Goal: Task Accomplishment & Management: Use online tool/utility

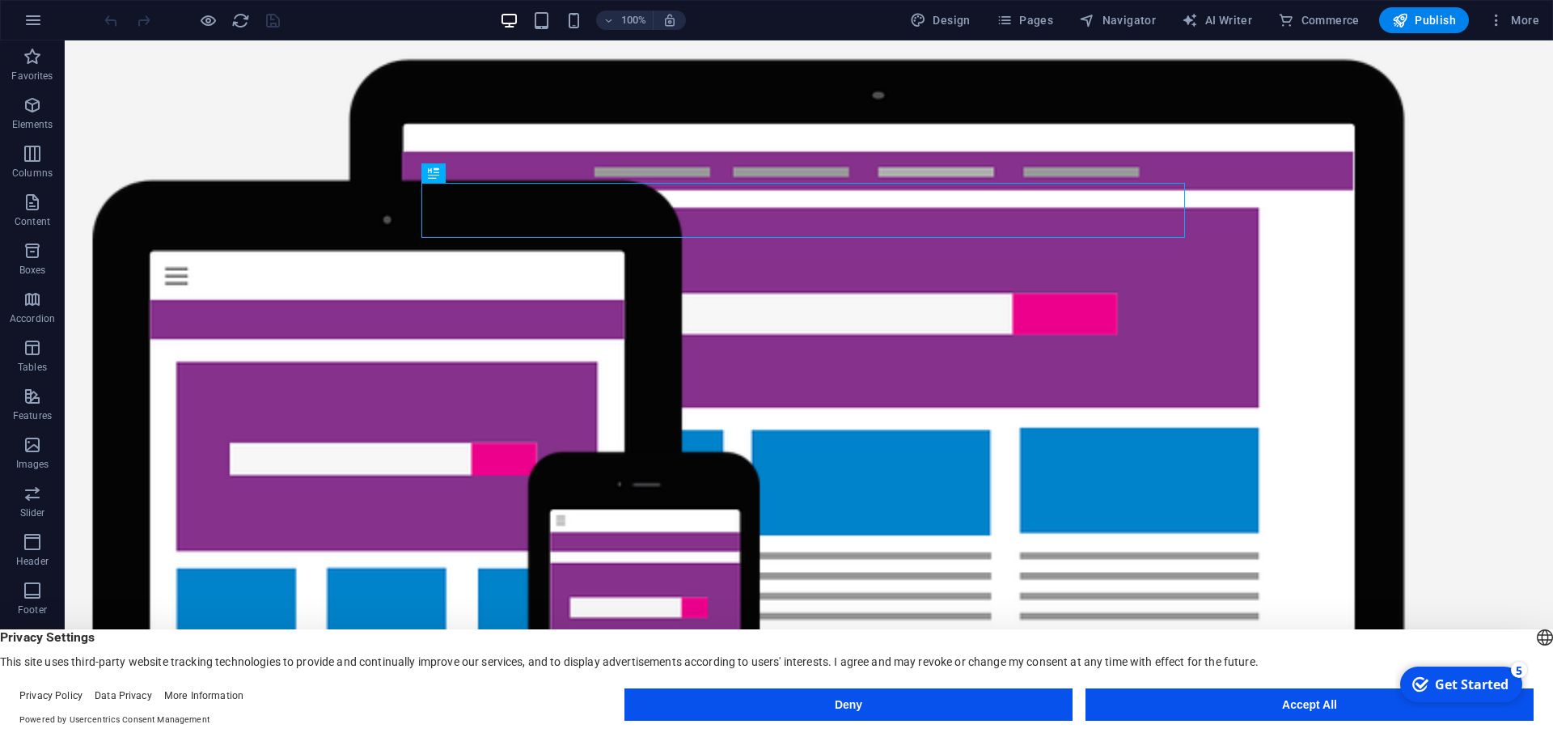
click at [1203, 687] on footer "Privacy Policy Data Privacy More Information Powered by Usercentrics Consent Ma…" at bounding box center [776, 708] width 1553 height 58
click at [1214, 691] on button "Accept All" at bounding box center [1309, 704] width 448 height 32
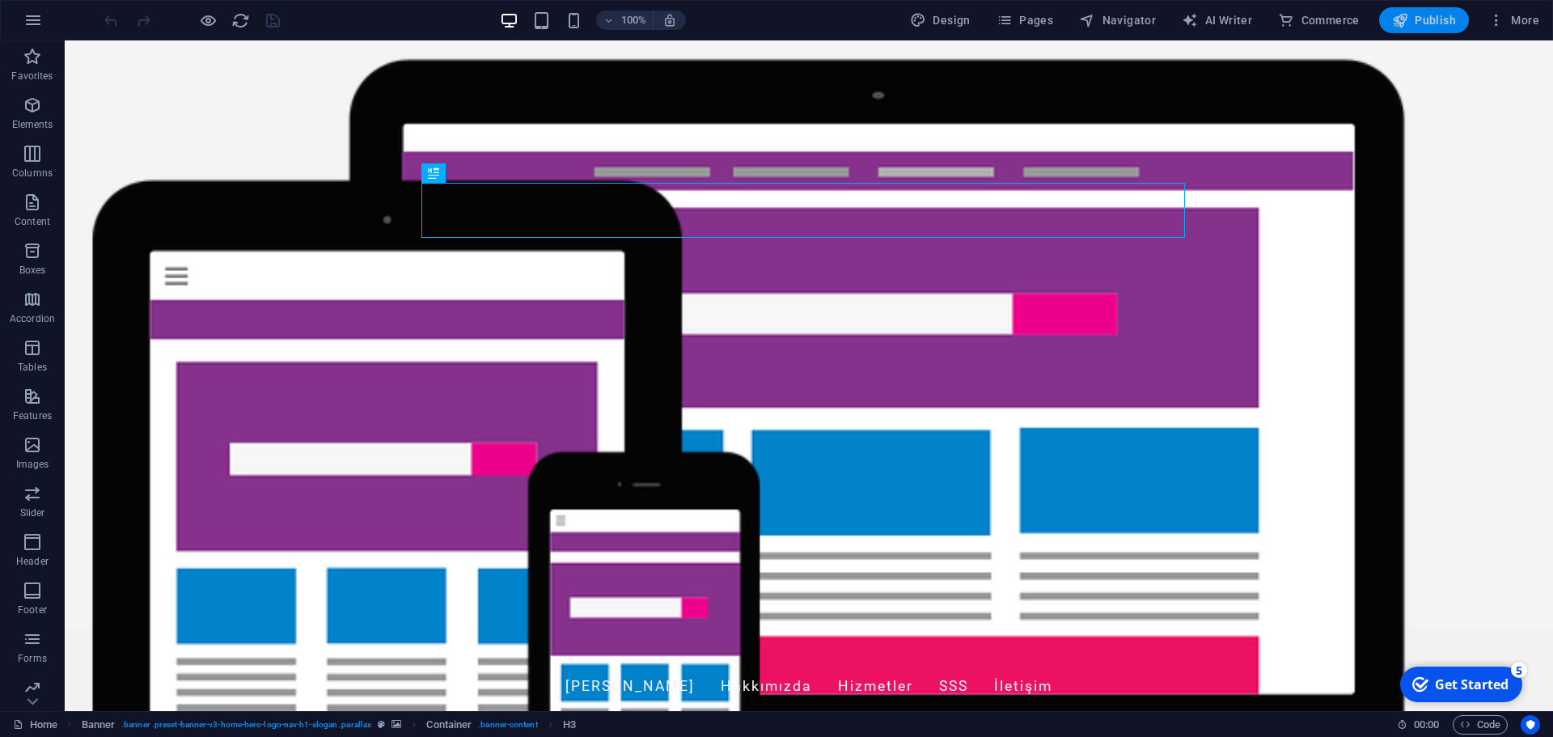
click at [1420, 21] on span "Publish" at bounding box center [1424, 20] width 64 height 16
click at [836, 377] on div "+ Add section" at bounding box center [809, 376] width 90 height 28
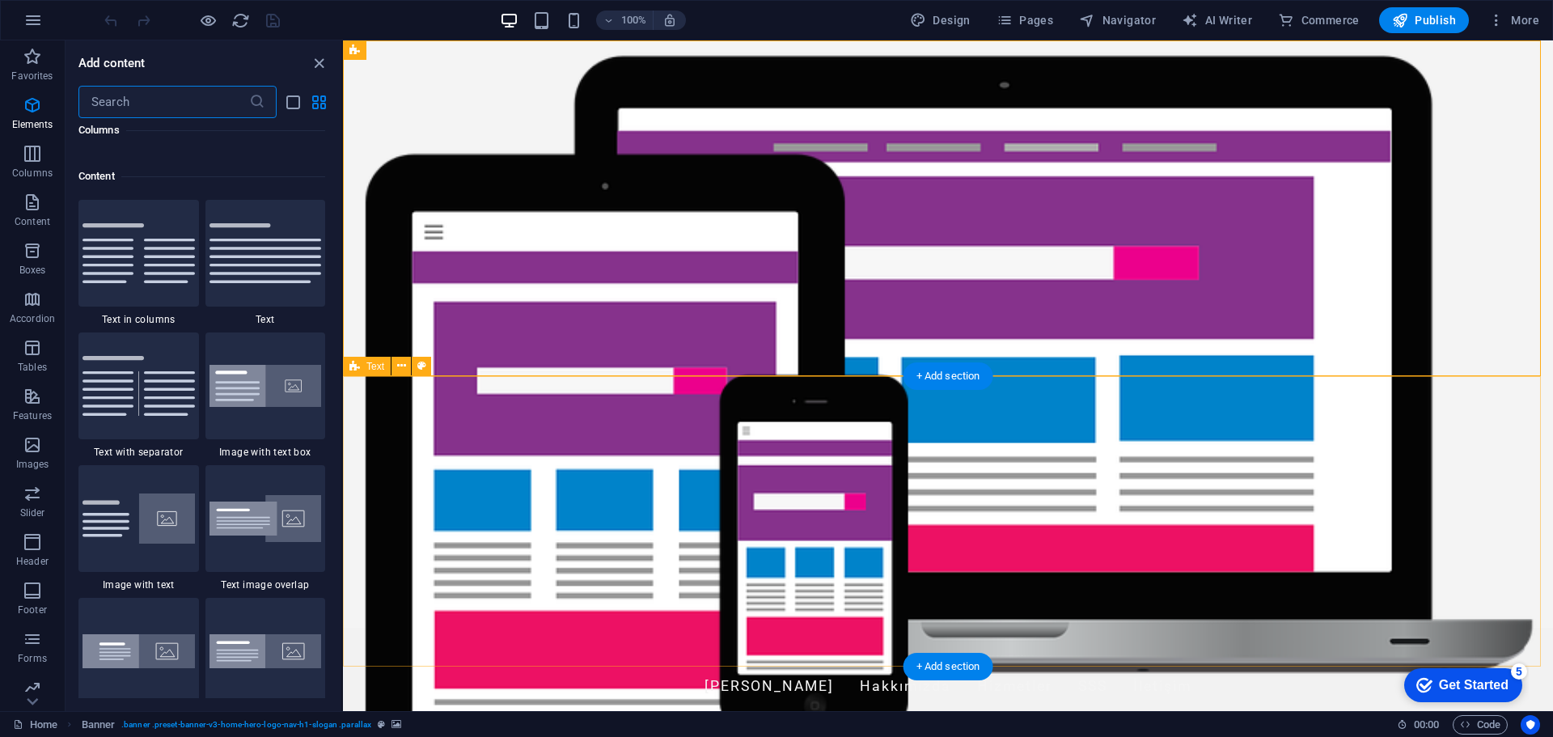
scroll to position [2830, 0]
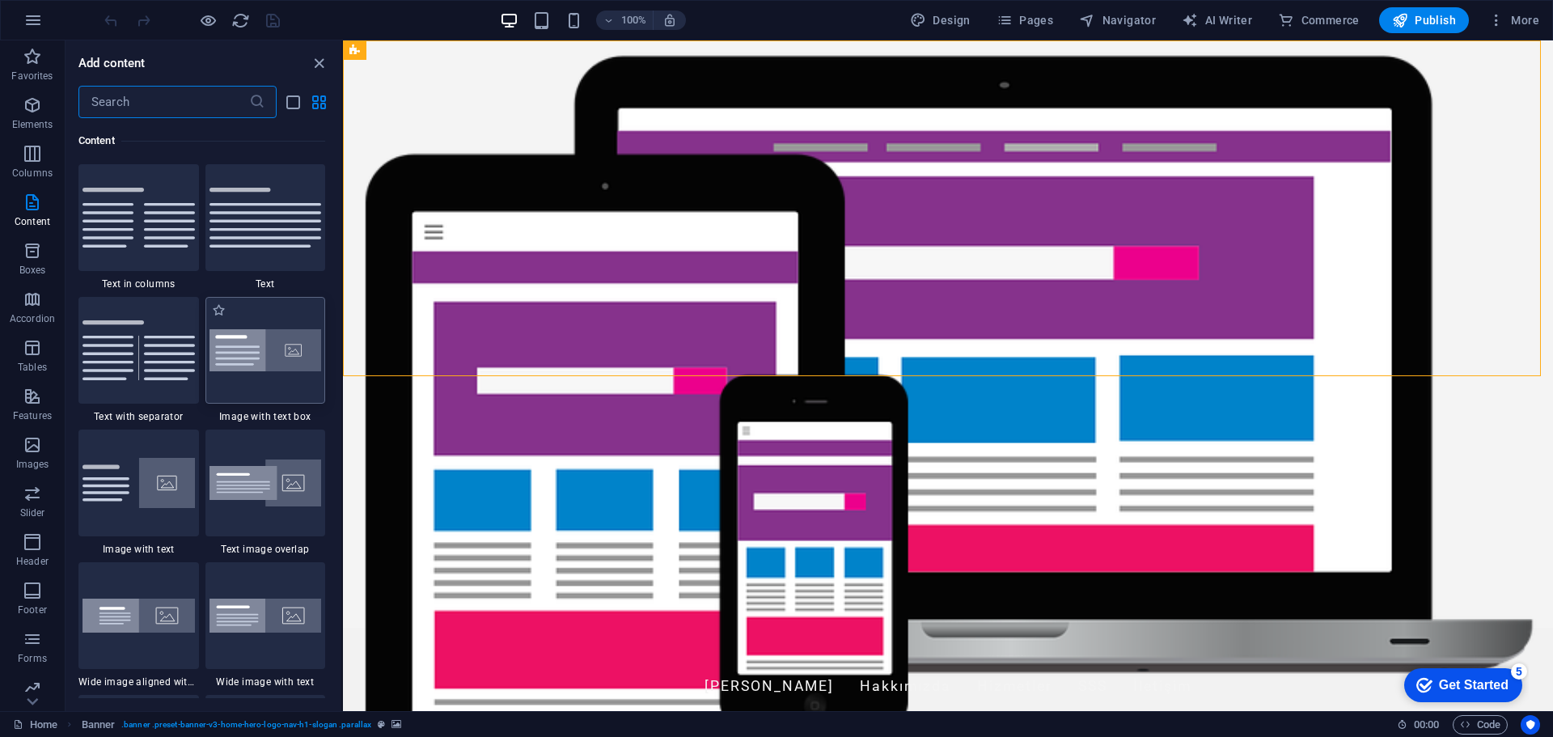
click at [252, 353] on img at bounding box center [265, 350] width 112 height 43
click at [343, 354] on div "Drag here to replace the existing content. Press “Ctrl” if you want to create a…" at bounding box center [948, 375] width 1210 height 671
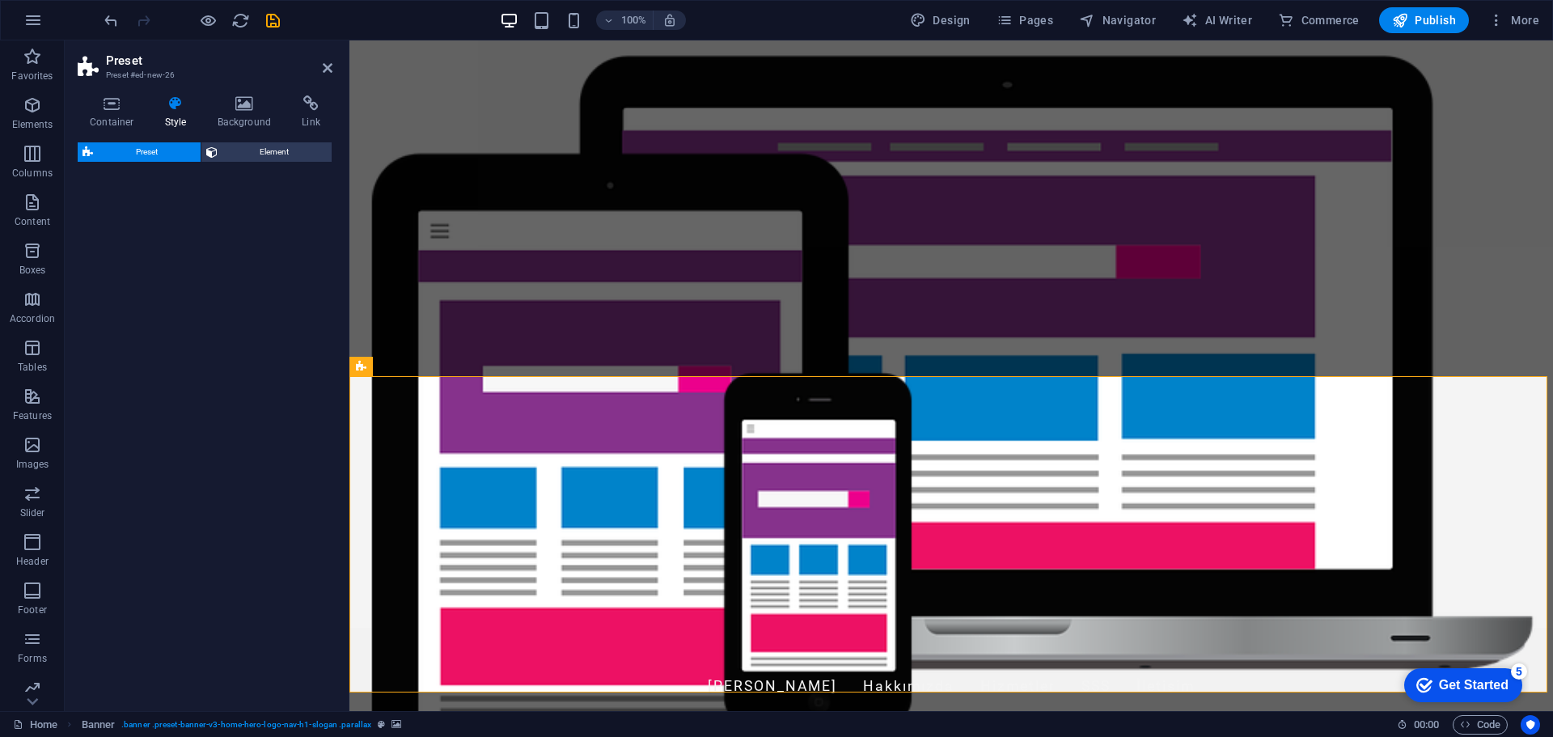
select select "rem"
select select "px"
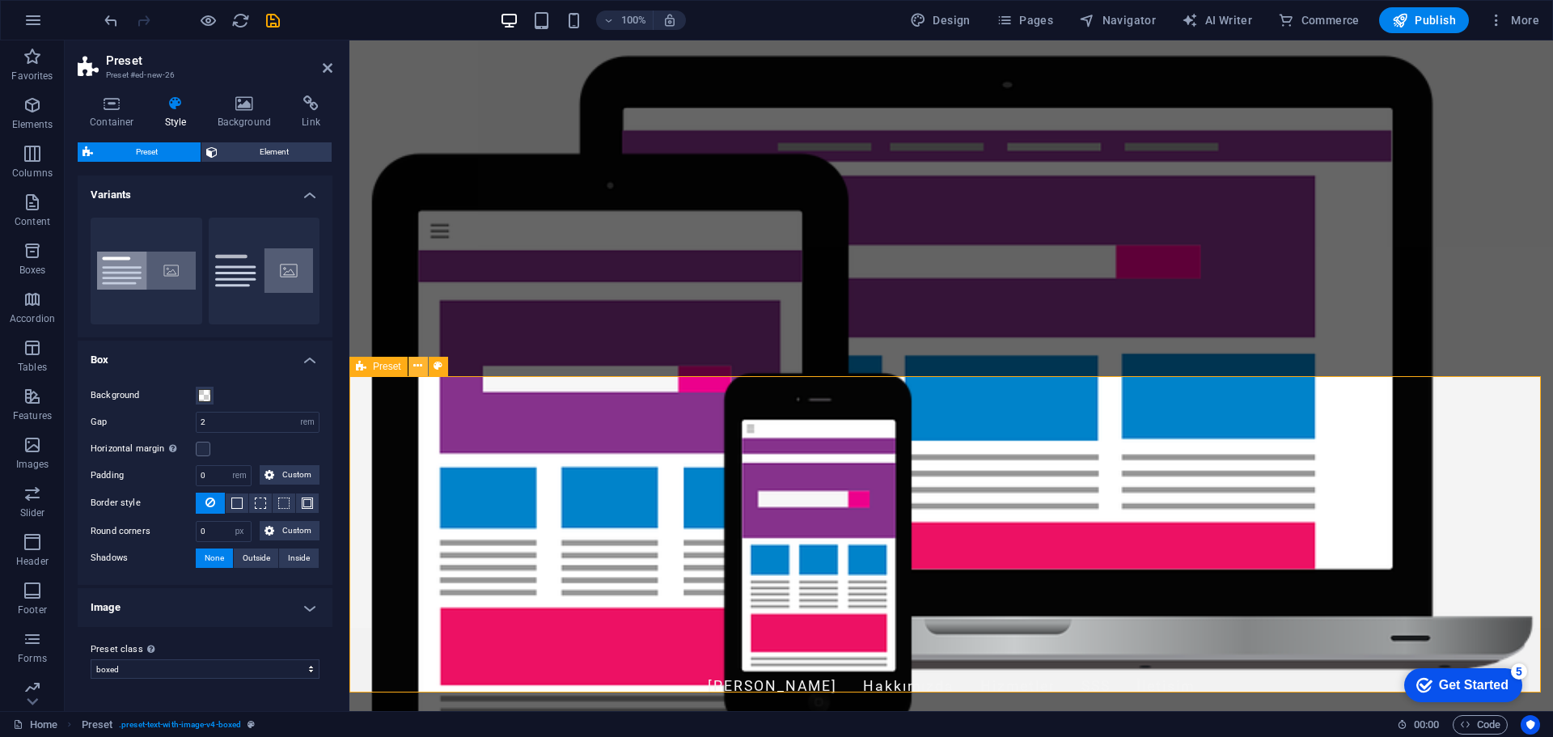
click at [413, 369] on icon at bounding box center [417, 366] width 9 height 17
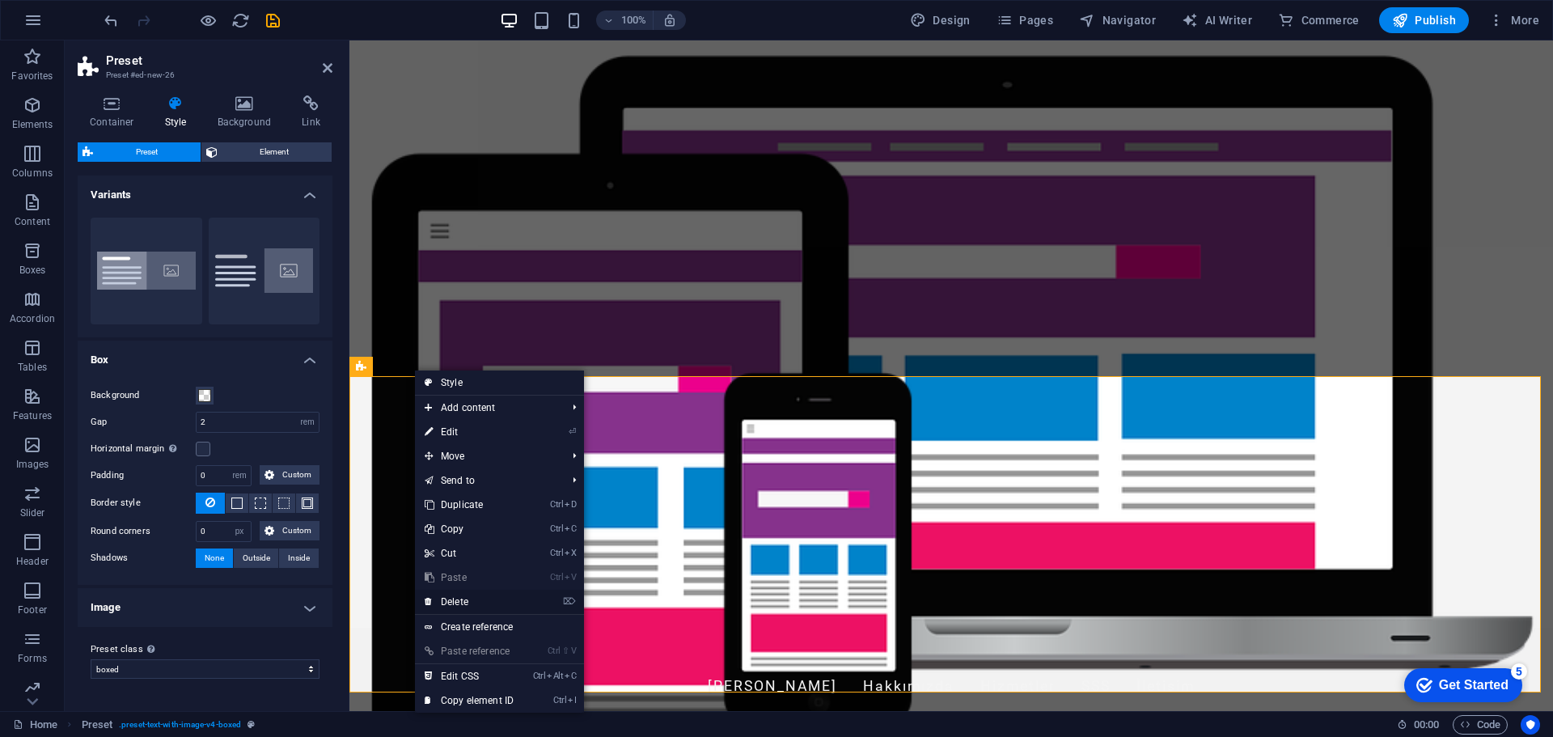
click at [466, 601] on link "⌦ Delete" at bounding box center [469, 602] width 108 height 24
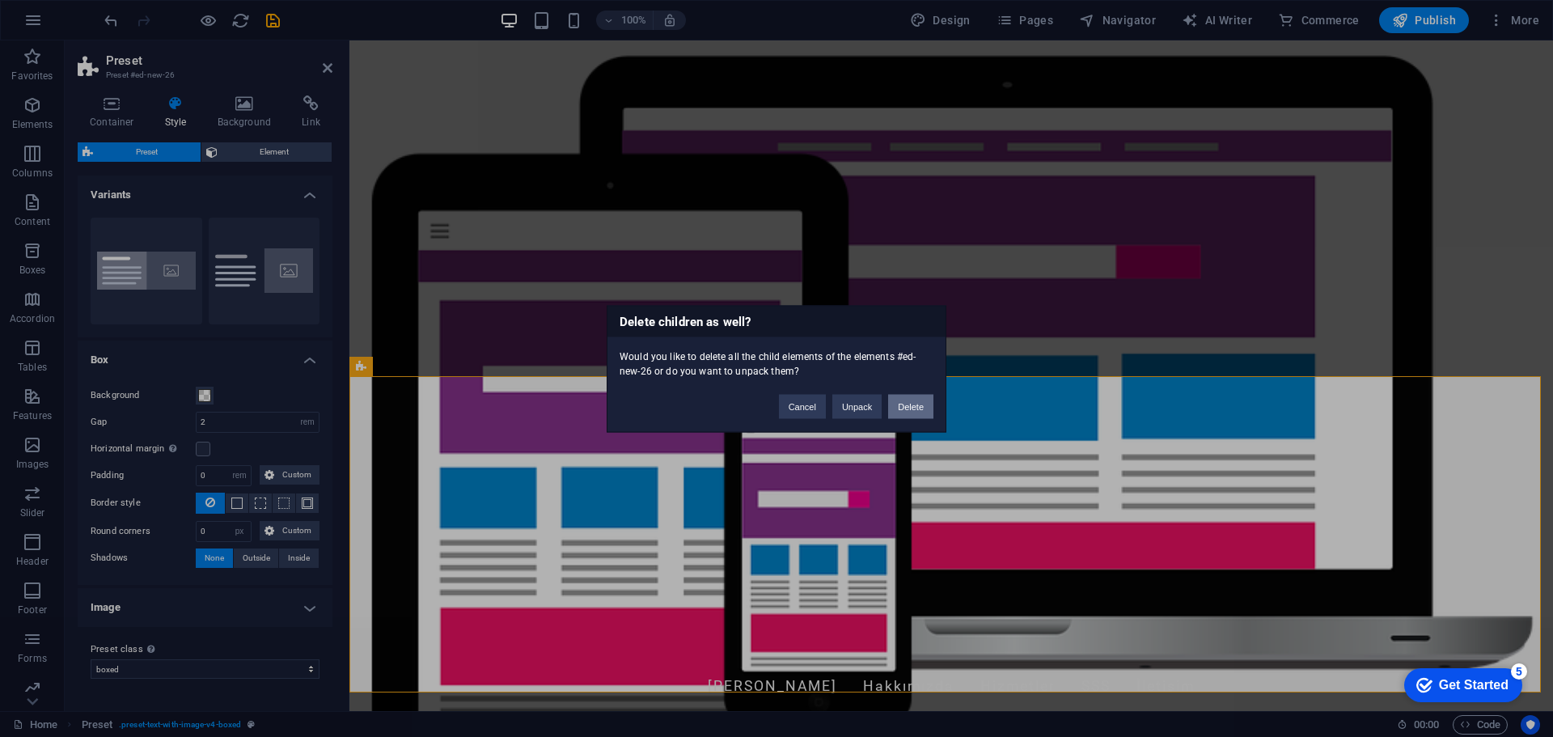
click at [908, 404] on button "Delete" at bounding box center [910, 406] width 45 height 24
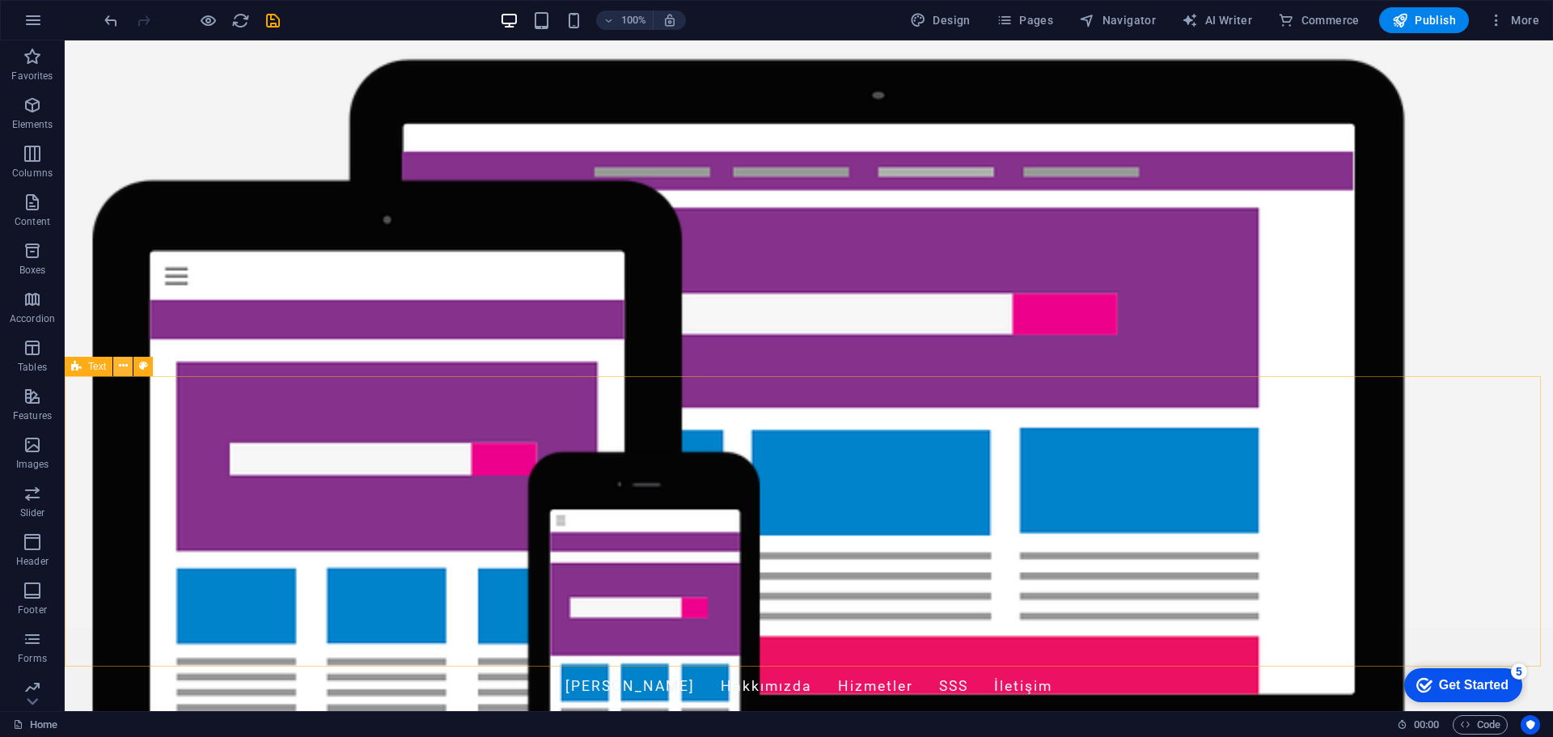
click at [120, 364] on icon at bounding box center [123, 366] width 9 height 17
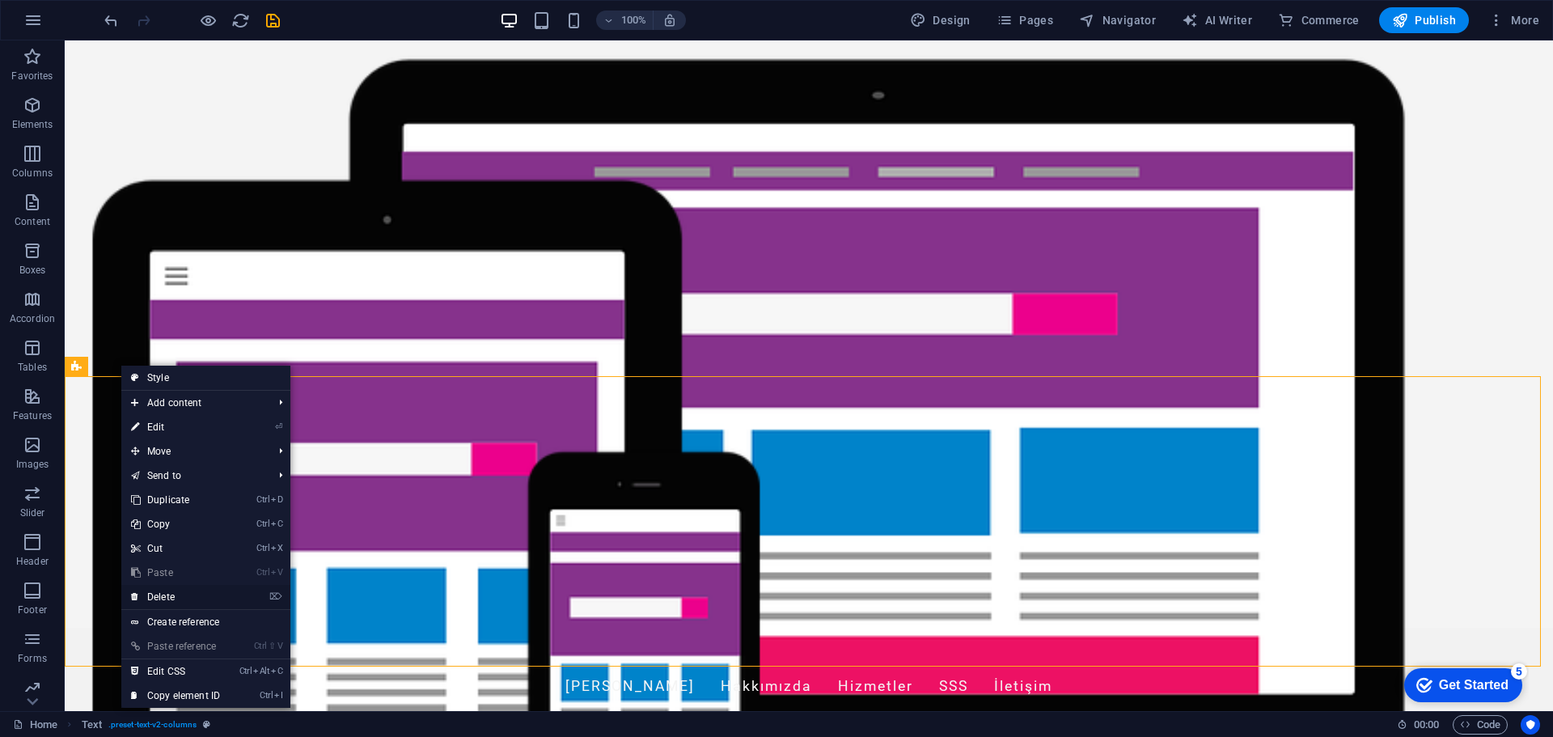
click at [172, 593] on link "⌦ Delete" at bounding box center [175, 597] width 108 height 24
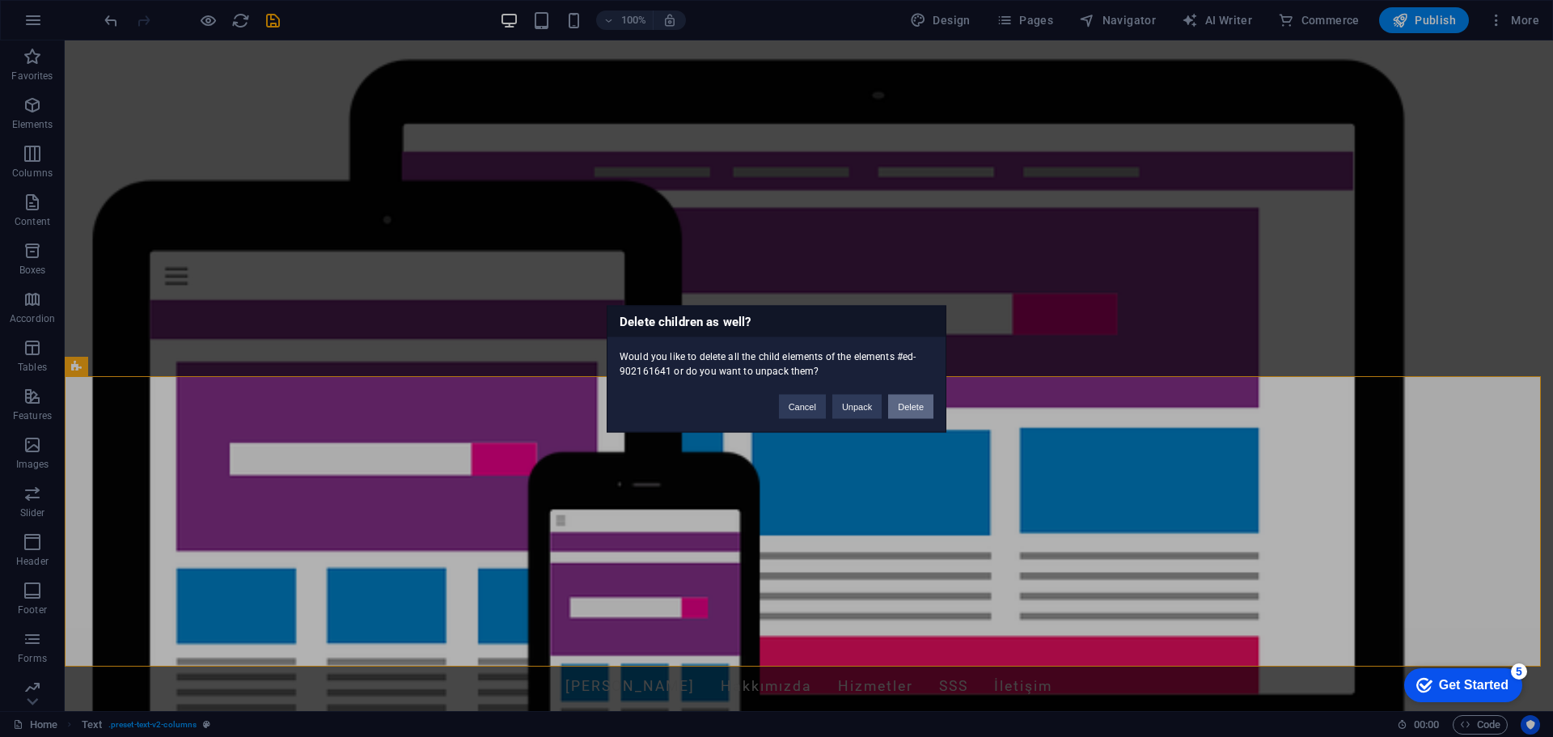
click at [915, 406] on button "Delete" at bounding box center [910, 406] width 45 height 24
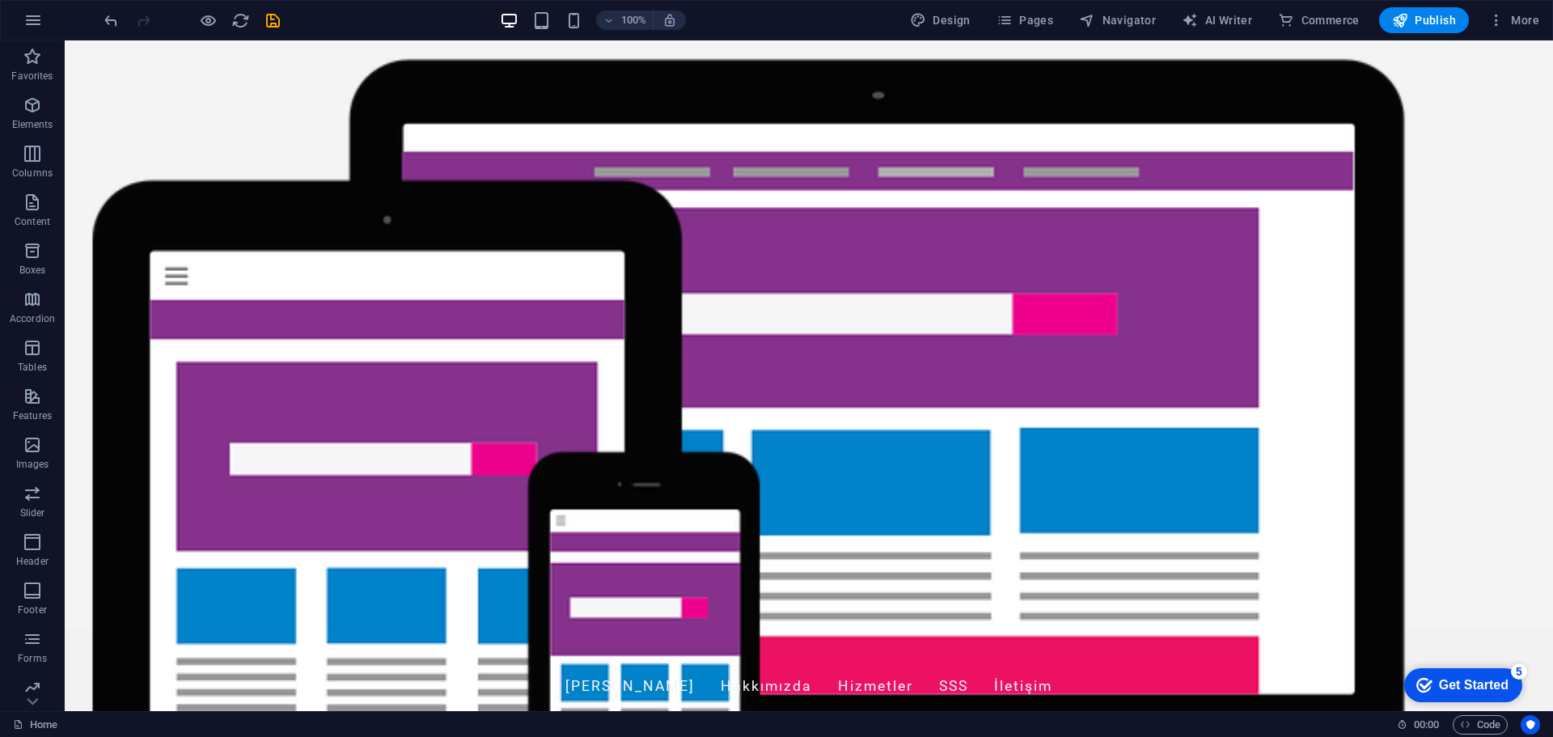
click at [1482, 691] on div "Get Started" at bounding box center [1474, 685] width 70 height 15
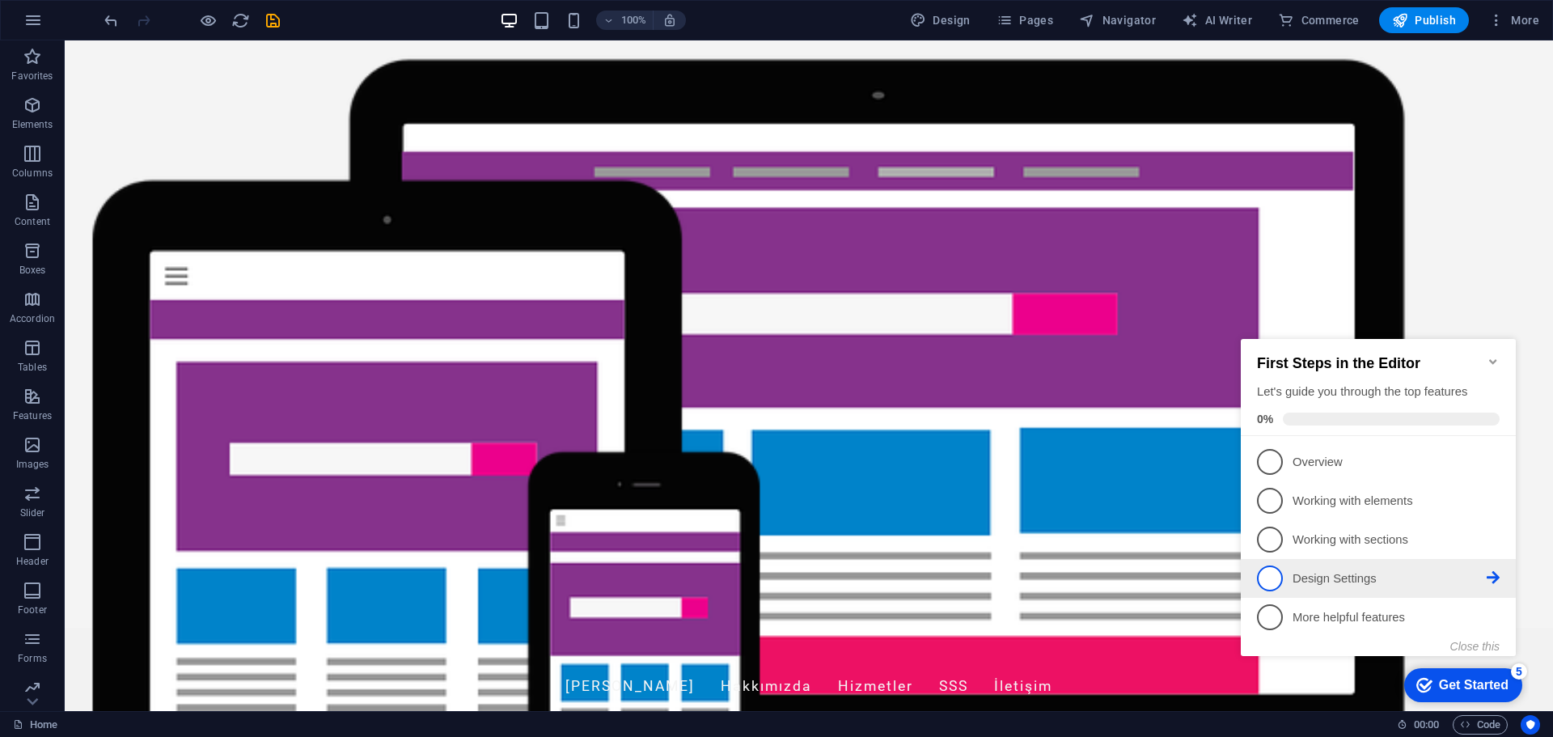
click at [1389, 578] on p "Design Settings - incomplete" at bounding box center [1390, 578] width 194 height 17
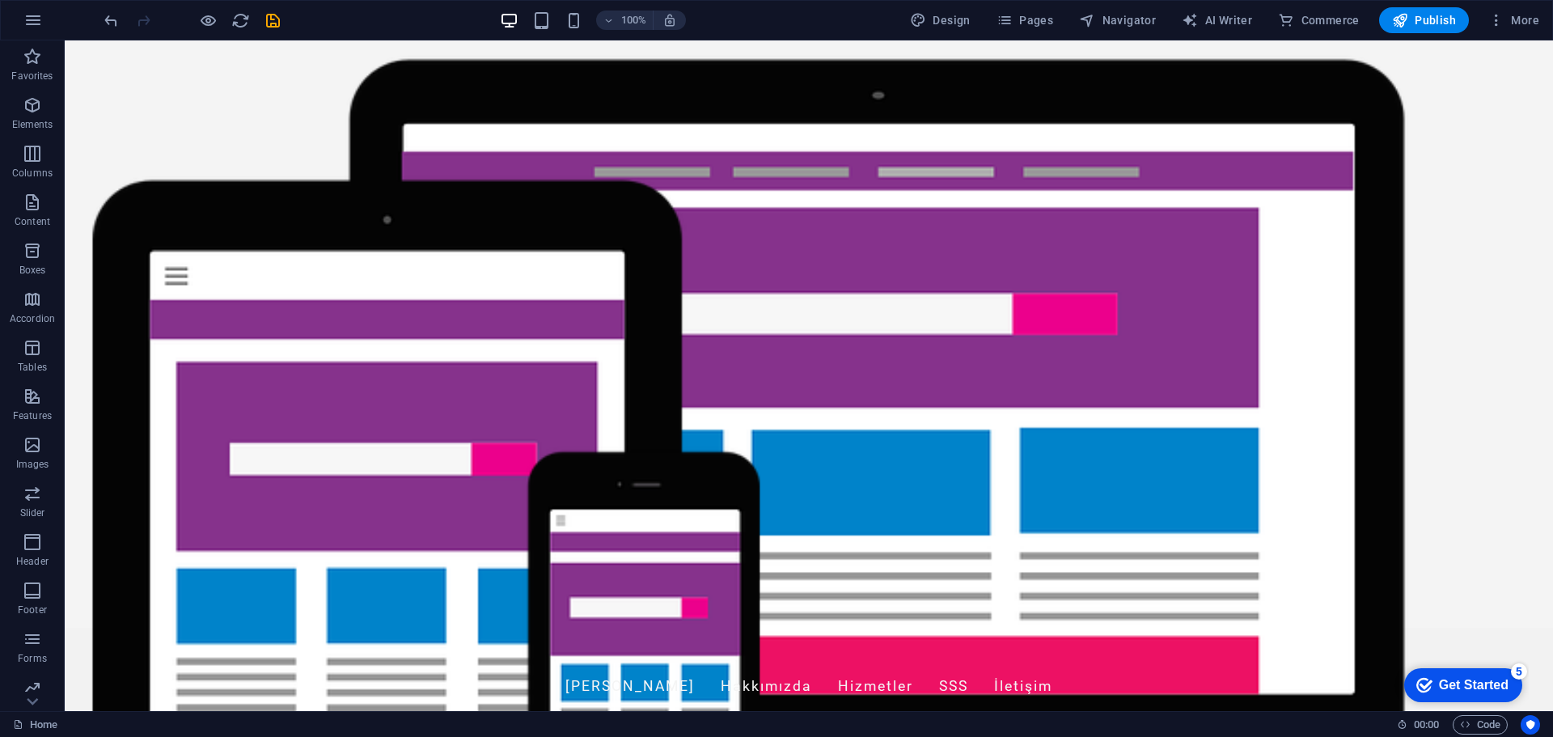
scroll to position [0, 0]
click at [1453, 674] on div "checkmark Get Started 5" at bounding box center [1463, 685] width 118 height 34
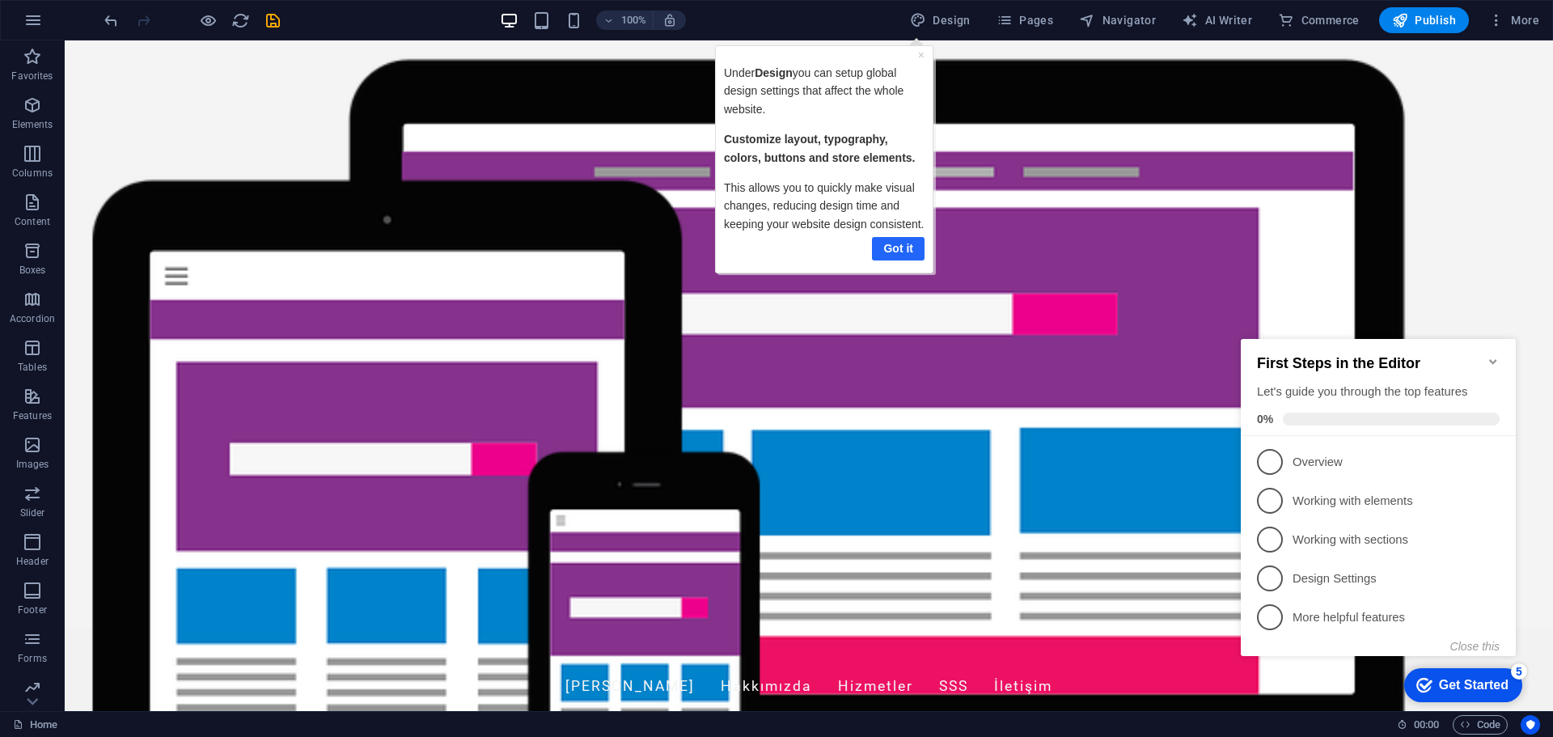
click at [917, 249] on link "Got it" at bounding box center [897, 248] width 53 height 23
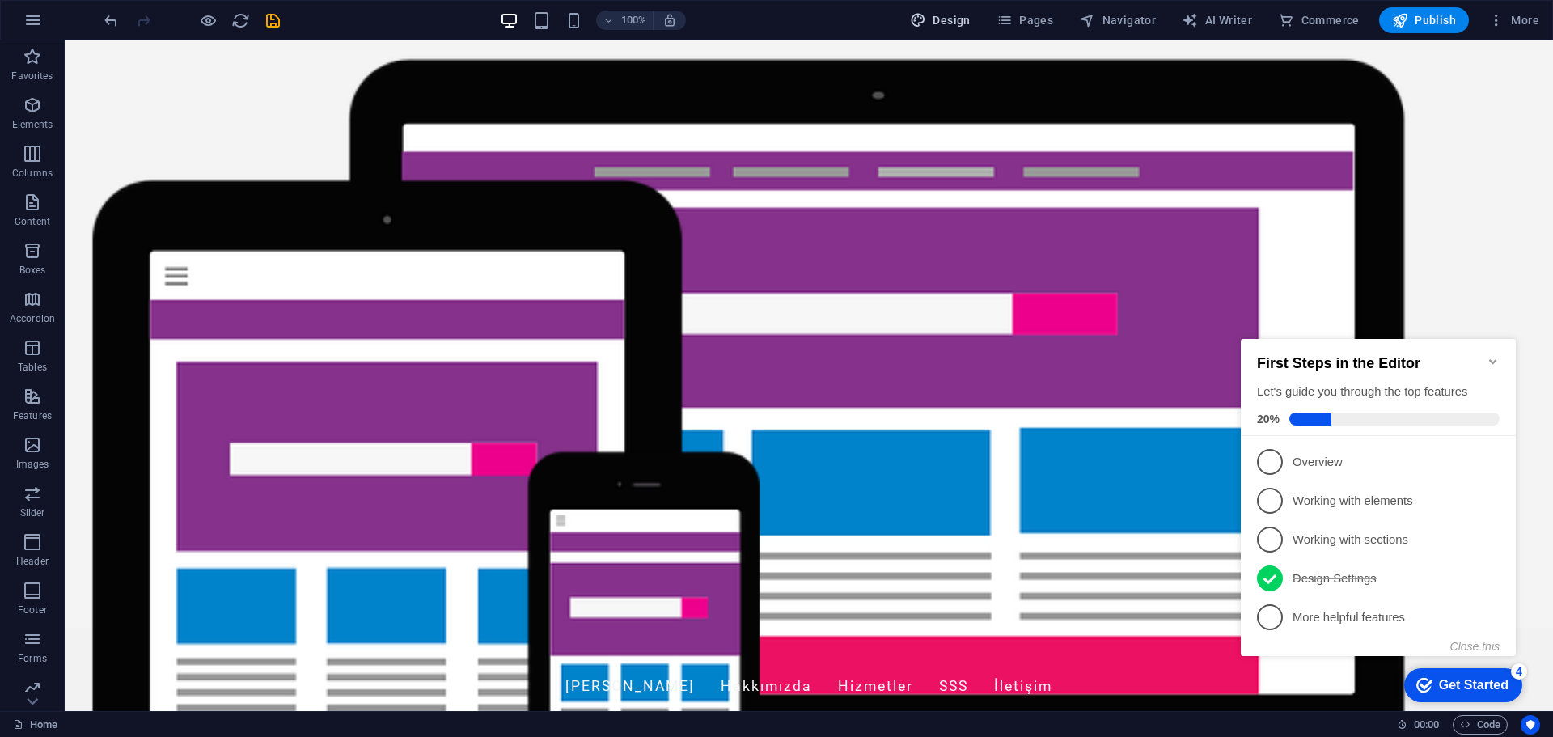
click at [933, 20] on span "Design" at bounding box center [940, 20] width 61 height 16
select select "px"
select select "200"
select select "px"
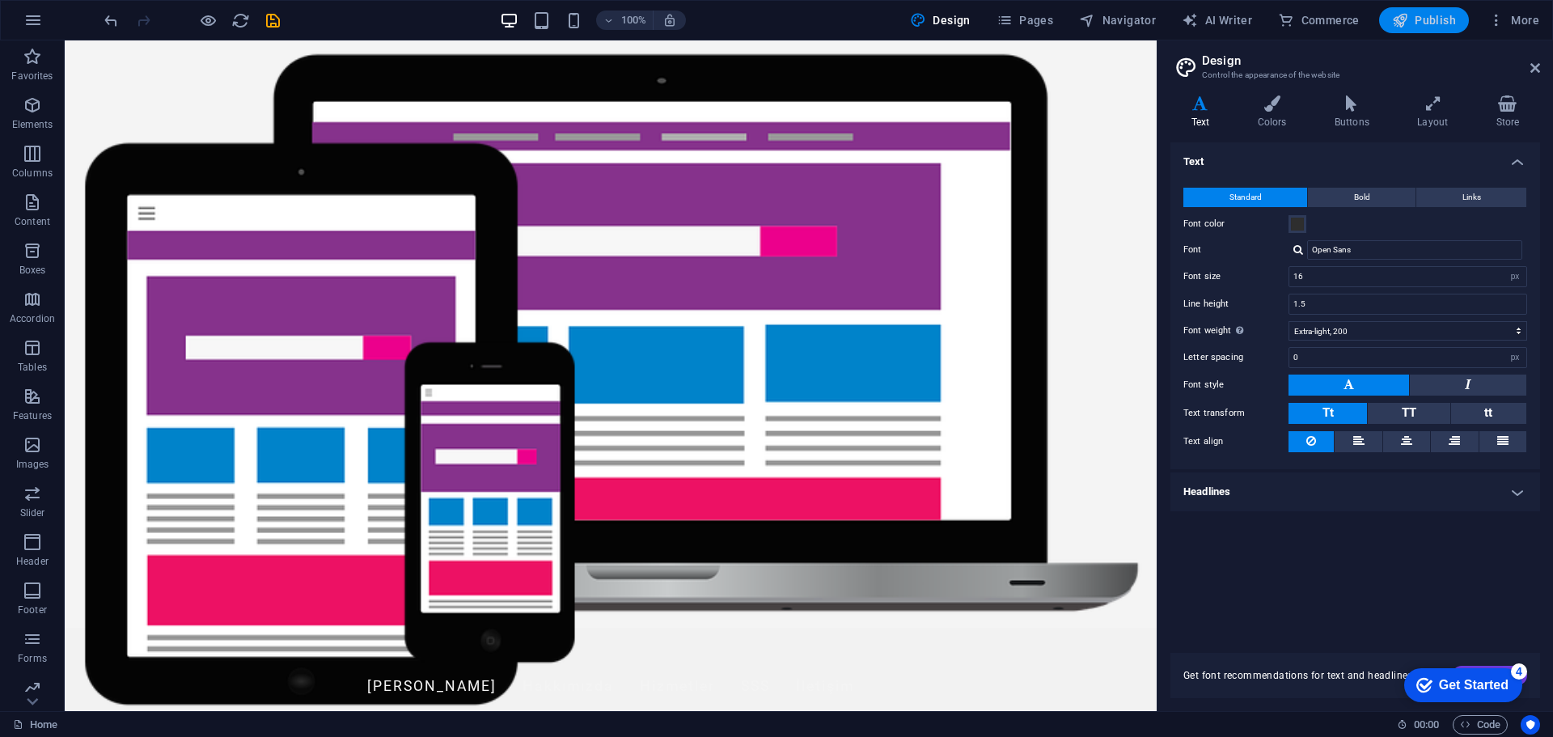
click at [1447, 21] on span "Publish" at bounding box center [1424, 20] width 64 height 16
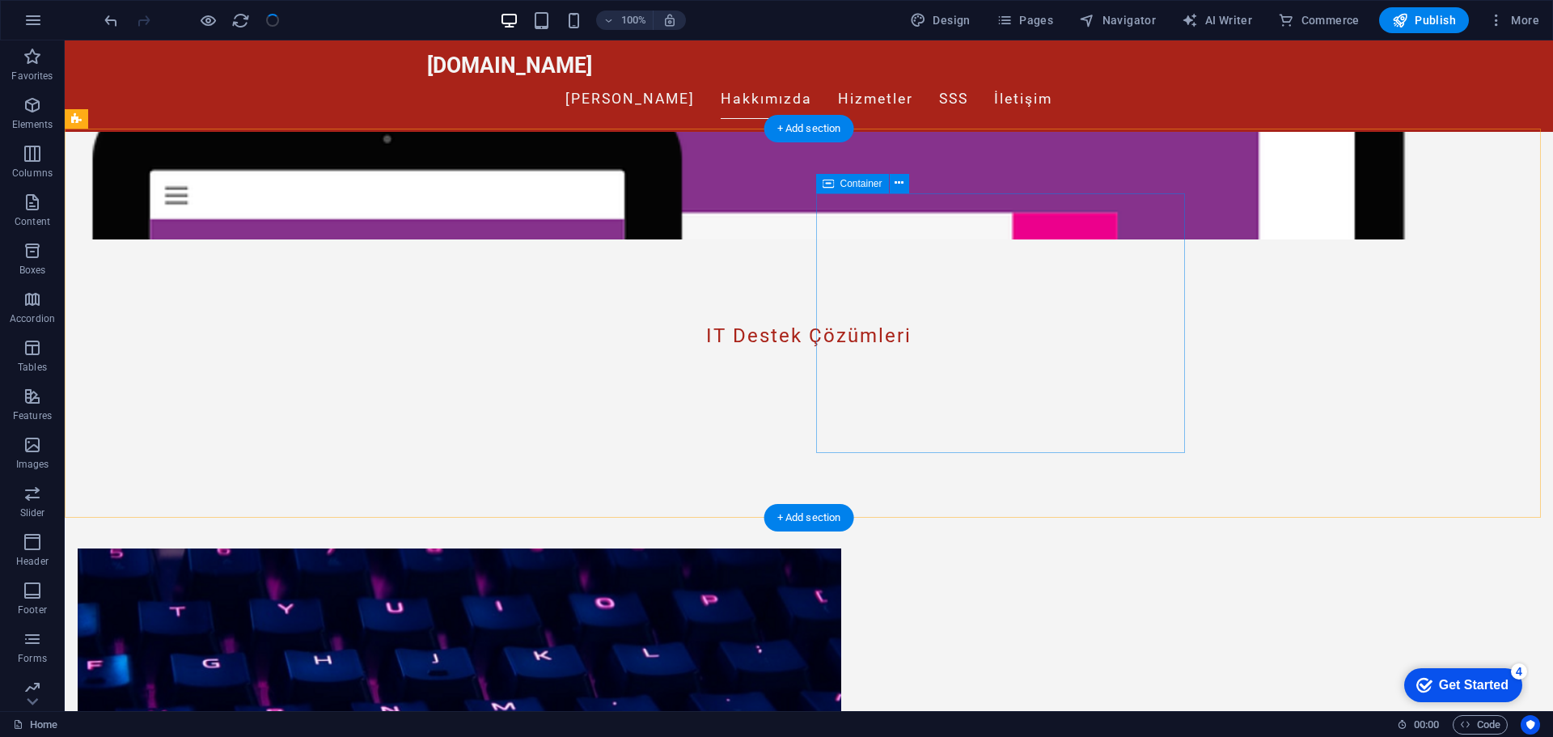
scroll to position [485, 0]
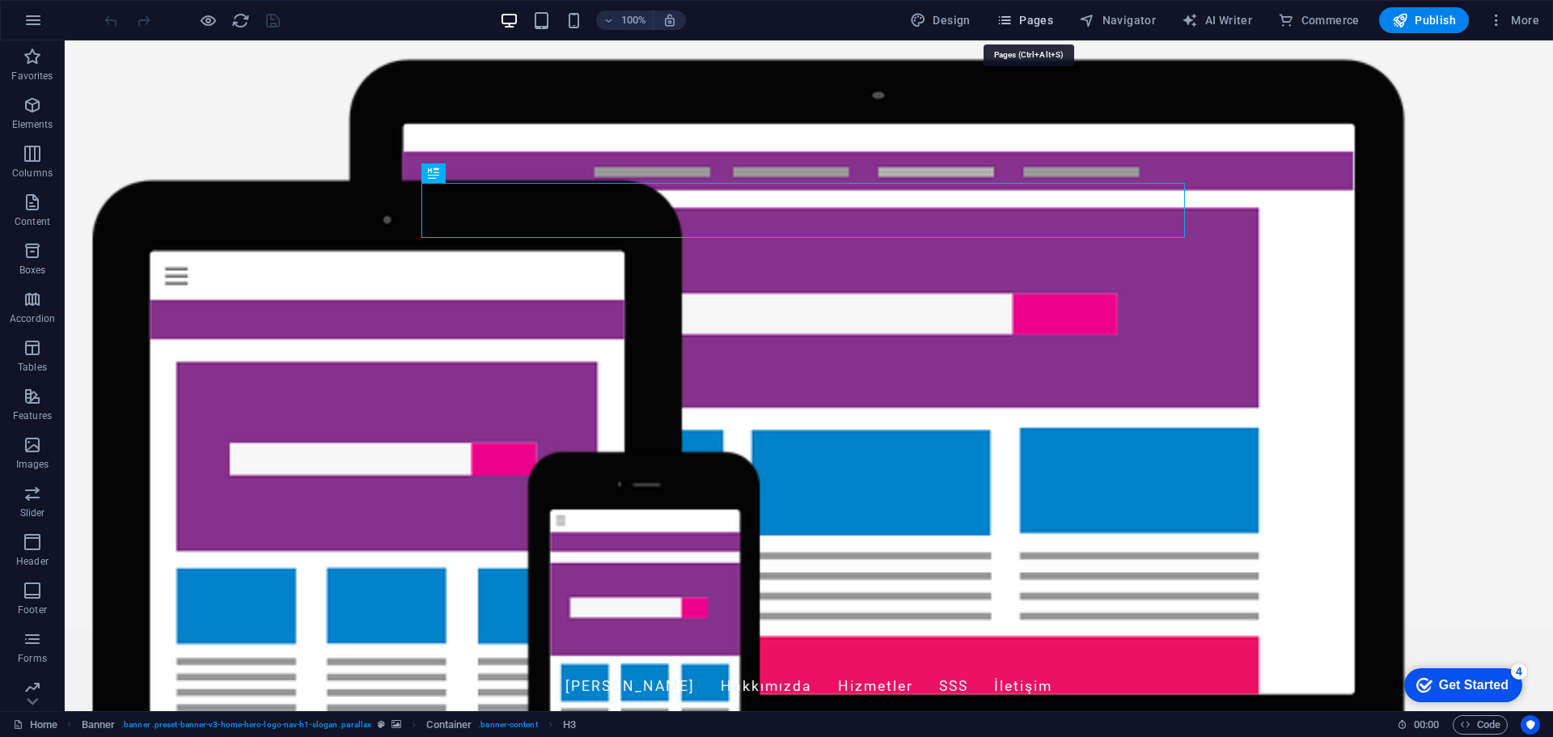
click at [1038, 20] on span "Pages" at bounding box center [1024, 20] width 57 height 16
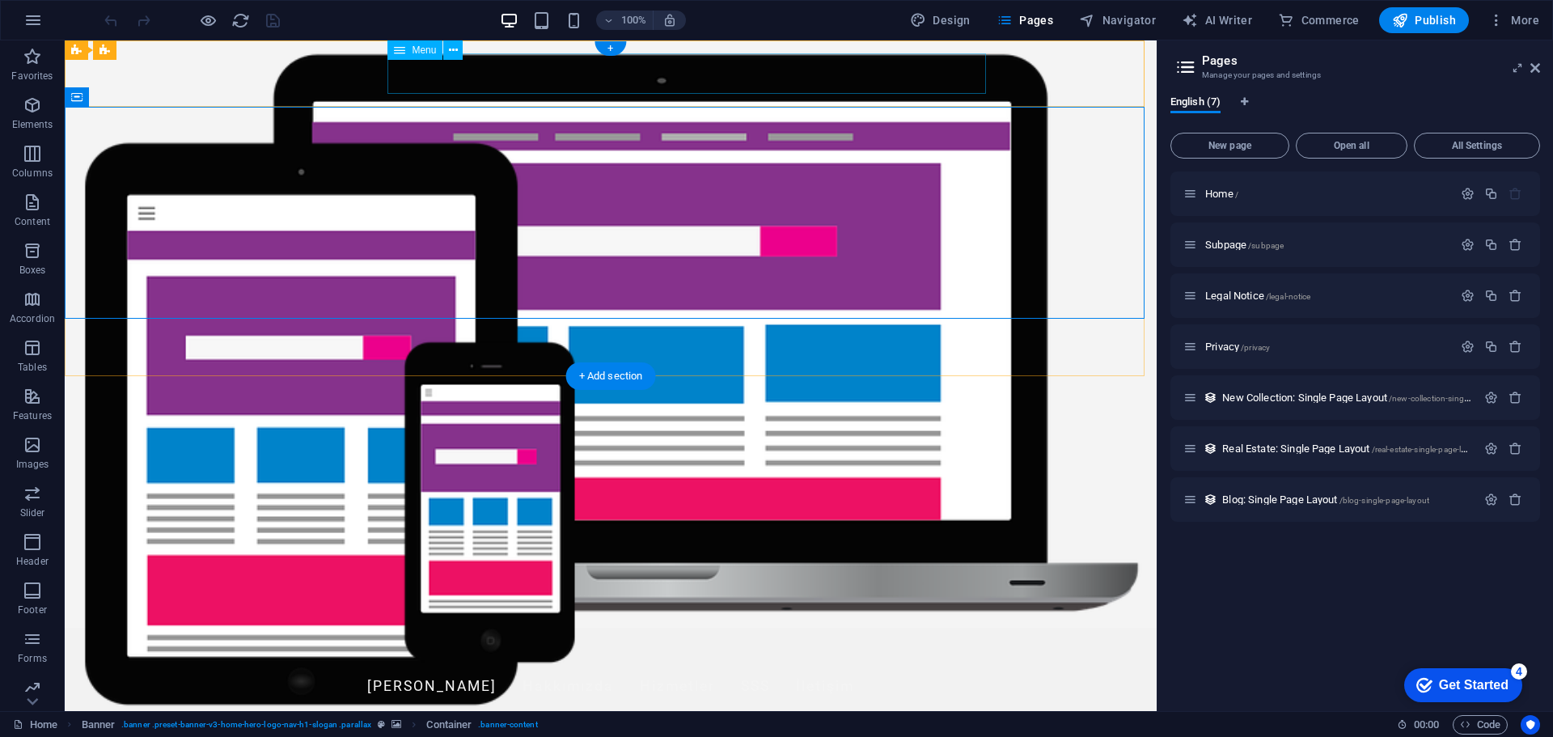
click at [645, 666] on nav "Ana Sayfa Hakkımızda Hizmetler SSS İletişim" at bounding box center [611, 686] width 764 height 40
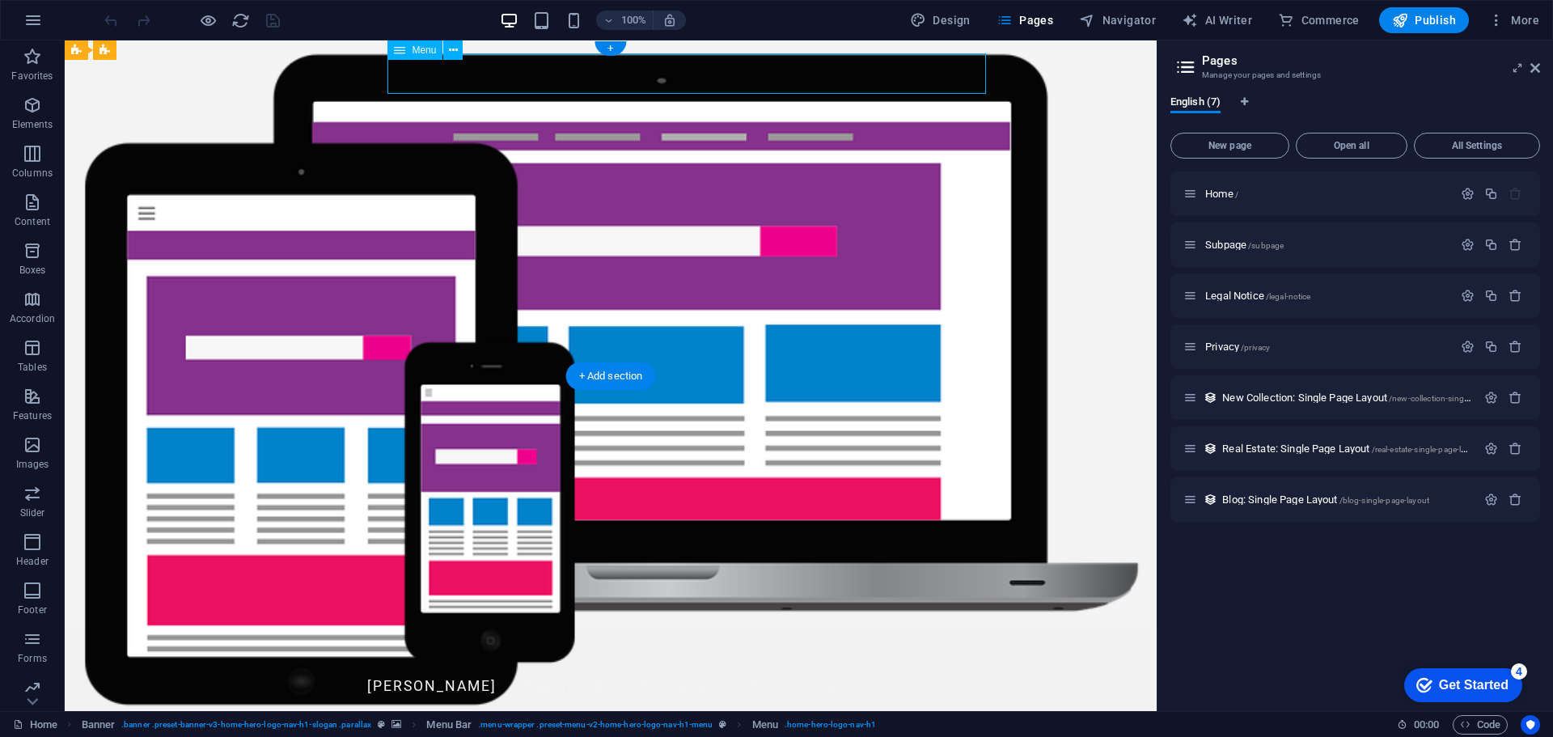
click at [643, 666] on nav "Ana Sayfa Hakkımızda Hizmetler SSS İletişim" at bounding box center [611, 686] width 764 height 40
select select
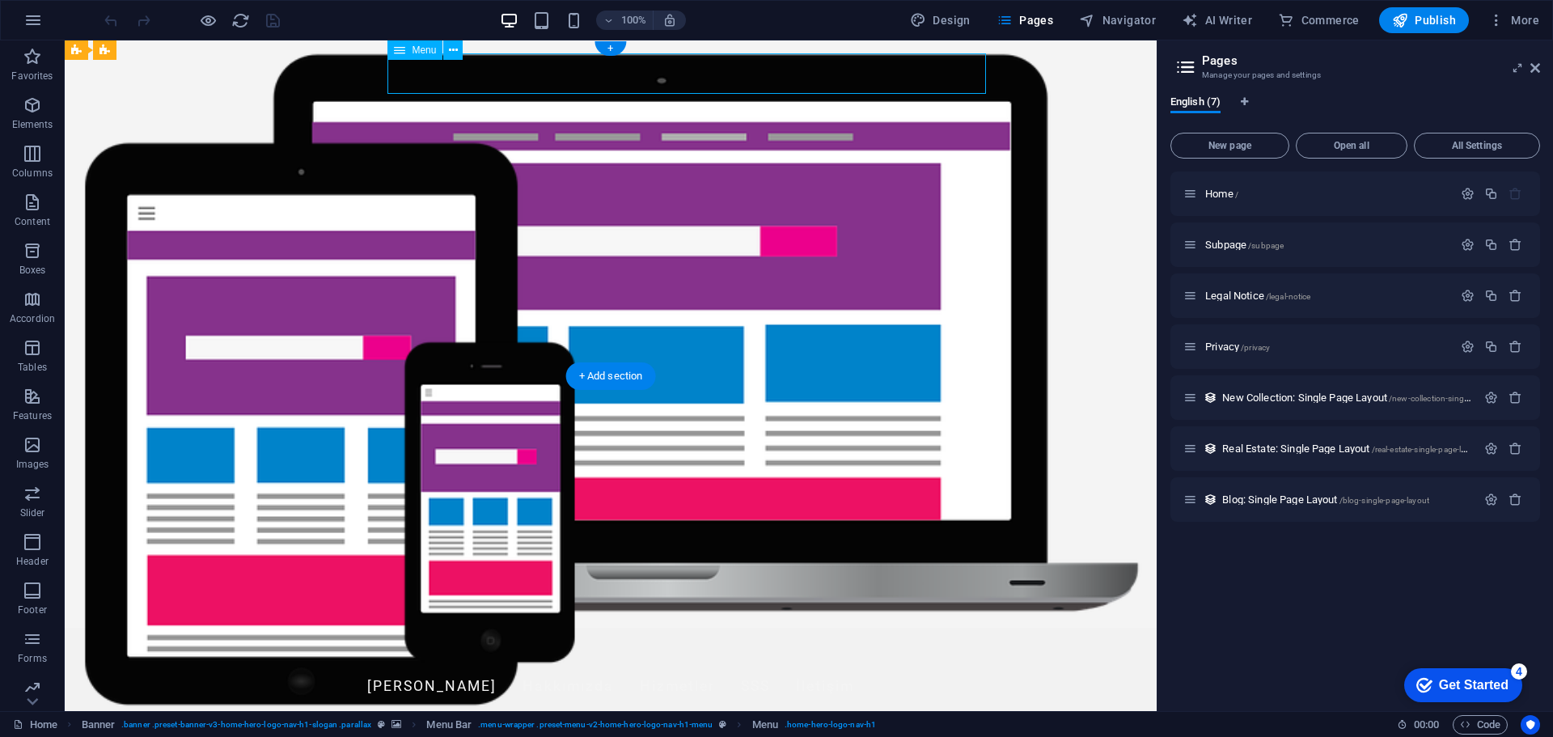
select select
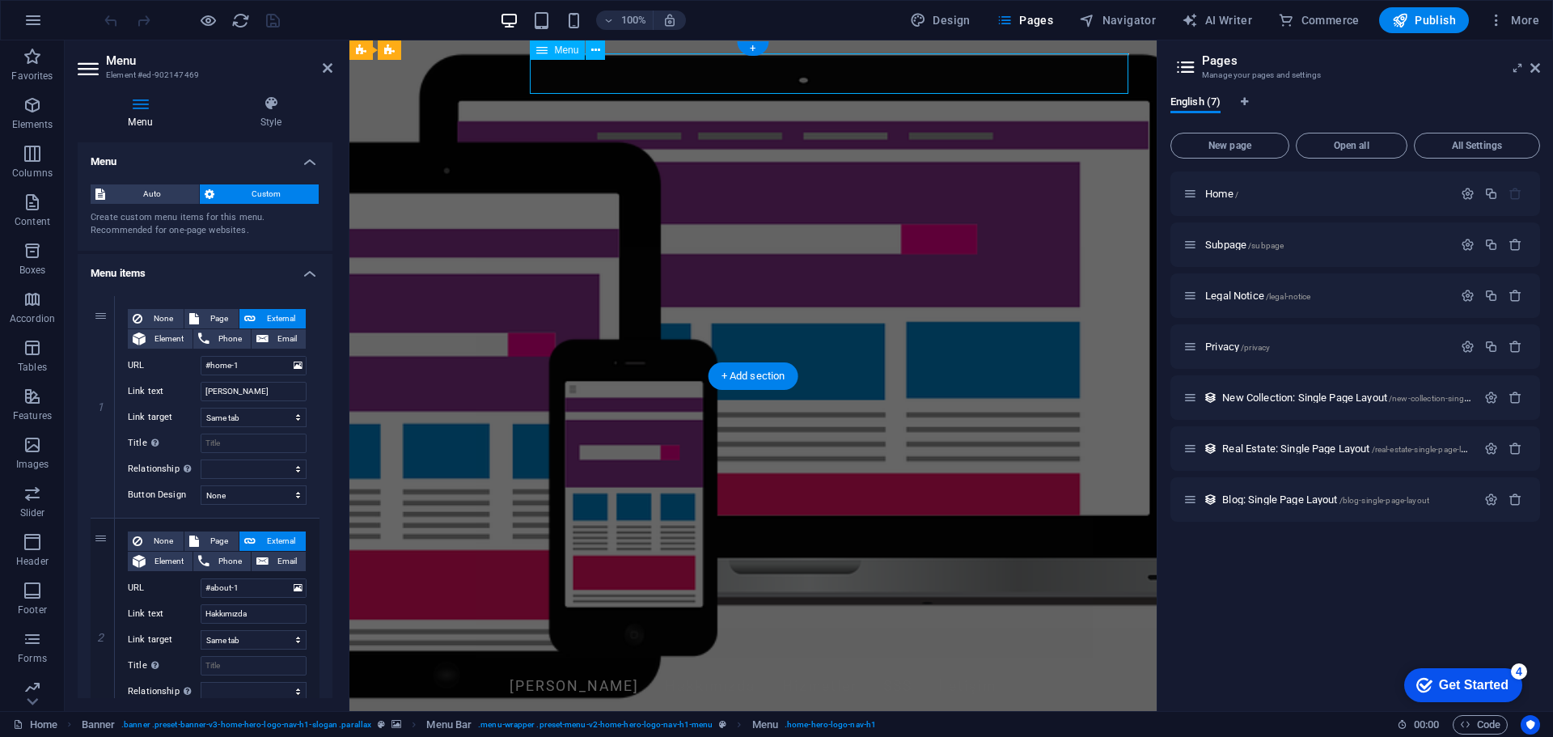
click at [783, 666] on nav "Ana Sayfa Hakkımızda Hizmetler SSS İletişim" at bounding box center [753, 686] width 764 height 40
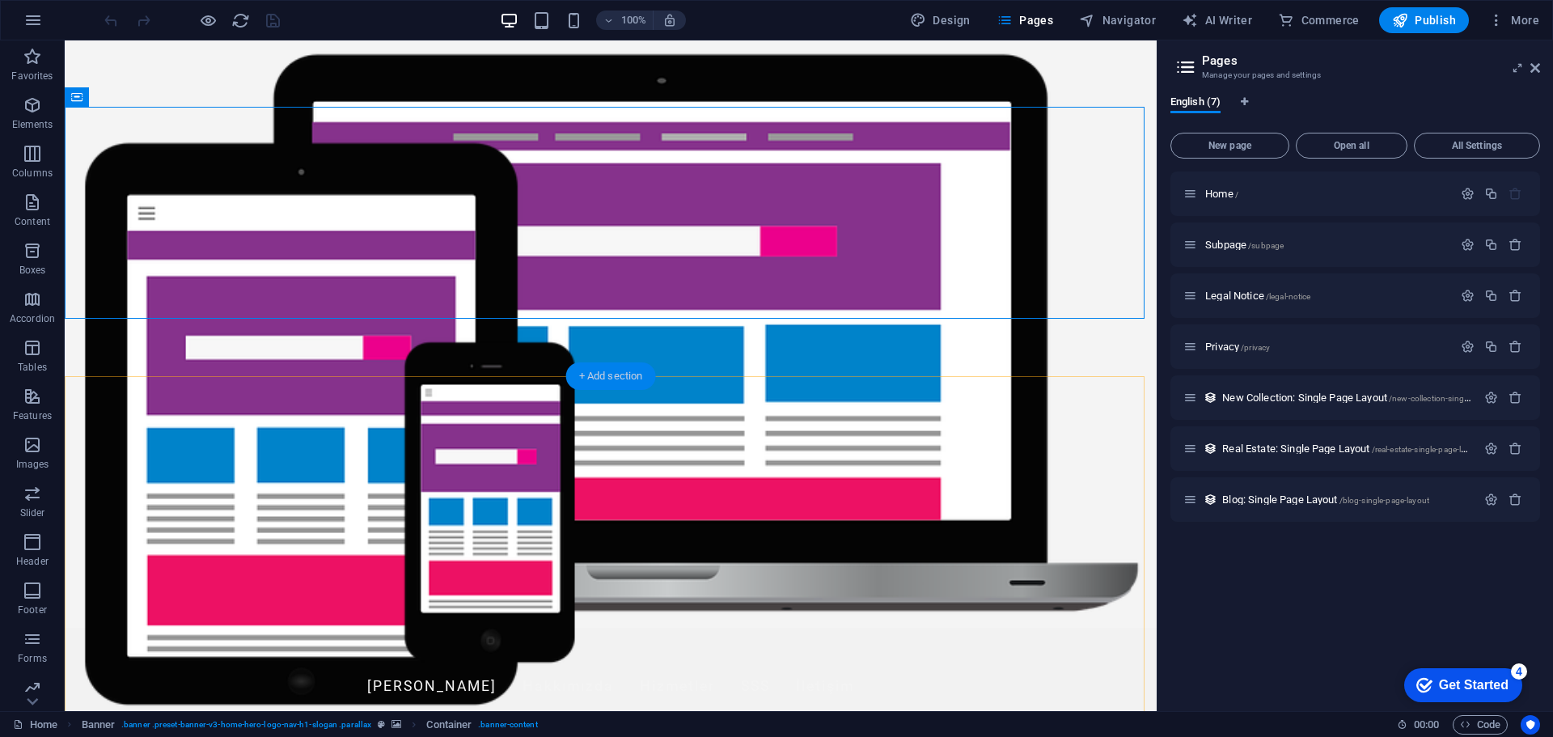
click at [618, 374] on div "+ Add section" at bounding box center [611, 376] width 90 height 28
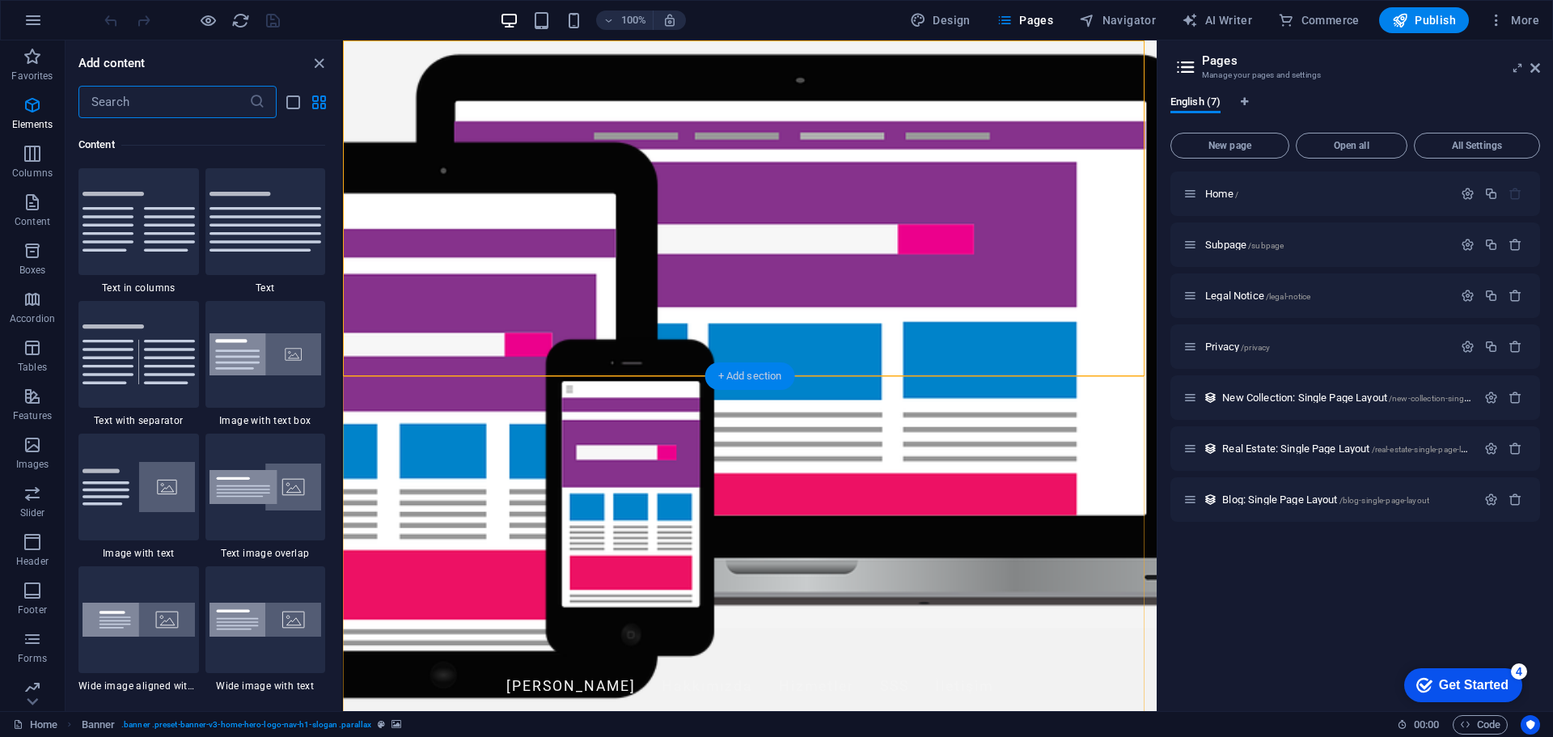
scroll to position [2830, 0]
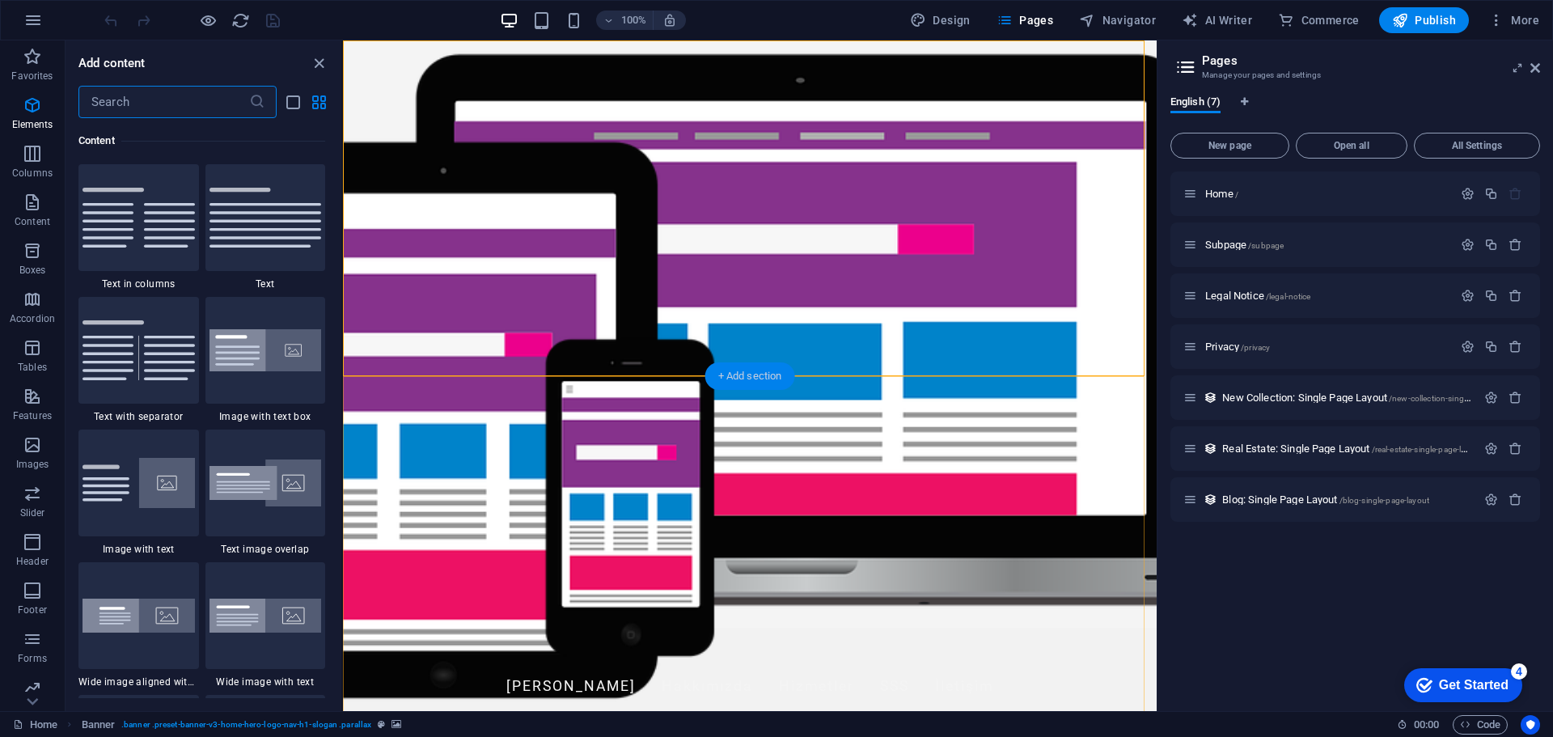
click at [737, 379] on div "+ Add section" at bounding box center [750, 376] width 90 height 28
click at [760, 379] on div "+ Add section" at bounding box center [750, 376] width 90 height 28
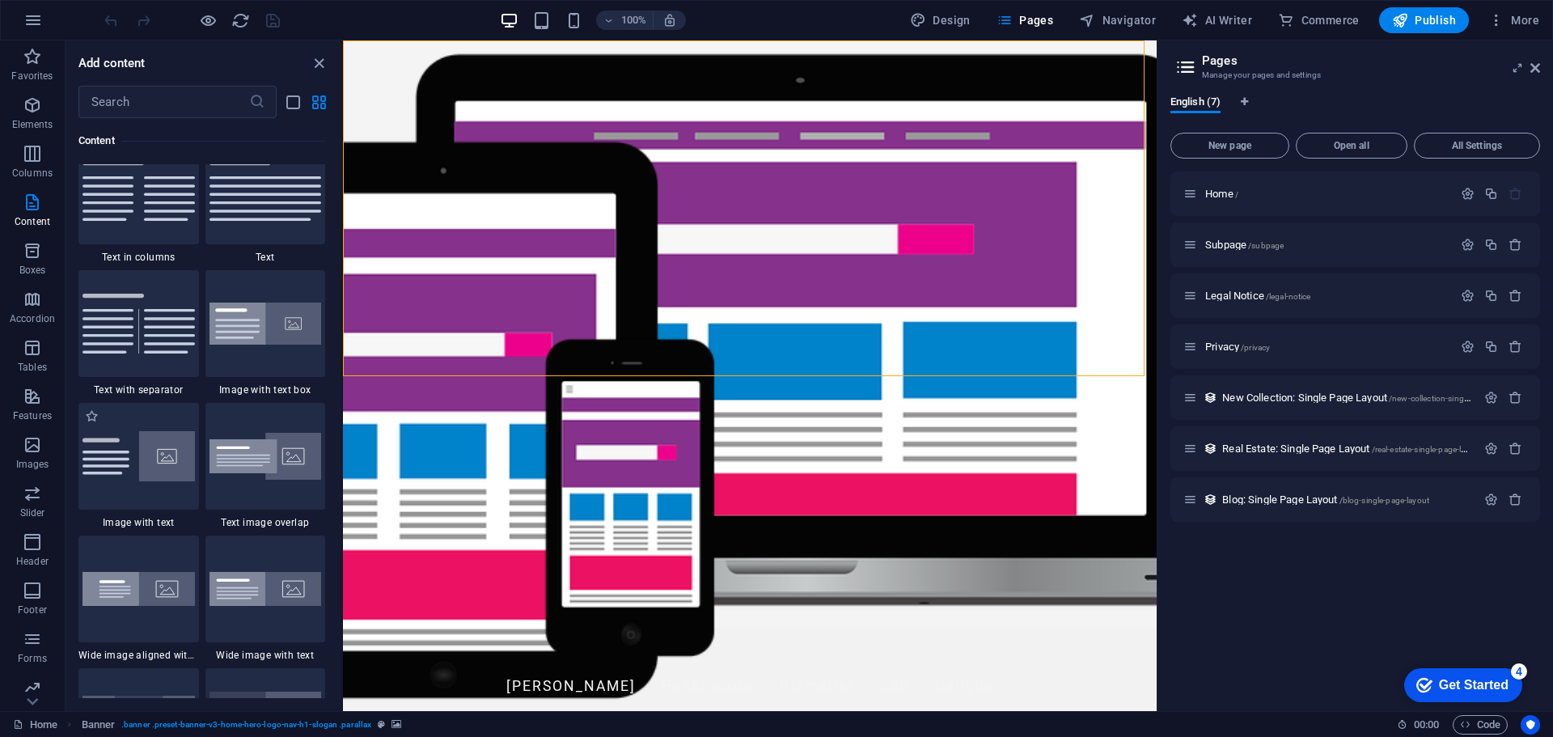
scroll to position [2992, 0]
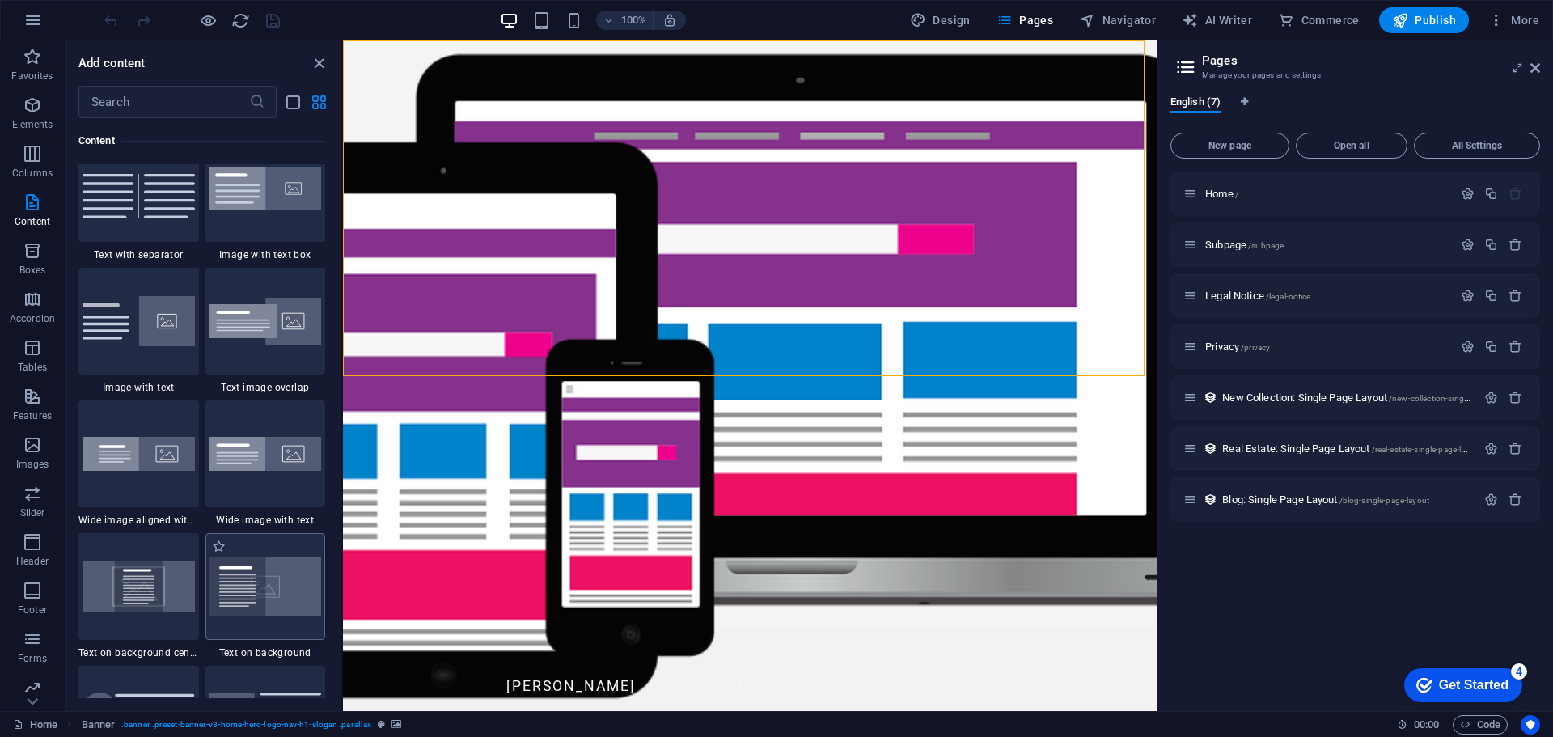
click at [262, 576] on img at bounding box center [265, 586] width 112 height 60
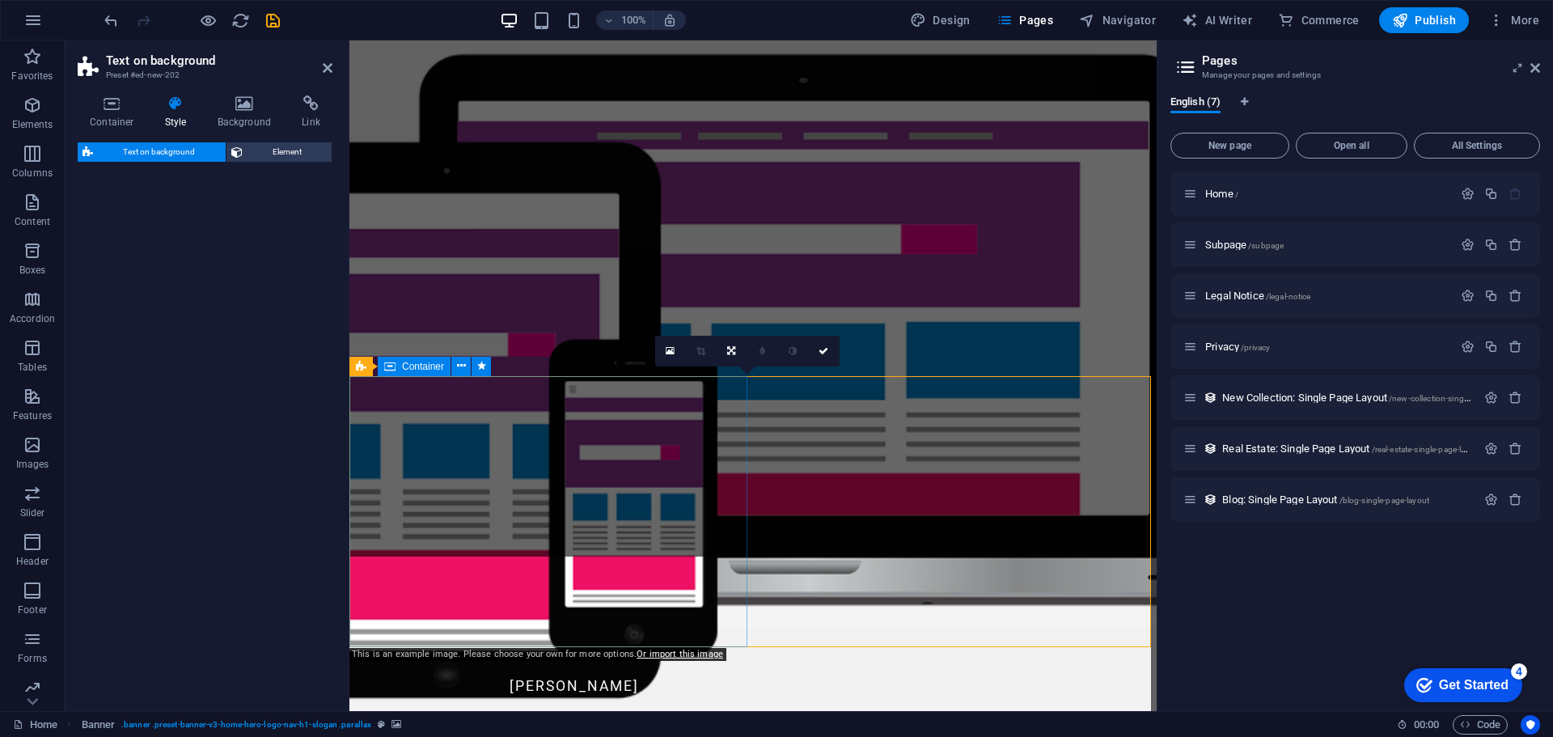
select select "%"
select select "rem"
select select "px"
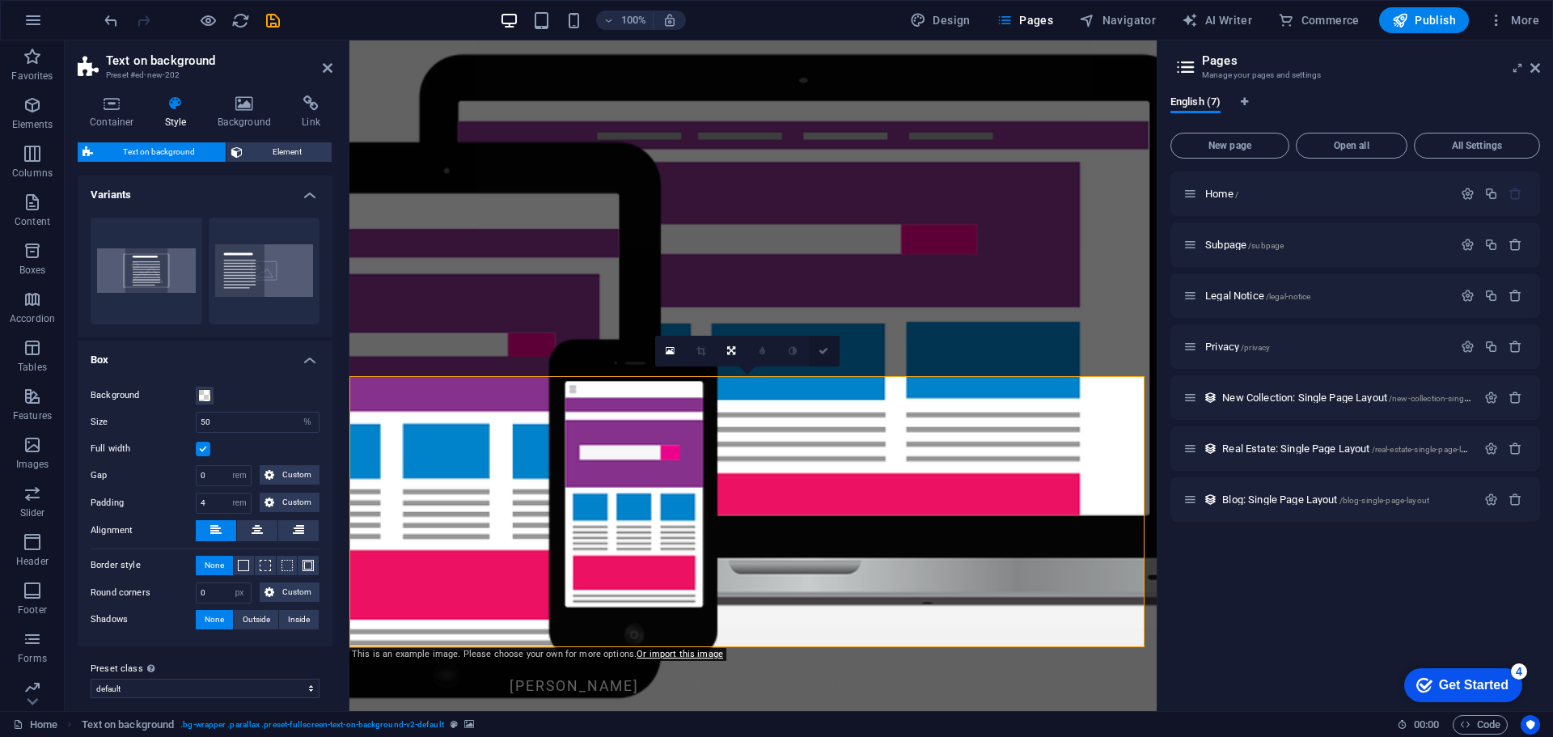
click at [818, 349] on link at bounding box center [824, 351] width 31 height 31
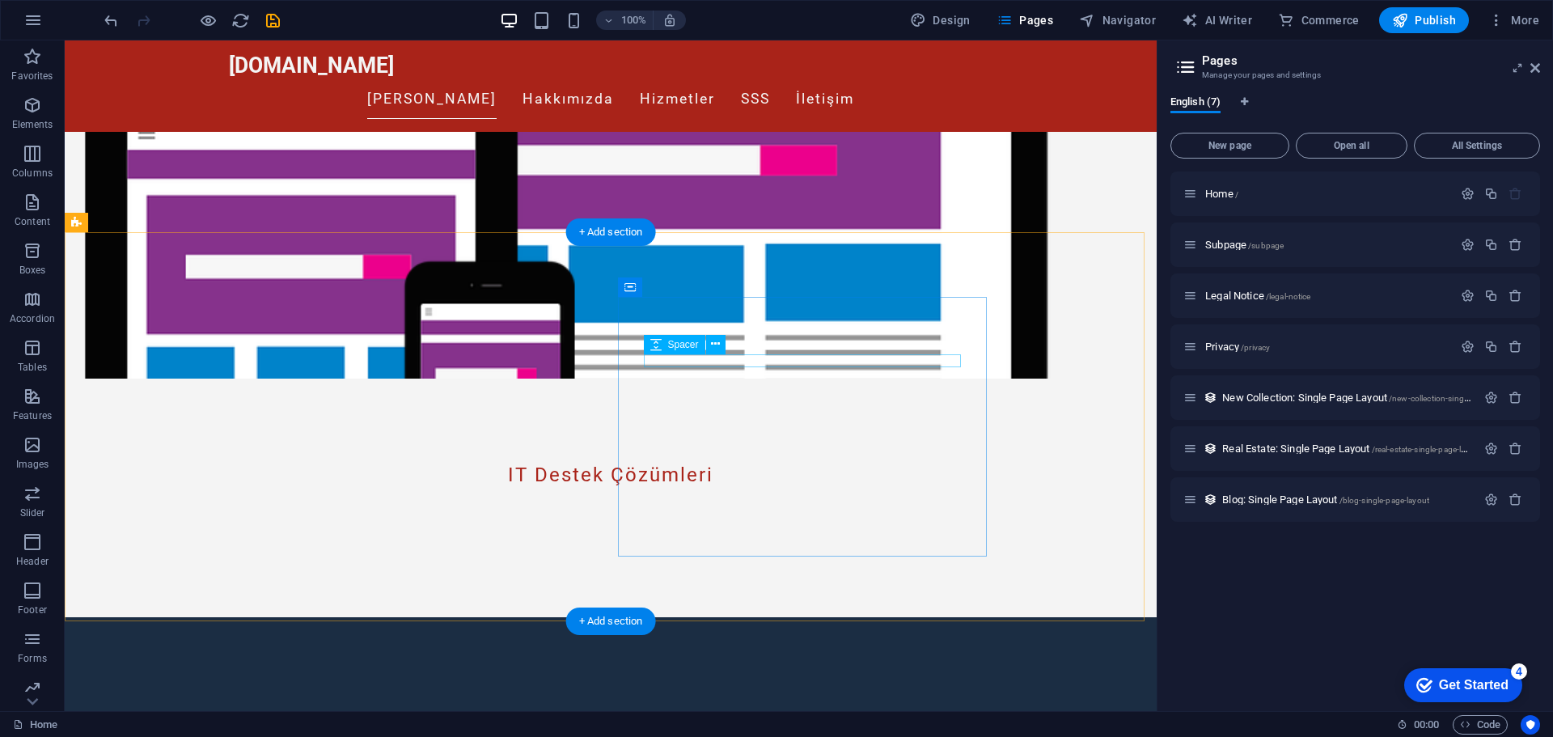
scroll to position [324, 0]
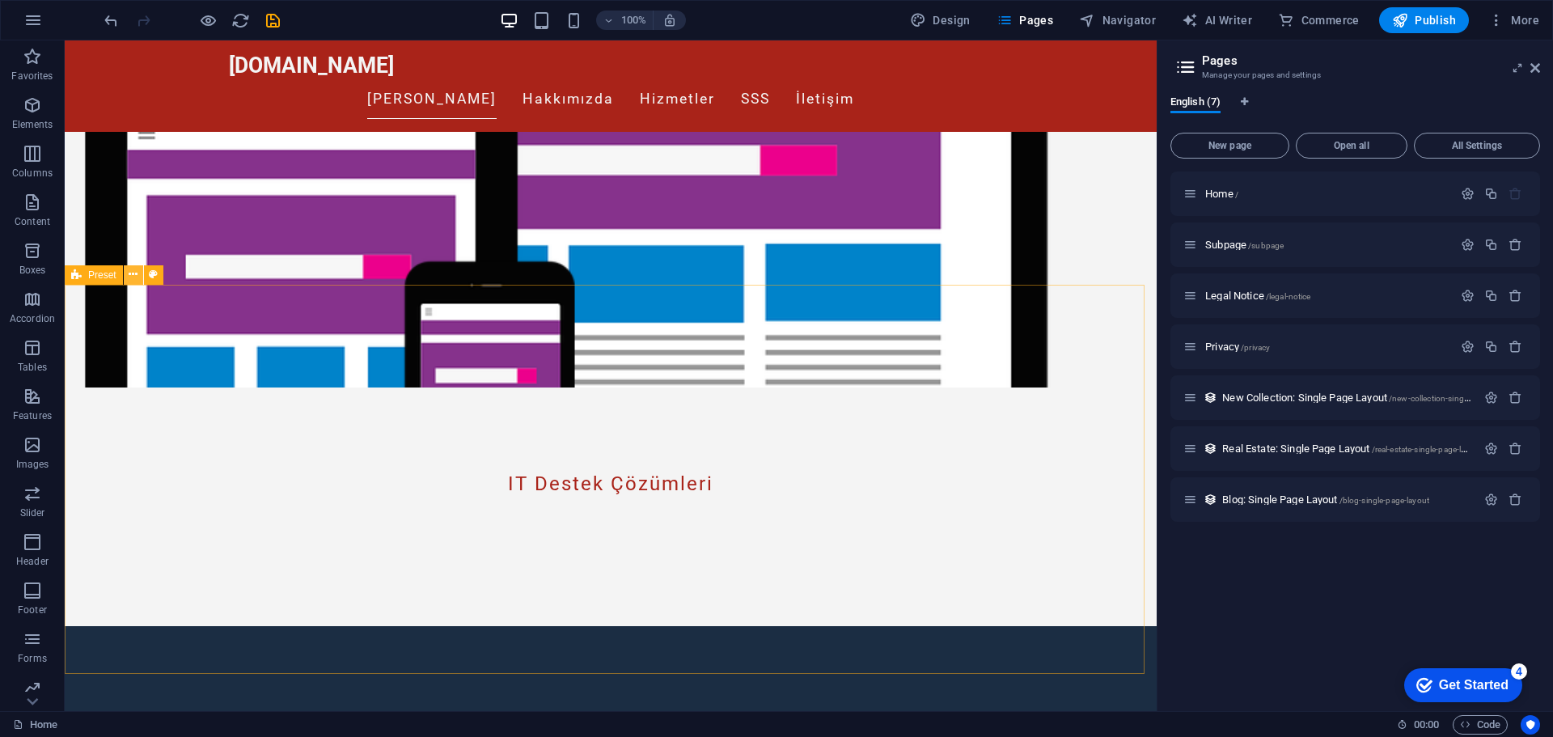
click at [133, 281] on icon at bounding box center [133, 274] width 9 height 17
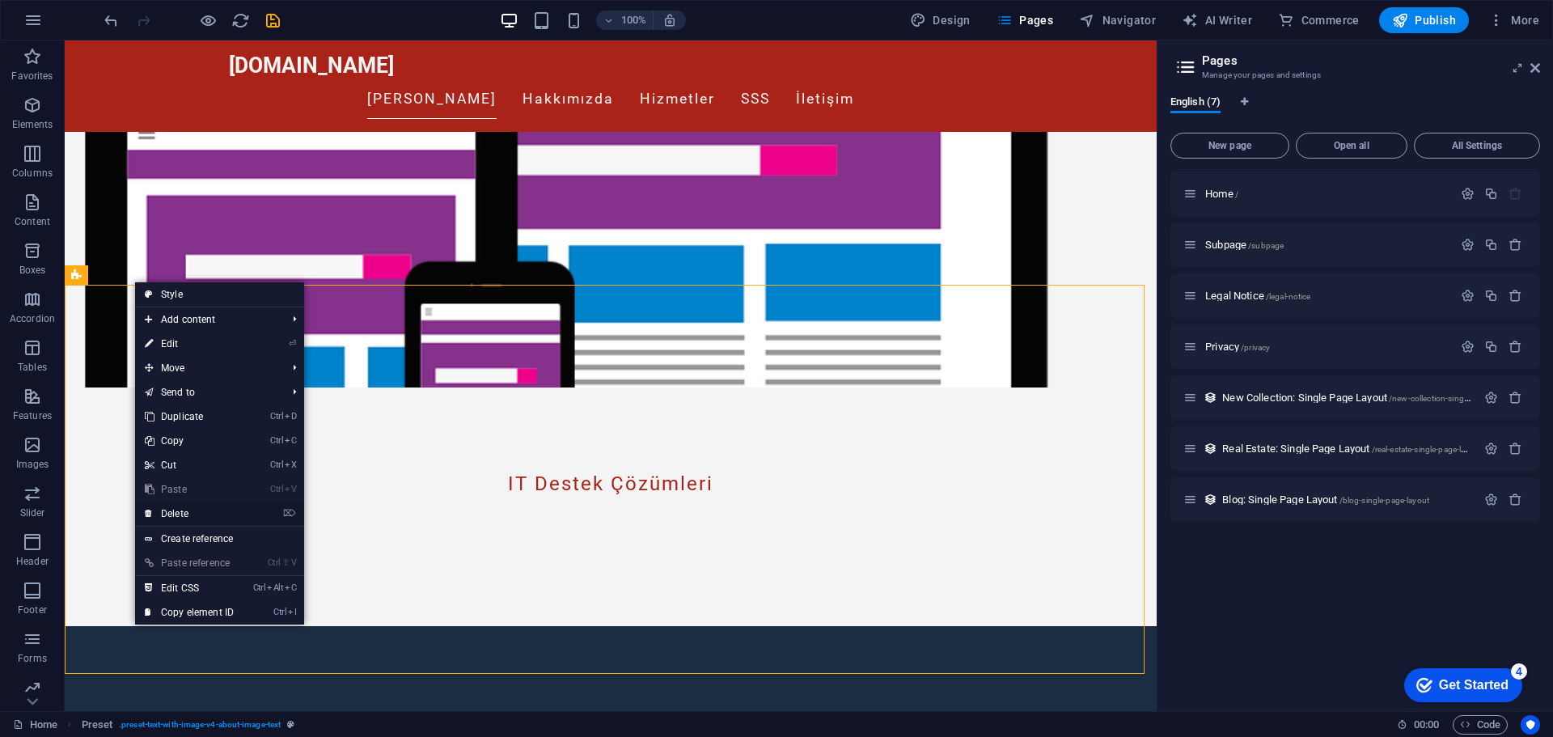
click at [193, 511] on link "⌦ Delete" at bounding box center [189, 513] width 108 height 24
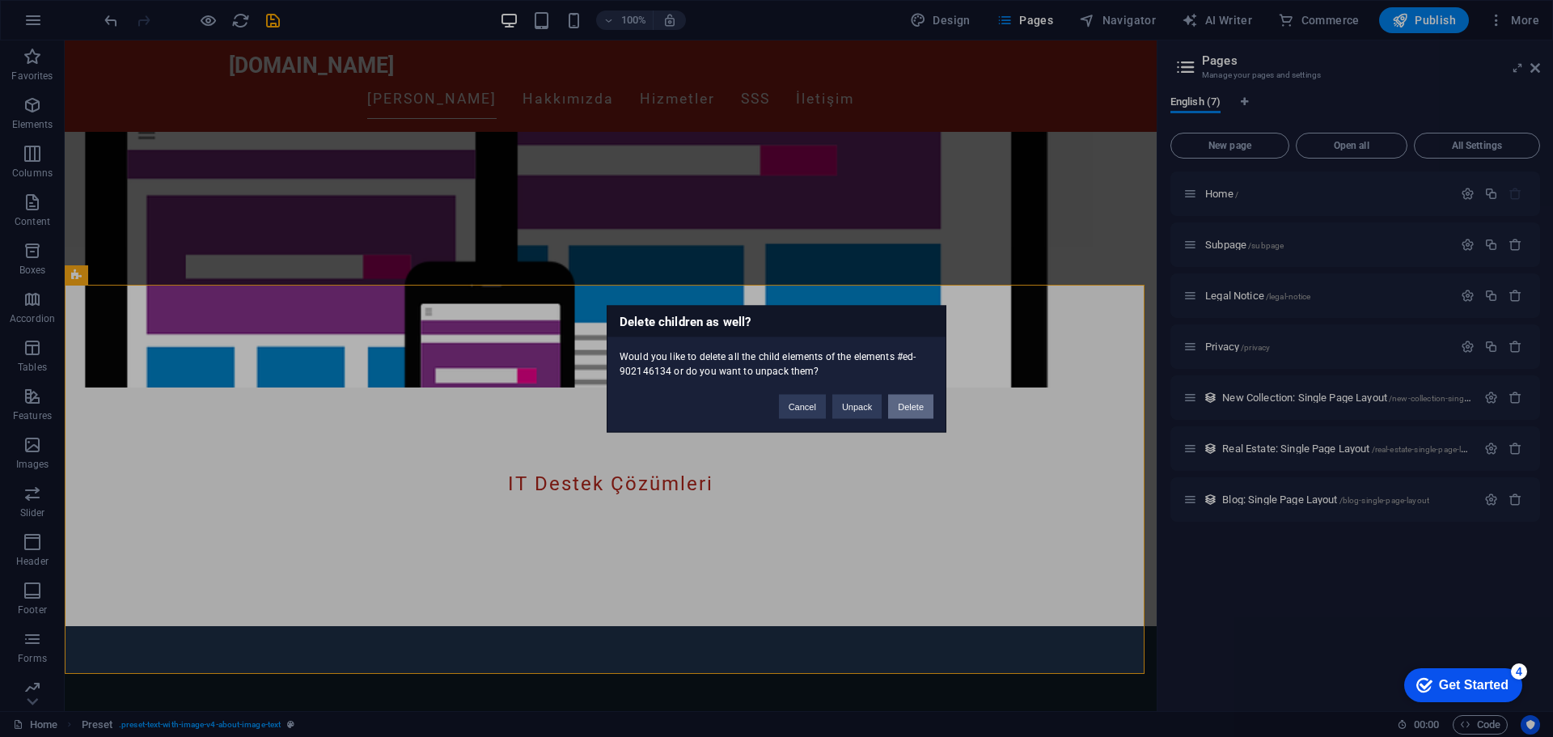
click at [903, 408] on button "Delete" at bounding box center [910, 406] width 45 height 24
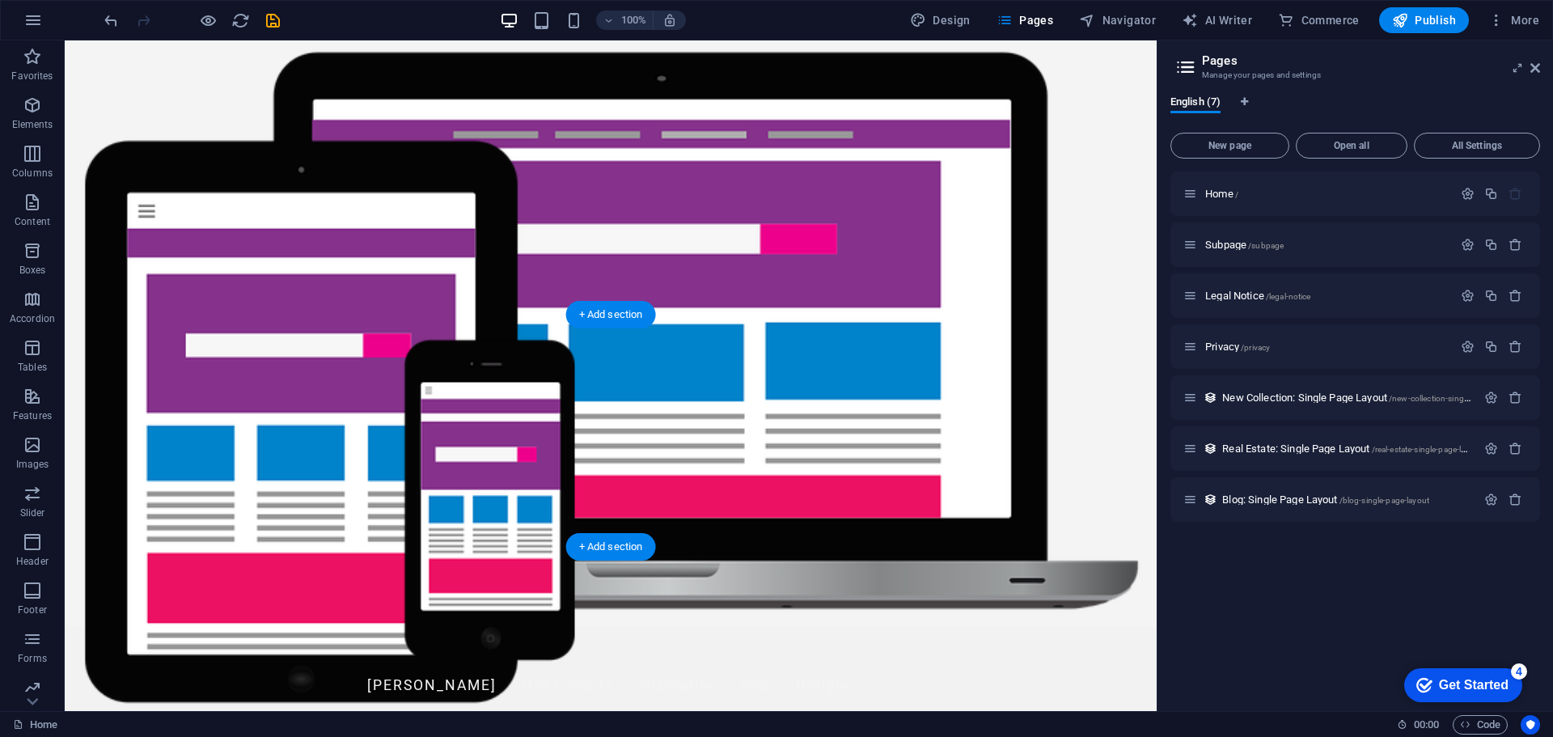
scroll to position [0, 0]
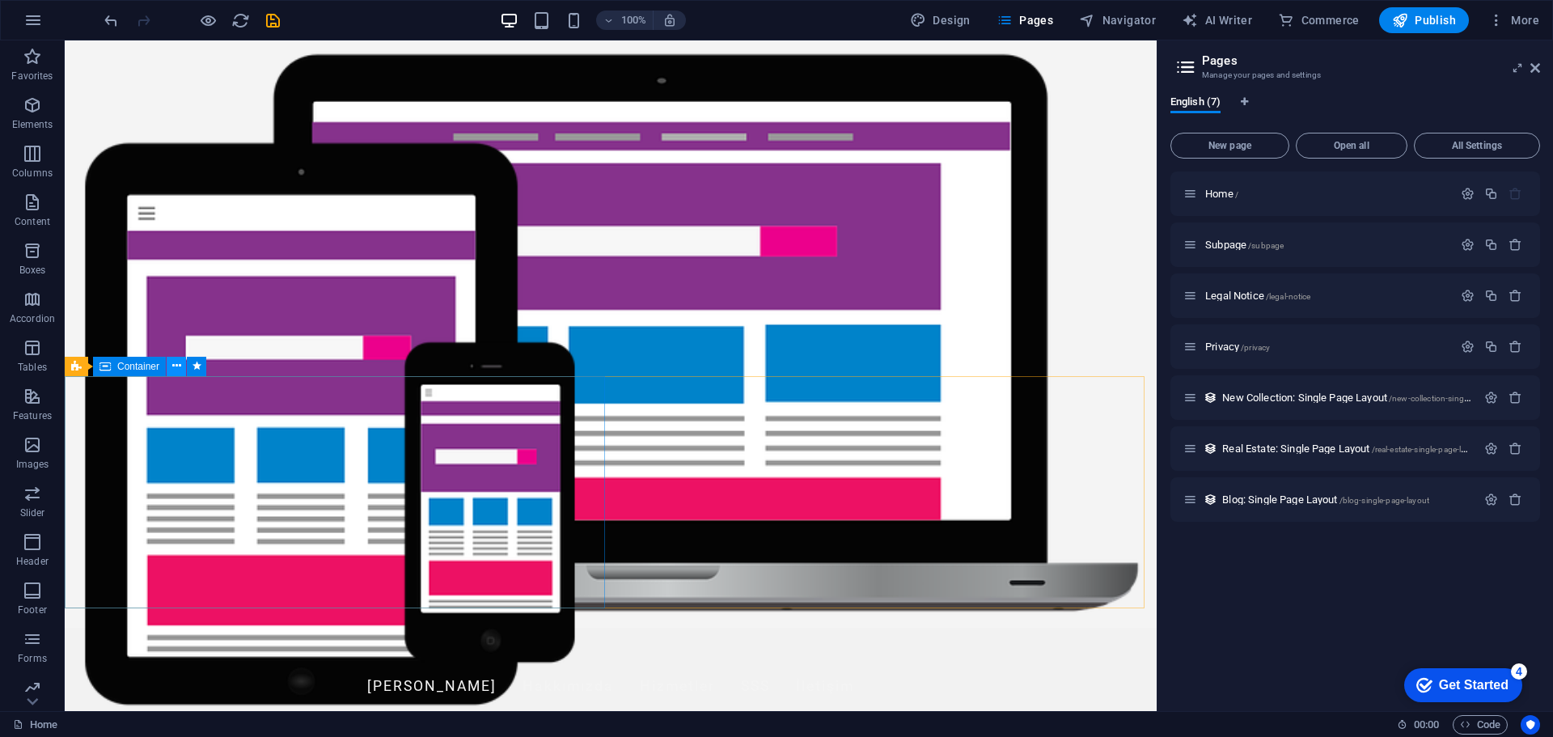
click at [172, 367] on icon at bounding box center [176, 366] width 9 height 17
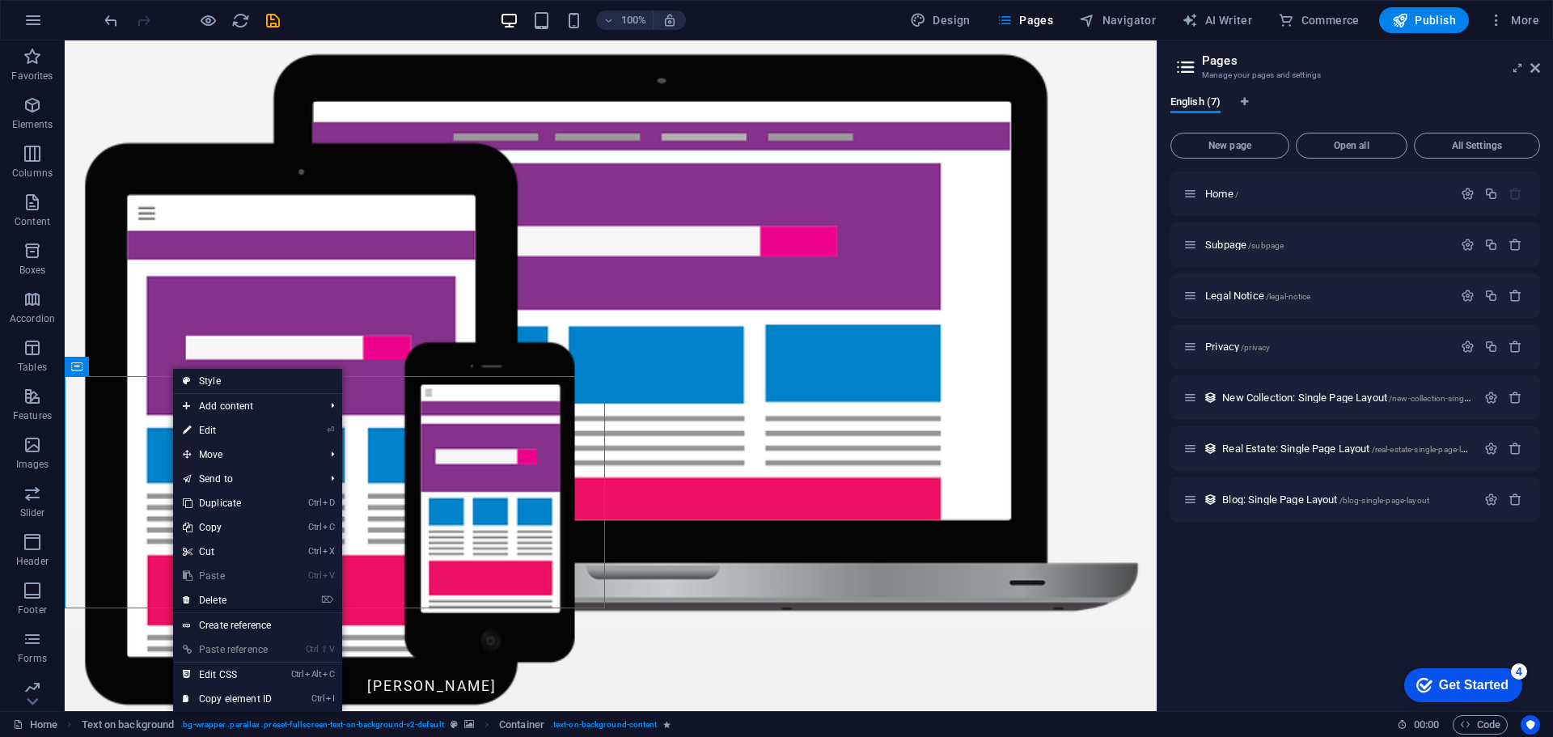
click at [214, 597] on link "⌦ Delete" at bounding box center [227, 600] width 108 height 24
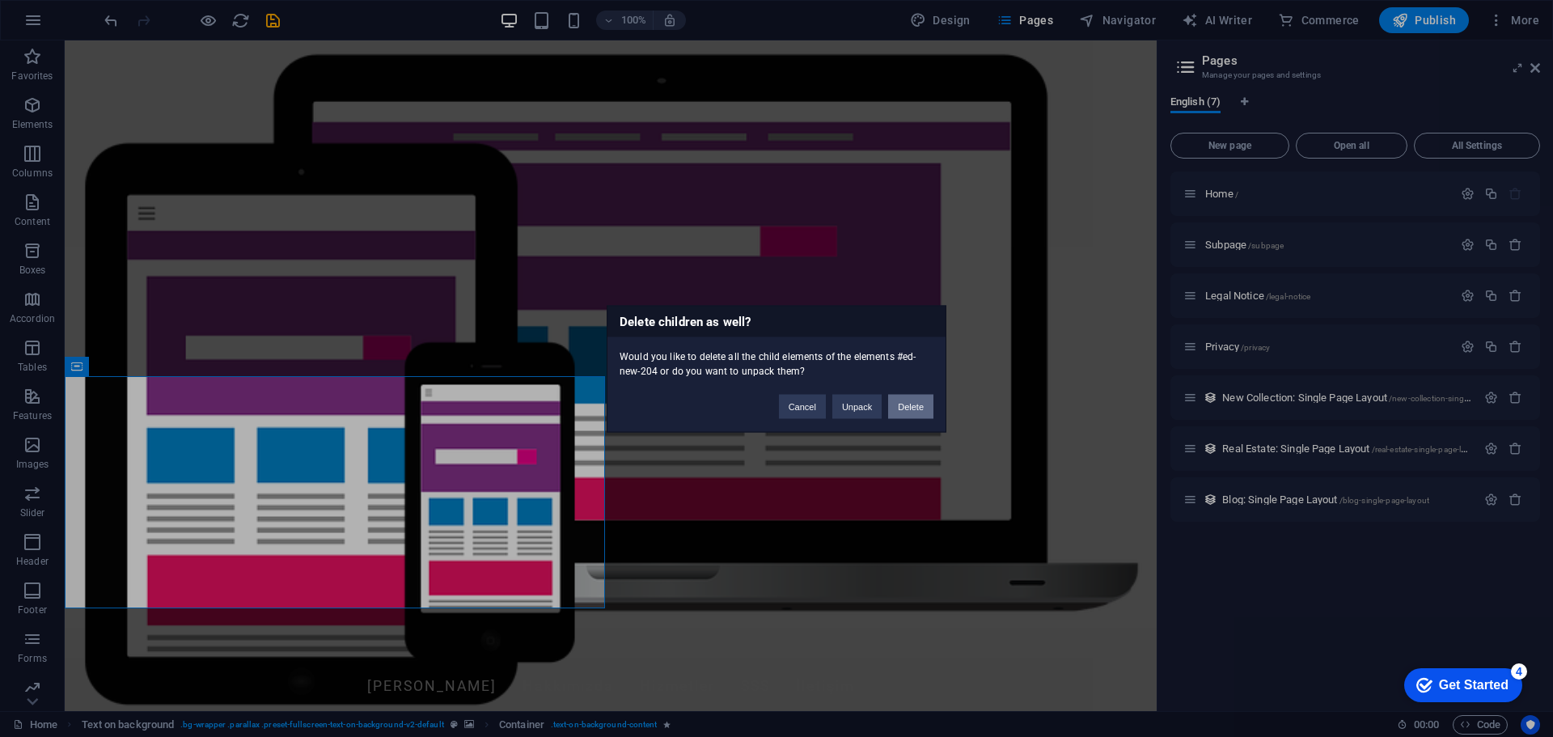
click at [900, 410] on button "Delete" at bounding box center [910, 406] width 45 height 24
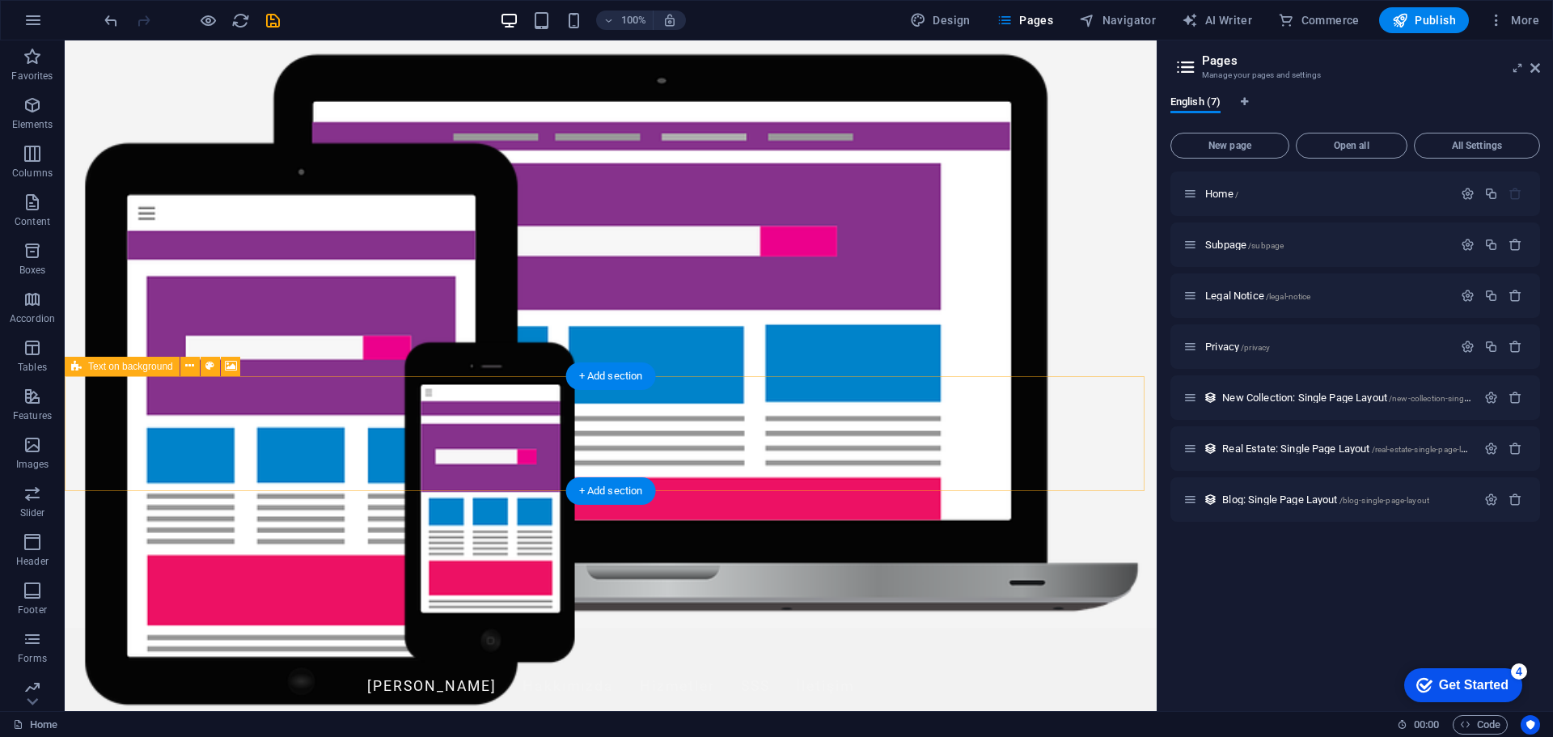
click at [185, 361] on icon at bounding box center [189, 366] width 9 height 17
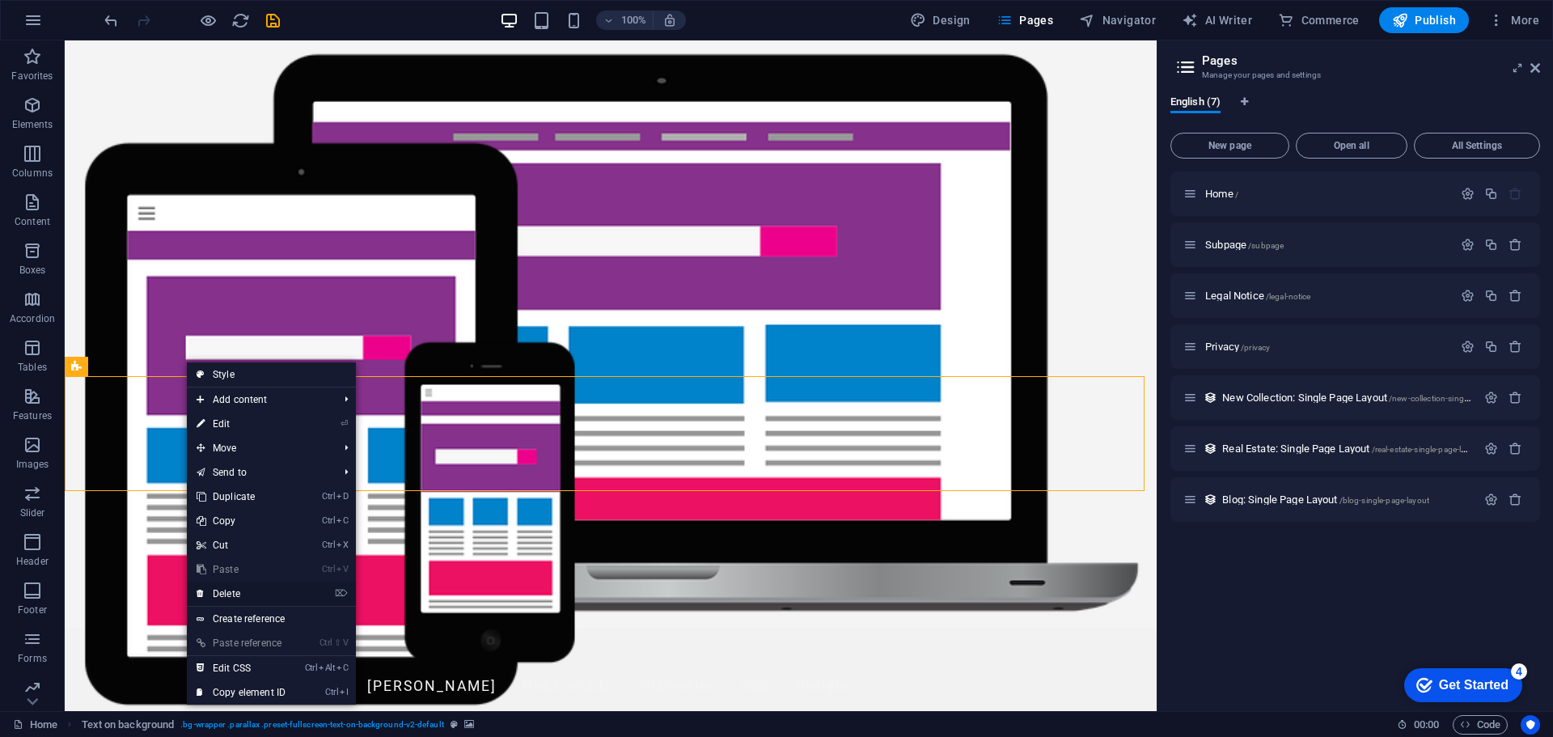
click at [240, 593] on link "⌦ Delete" at bounding box center [241, 594] width 108 height 24
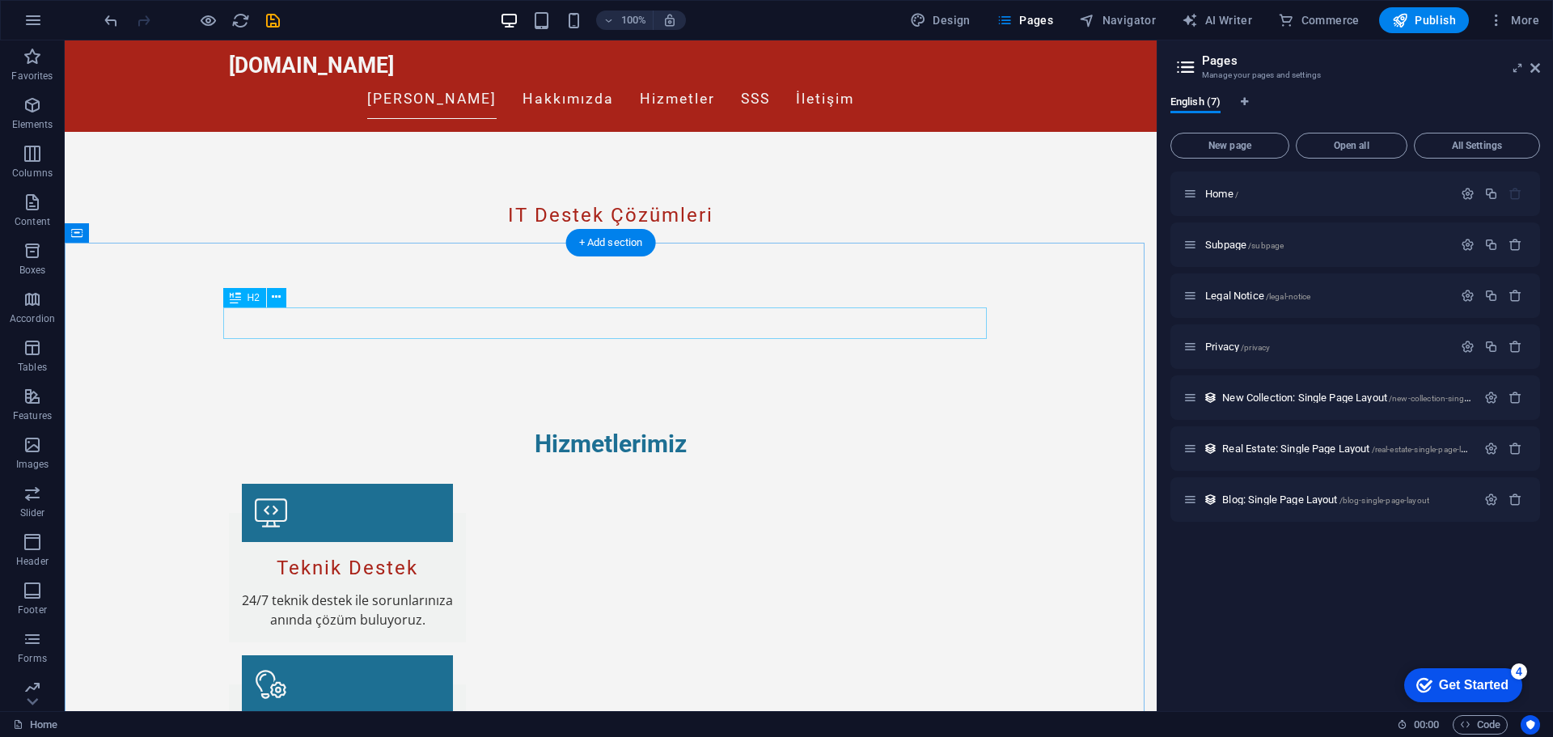
scroll to position [566, 0]
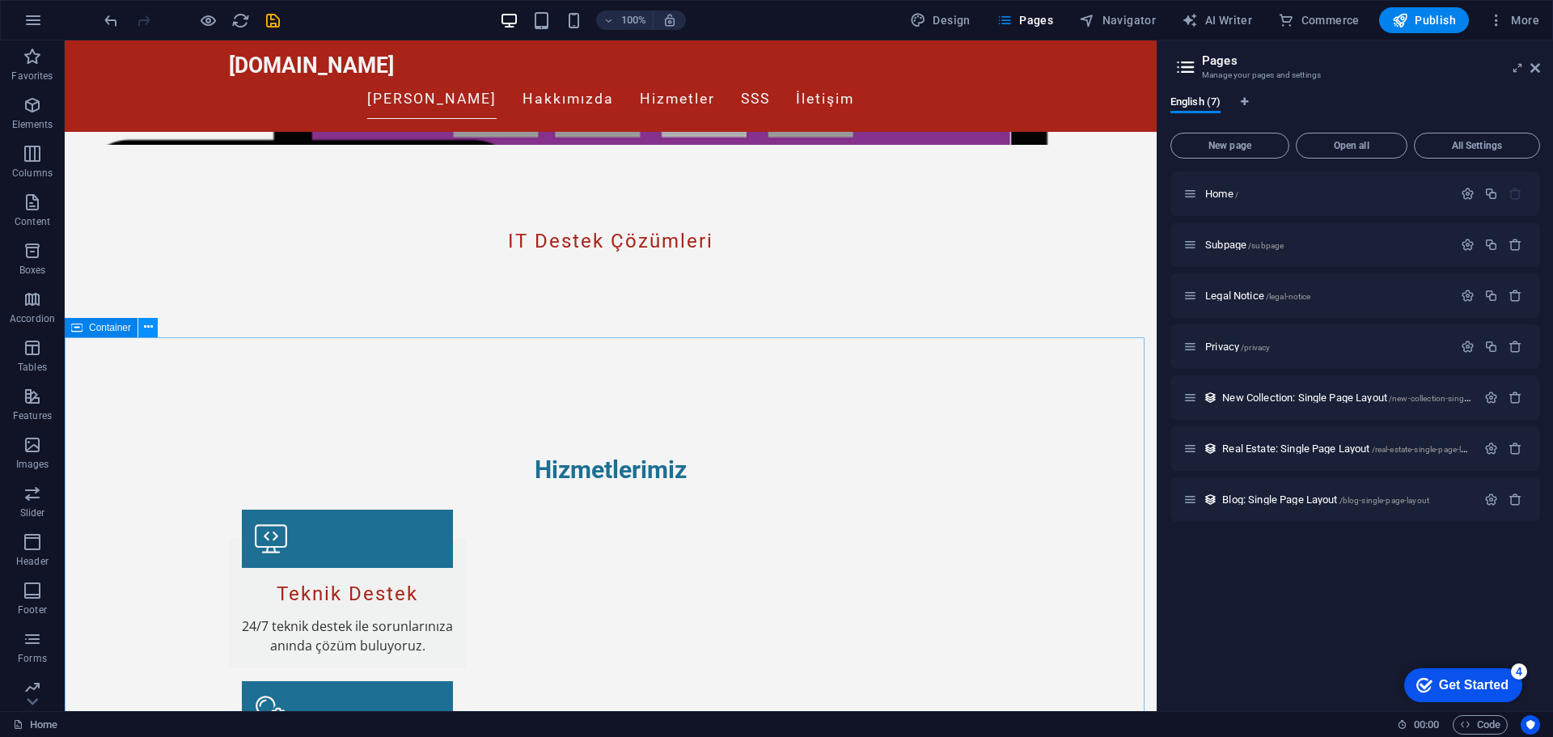
click at [149, 329] on icon at bounding box center [148, 327] width 9 height 17
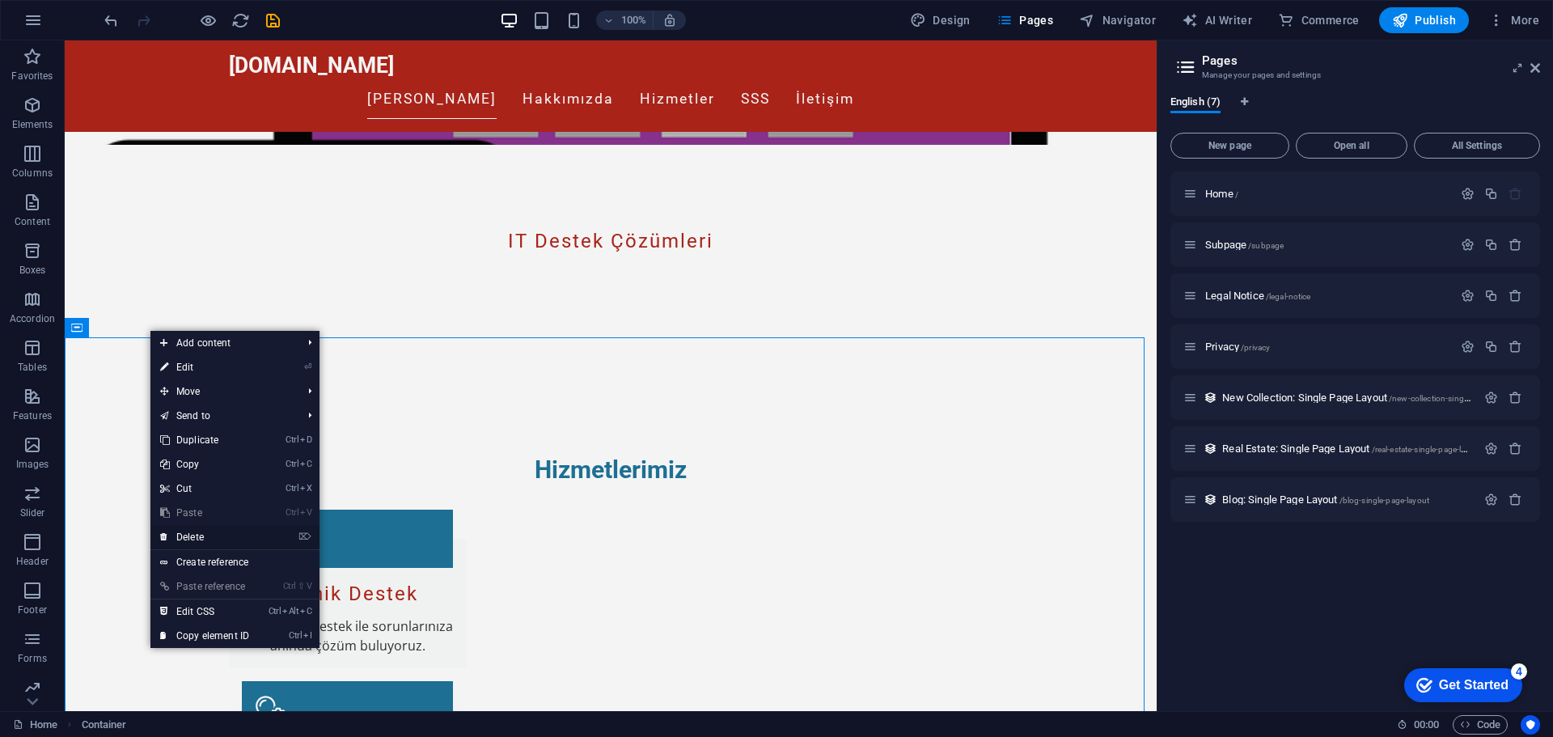
click at [185, 531] on link "⌦ Delete" at bounding box center [204, 537] width 108 height 24
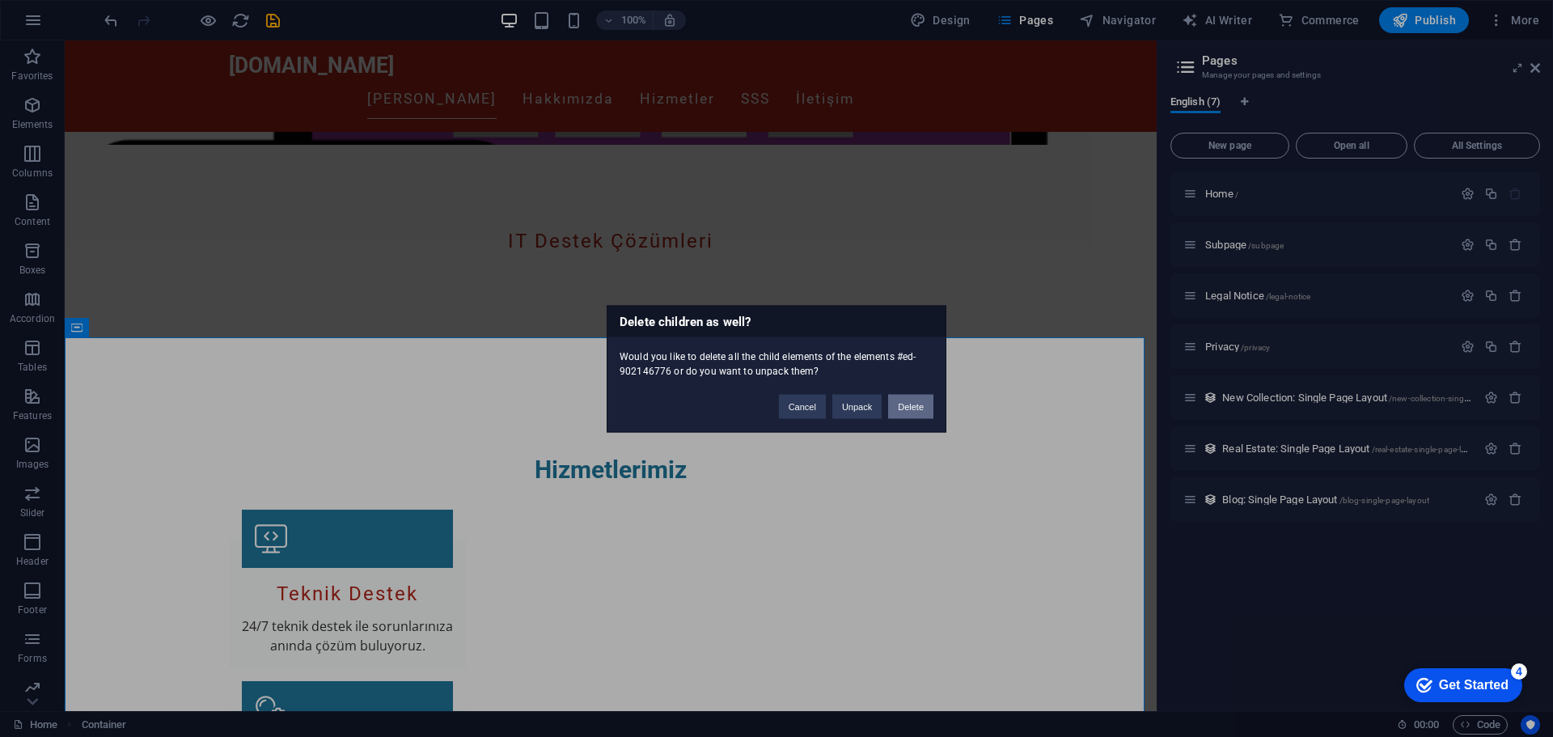
drag, startPoint x: 911, startPoint y: 410, endPoint x: 834, endPoint y: 362, distance: 90.9
click at [911, 410] on button "Delete" at bounding box center [910, 406] width 45 height 24
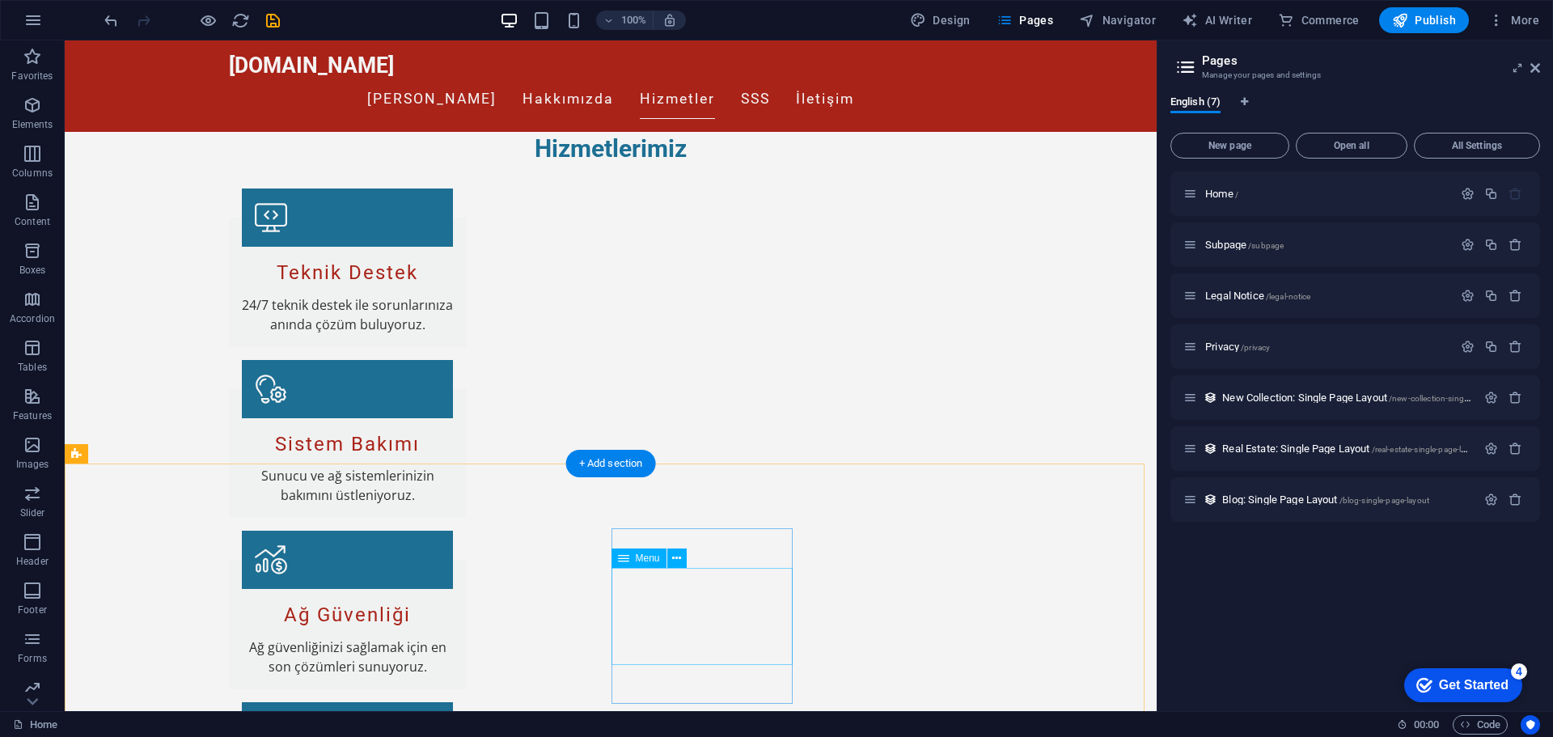
scroll to position [945, 0]
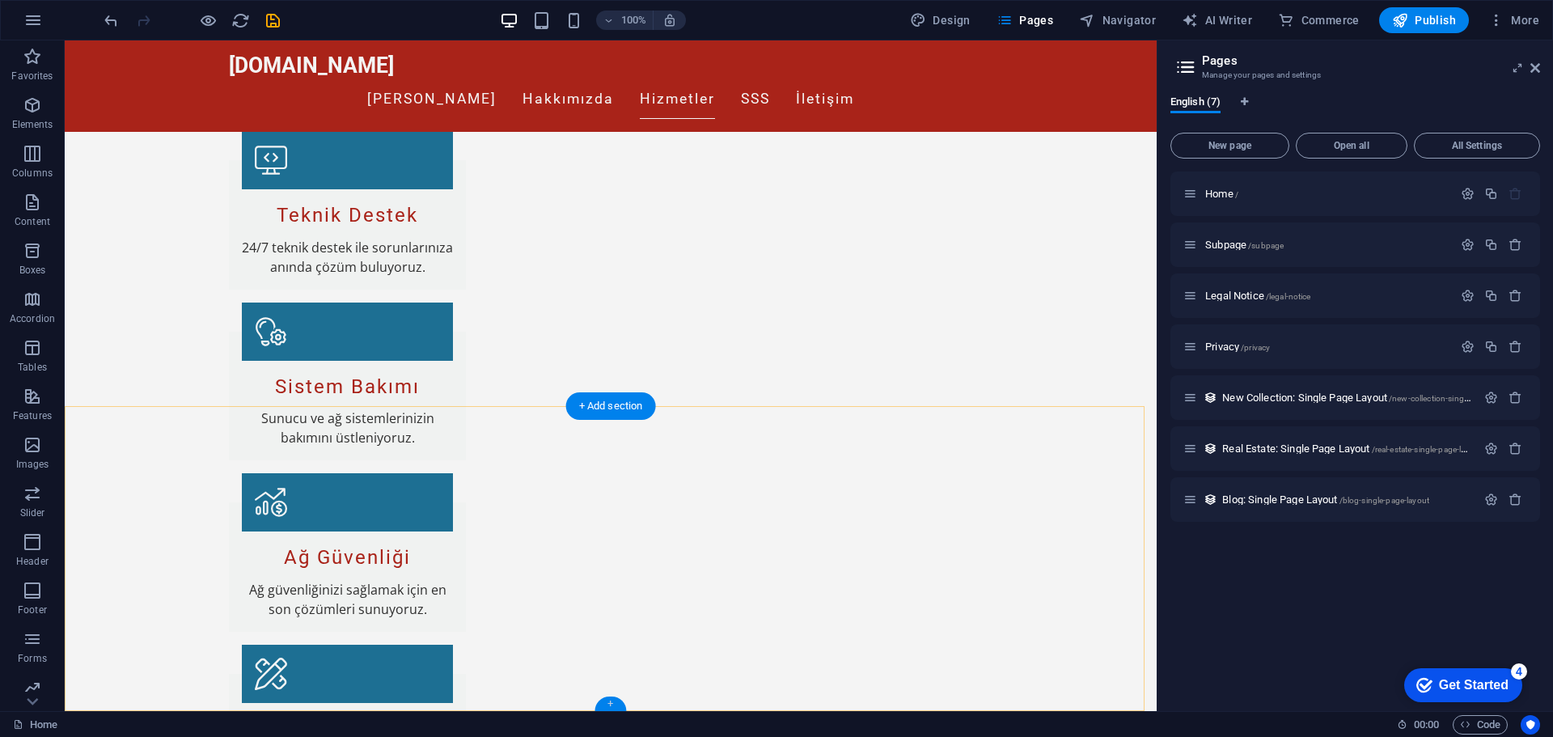
click at [620, 700] on div "+" at bounding box center [610, 703] width 32 height 15
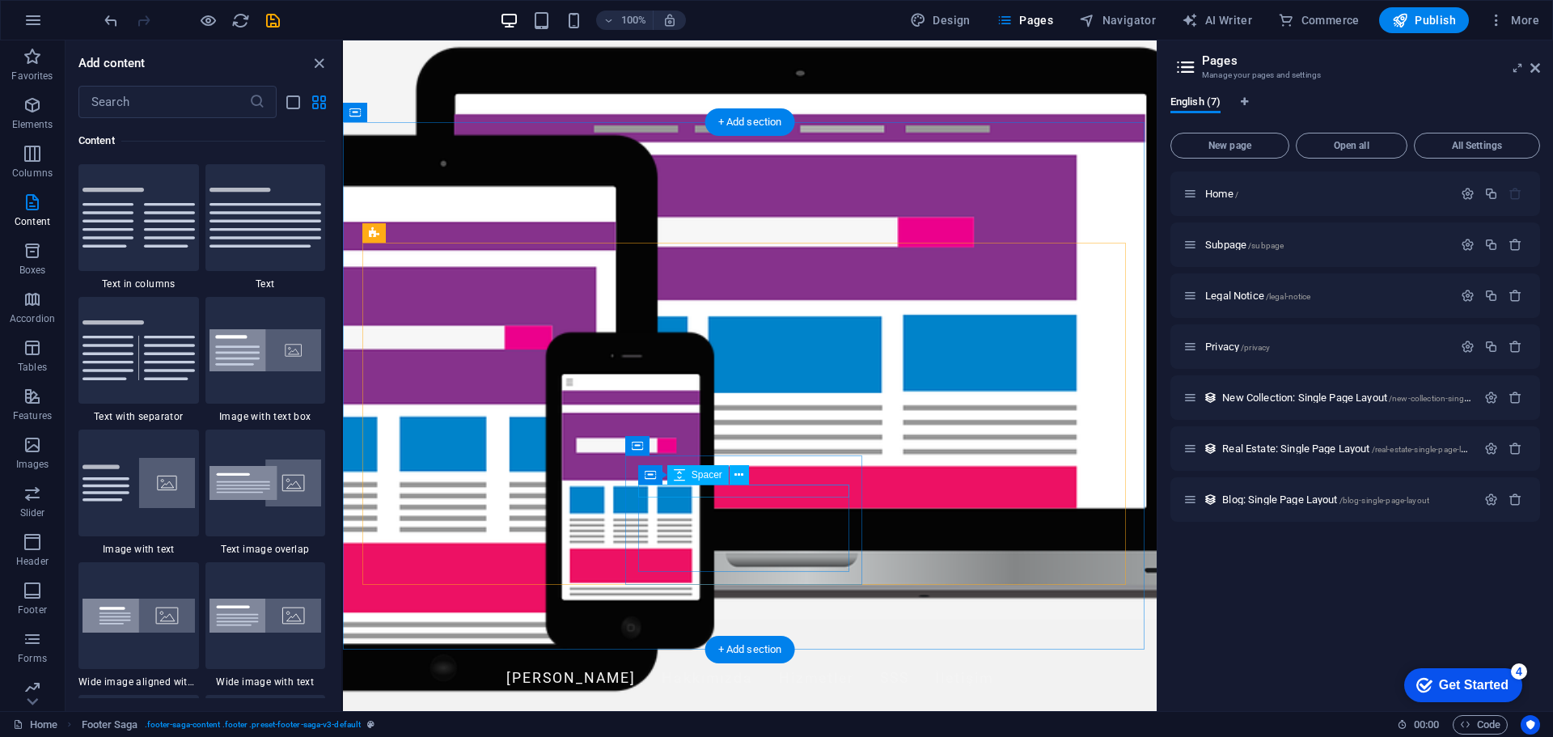
scroll to position [0, 0]
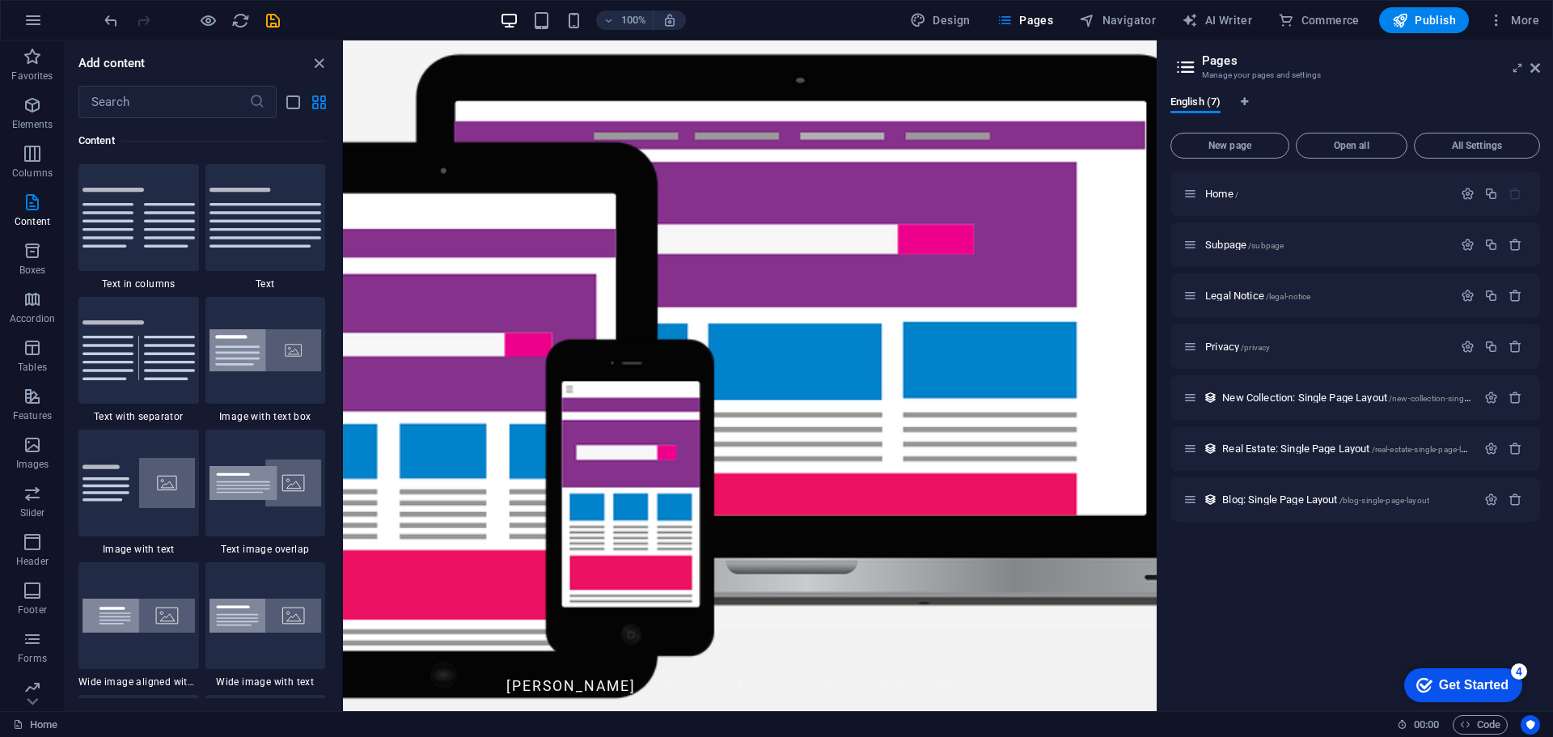
click at [1471, 671] on div "checkmark Get Started 4" at bounding box center [1463, 685] width 118 height 34
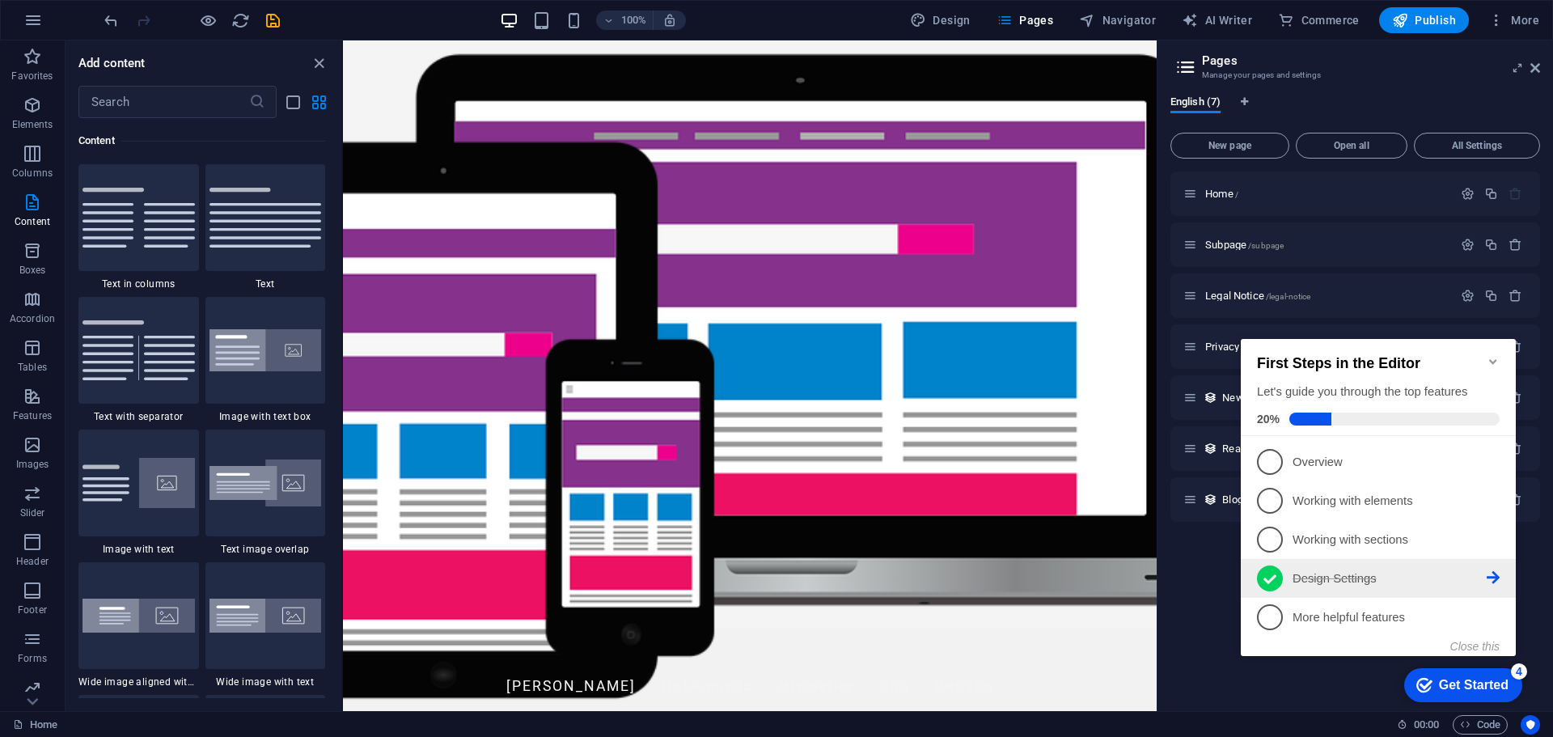
click at [1309, 575] on p "Design Settings - completed" at bounding box center [1390, 578] width 194 height 17
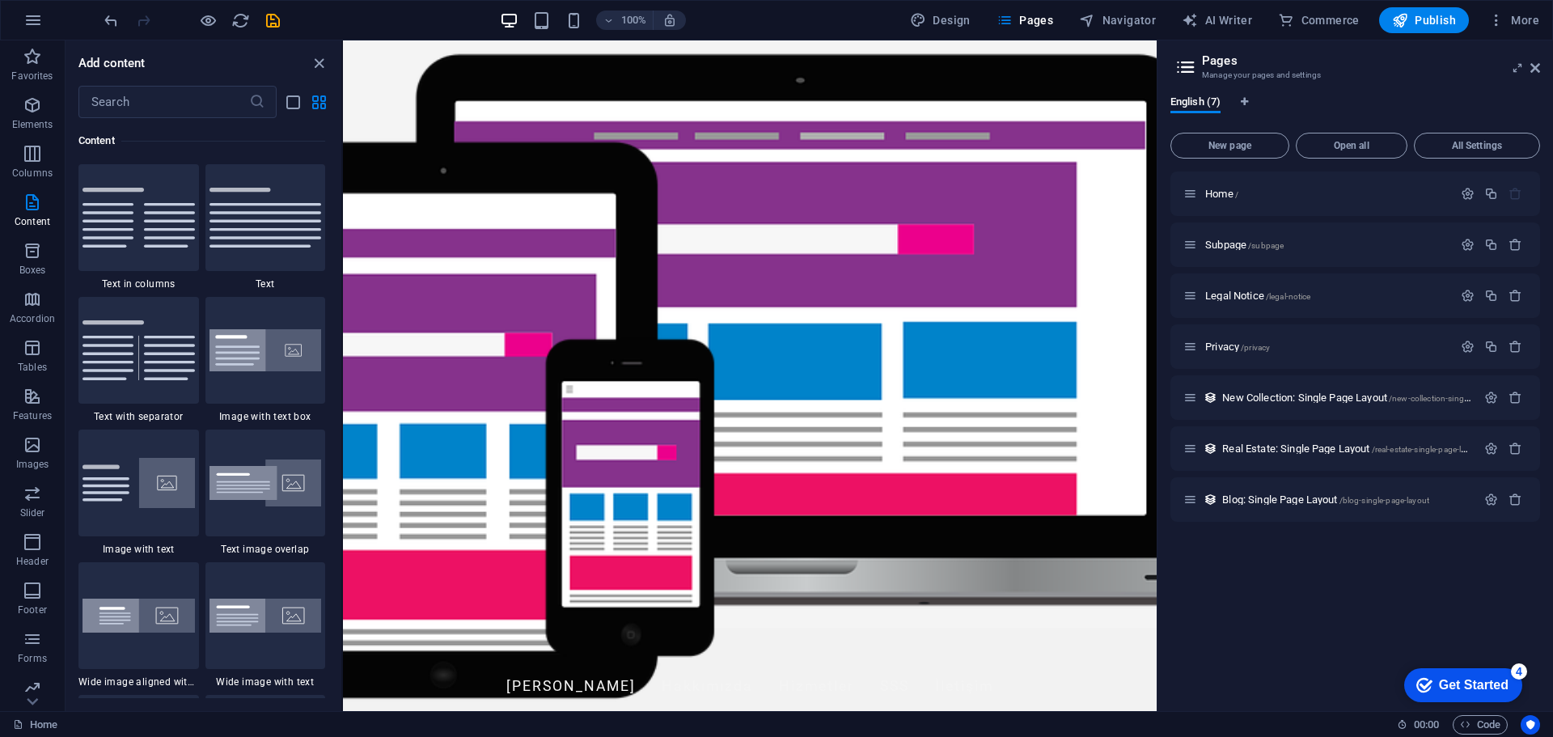
click at [1522, 702] on div "checkmark Get Started 4" at bounding box center [1463, 685] width 118 height 34
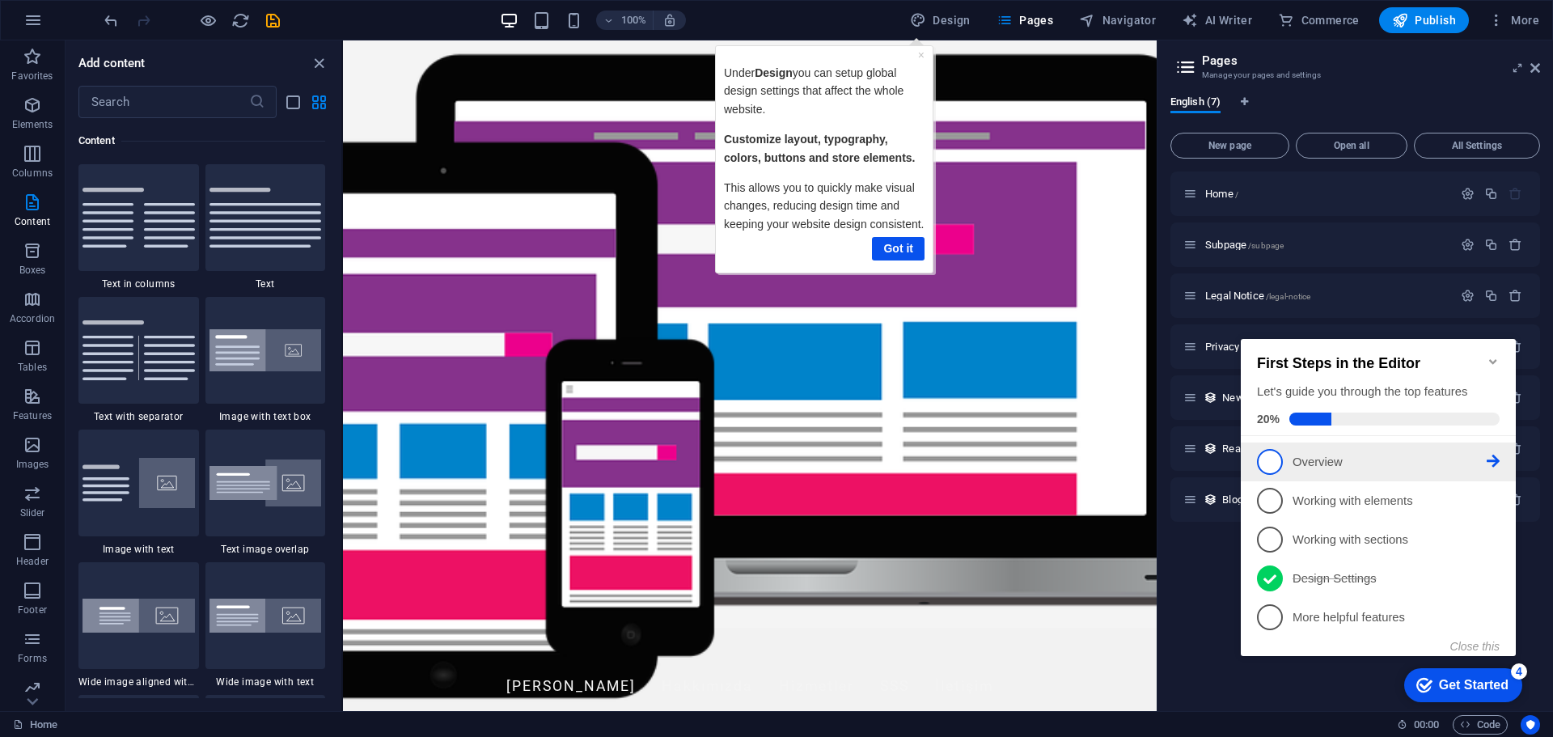
click at [1277, 457] on span "1" at bounding box center [1270, 462] width 26 height 26
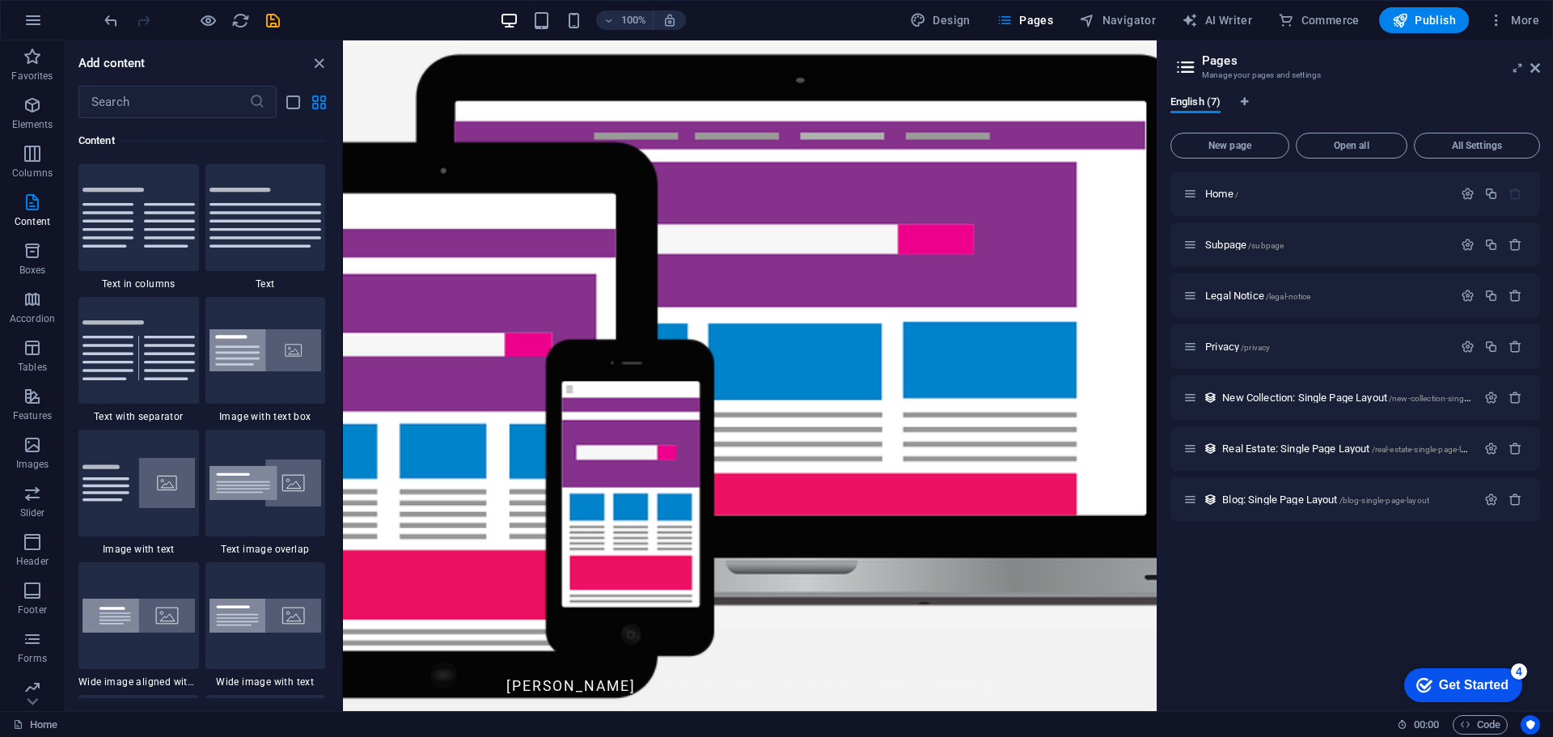
click at [1508, 692] on div "Get Started" at bounding box center [1474, 685] width 70 height 15
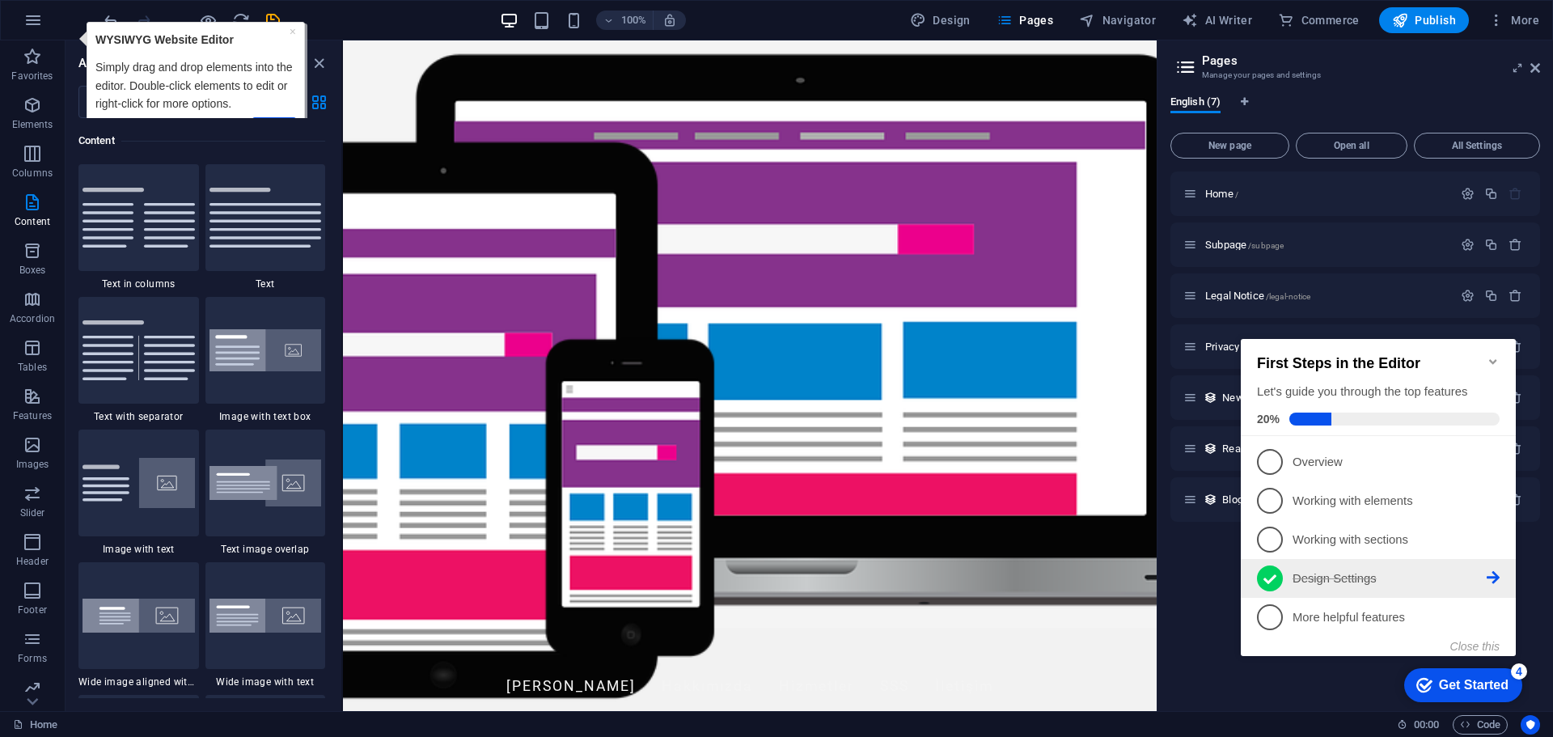
click at [1278, 582] on span "4" at bounding box center [1270, 578] width 26 height 26
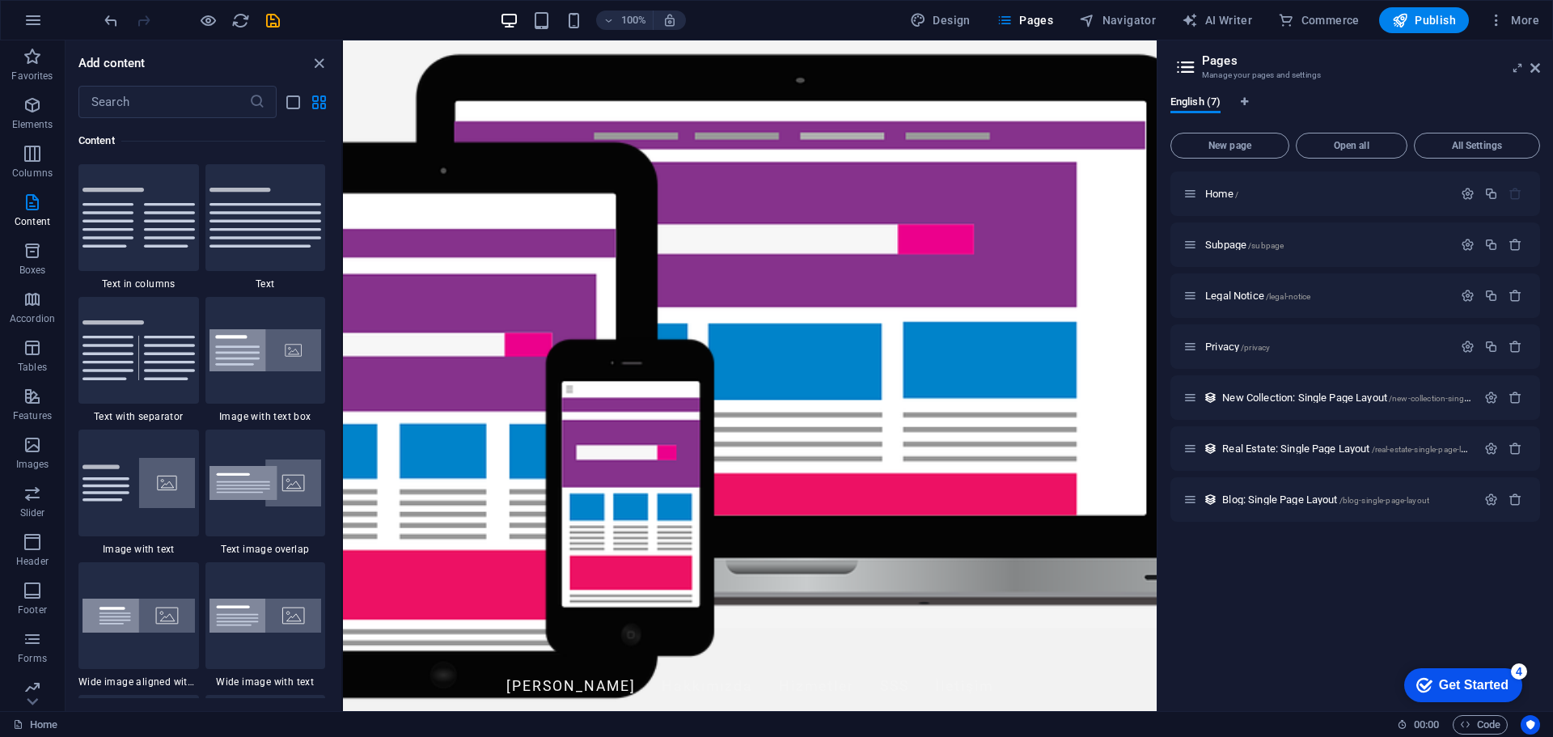
click at [1508, 692] on div "Get Started" at bounding box center [1474, 685] width 70 height 15
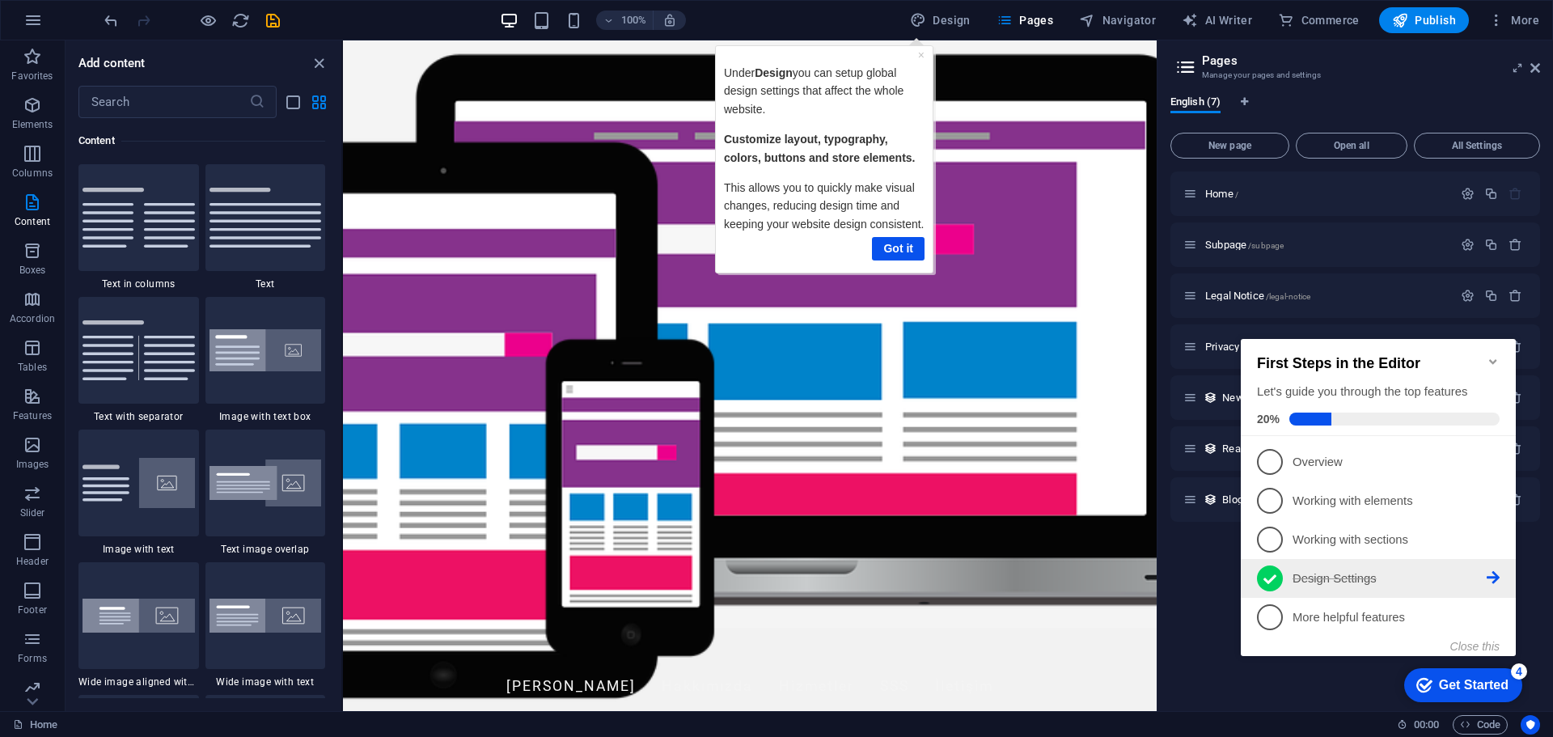
click at [1492, 576] on icon at bounding box center [1493, 577] width 13 height 13
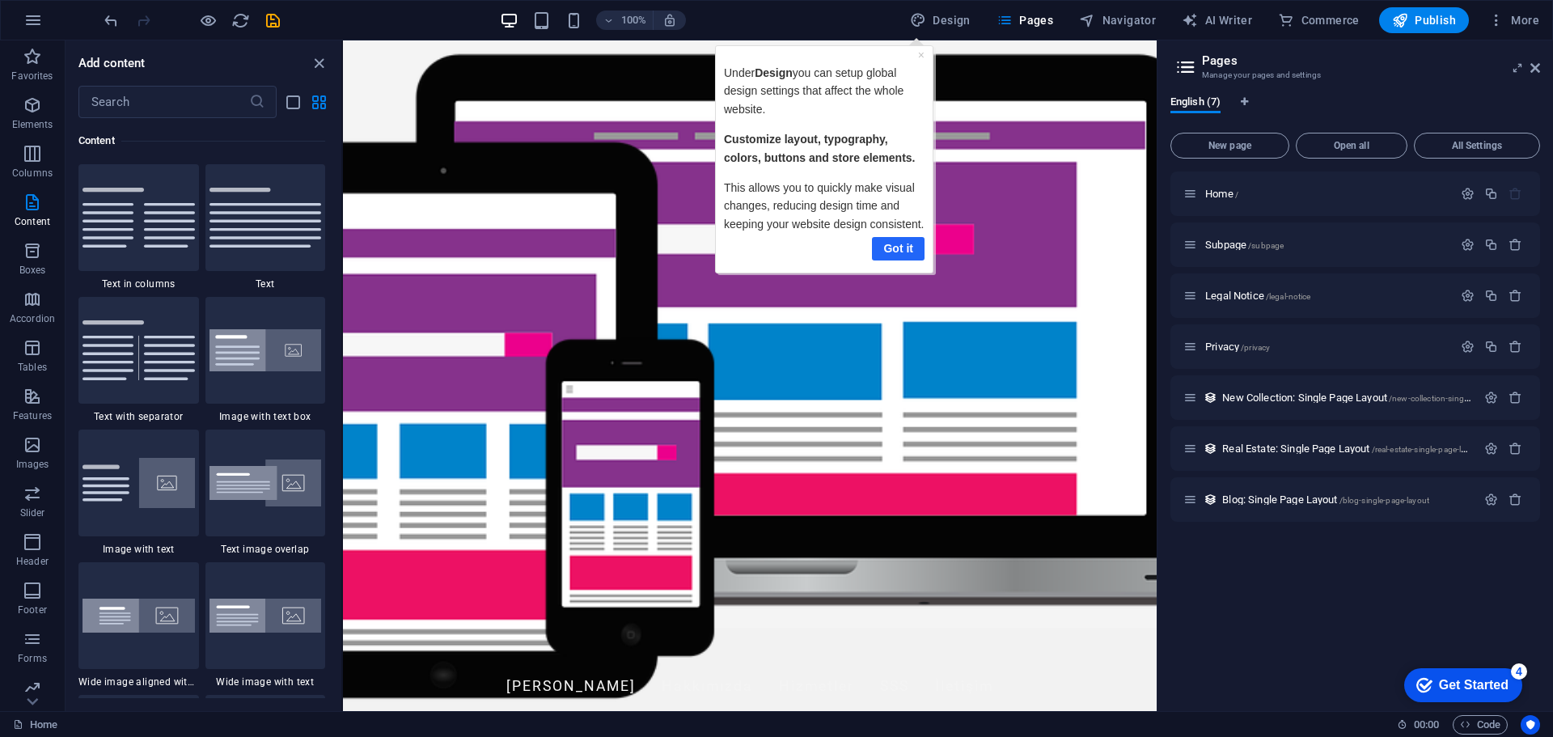
click at [880, 247] on link "Got it" at bounding box center [897, 248] width 53 height 23
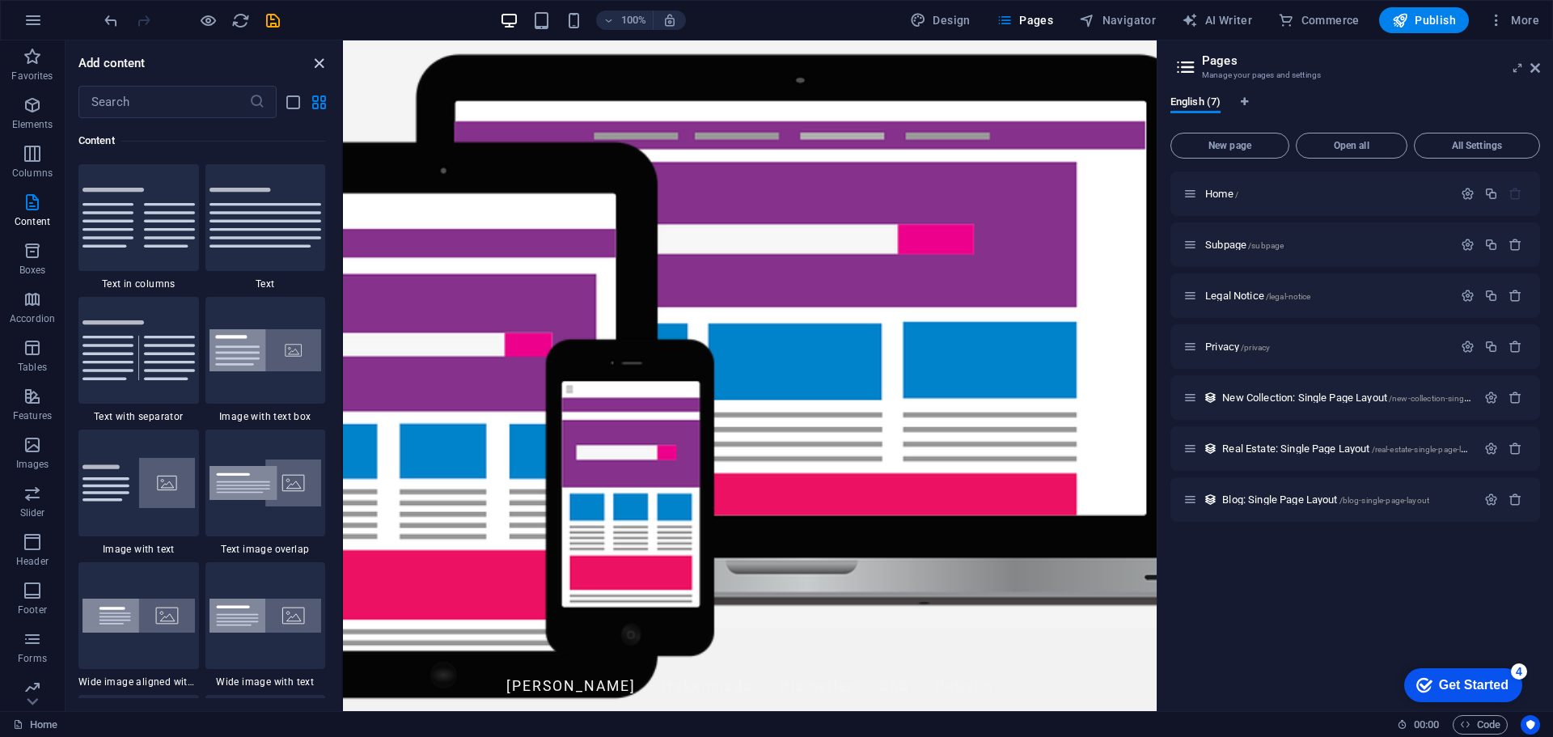
click at [323, 59] on icon "close panel" at bounding box center [319, 63] width 19 height 19
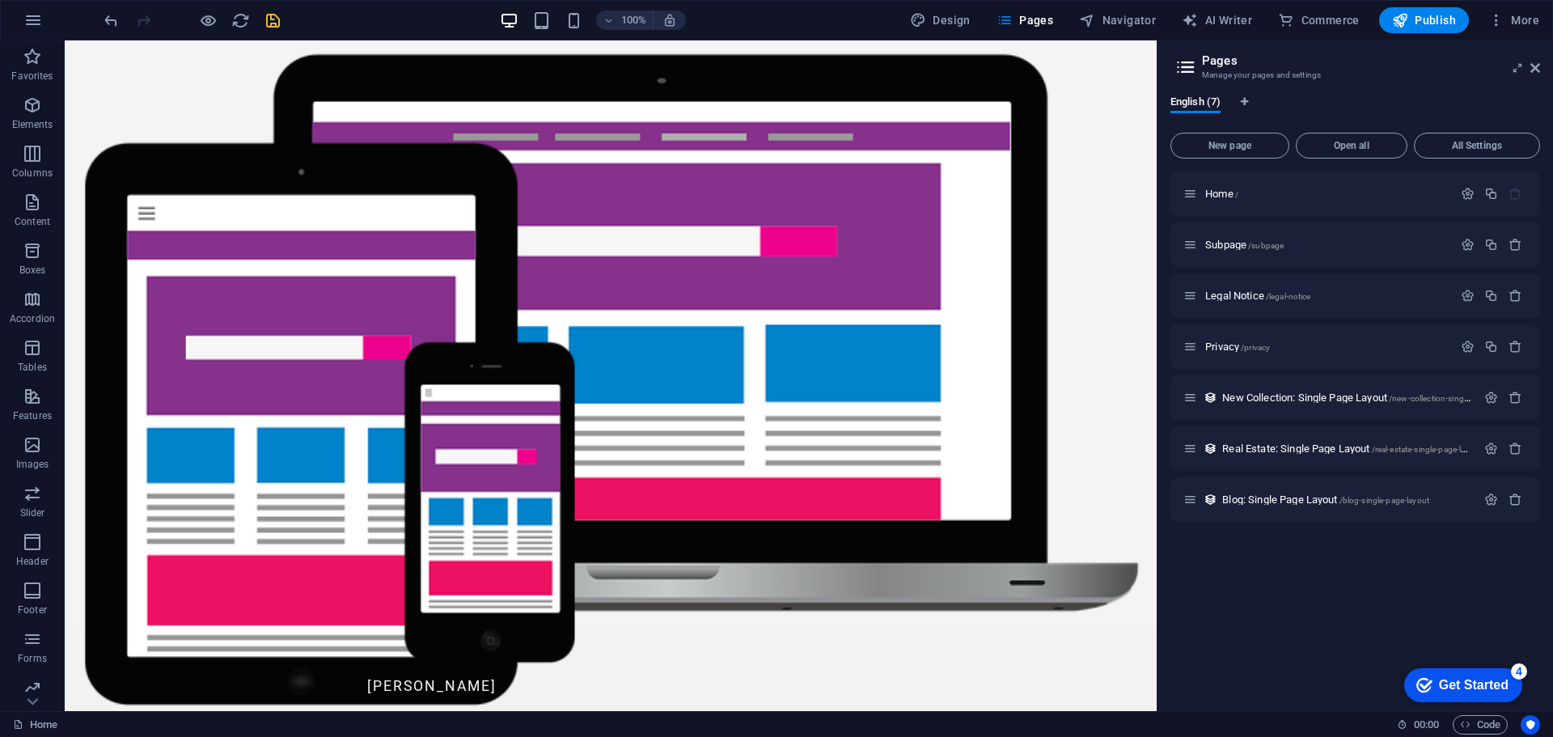
click at [270, 20] on icon "save" at bounding box center [273, 20] width 19 height 19
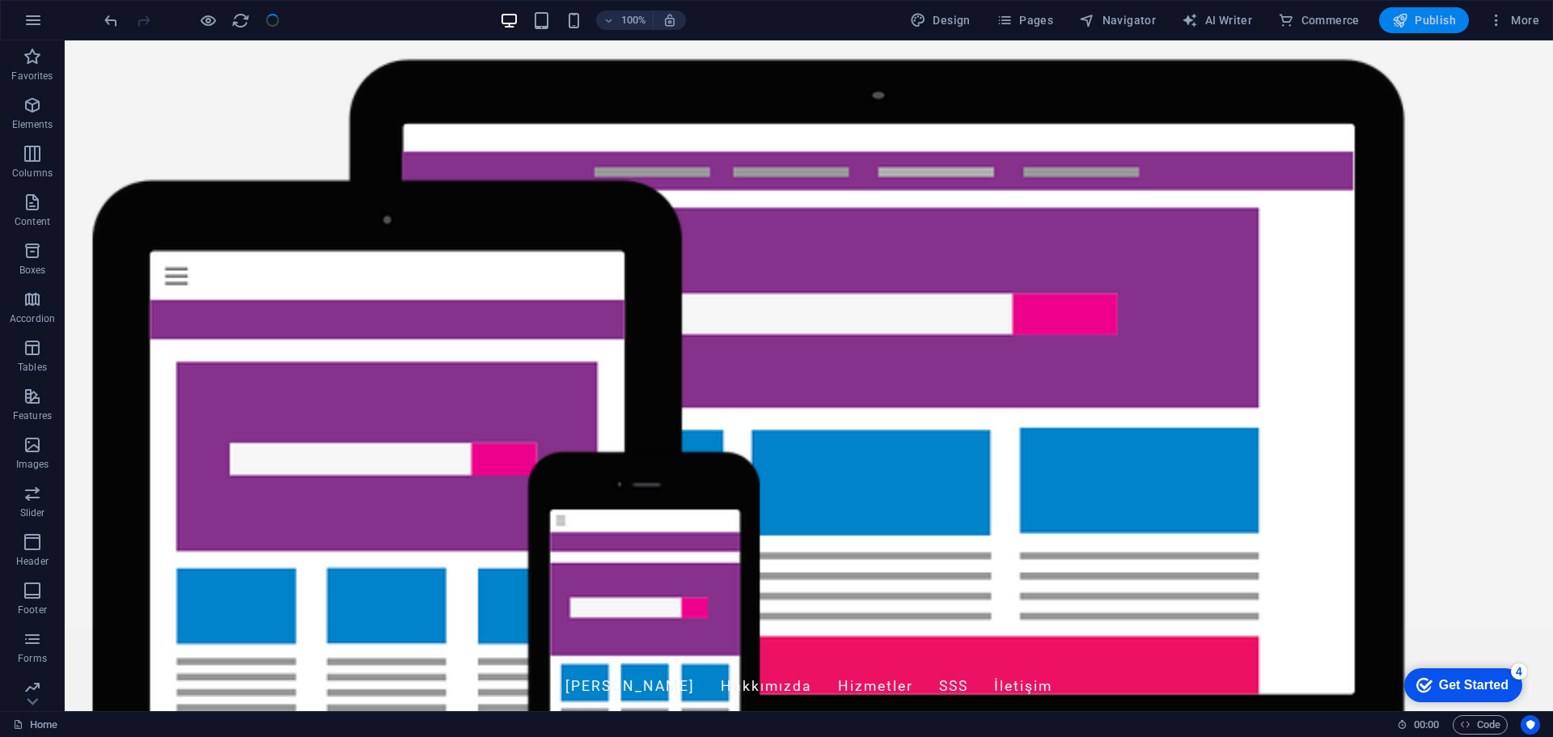
click at [1443, 20] on span "Publish" at bounding box center [1424, 20] width 64 height 16
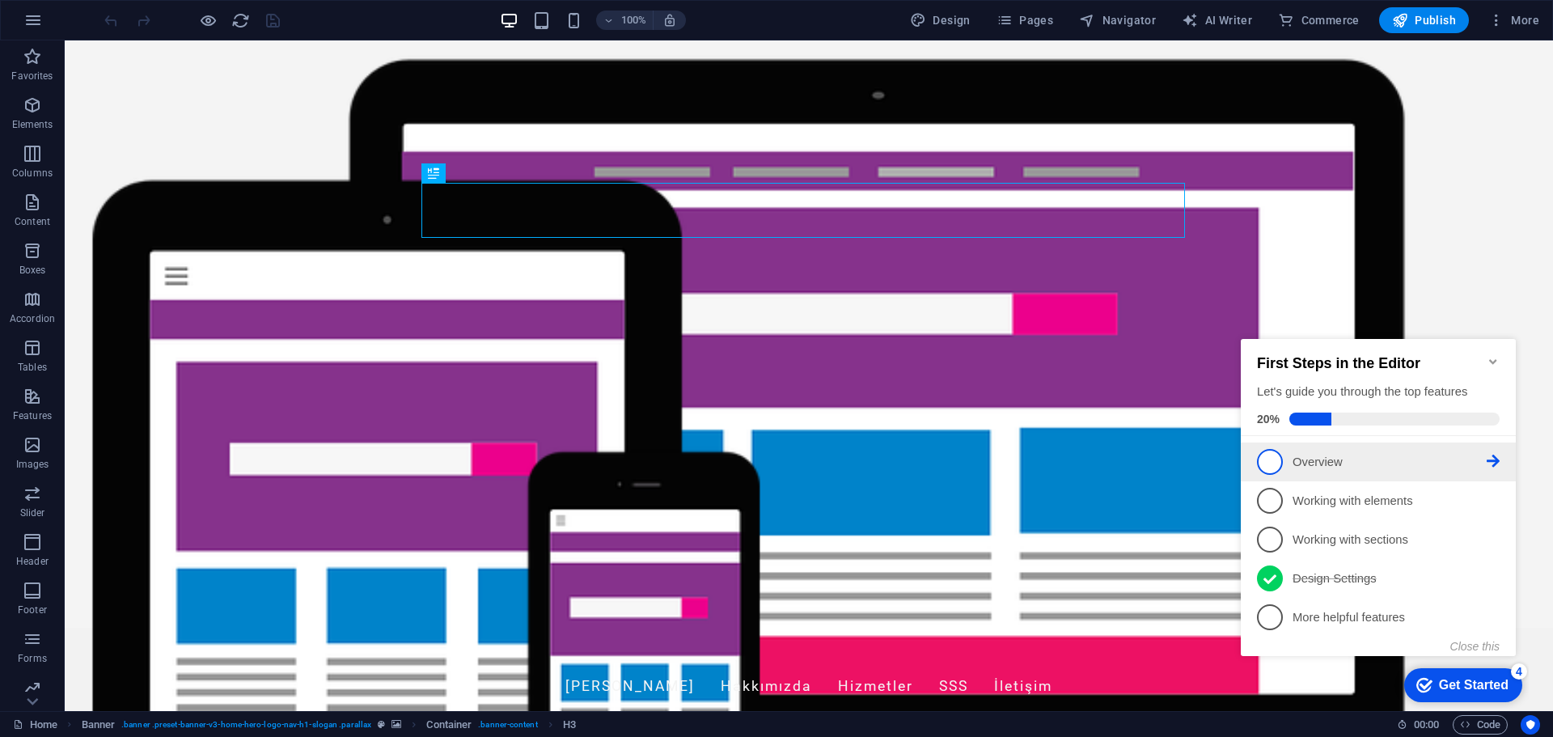
click at [1264, 459] on span "1" at bounding box center [1270, 462] width 26 height 26
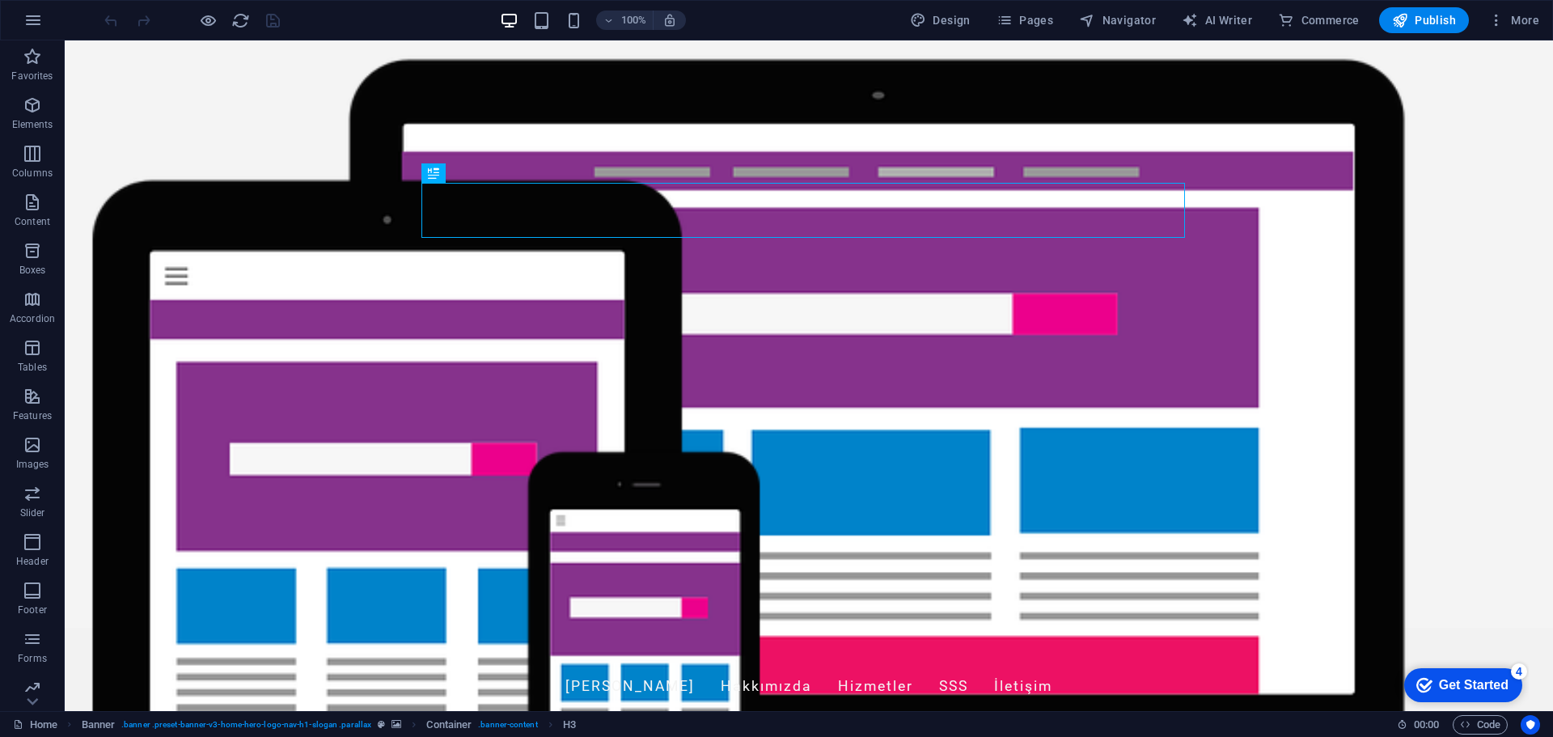
click at [1469, 678] on div "Get Started" at bounding box center [1474, 685] width 70 height 15
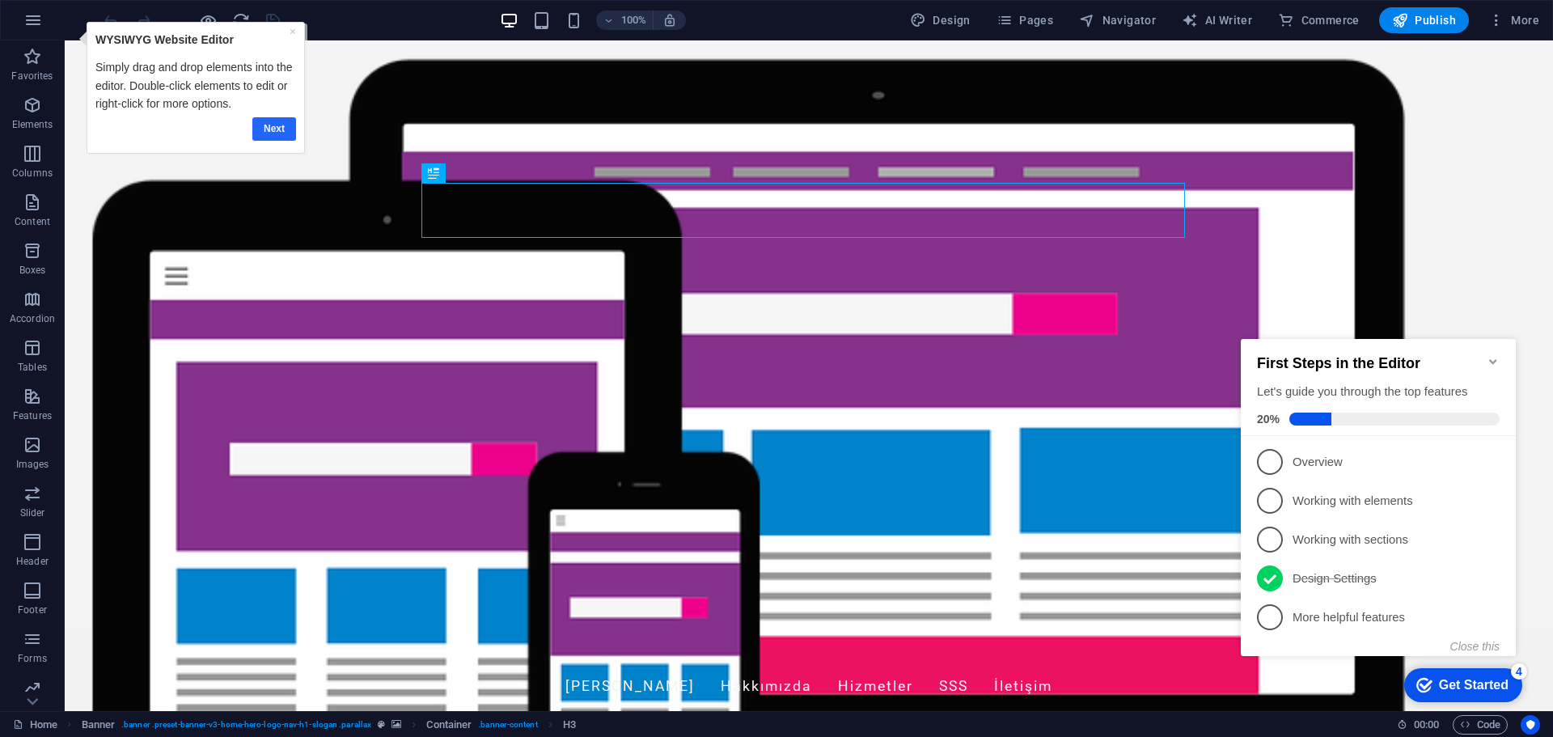
click at [278, 134] on link "Next" at bounding box center [274, 128] width 44 height 23
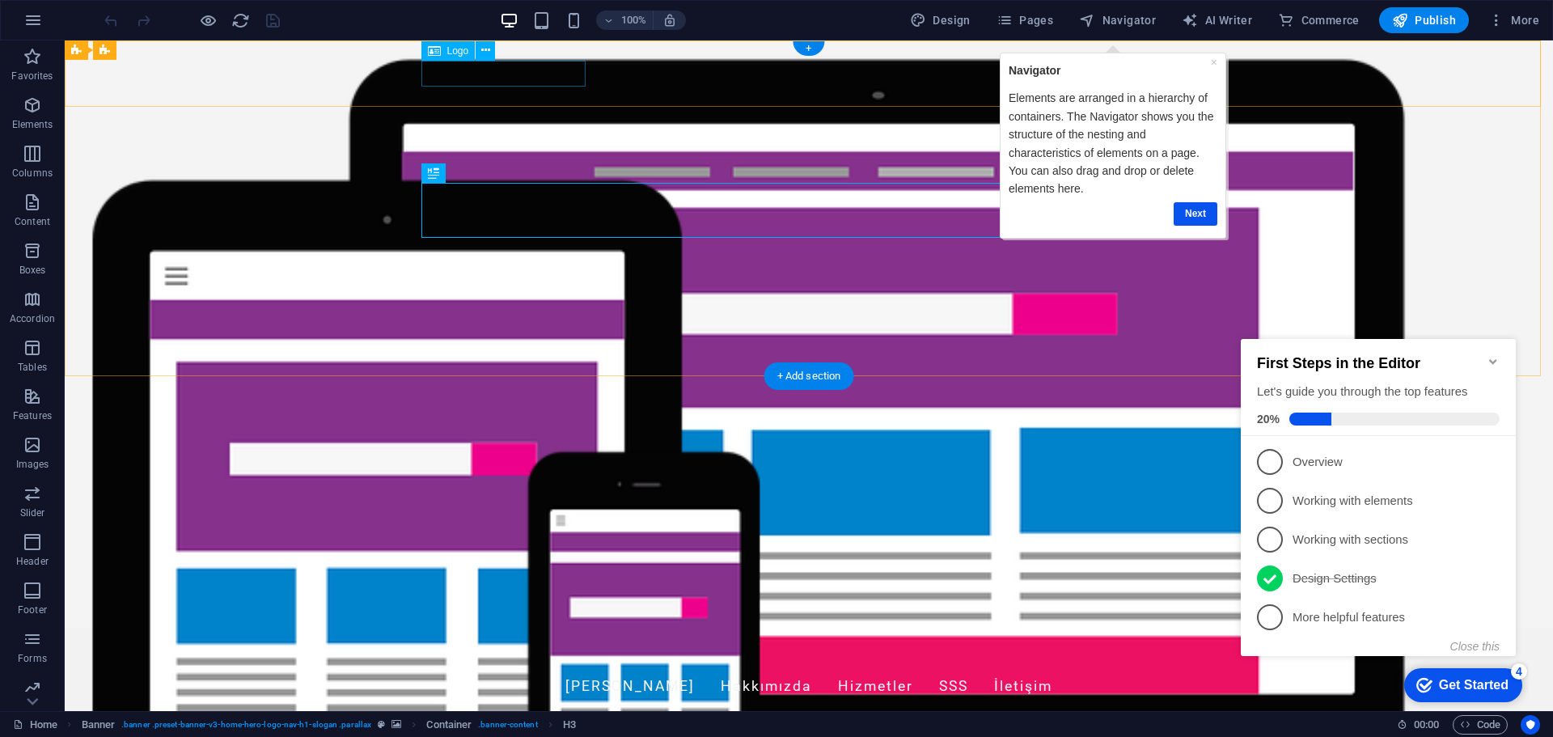
click at [569, 641] on div "[DOMAIN_NAME]" at bounding box center [809, 654] width 764 height 26
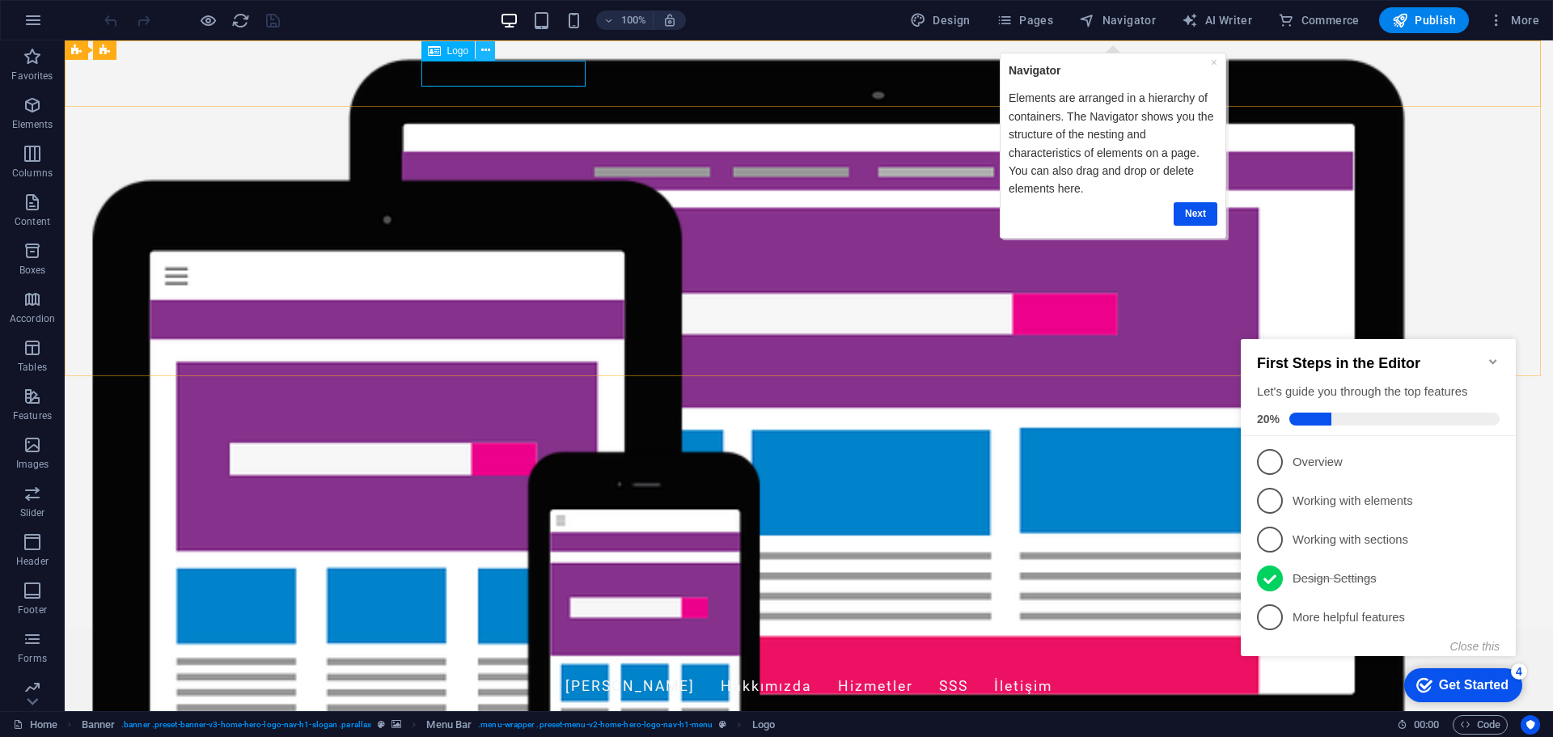
click at [485, 47] on icon at bounding box center [485, 50] width 9 height 17
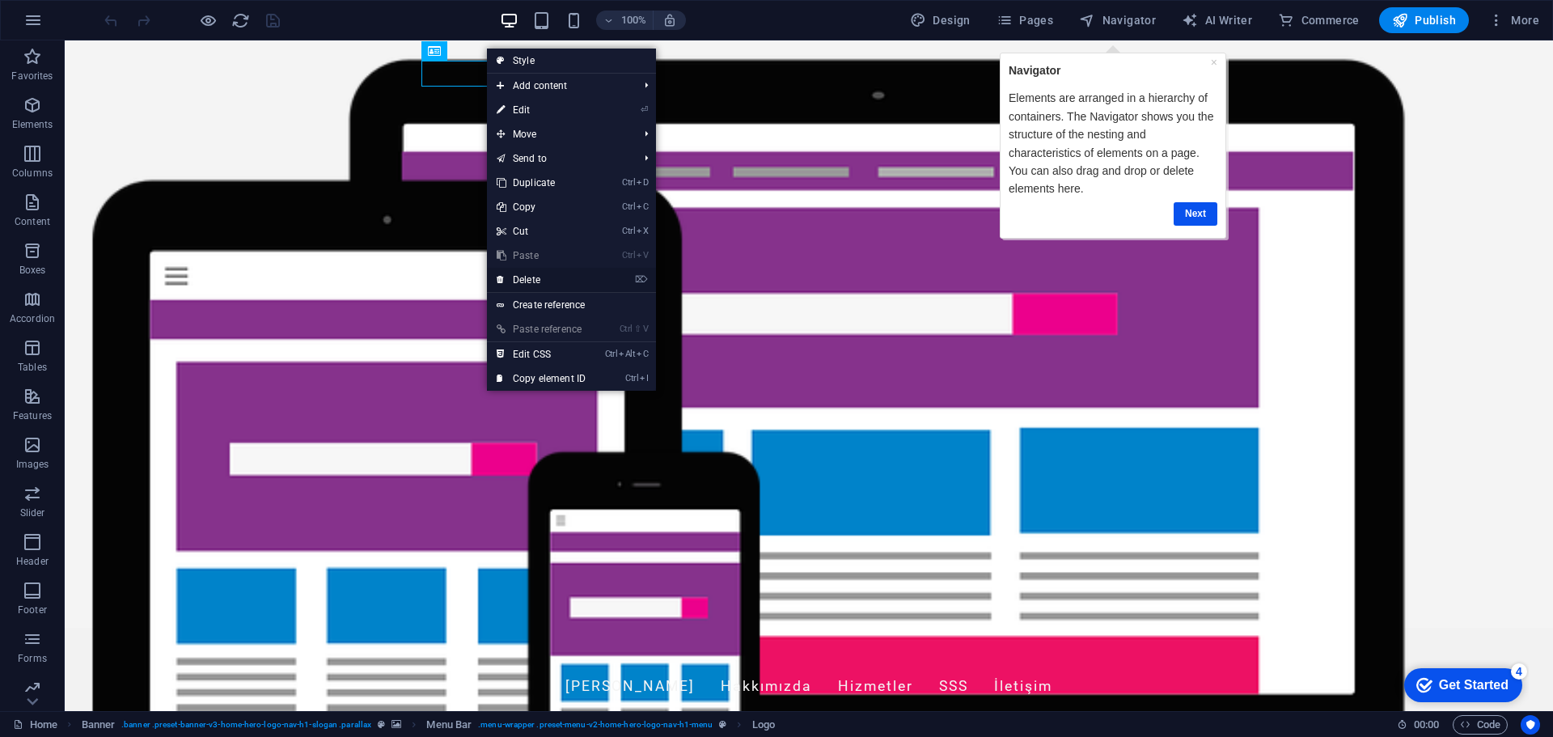
drag, startPoint x: 532, startPoint y: 274, endPoint x: 468, endPoint y: 234, distance: 75.6
click at [532, 274] on link "⌦ Delete" at bounding box center [541, 280] width 108 height 24
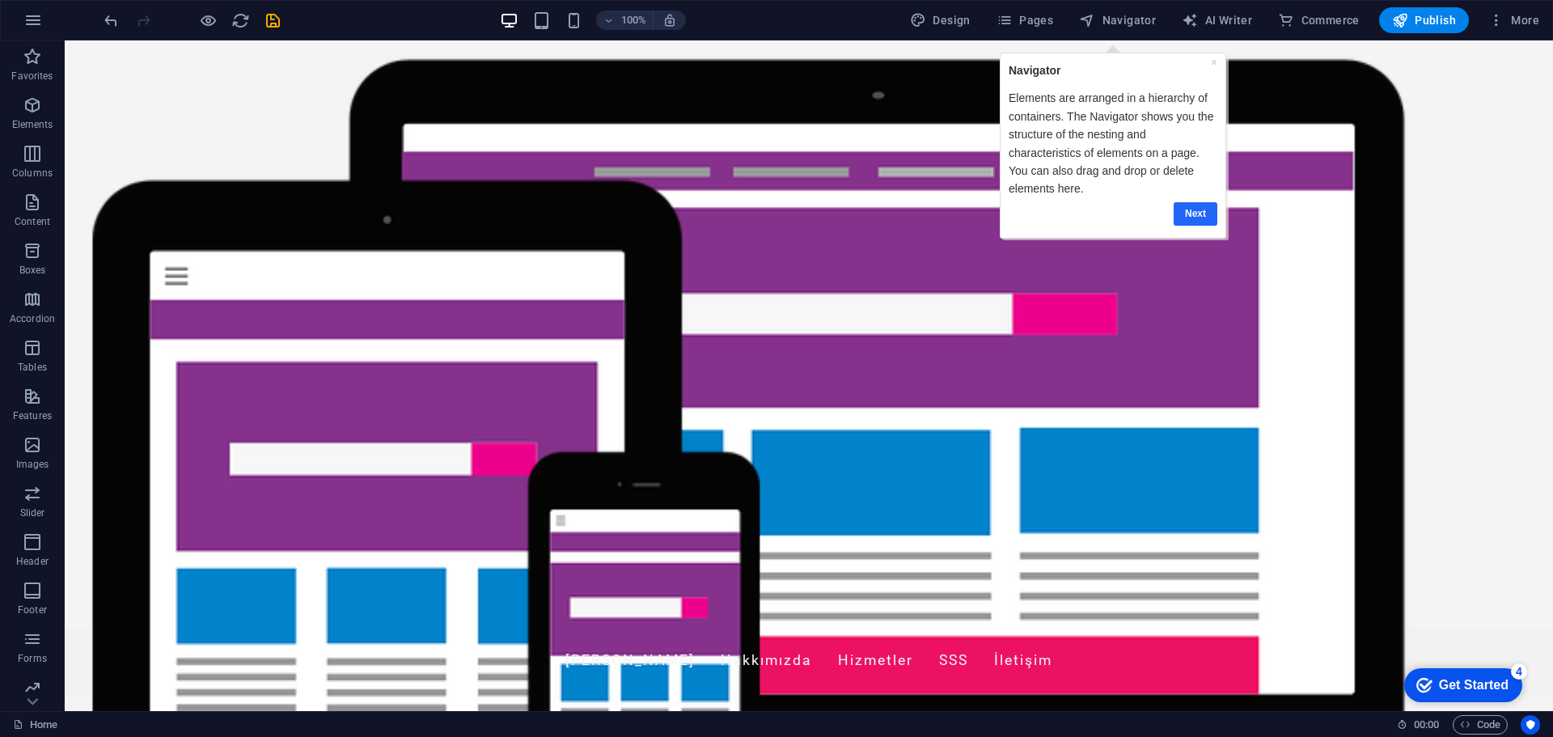
click at [1203, 214] on link "Next" at bounding box center [1195, 213] width 44 height 23
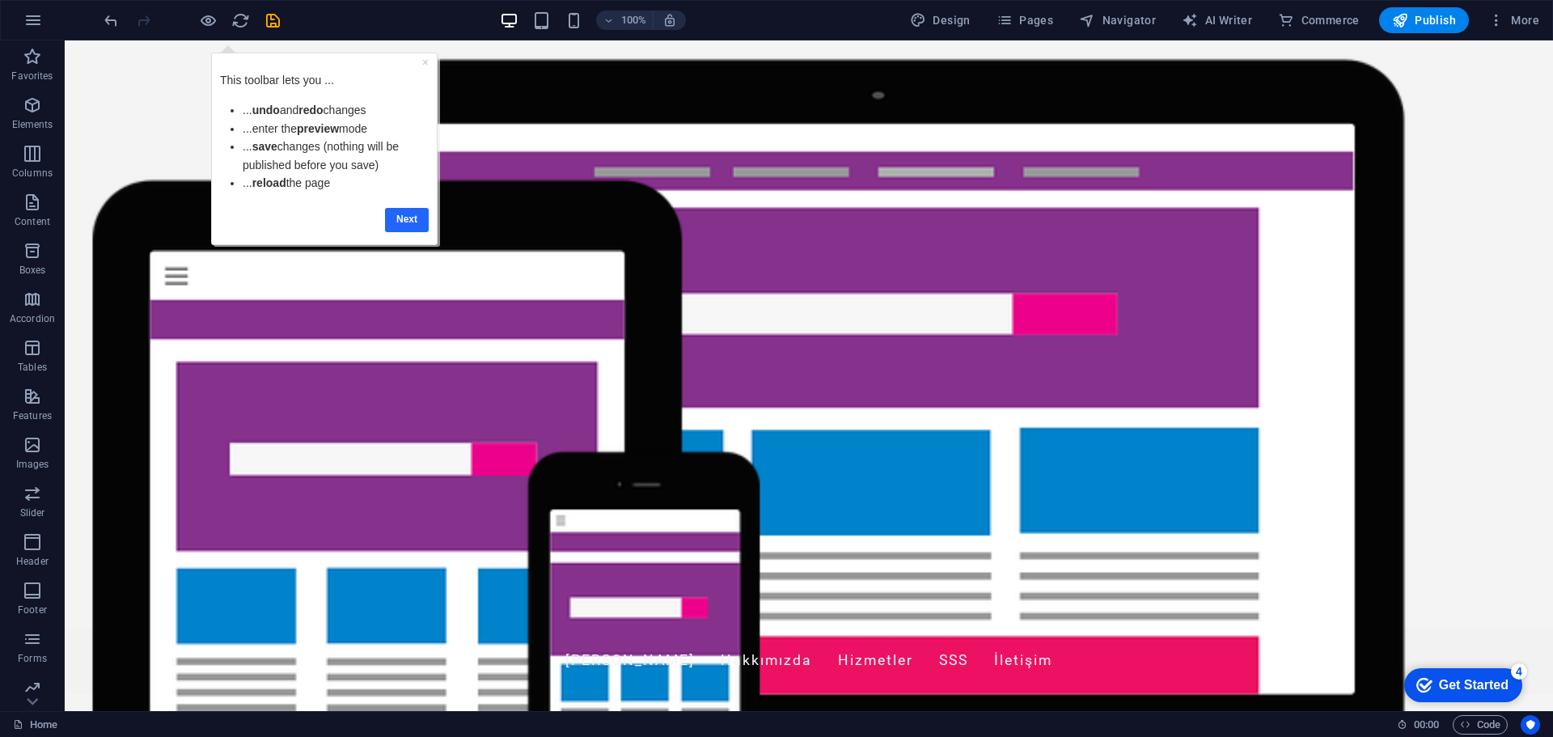
click at [404, 216] on link "Next" at bounding box center [407, 219] width 44 height 23
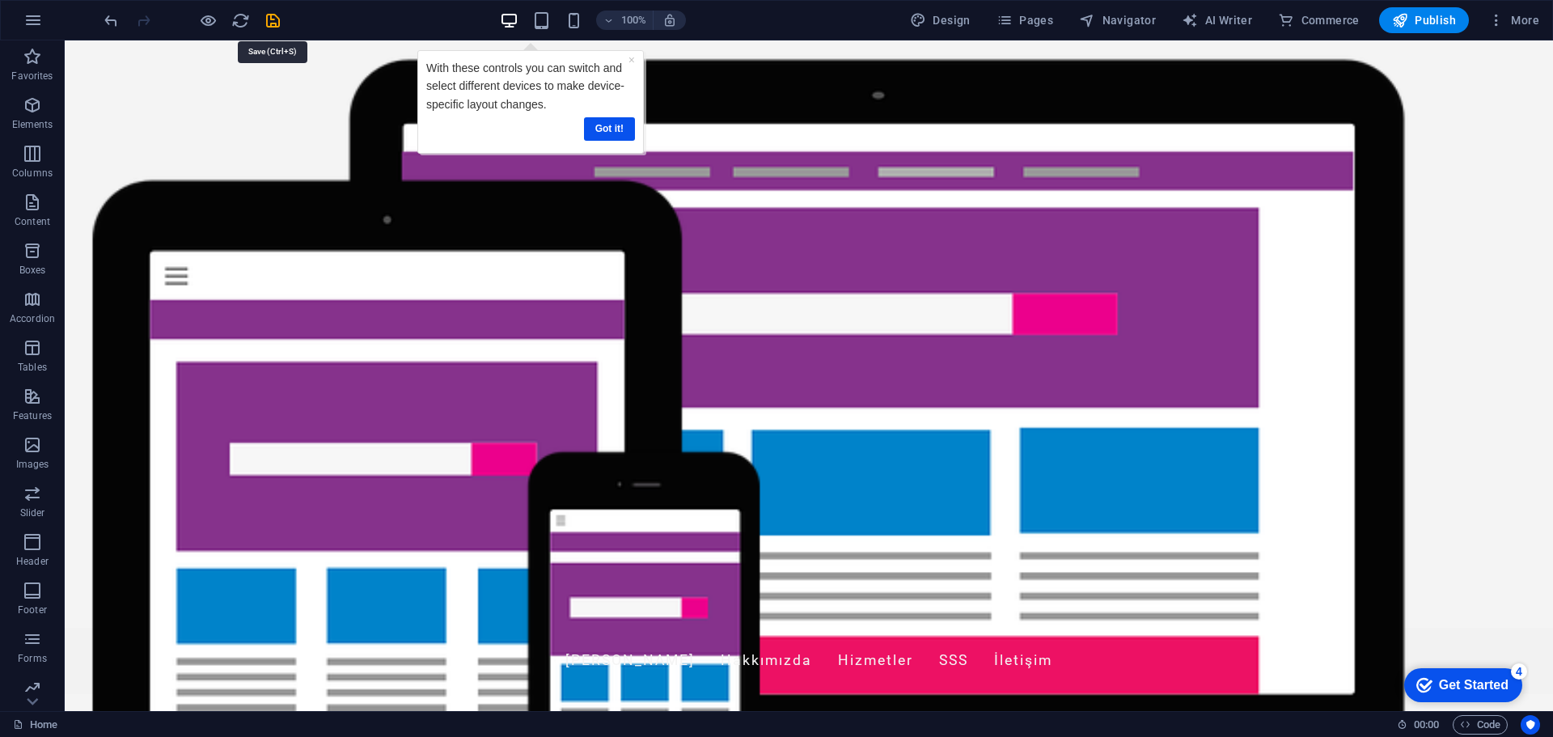
click at [274, 19] on icon "save" at bounding box center [273, 20] width 19 height 19
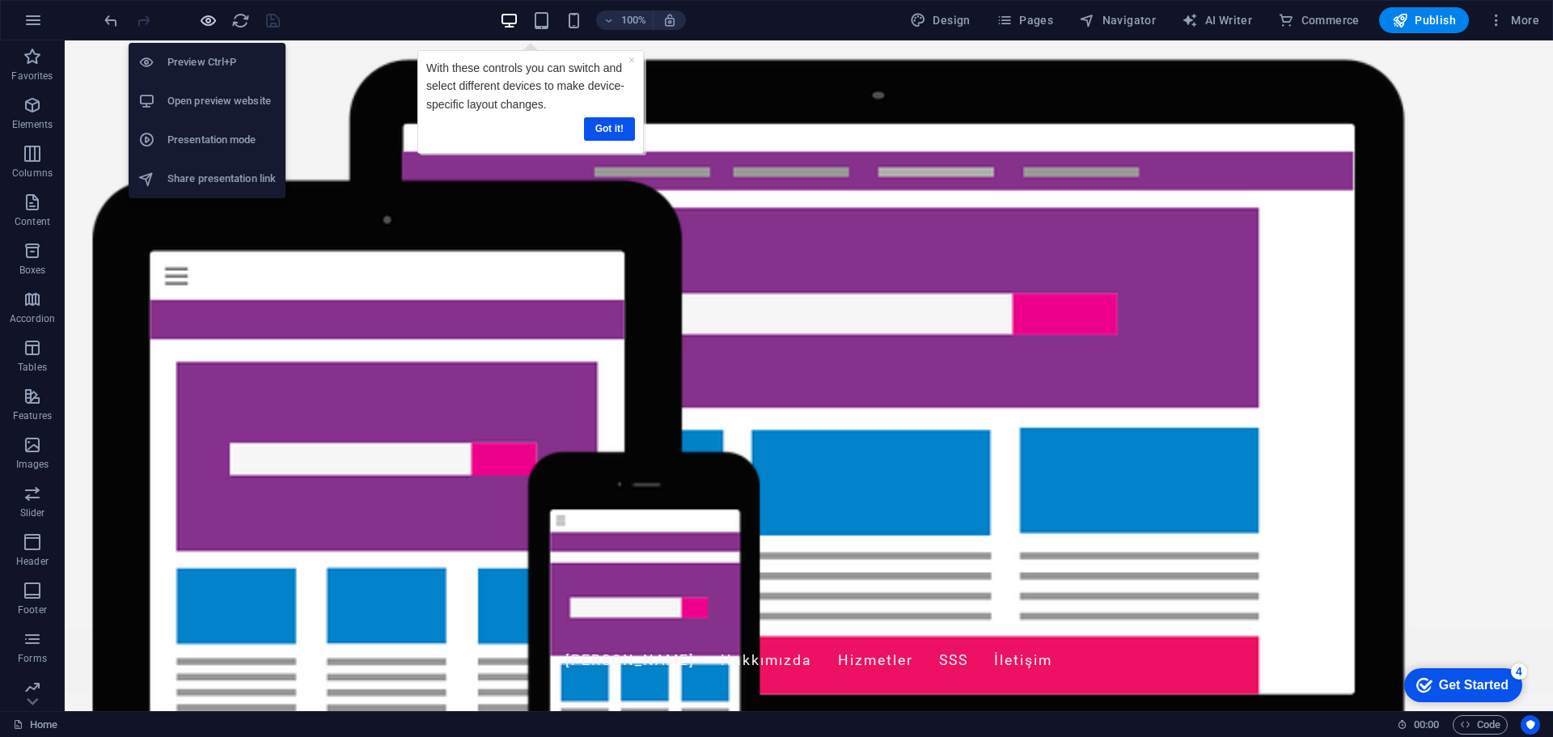
click at [212, 23] on icon "button" at bounding box center [208, 20] width 19 height 19
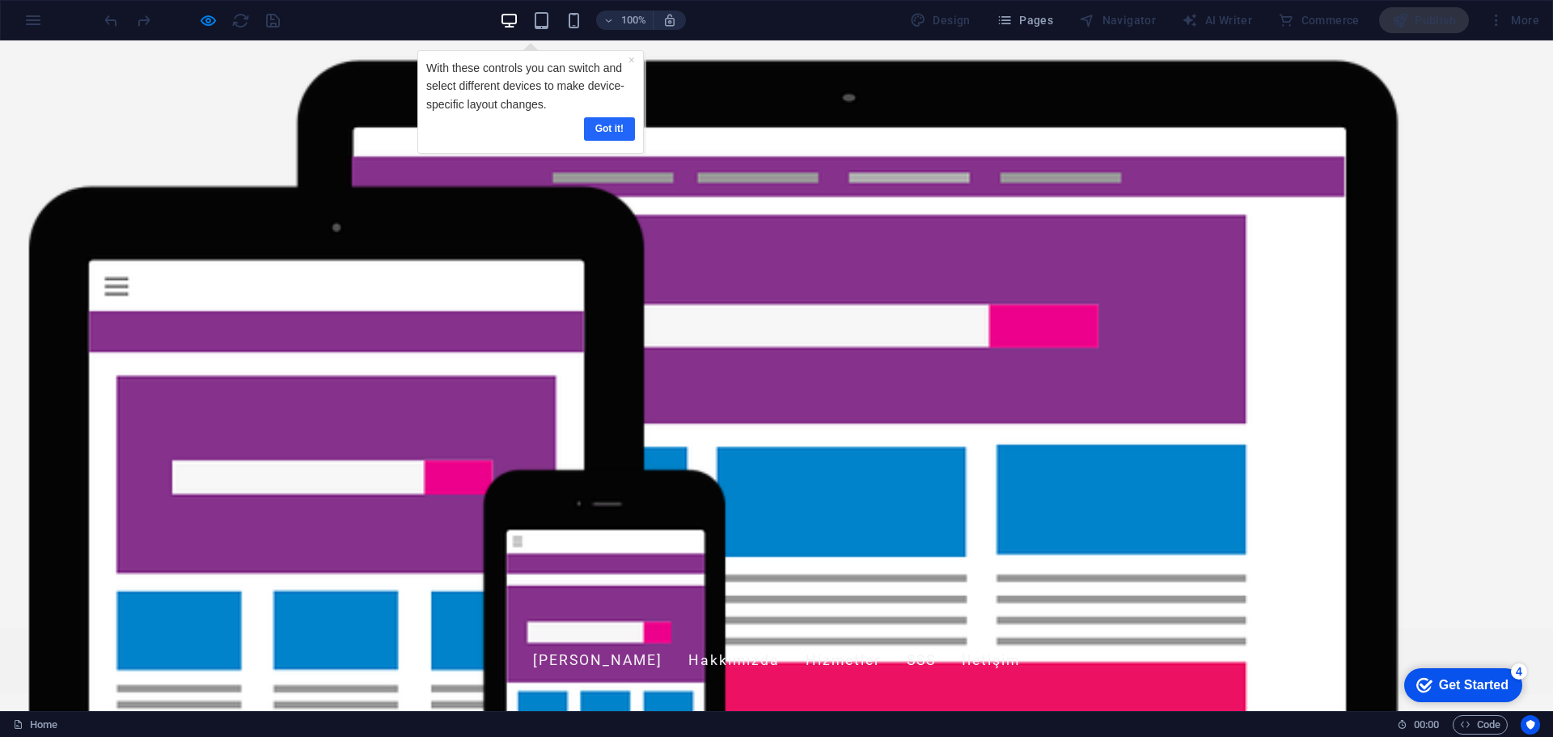
click at [616, 121] on link "Got it!" at bounding box center [609, 128] width 51 height 23
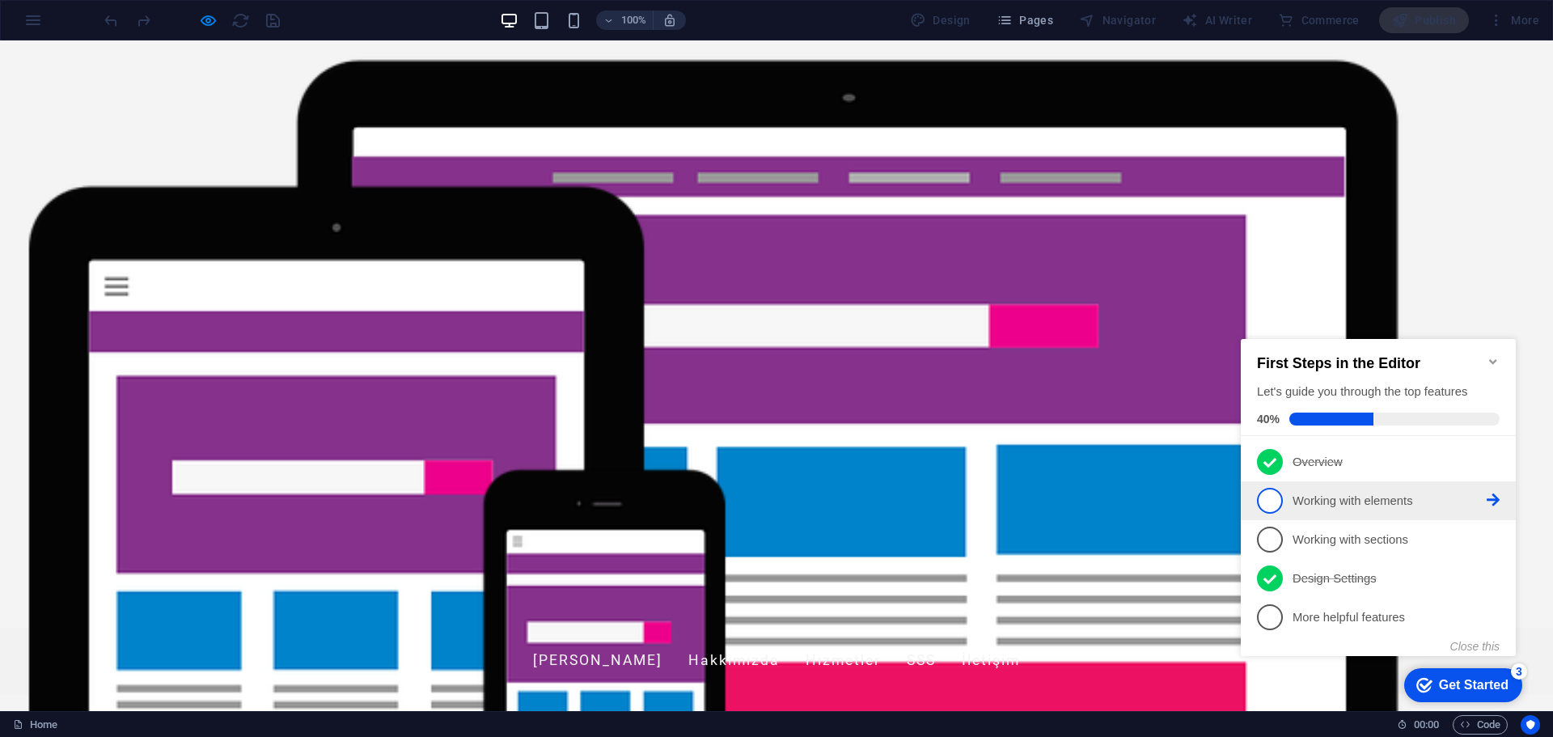
click at [1275, 501] on span "2" at bounding box center [1270, 501] width 26 height 26
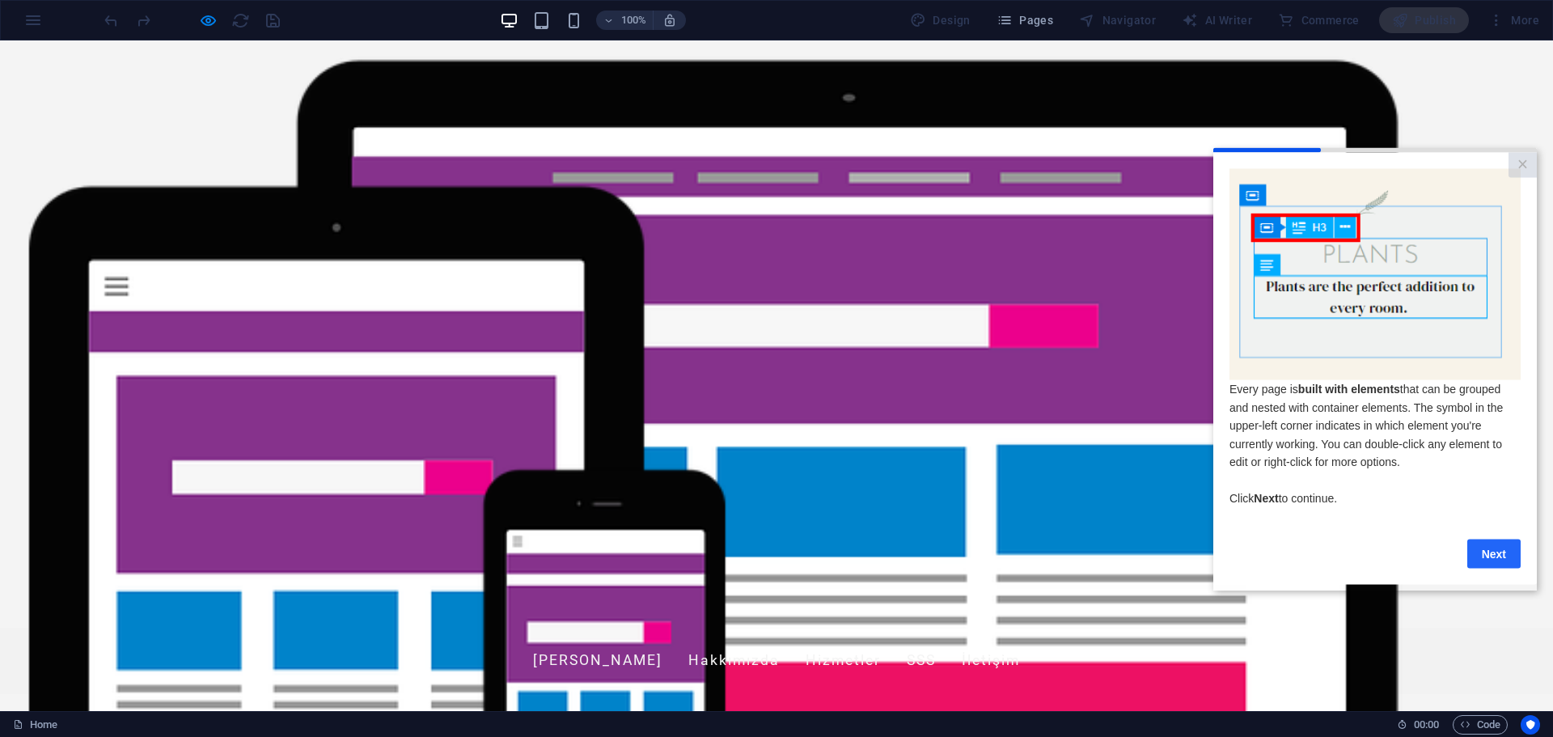
click at [1488, 556] on link "Next" at bounding box center [1493, 553] width 53 height 29
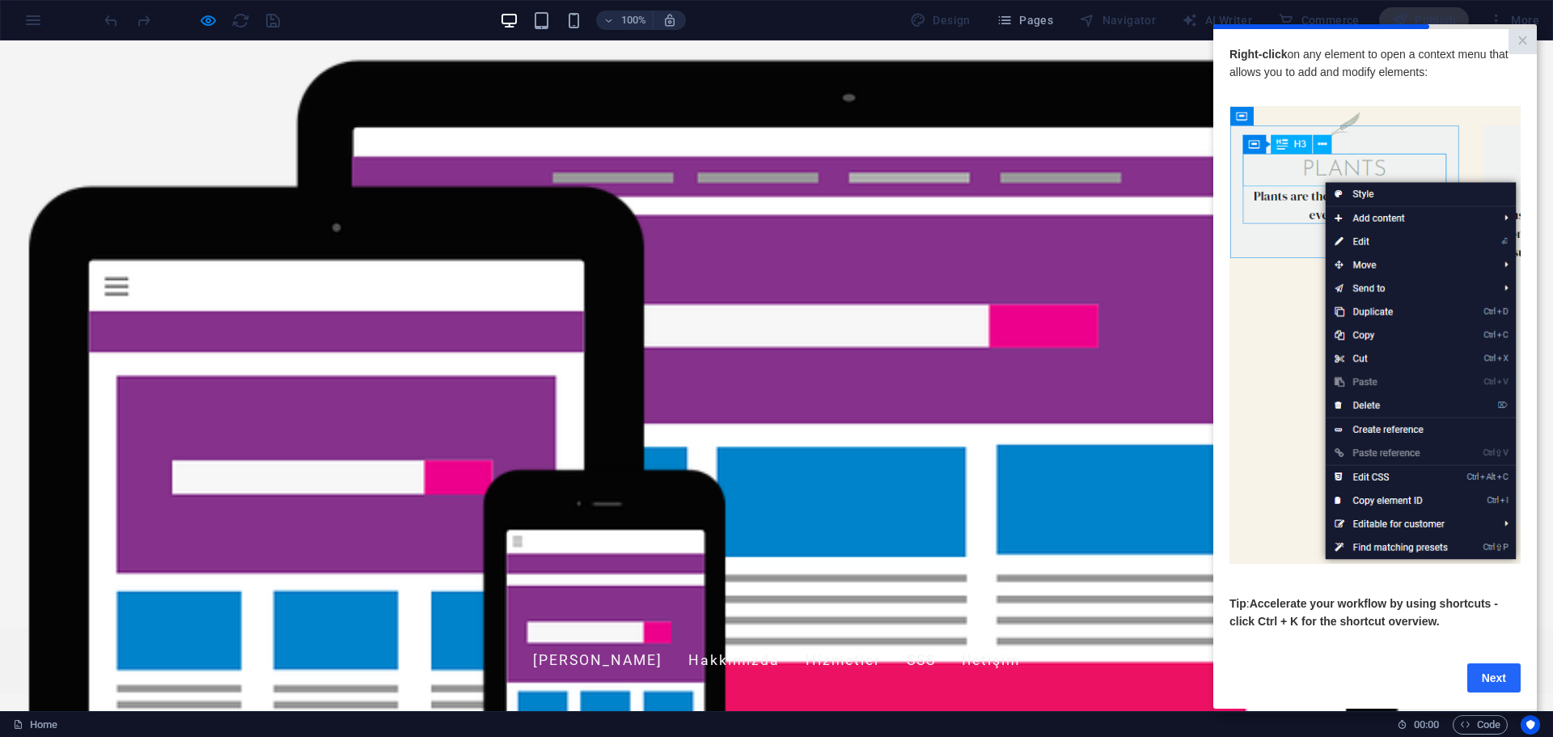
click at [1498, 672] on link "Next" at bounding box center [1493, 676] width 53 height 29
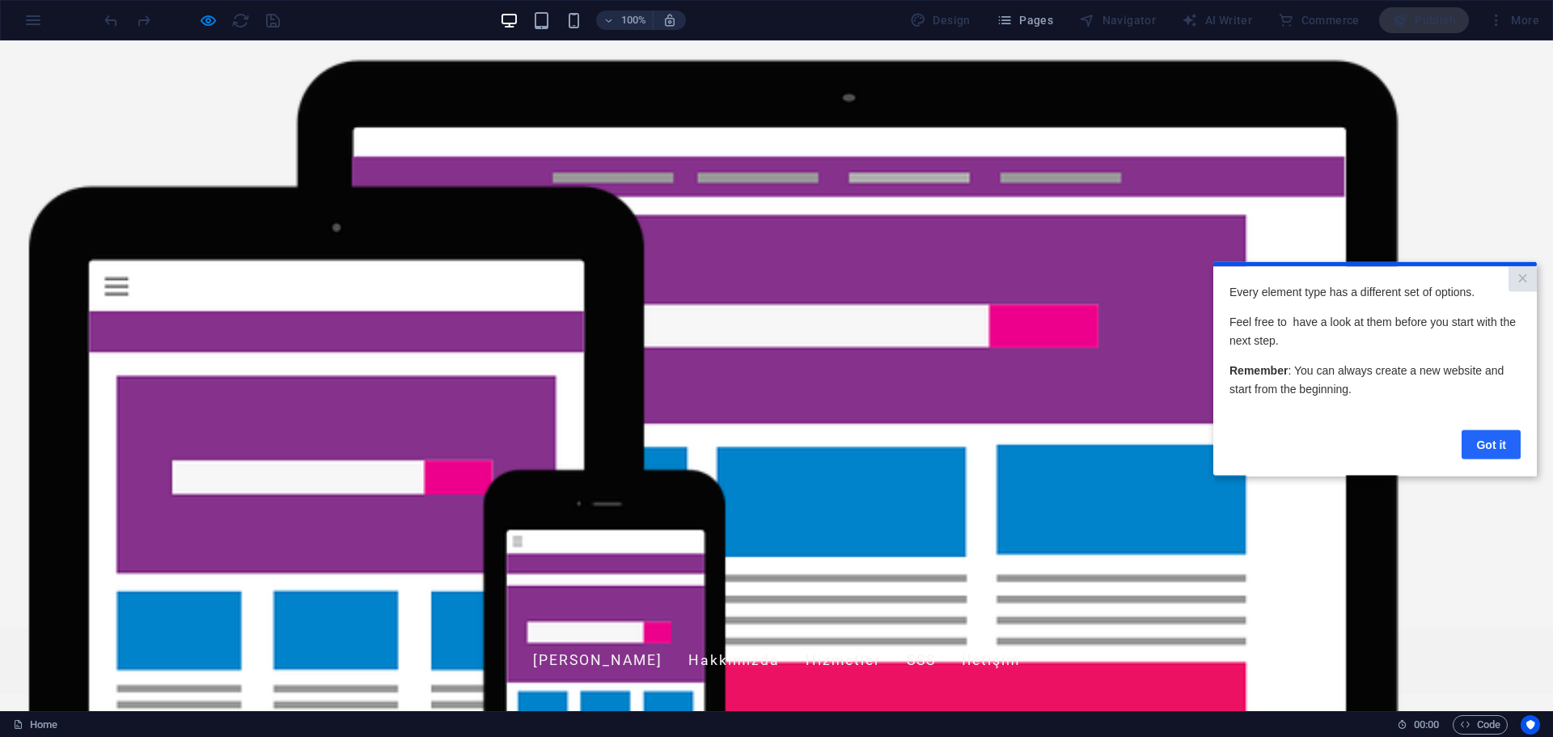
click at [1487, 447] on link "Got it" at bounding box center [1491, 443] width 59 height 29
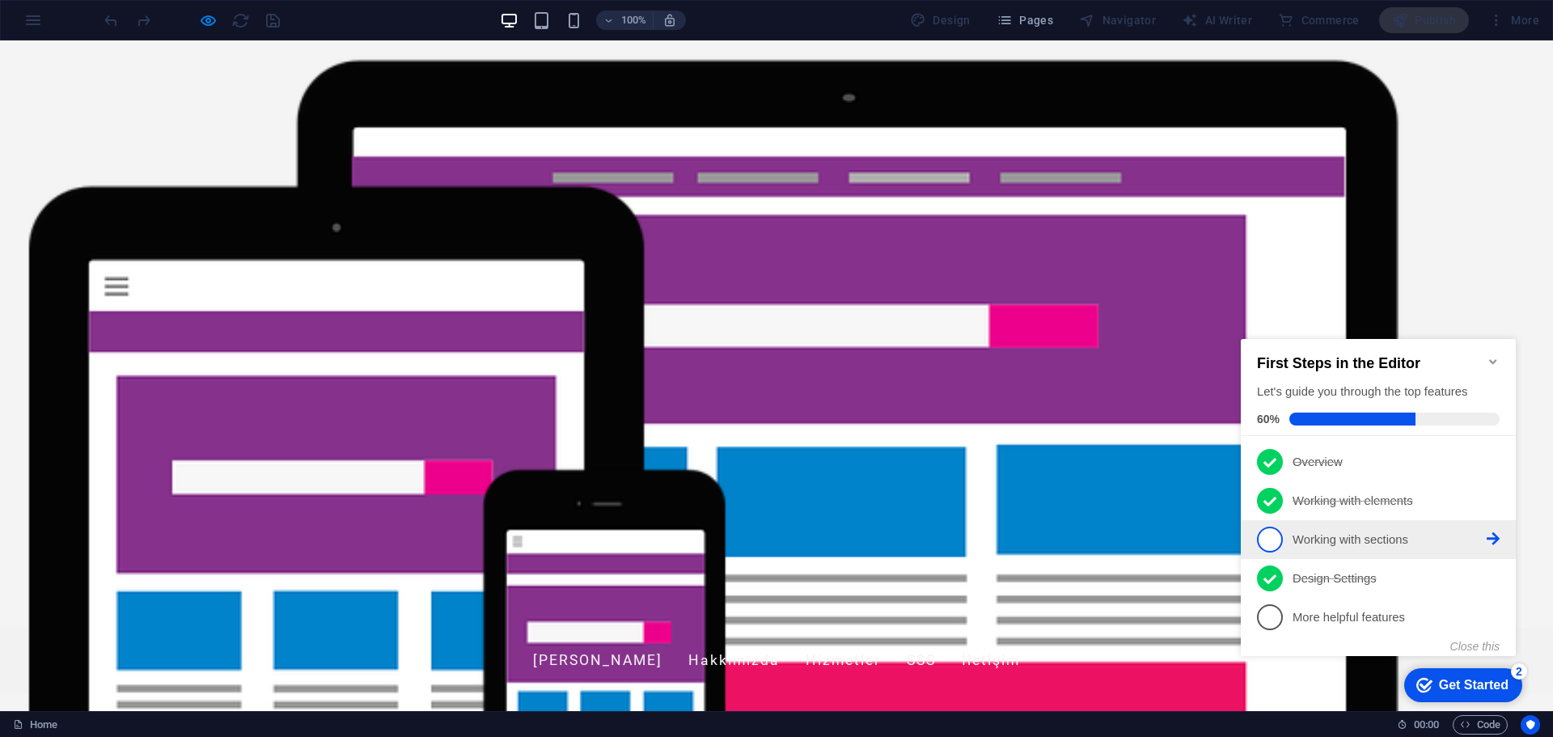
click at [1322, 537] on p "Working with sections - incomplete" at bounding box center [1390, 539] width 194 height 17
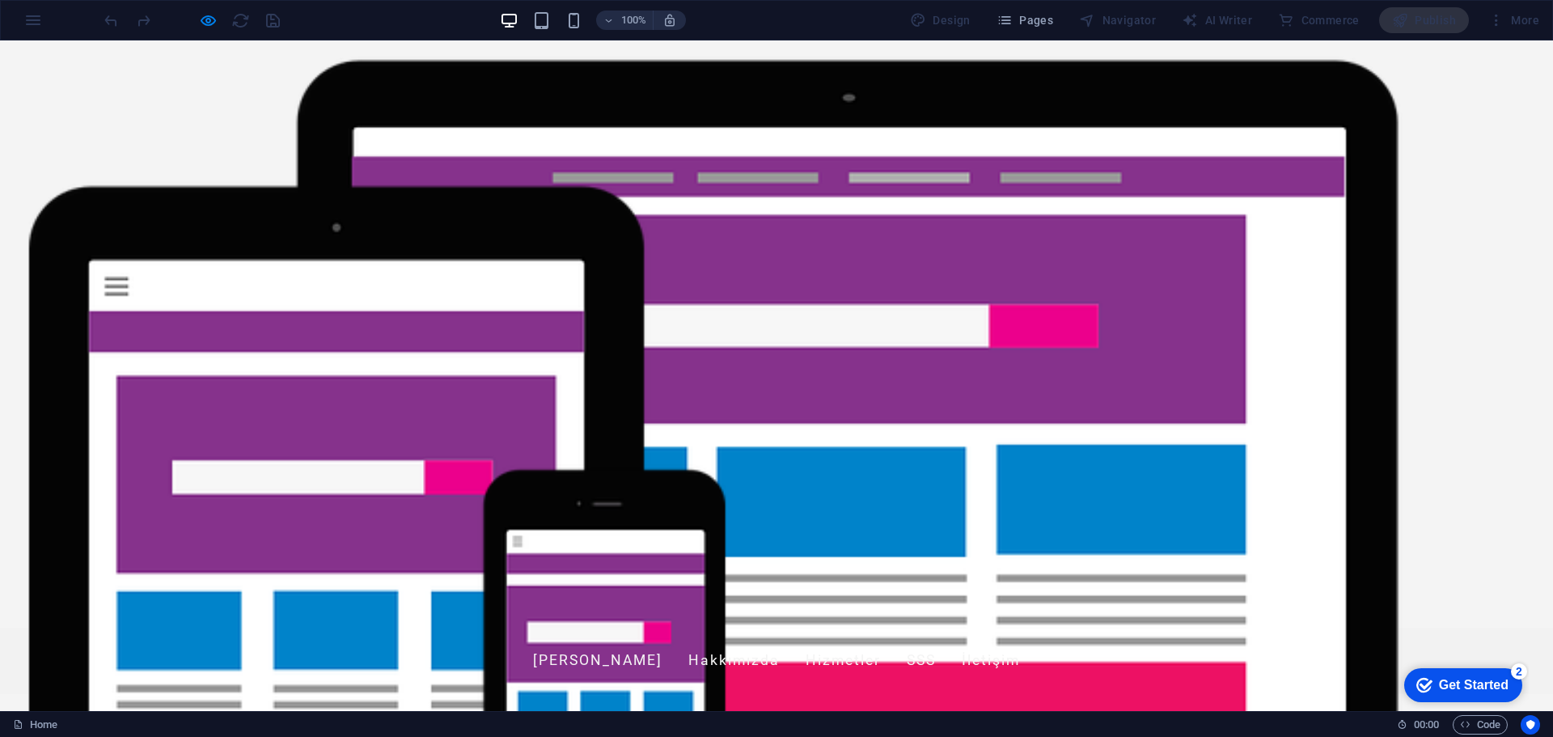
drag, startPoint x: 1460, startPoint y: 687, endPoint x: 1619, endPoint y: 1032, distance: 380.4
click at [1461, 687] on div "Get Started" at bounding box center [1474, 685] width 70 height 15
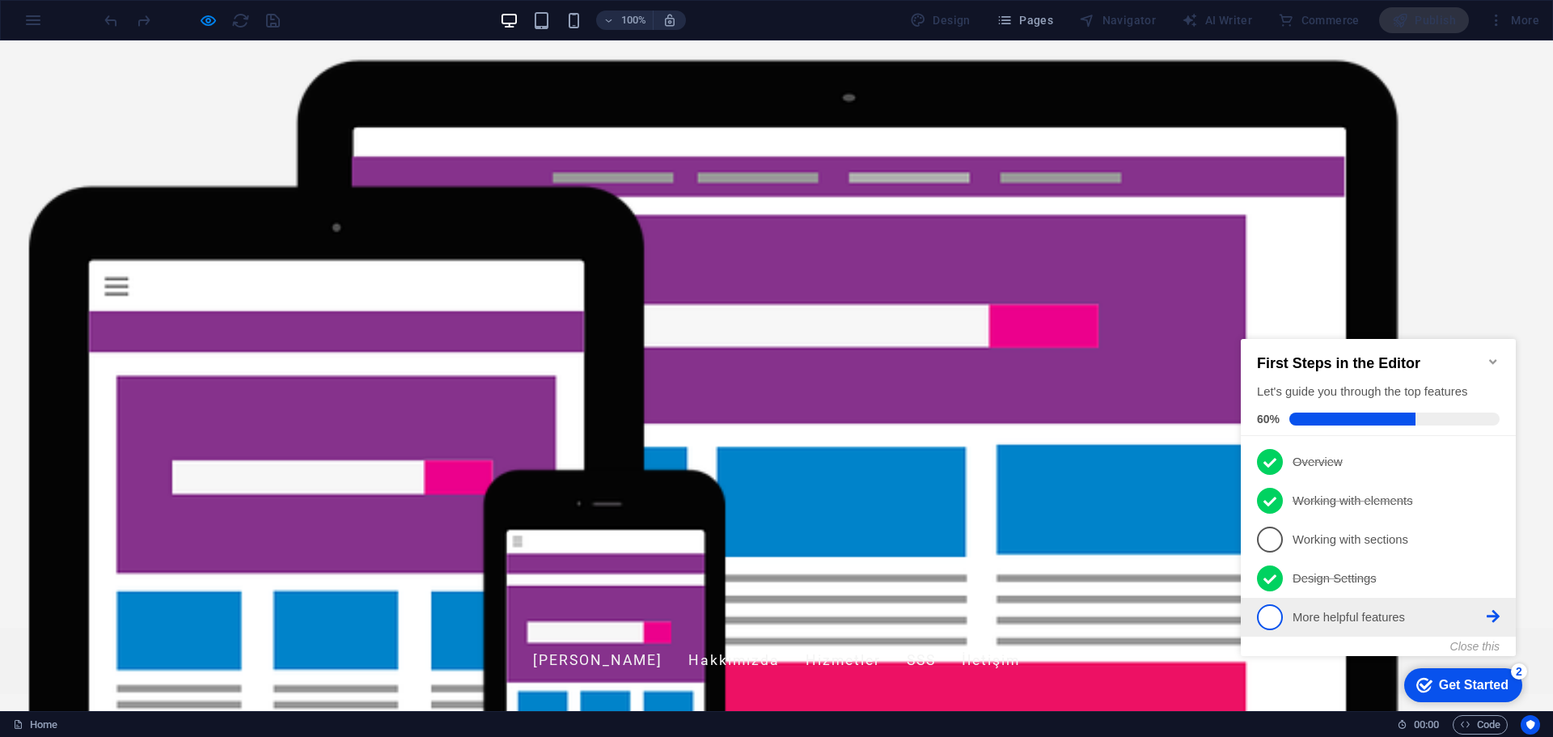
click at [1270, 616] on span "5" at bounding box center [1270, 617] width 26 height 26
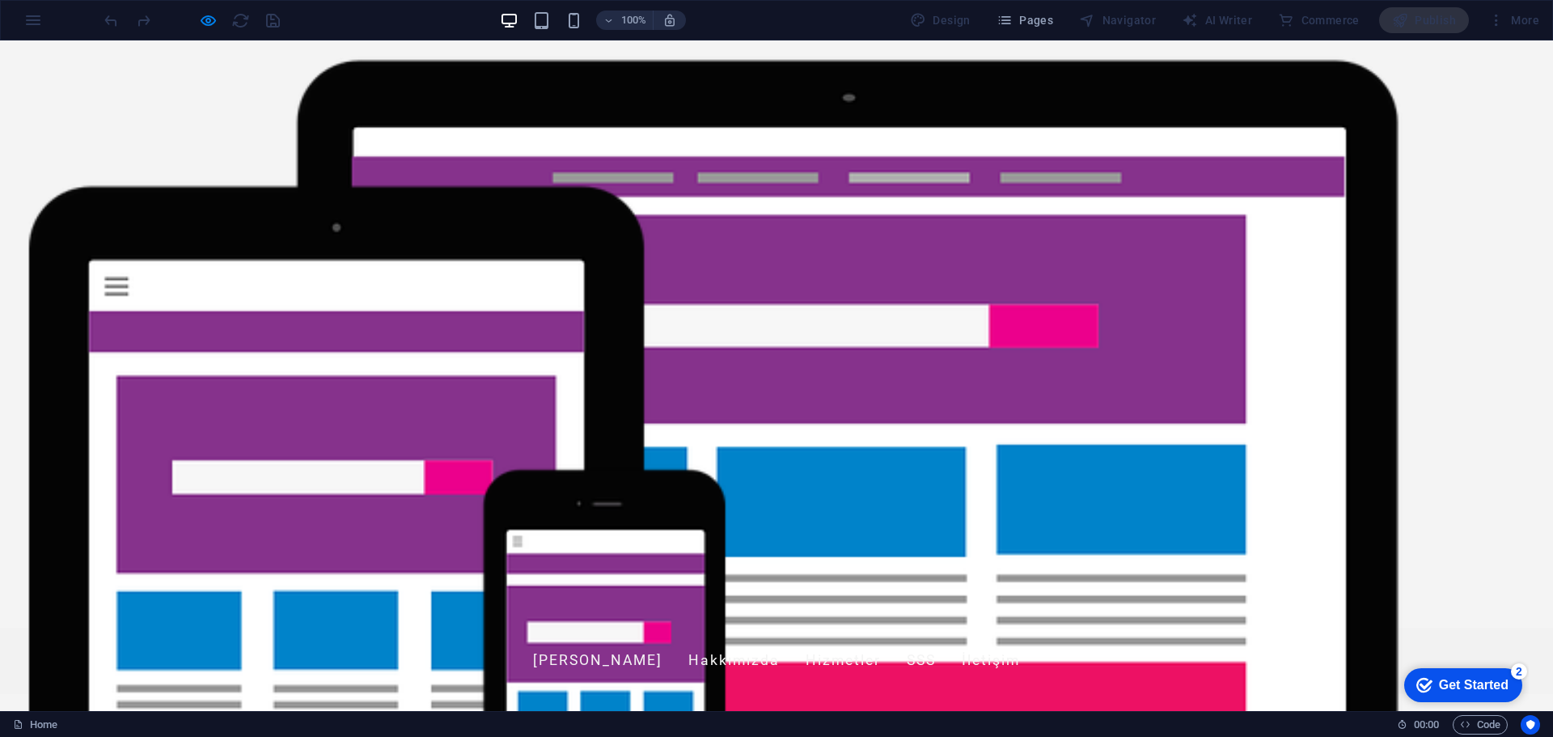
click at [1508, 692] on div "Get Started" at bounding box center [1474, 685] width 70 height 15
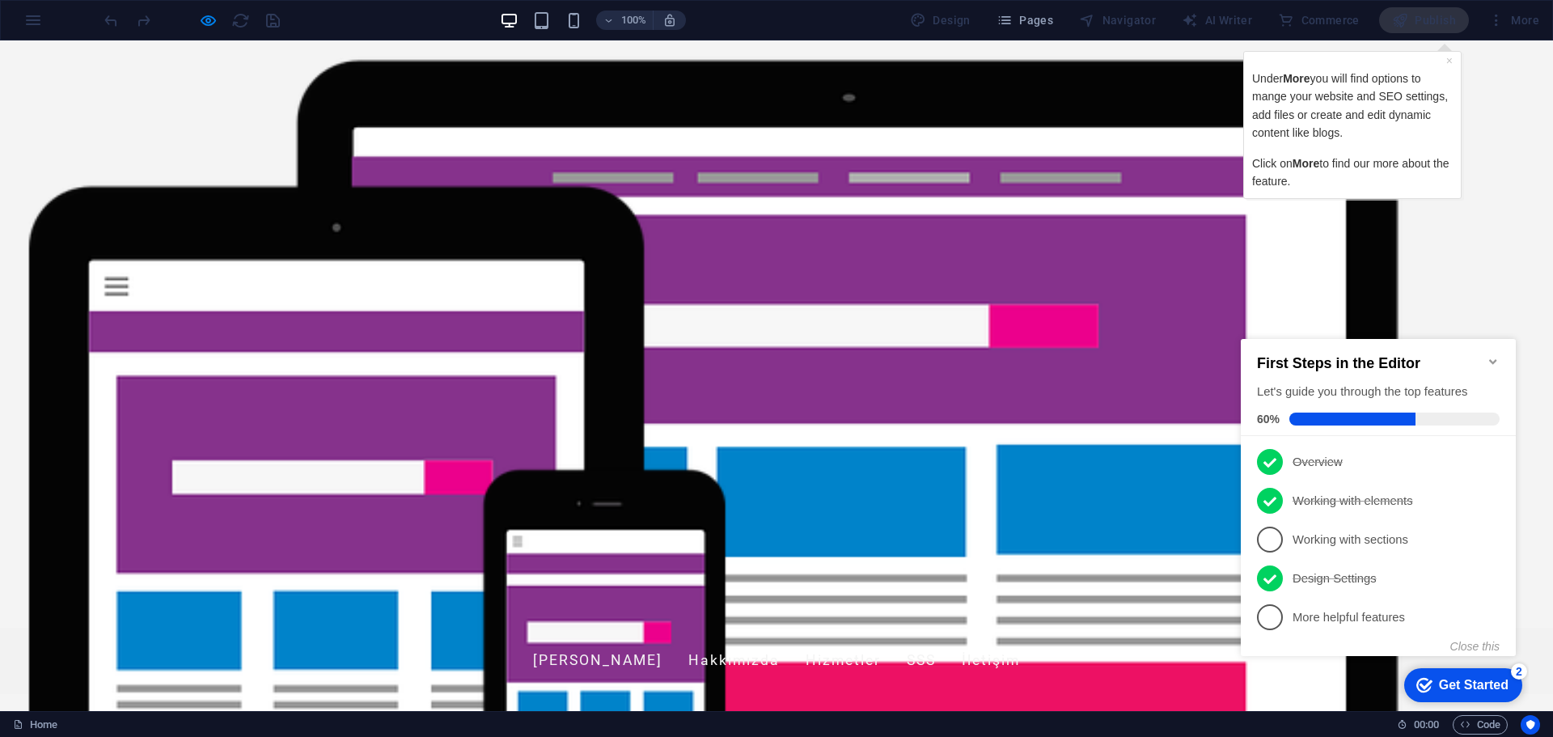
click at [1398, 51] on div "× Under More you will find options to mange your website and SEO settings, add …" at bounding box center [1352, 125] width 218 height 148
click at [1448, 61] on link "×" at bounding box center [1449, 60] width 6 height 13
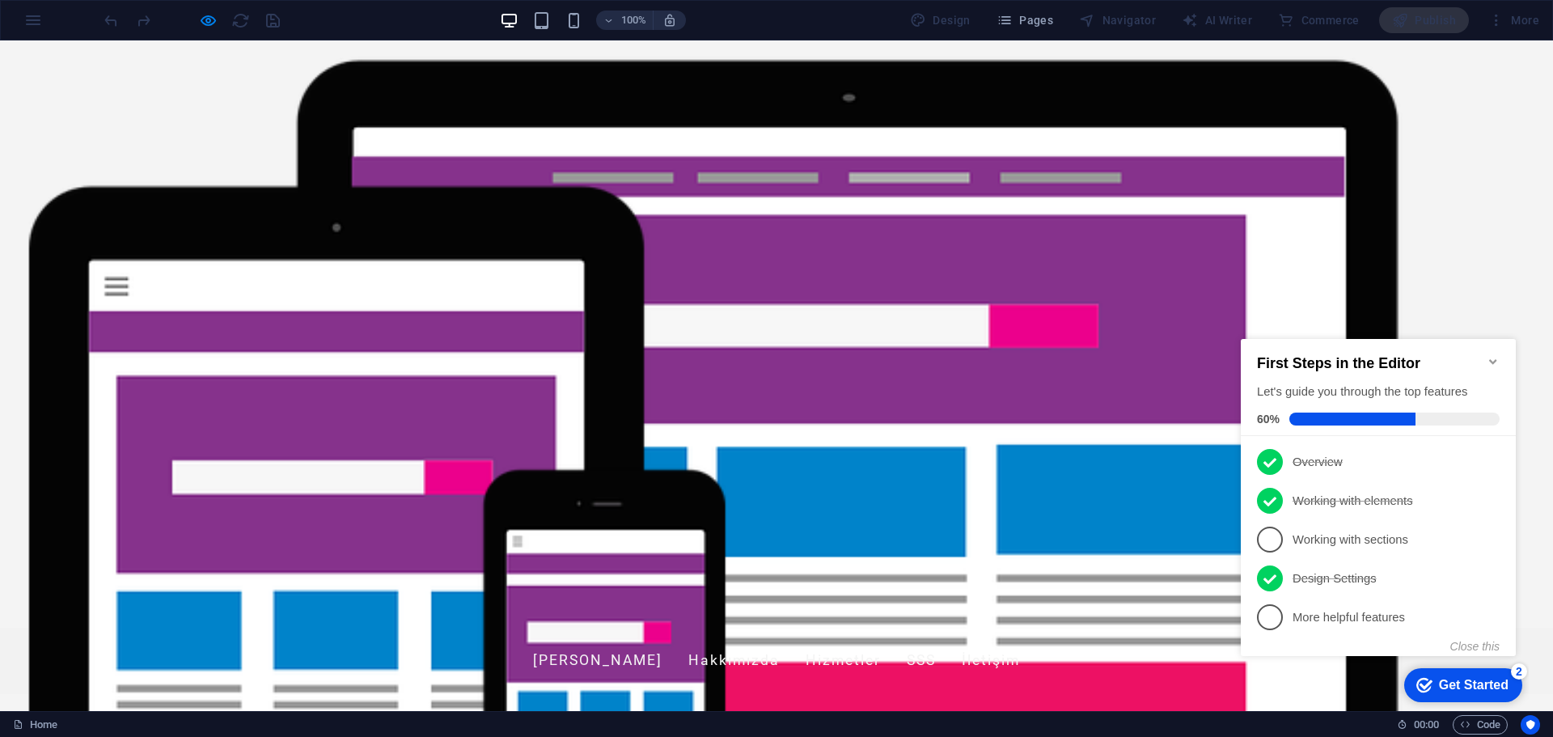
click at [1428, 23] on div "Publish" at bounding box center [1424, 20] width 90 height 26
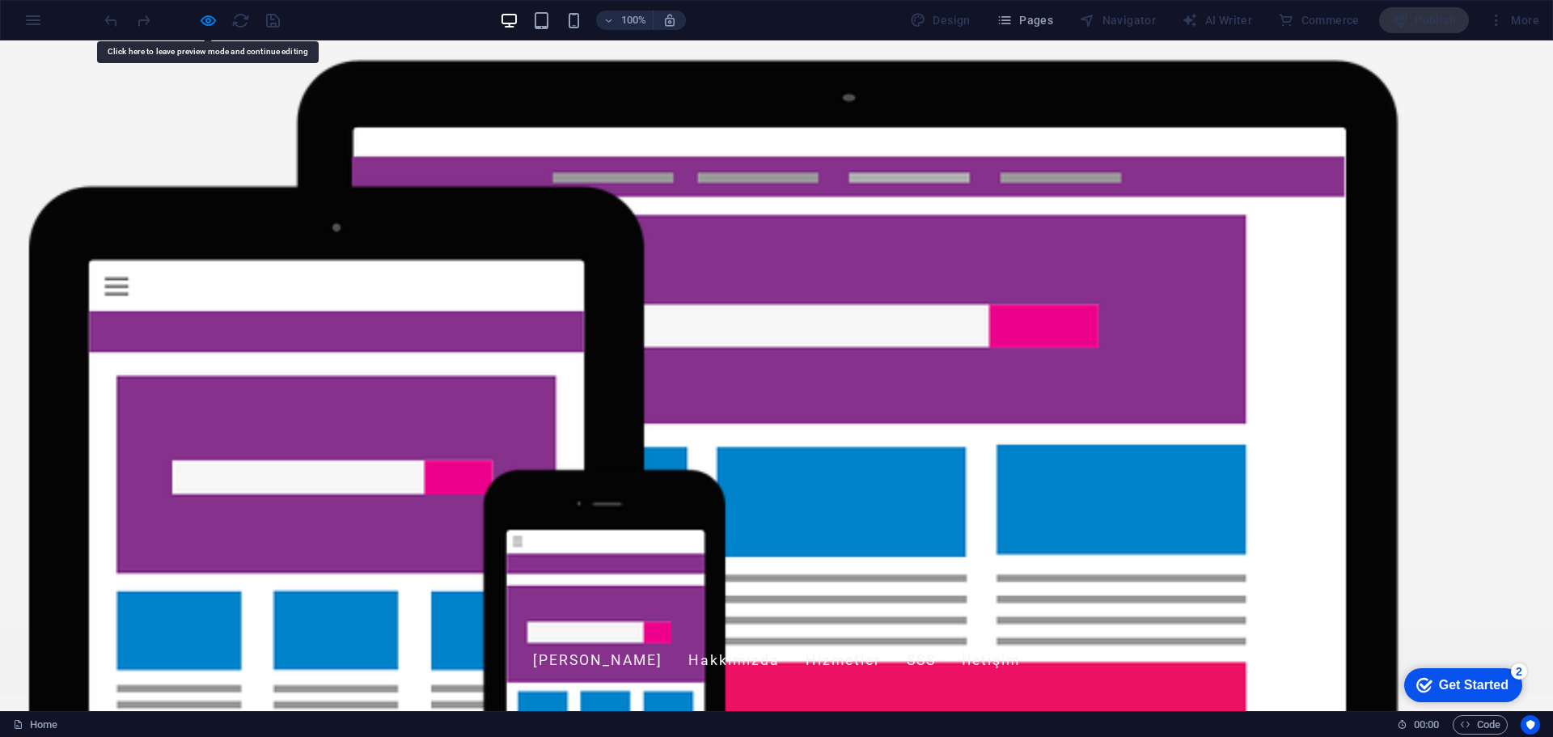
click at [1508, 692] on div "Get Started" at bounding box center [1474, 685] width 70 height 15
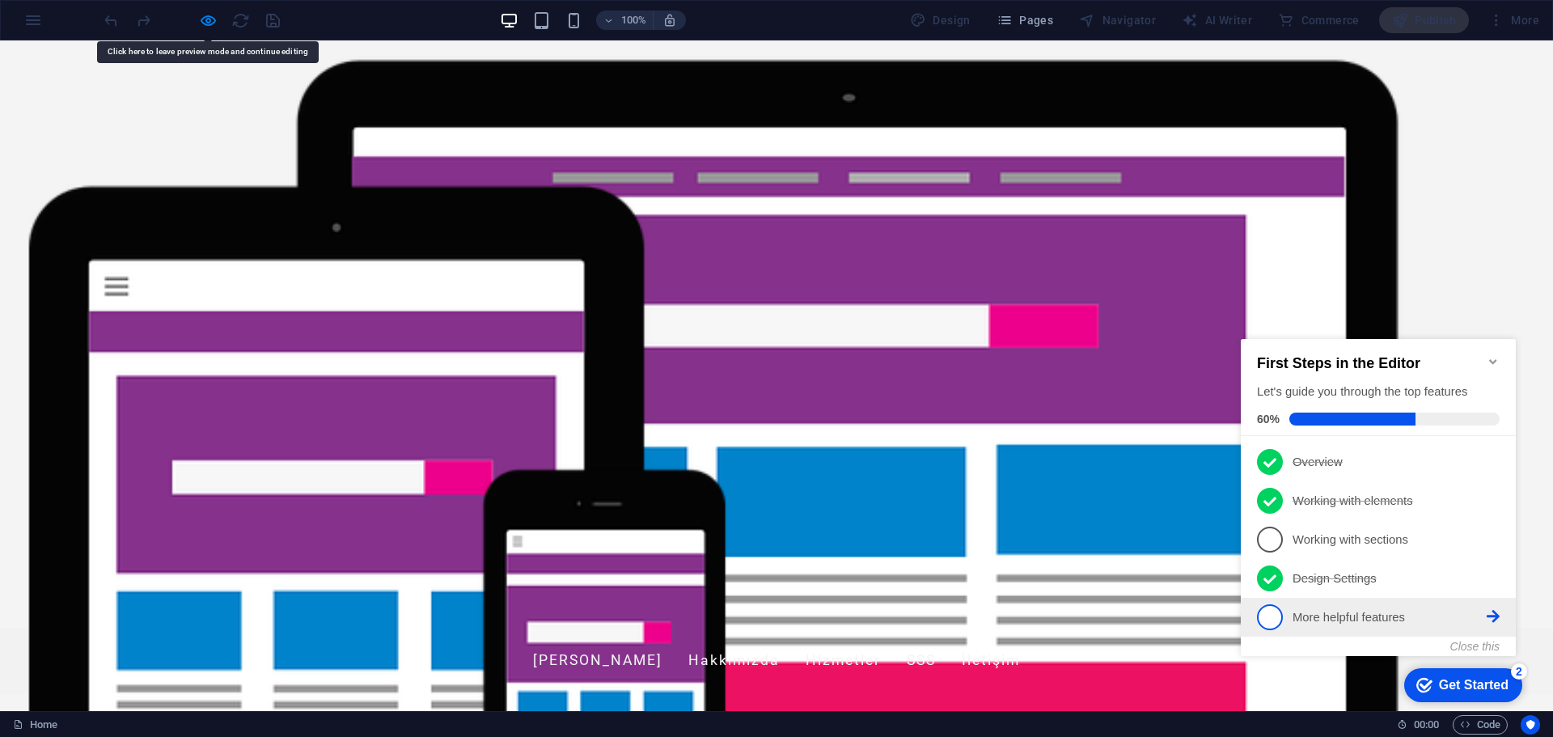
click at [1489, 468] on icon at bounding box center [1493, 461] width 13 height 13
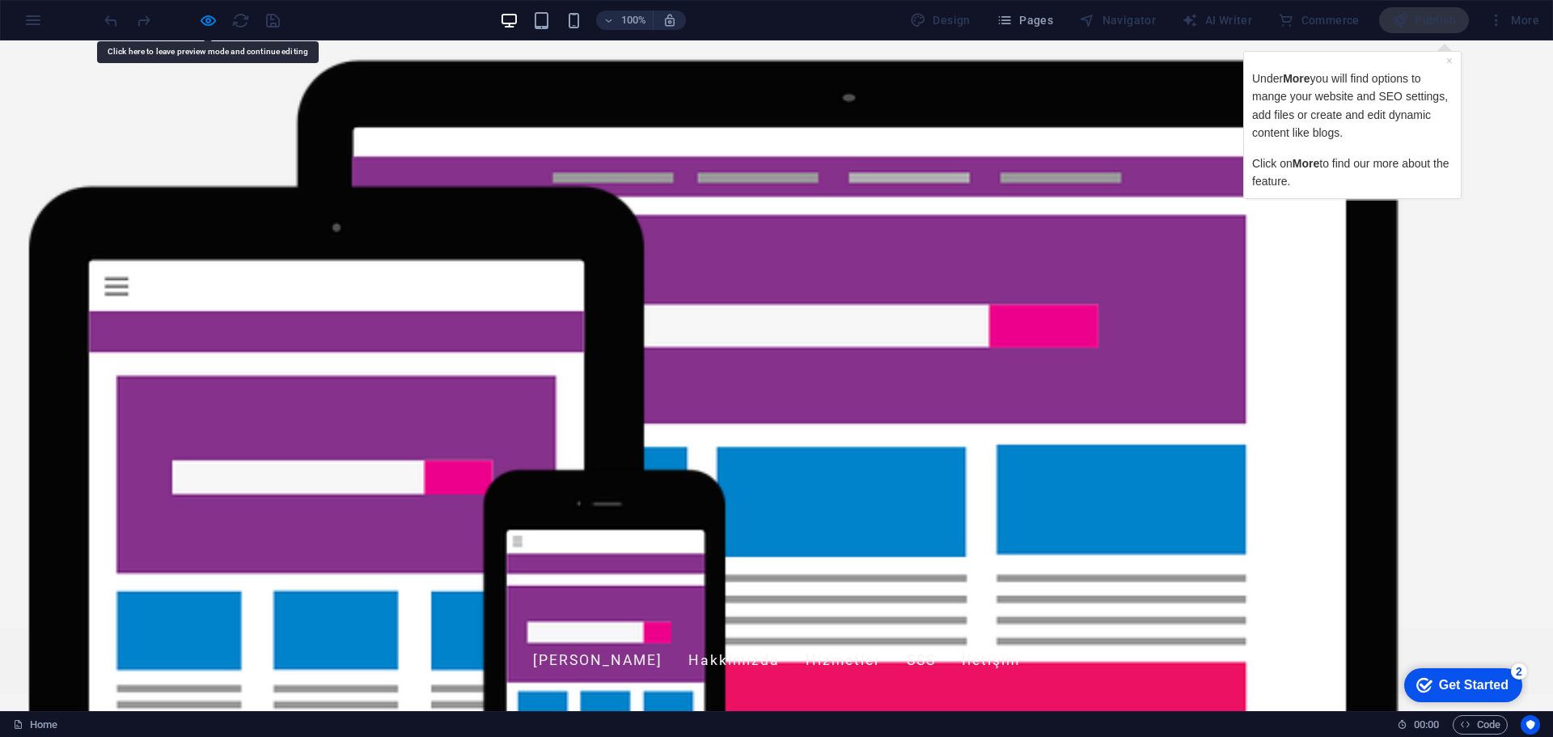
click at [1399, 63] on div "Under More you will find options to mange your website and SEO settings, add fi…" at bounding box center [1352, 125] width 201 height 130
click at [1430, 15] on div "Publish" at bounding box center [1424, 20] width 90 height 26
click at [1365, 110] on p "Under More you will find options to mange your website and SEO settings, add fi…" at bounding box center [1352, 106] width 201 height 73
drag, startPoint x: 1370, startPoint y: 133, endPoint x: 1361, endPoint y: 166, distance: 34.3
click at [1362, 163] on div "Under More you will find options to mange your website and SEO settings, add fi…" at bounding box center [1352, 130] width 201 height 121
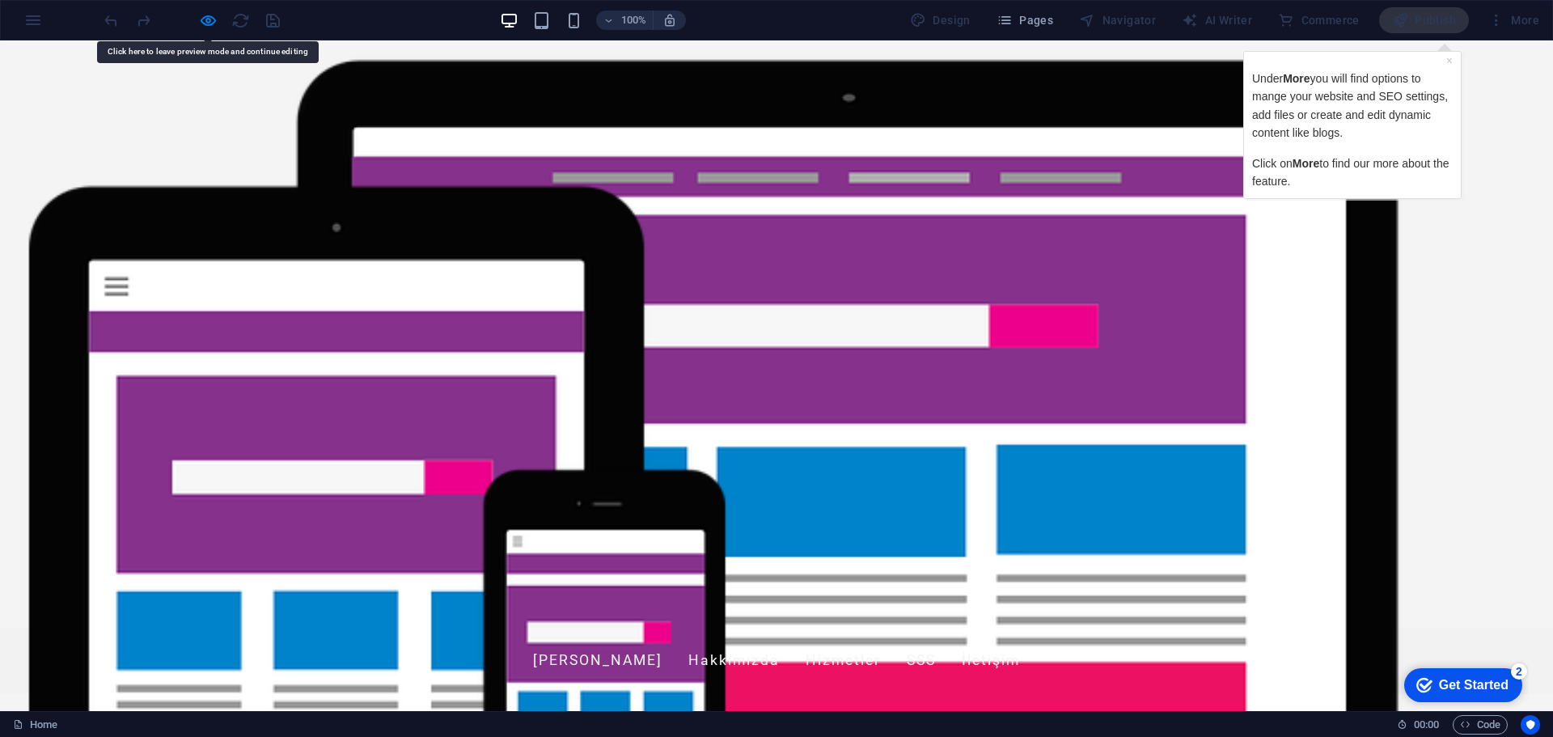
click at [1289, 184] on p "Click on More to find our more about the feature." at bounding box center [1352, 172] width 201 height 36
click at [1288, 184] on p "Click on More to find our more about the feature." at bounding box center [1352, 172] width 201 height 36
click at [1288, 180] on p "Click on More to find our more about the feature." at bounding box center [1352, 172] width 201 height 36
click at [1434, 10] on div "Publish" at bounding box center [1424, 20] width 90 height 26
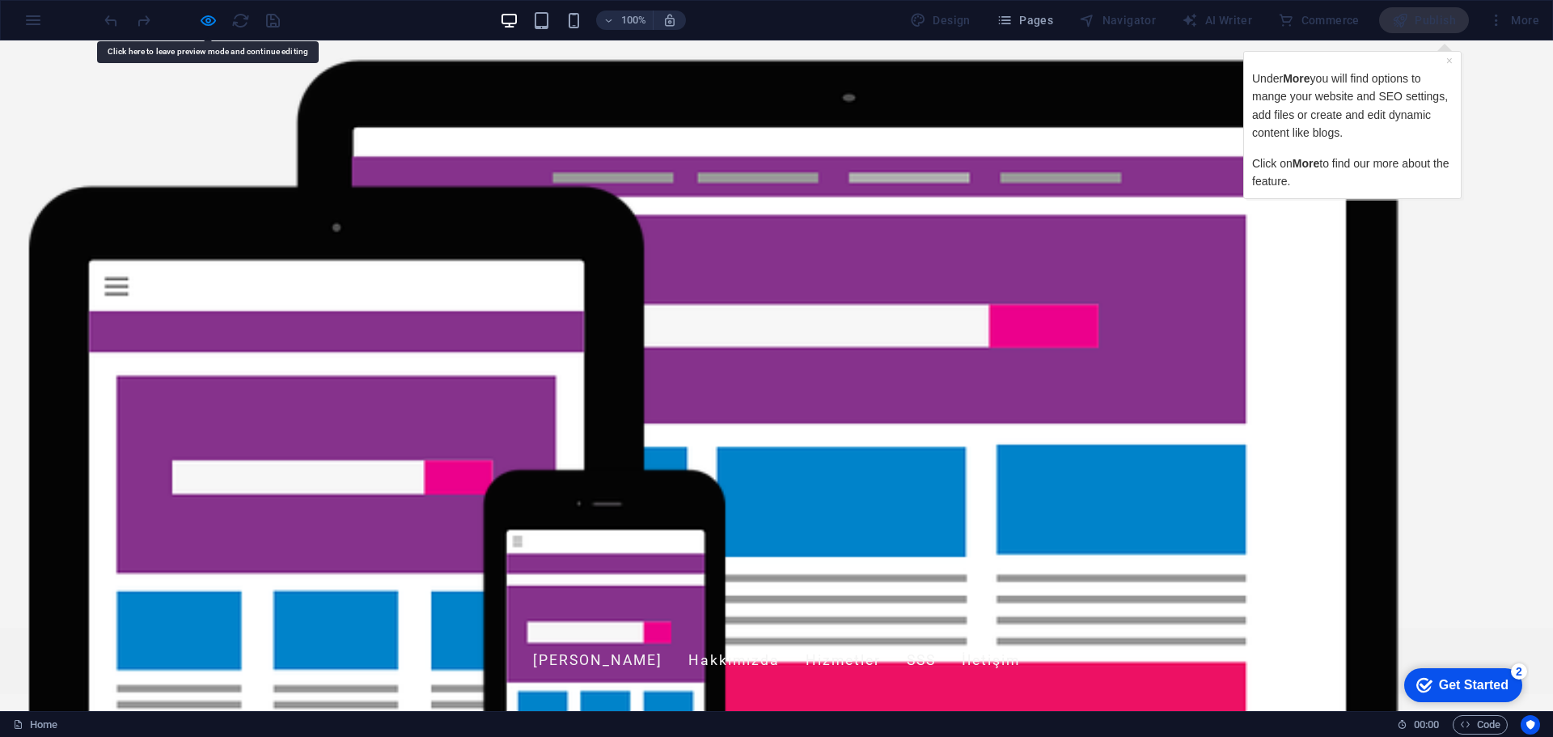
drag, startPoint x: 1434, startPoint y: 10, endPoint x: 1434, endPoint y: 36, distance: 26.7
click at [1433, 18] on div "Publish" at bounding box center [1424, 20] width 90 height 26
click at [1447, 59] on link "×" at bounding box center [1449, 60] width 6 height 13
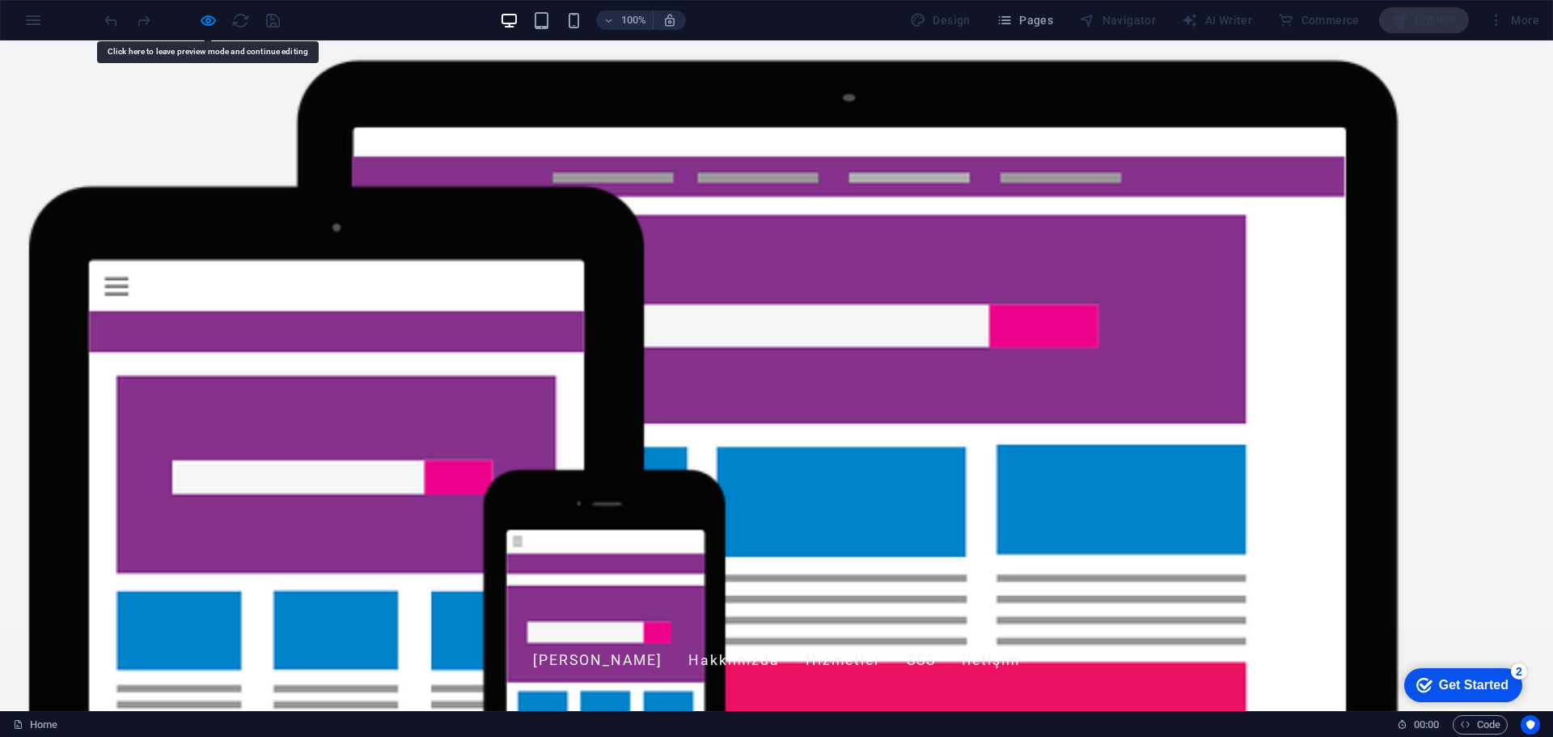
click at [1432, 21] on div "Publish" at bounding box center [1424, 20] width 90 height 26
click at [588, 641] on link "Ana Sayfa" at bounding box center [597, 661] width 129 height 40
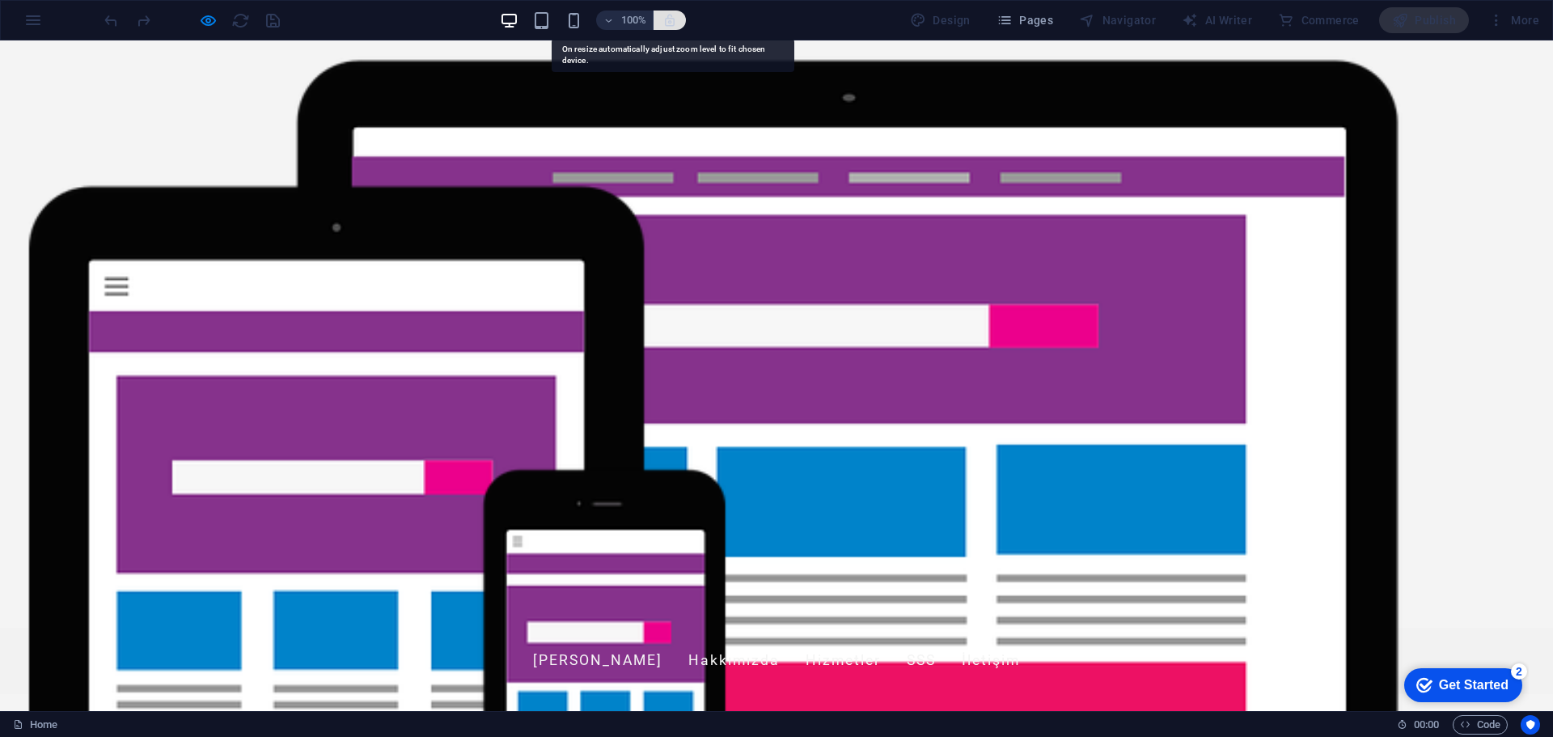
click at [667, 22] on icon "button" at bounding box center [669, 20] width 15 height 15
click at [610, 18] on icon "button" at bounding box center [608, 20] width 11 height 11
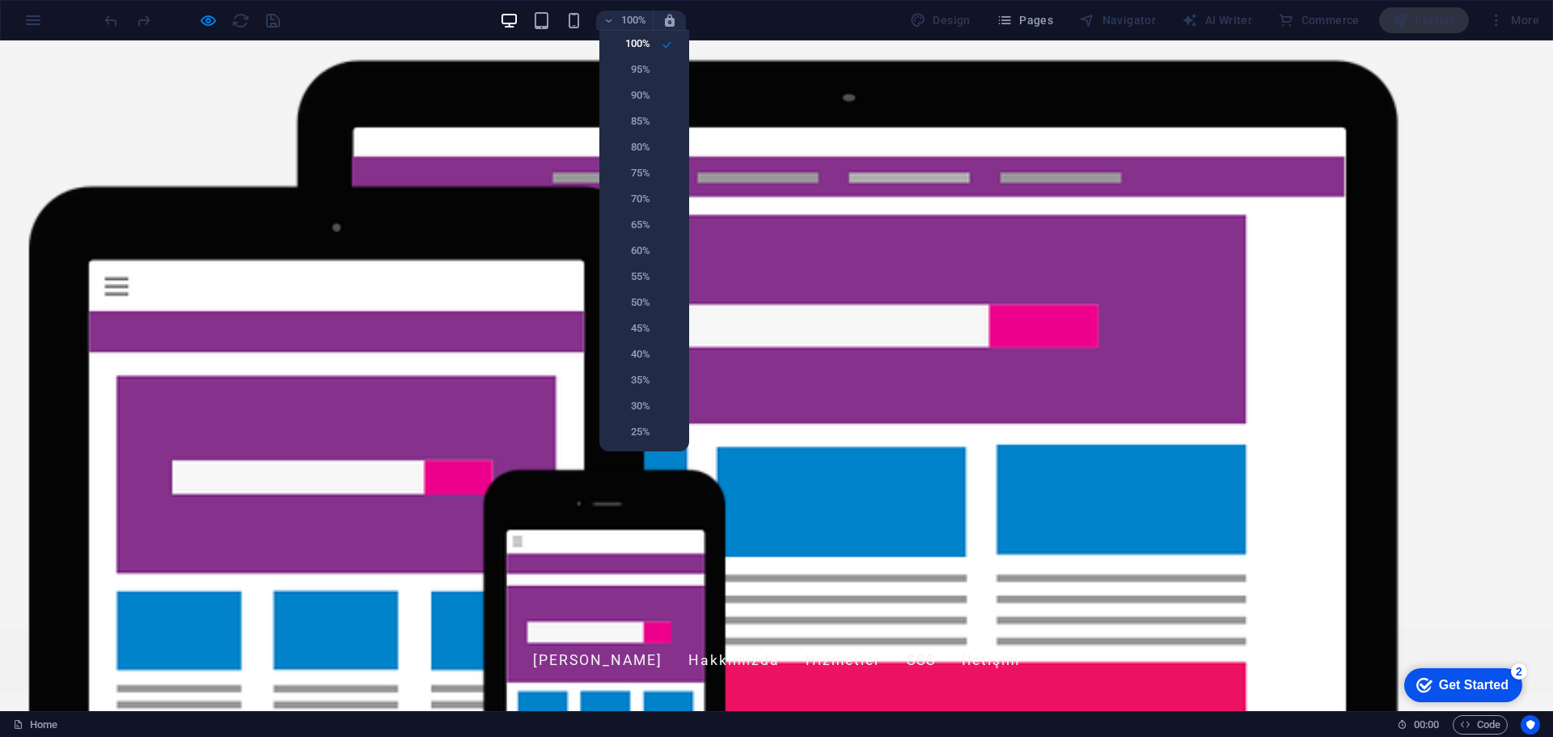
click at [580, 19] on div at bounding box center [776, 368] width 1553 height 737
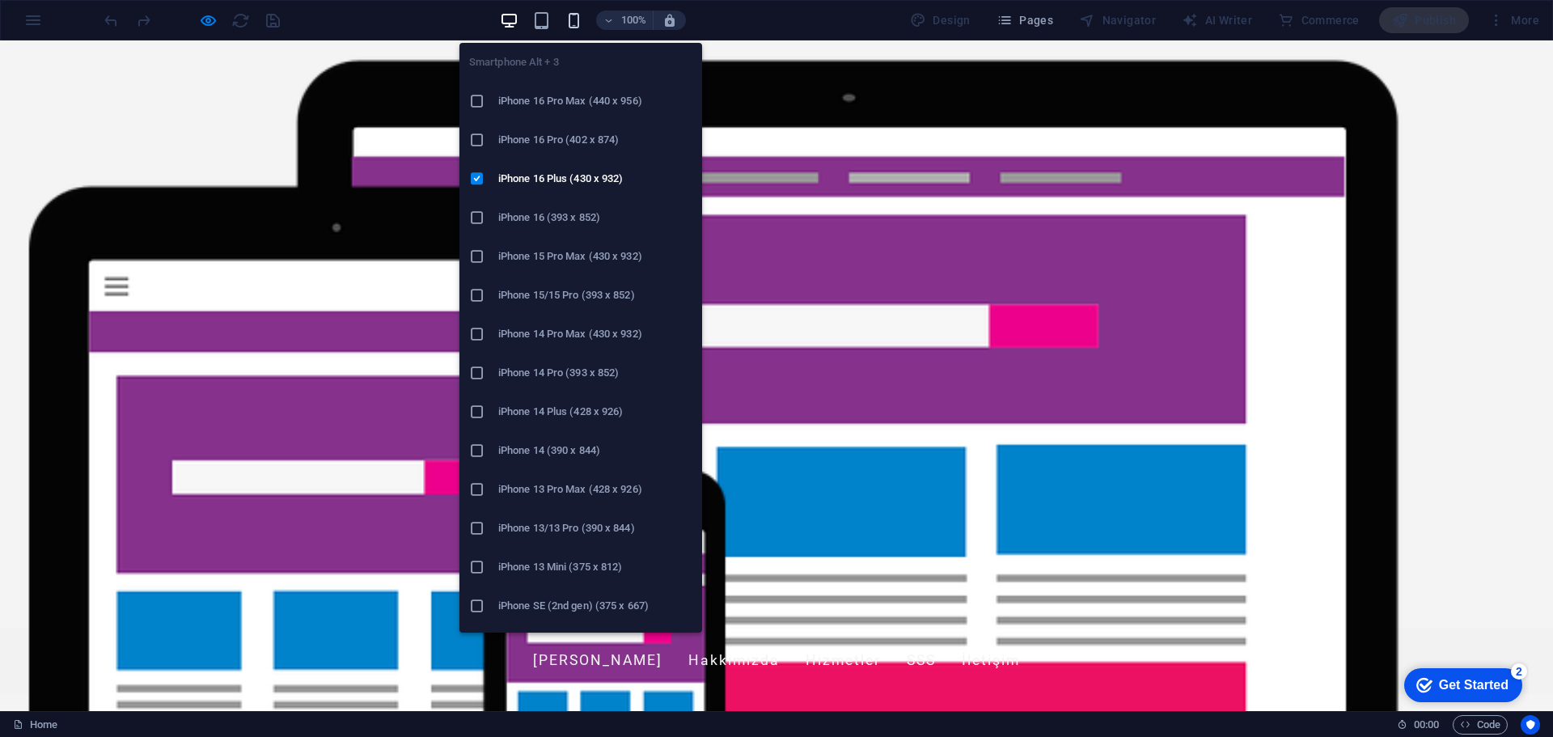
click at [575, 21] on icon "button" at bounding box center [574, 20] width 19 height 19
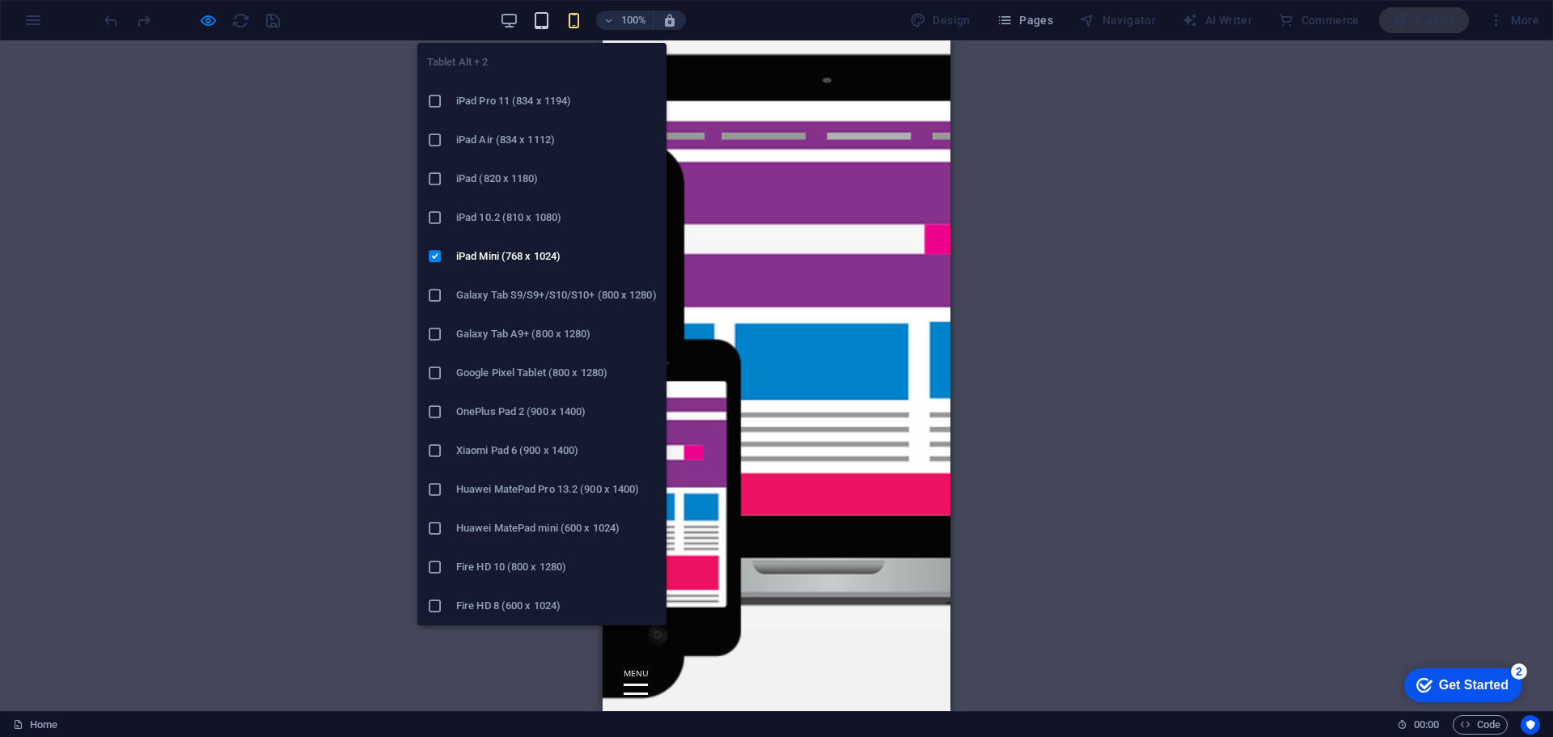
click at [546, 18] on icon "button" at bounding box center [541, 20] width 19 height 19
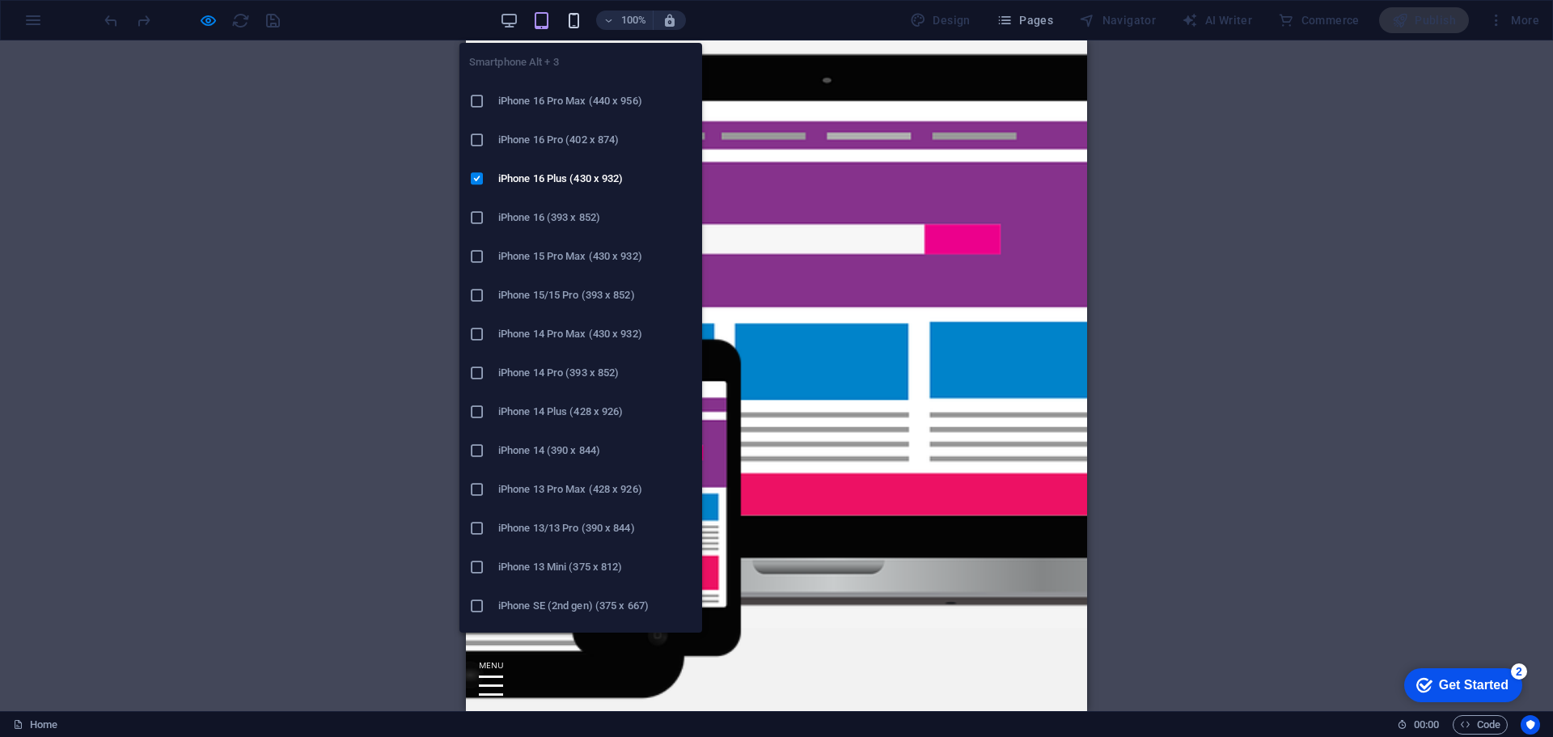
click at [570, 15] on icon "button" at bounding box center [574, 20] width 19 height 19
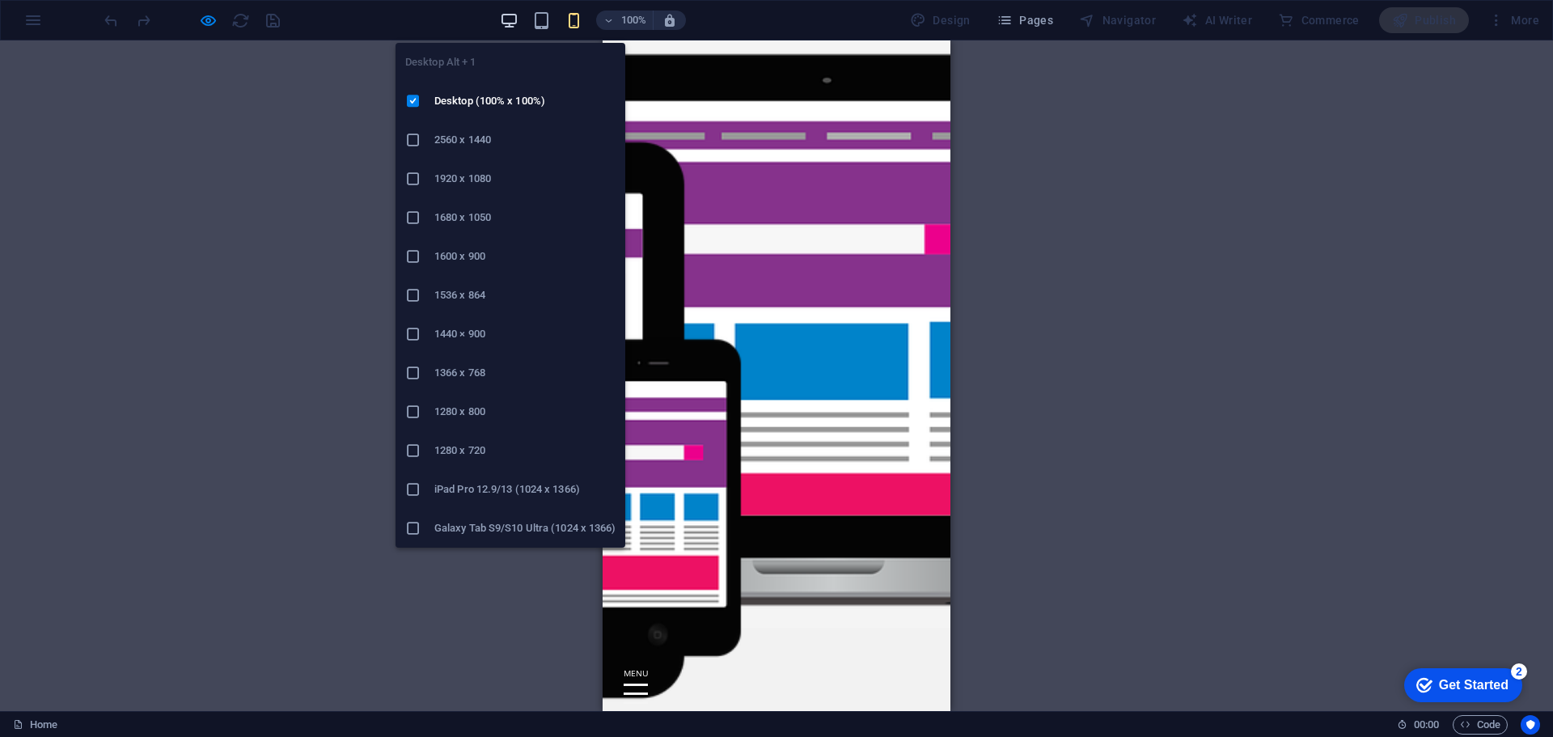
click at [504, 15] on icon "button" at bounding box center [509, 20] width 19 height 19
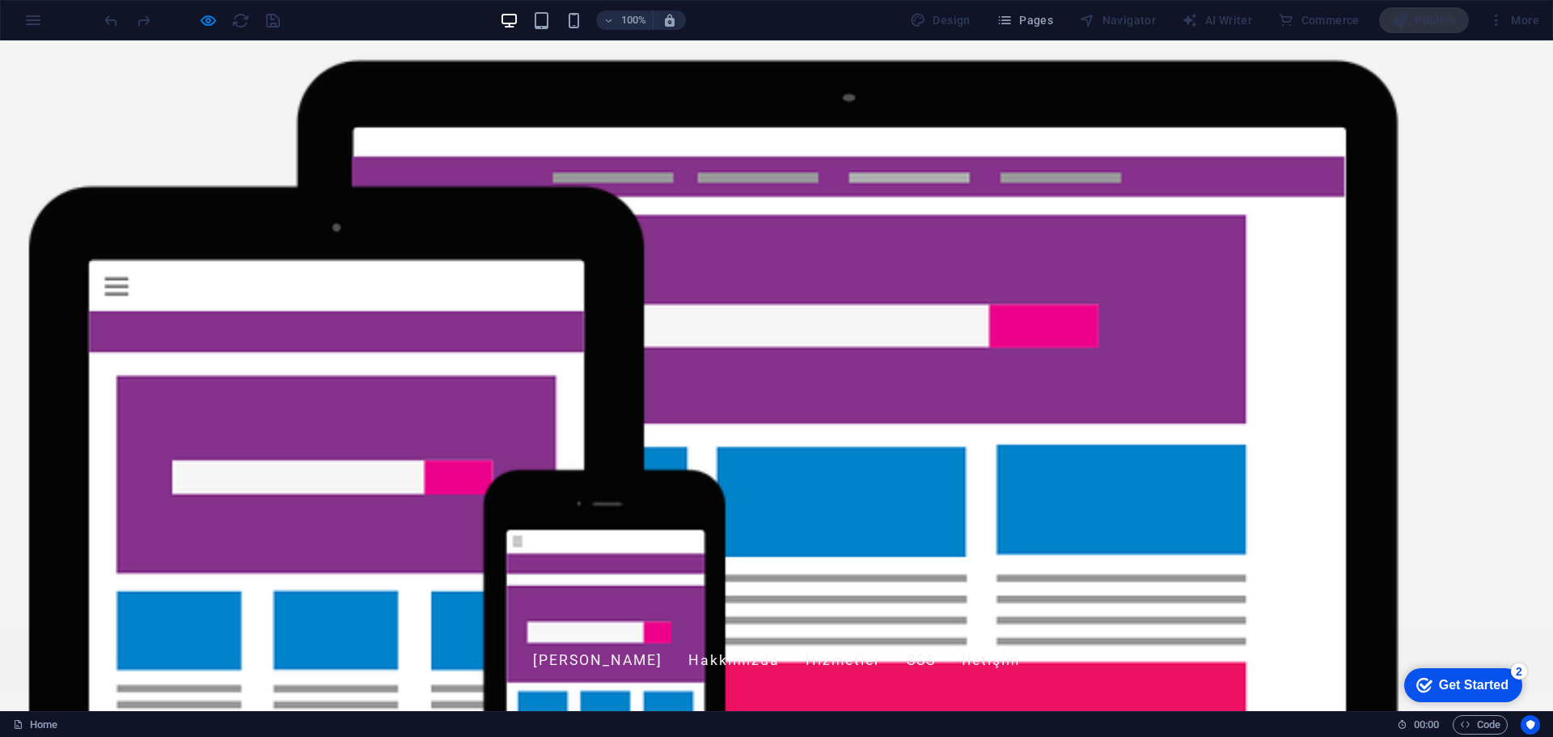
drag, startPoint x: 14, startPoint y: 20, endPoint x: 32, endPoint y: 23, distance: 18.1
click at [21, 23] on div "100% Design Pages Navigator AI Writer Commerce Publish More" at bounding box center [776, 20] width 1551 height 39
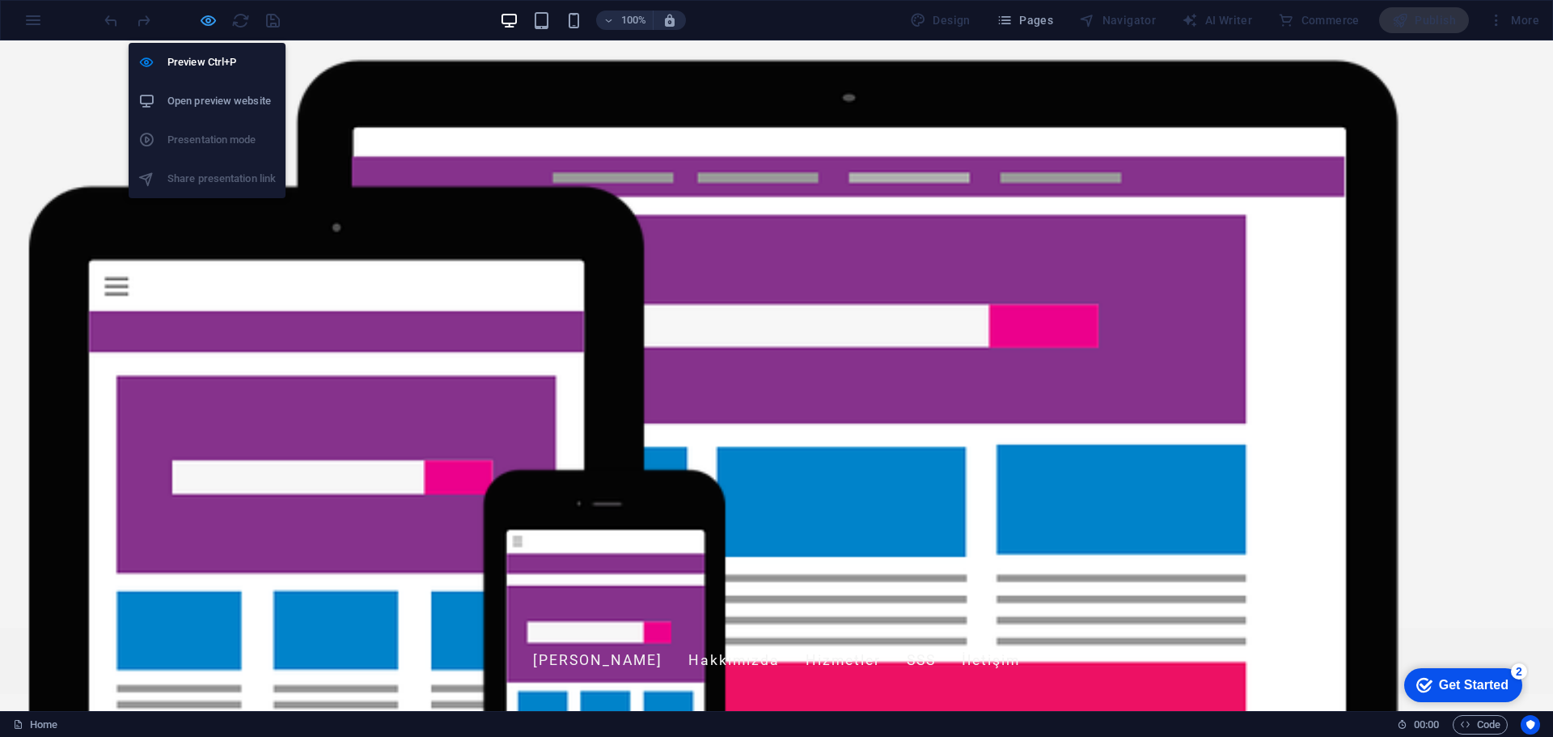
click at [205, 18] on icon "button" at bounding box center [208, 20] width 19 height 19
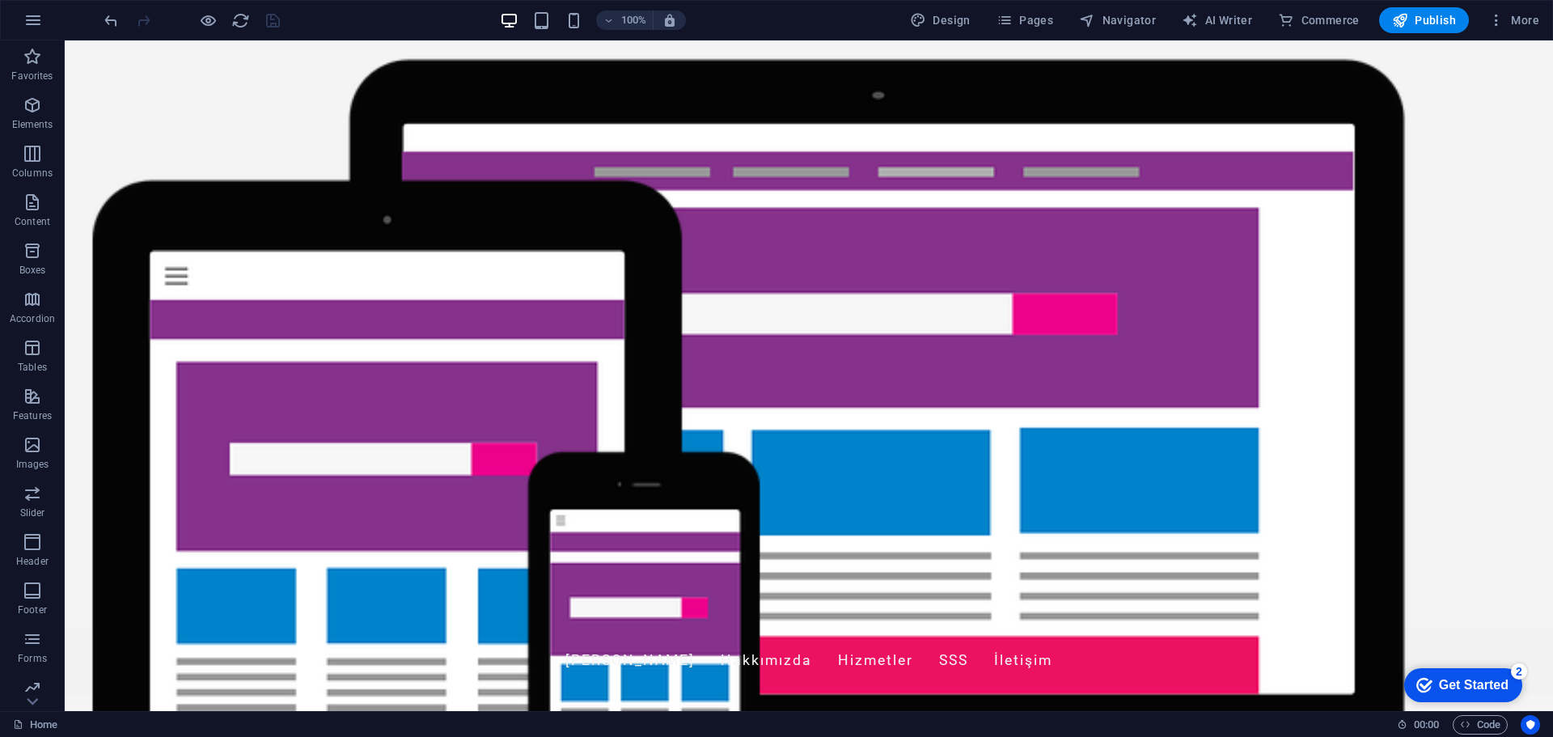
click at [1487, 682] on div "Get Started" at bounding box center [1474, 685] width 70 height 15
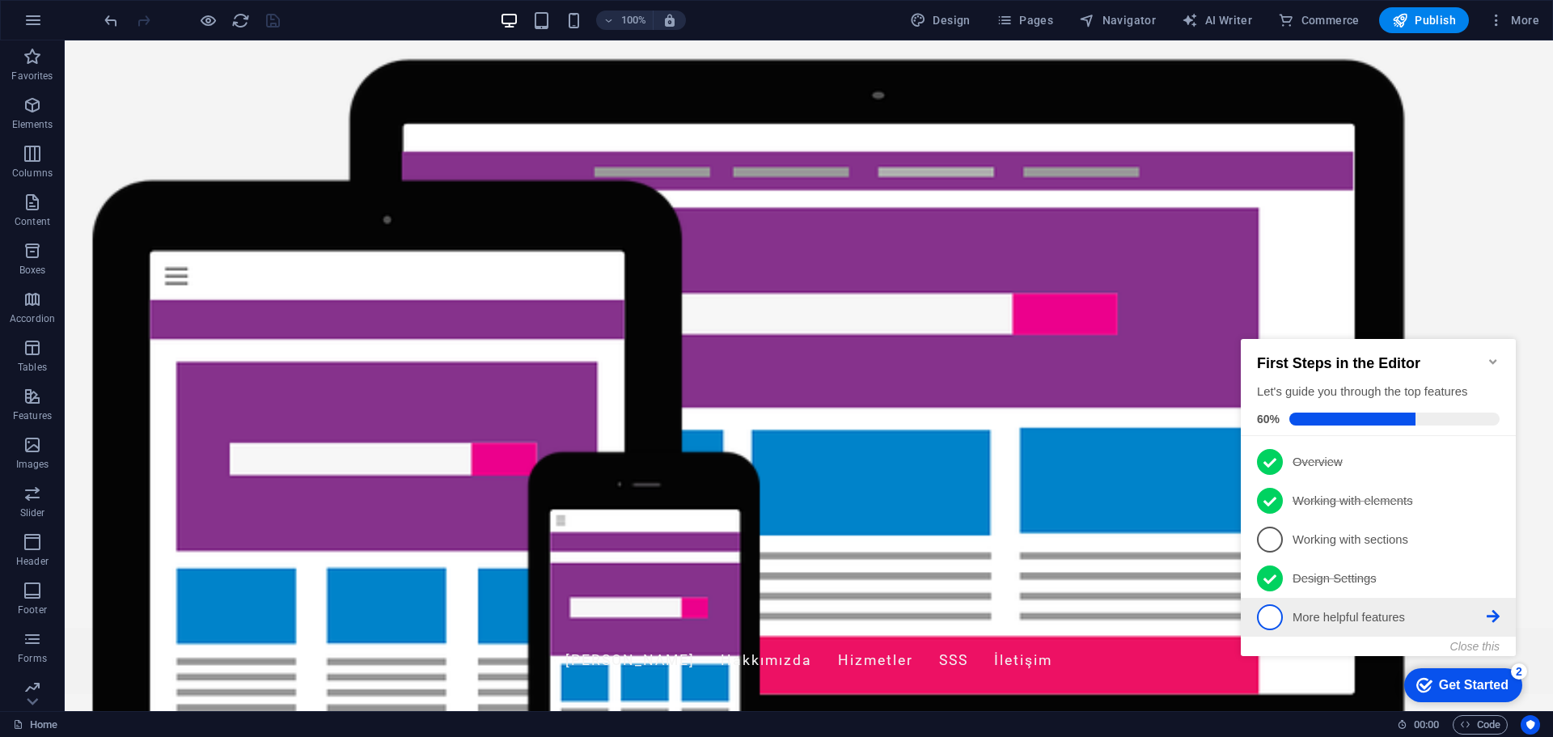
click at [1348, 611] on p "More helpful features - incomplete" at bounding box center [1390, 617] width 194 height 17
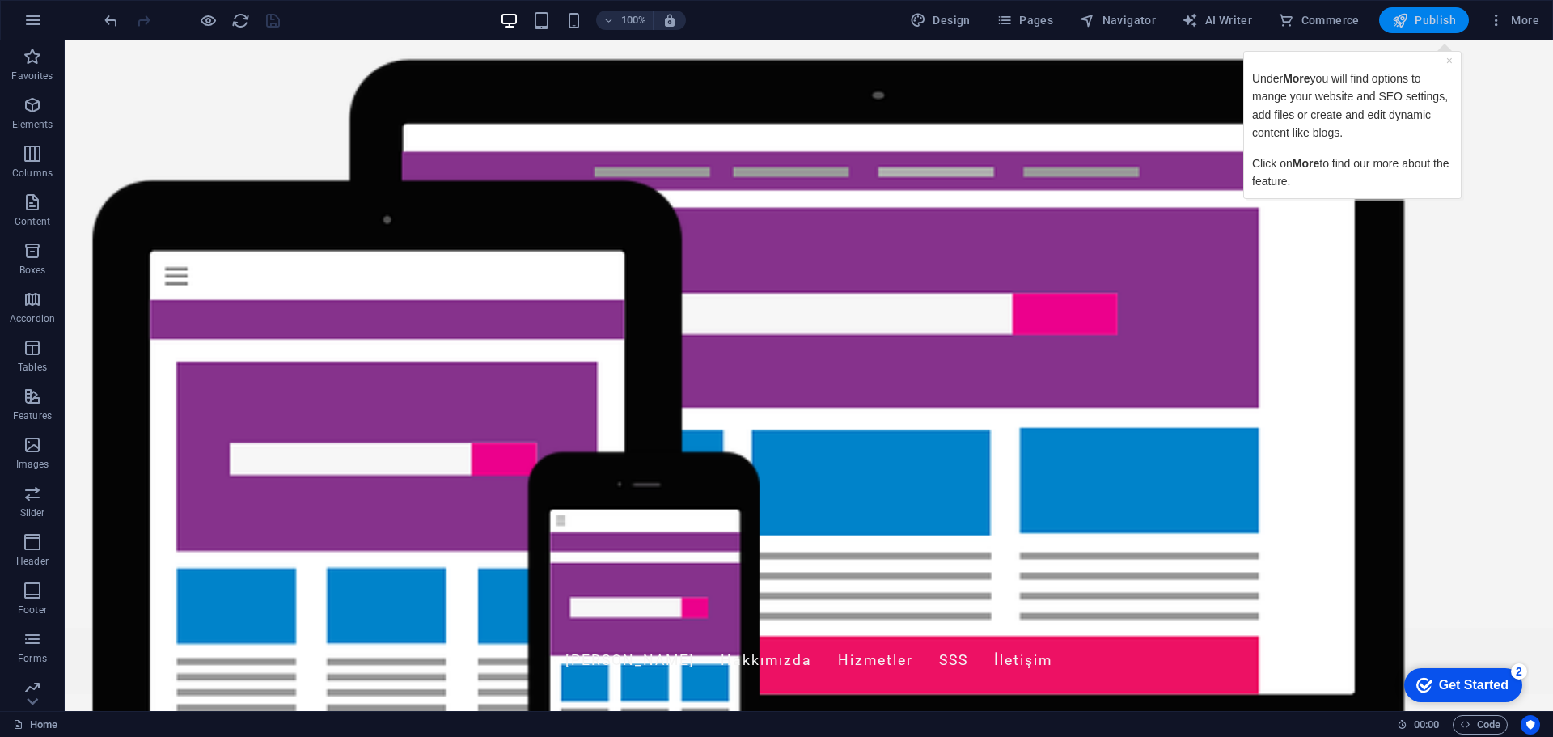
click at [1425, 18] on span "Publish" at bounding box center [1424, 20] width 64 height 16
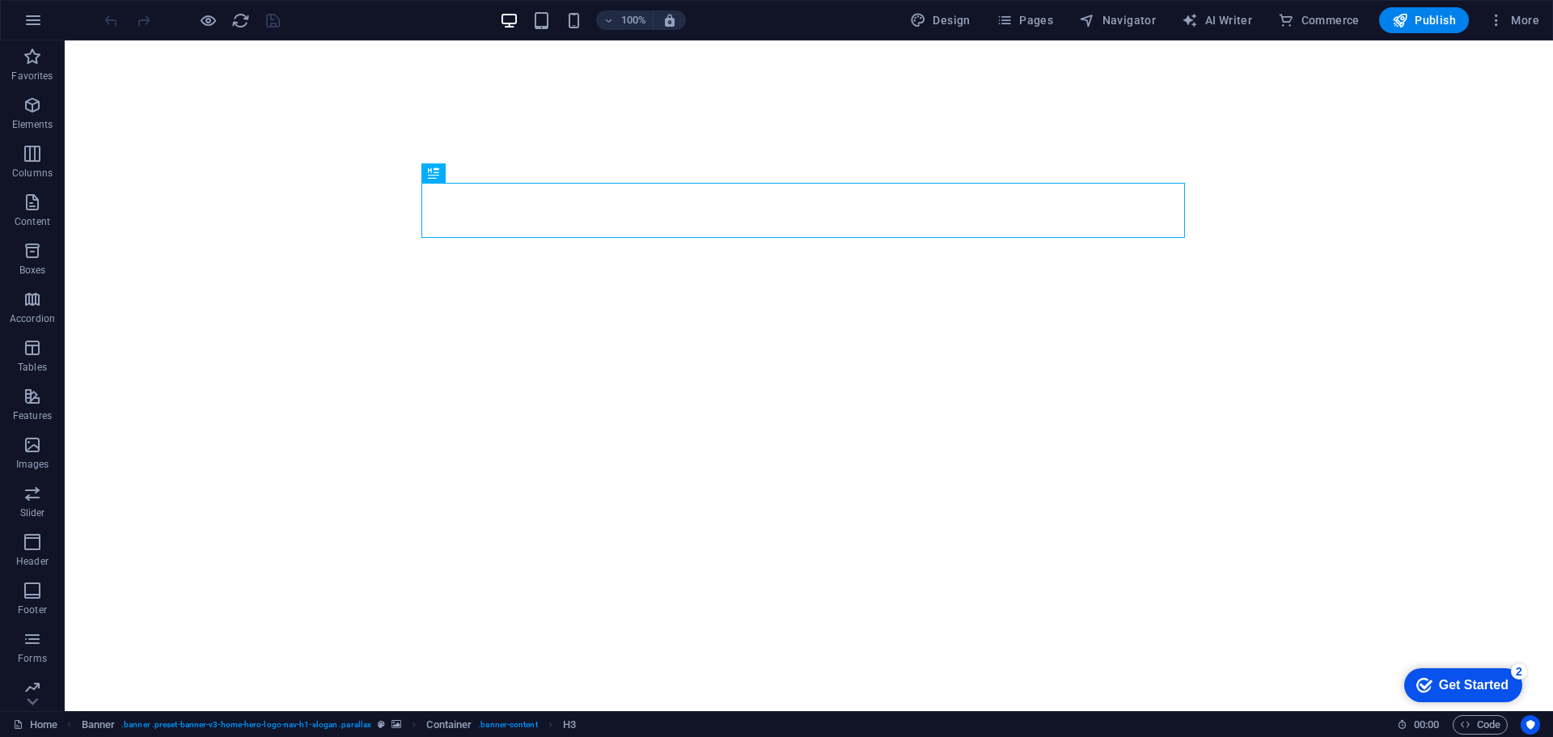
click at [1453, 681] on div "Get Started" at bounding box center [1474, 685] width 70 height 15
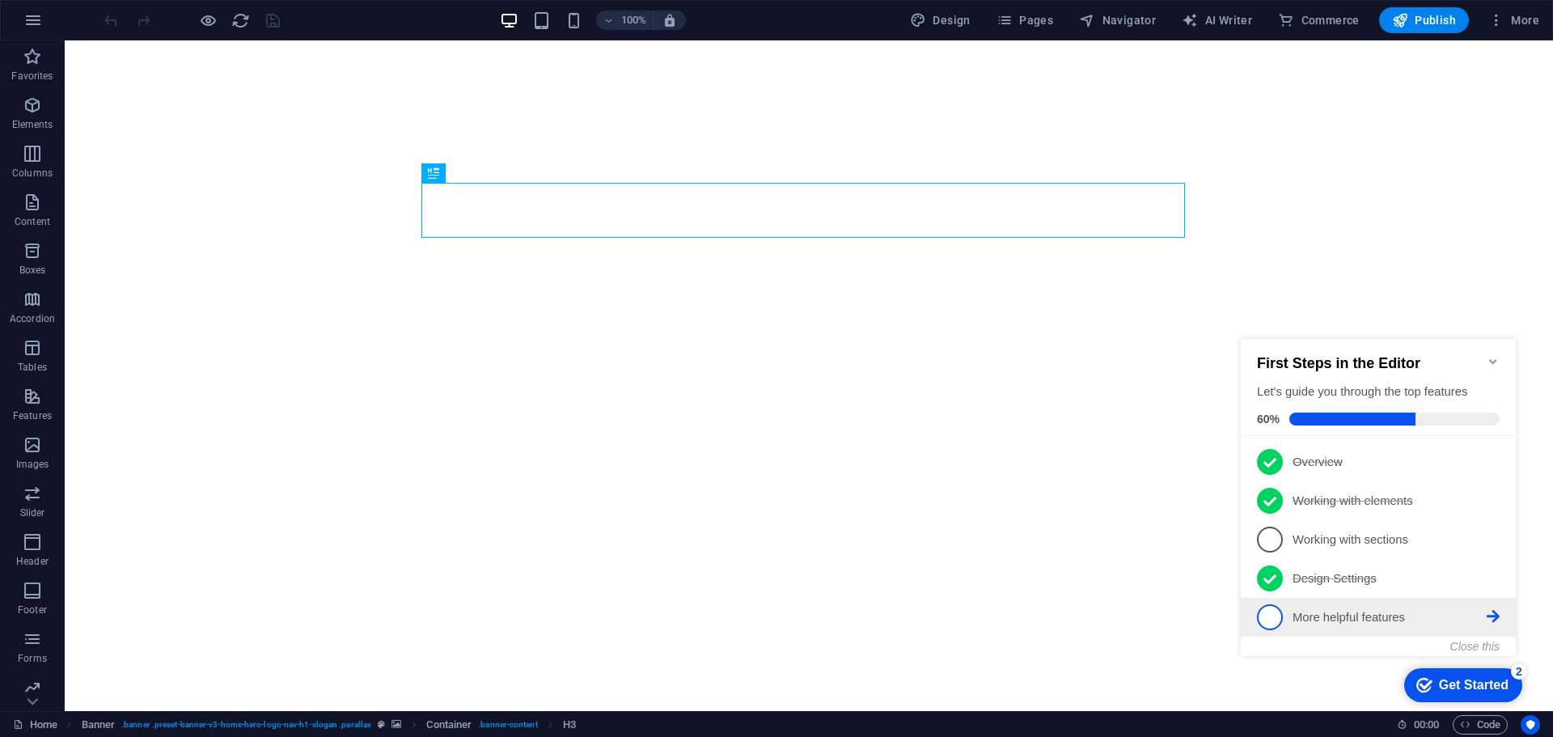
click at [1496, 468] on icon at bounding box center [1493, 461] width 13 height 13
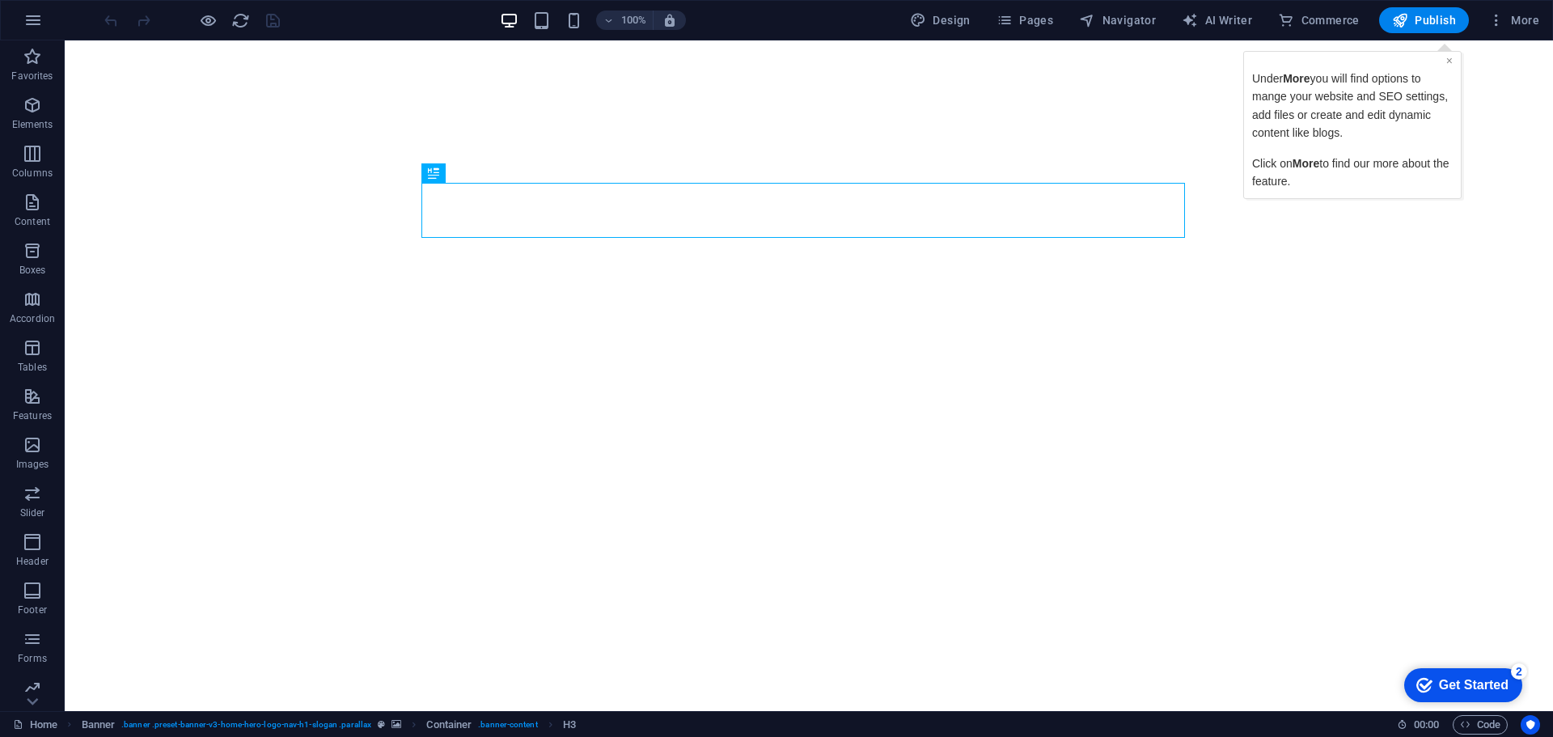
click at [1447, 56] on link "×" at bounding box center [1449, 60] width 6 height 13
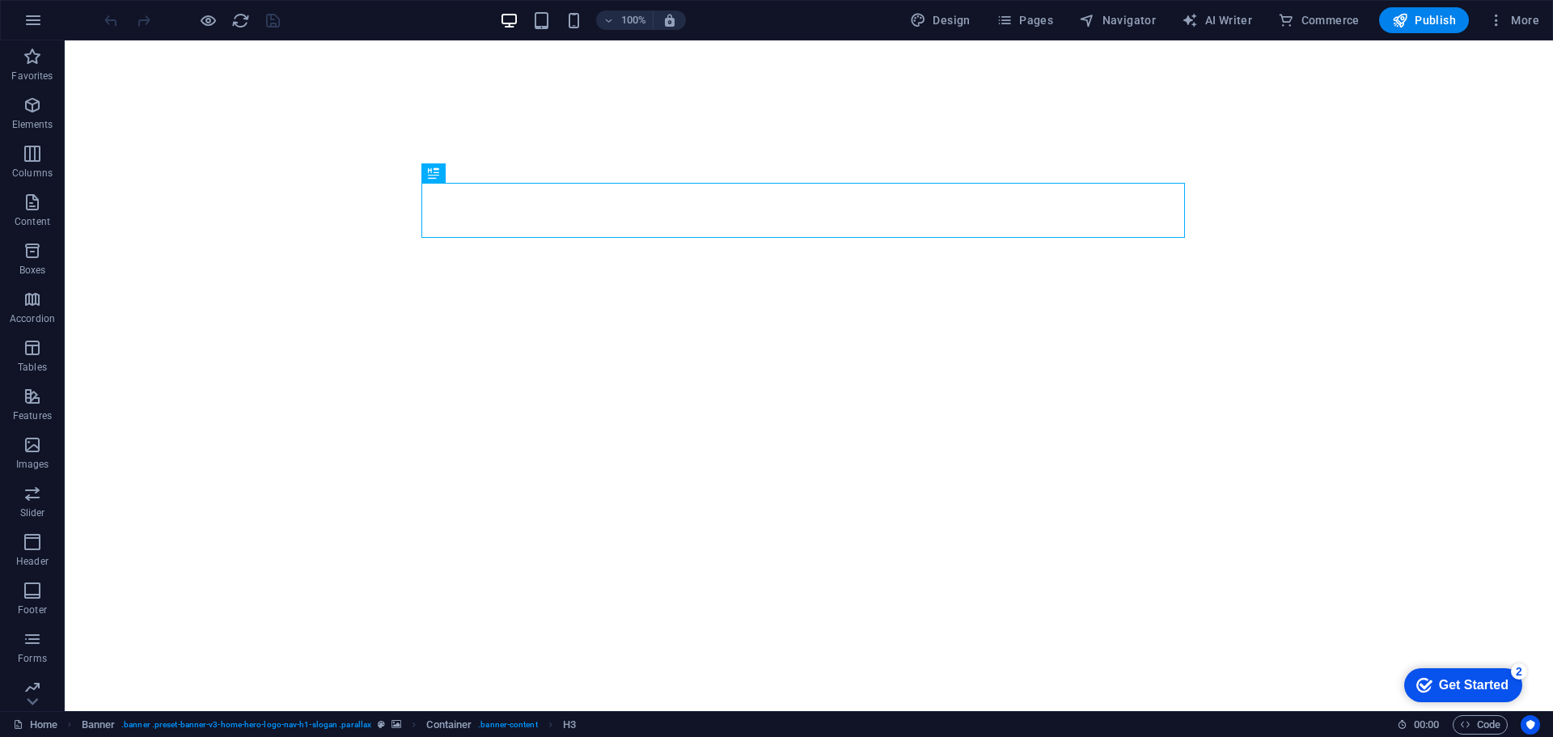
click at [1479, 678] on div "Get Started" at bounding box center [1474, 685] width 70 height 15
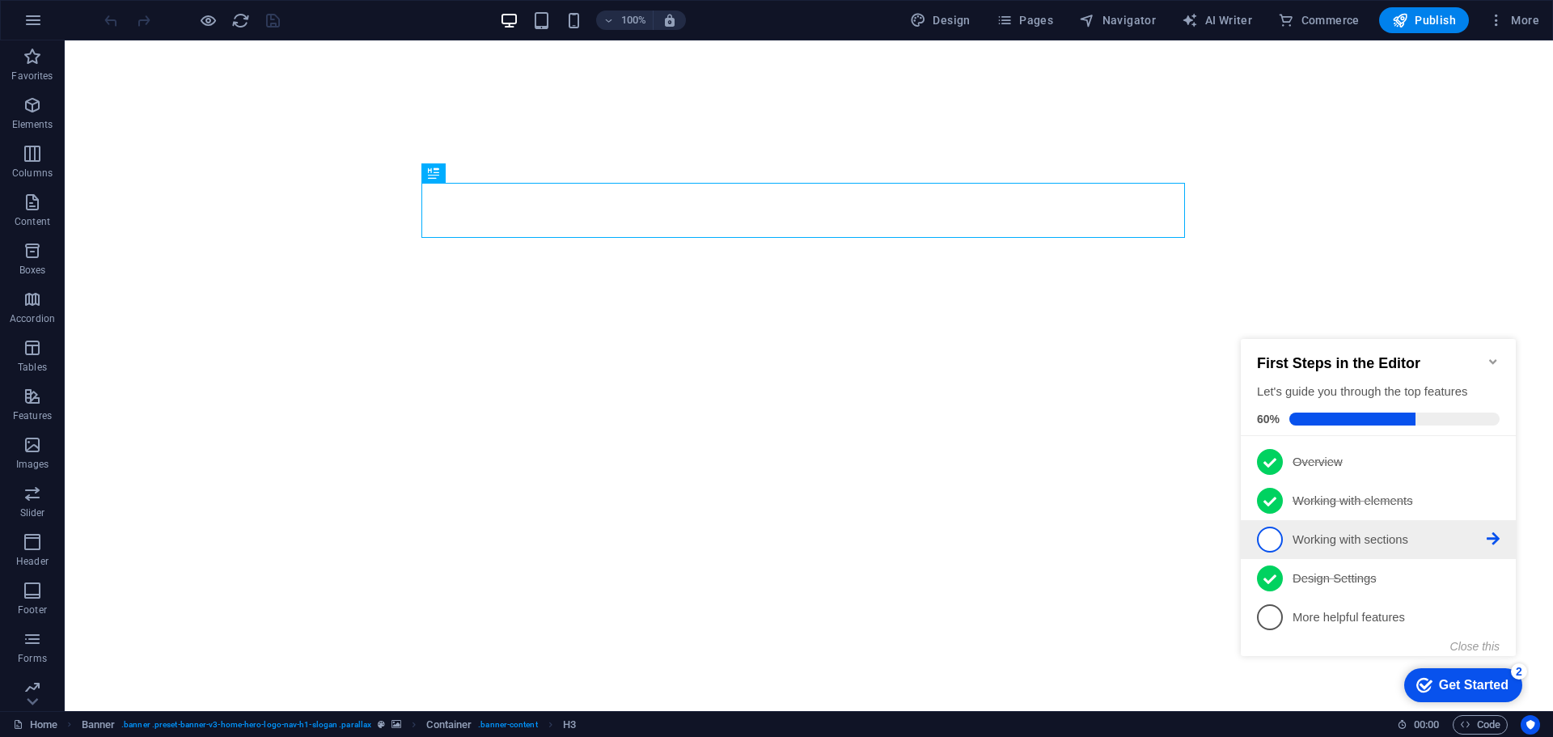
click at [1492, 468] on icon at bounding box center [1493, 461] width 13 height 13
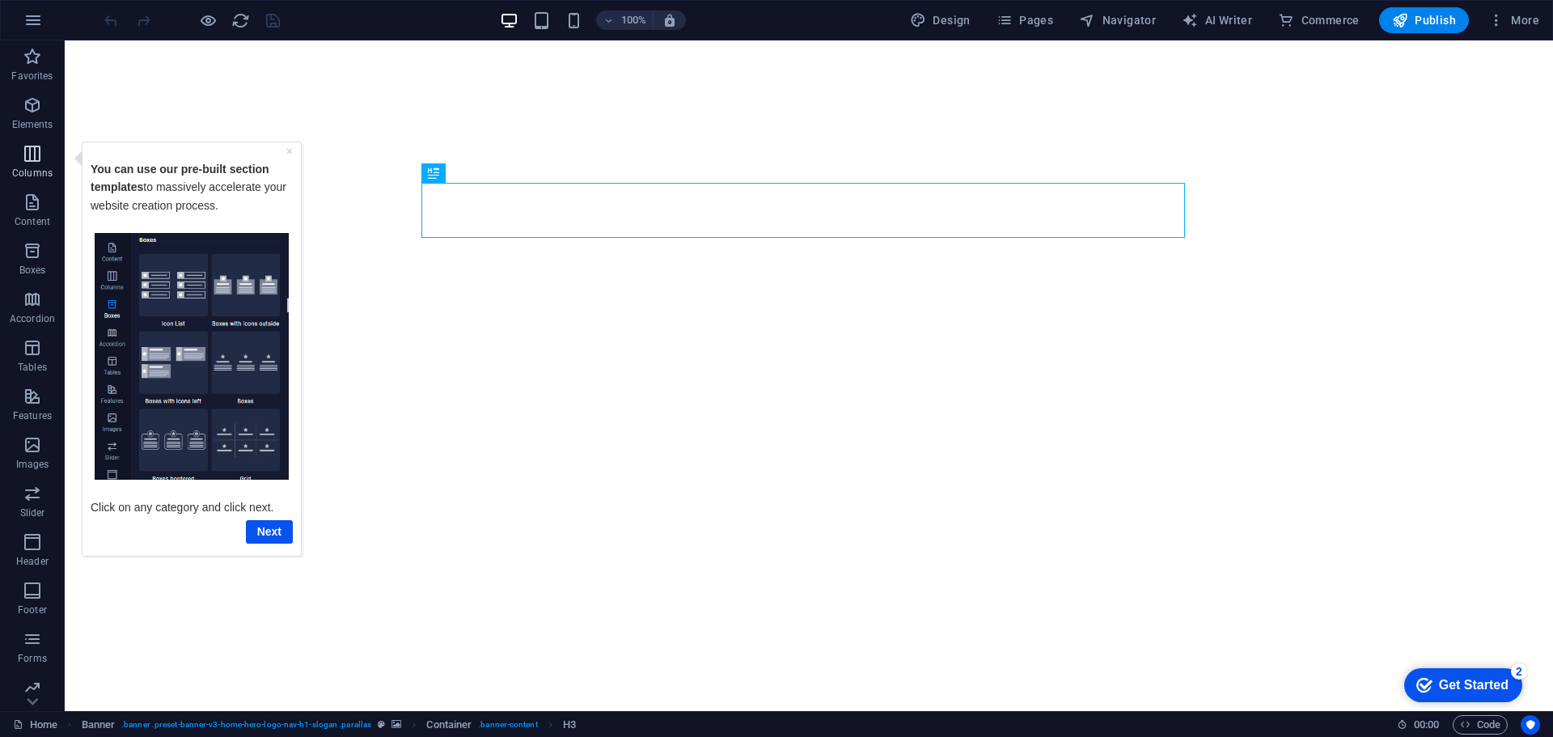
click at [42, 159] on icon "button" at bounding box center [32, 153] width 19 height 19
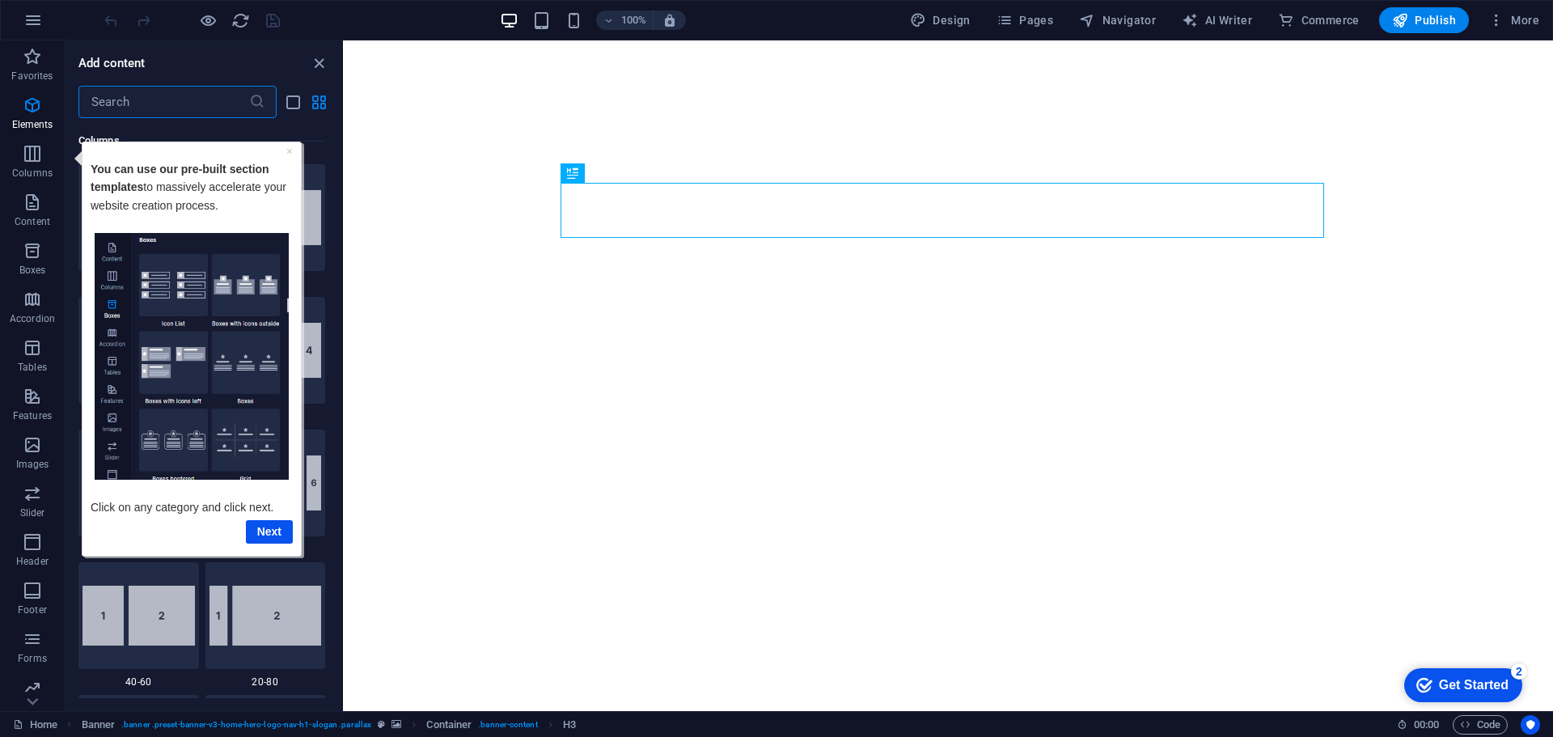
scroll to position [801, 0]
click at [271, 526] on link "Next" at bounding box center [269, 530] width 47 height 23
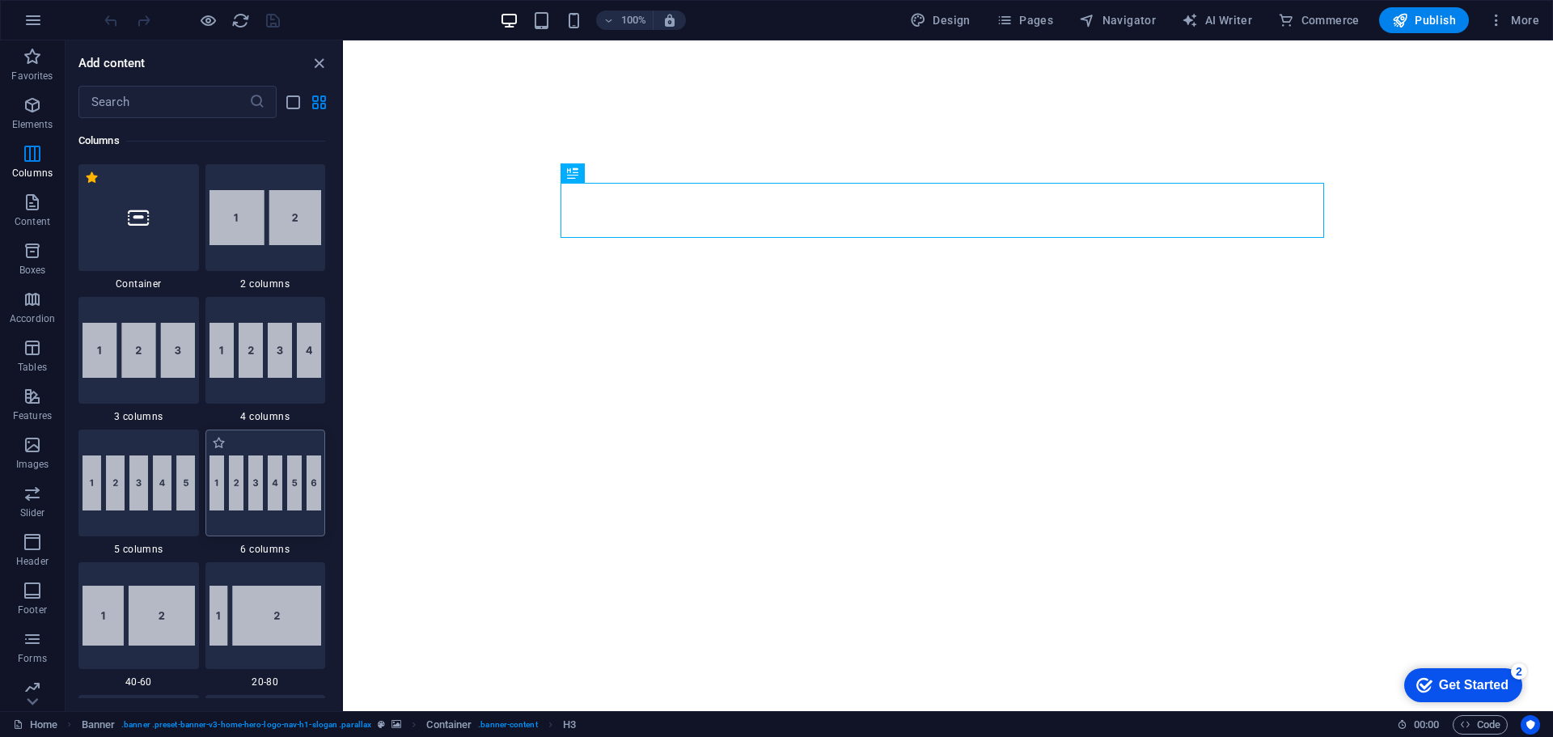
scroll to position [0, 0]
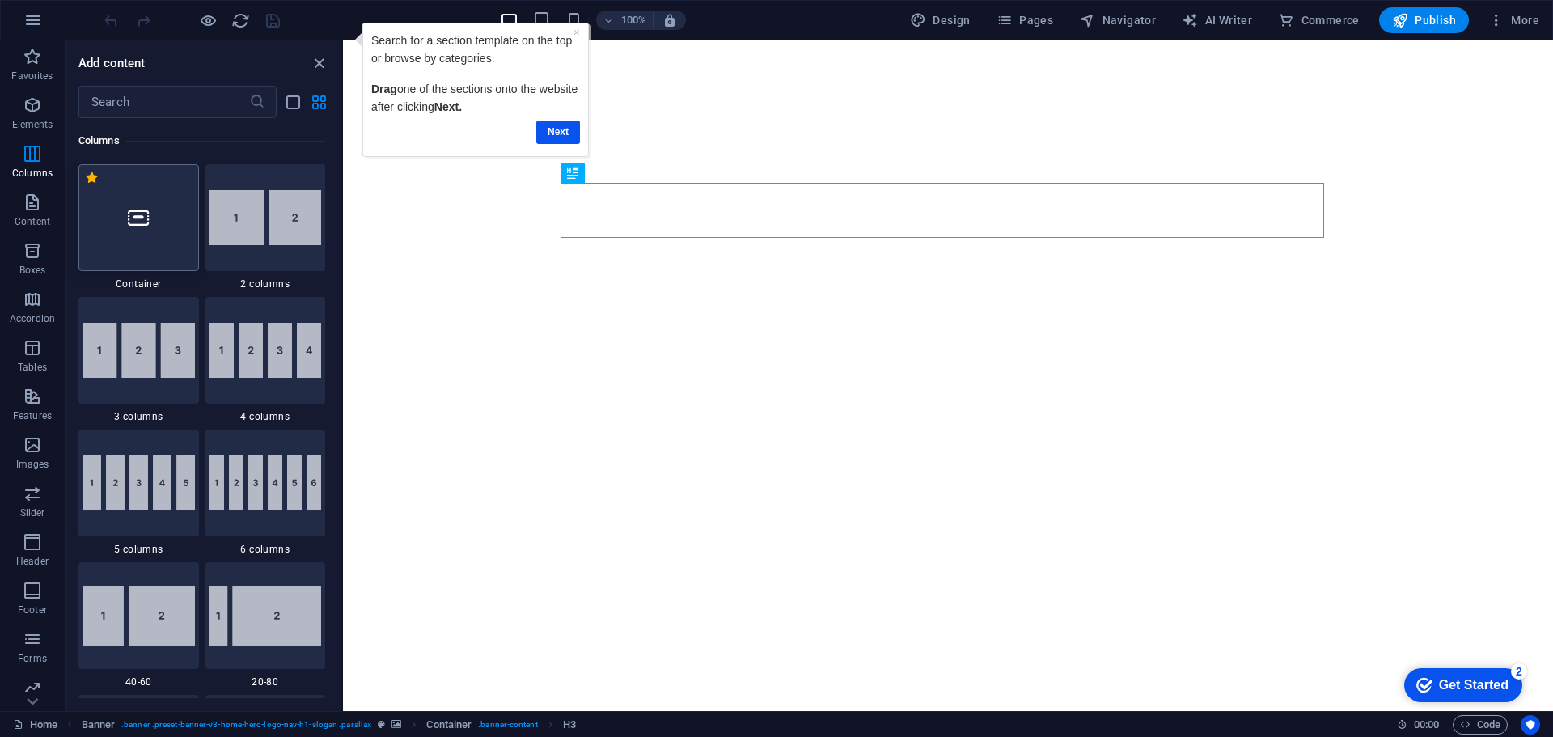
click at [125, 222] on div at bounding box center [138, 217] width 121 height 107
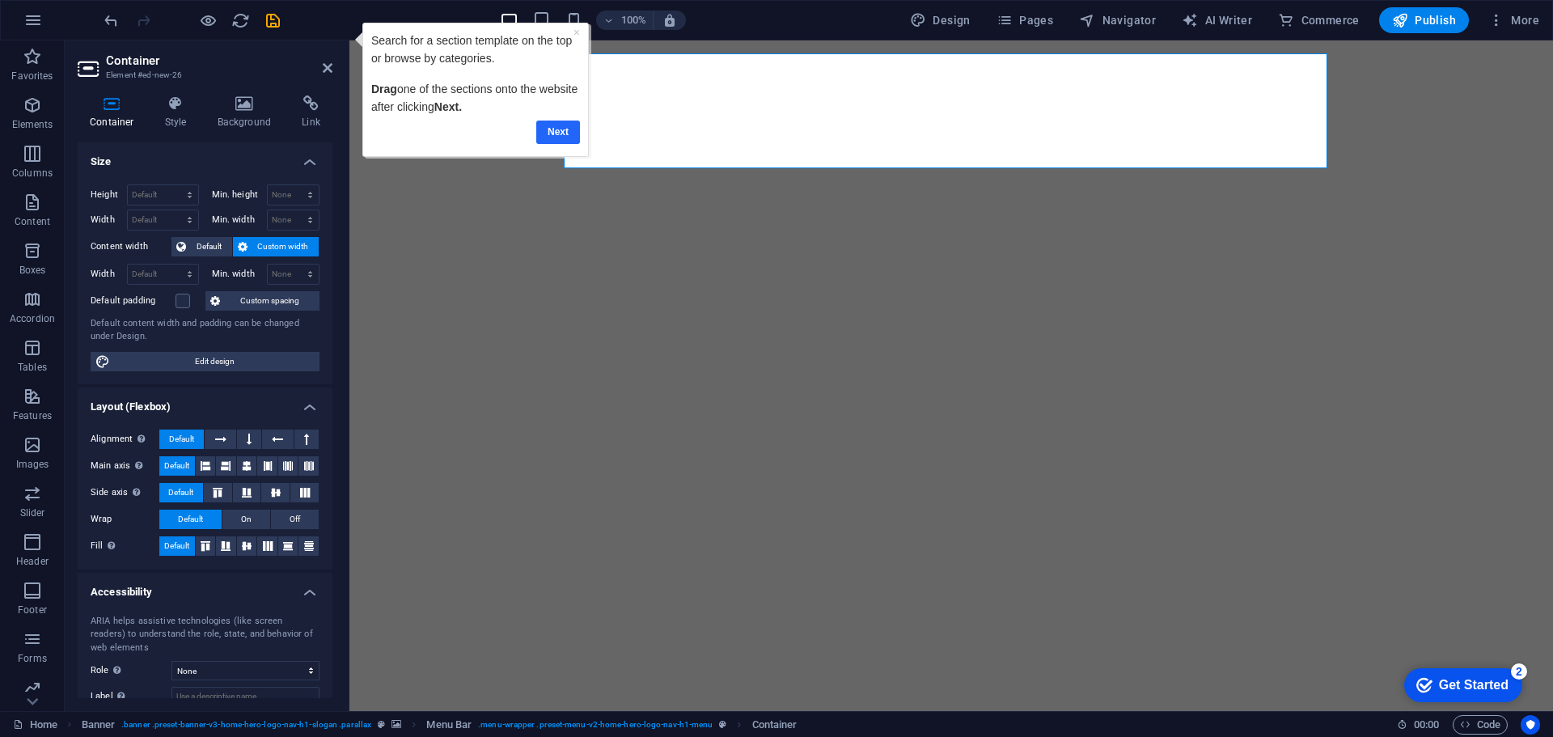
click at [562, 129] on link "Next" at bounding box center [558, 132] width 44 height 23
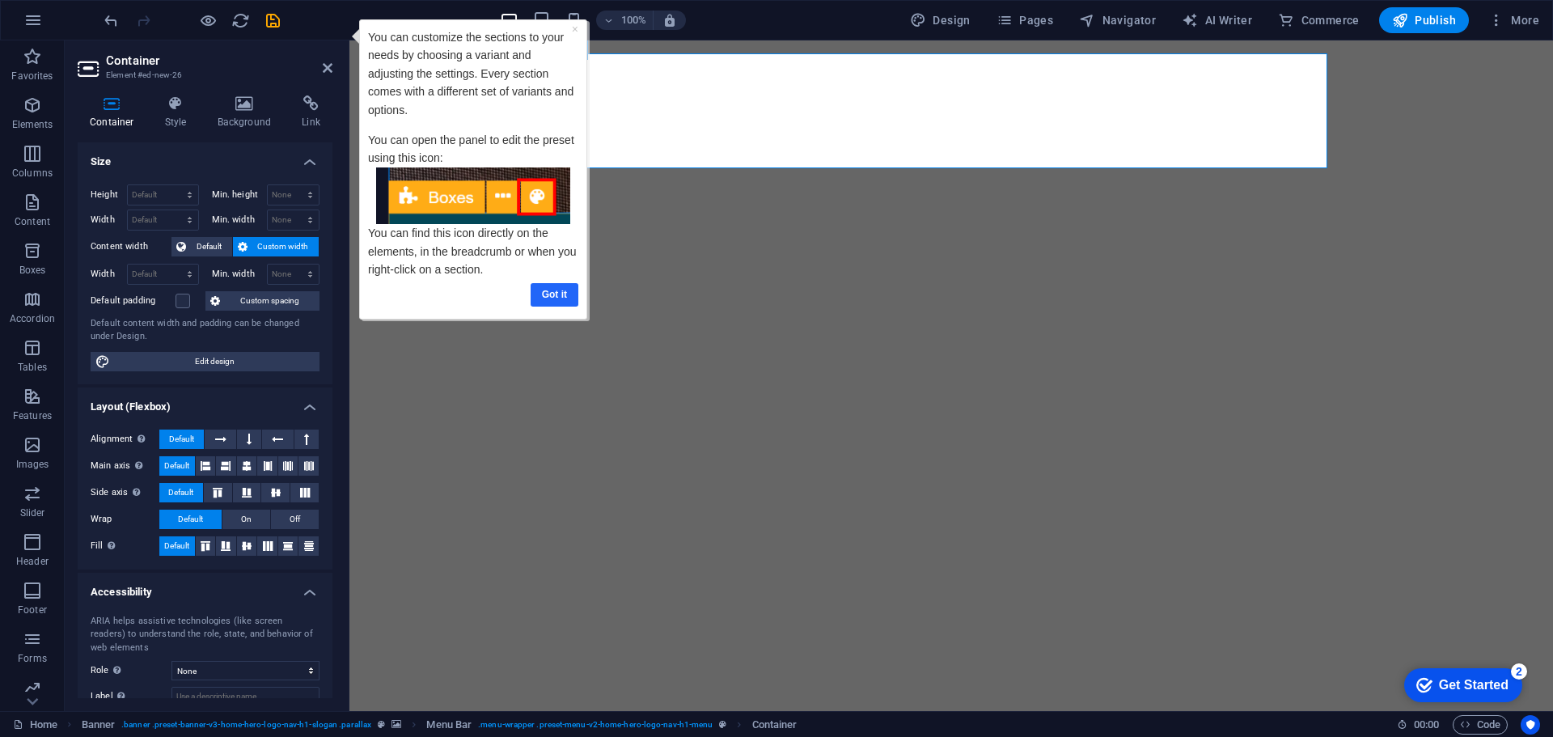
click at [550, 294] on link "Got it" at bounding box center [555, 294] width 48 height 23
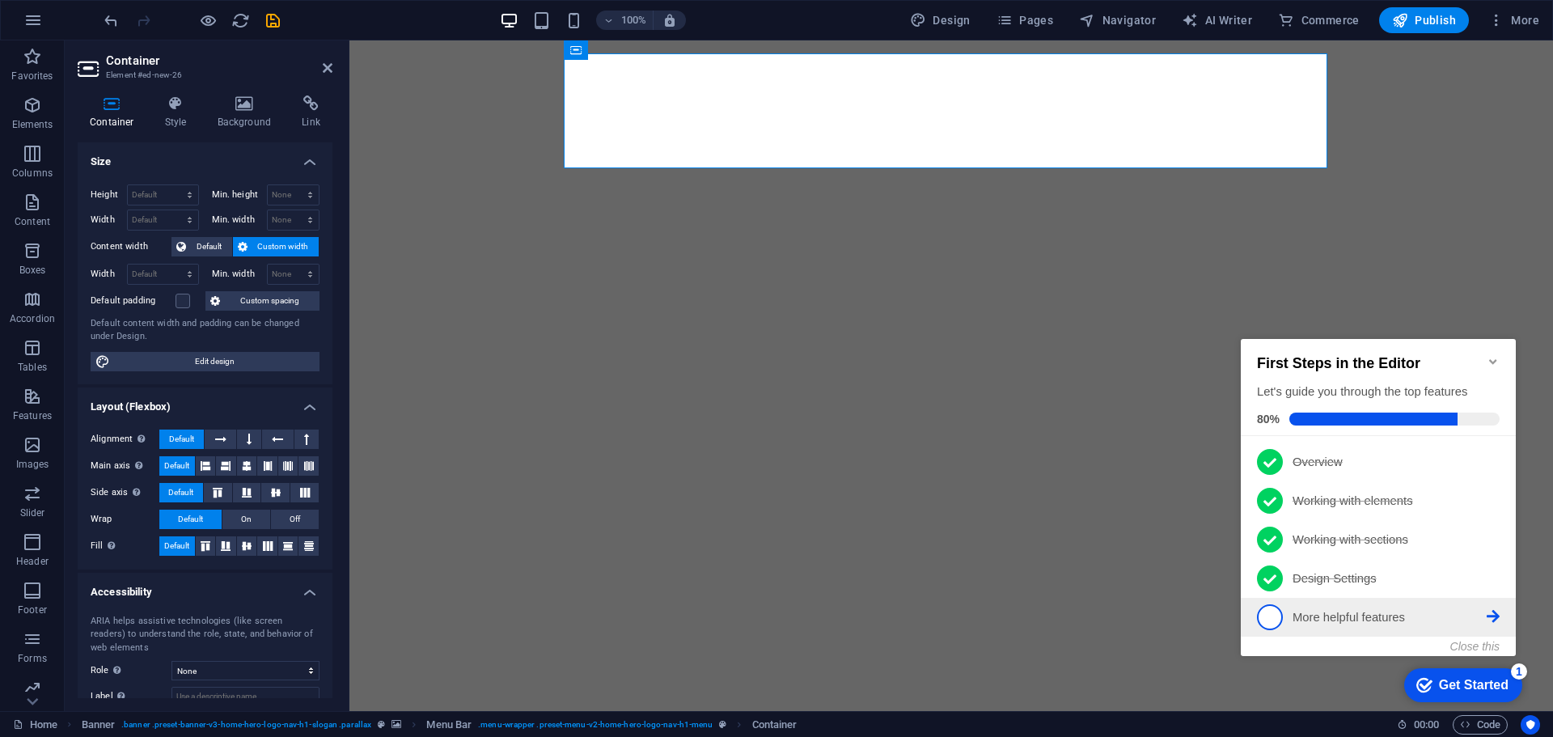
click at [1377, 613] on p "More helpful features - incomplete" at bounding box center [1390, 617] width 194 height 17
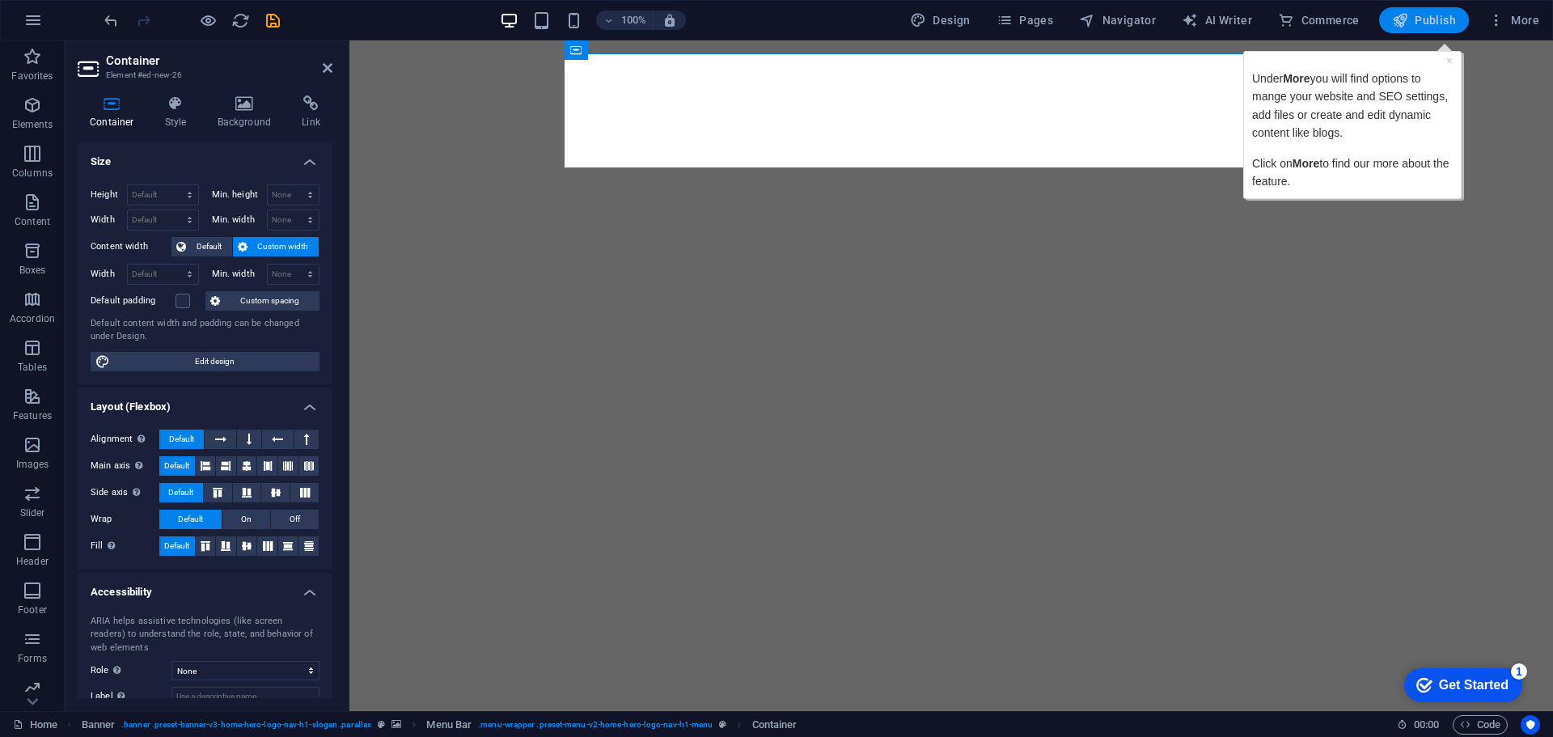
click at [1424, 23] on span "Publish" at bounding box center [1424, 20] width 64 height 16
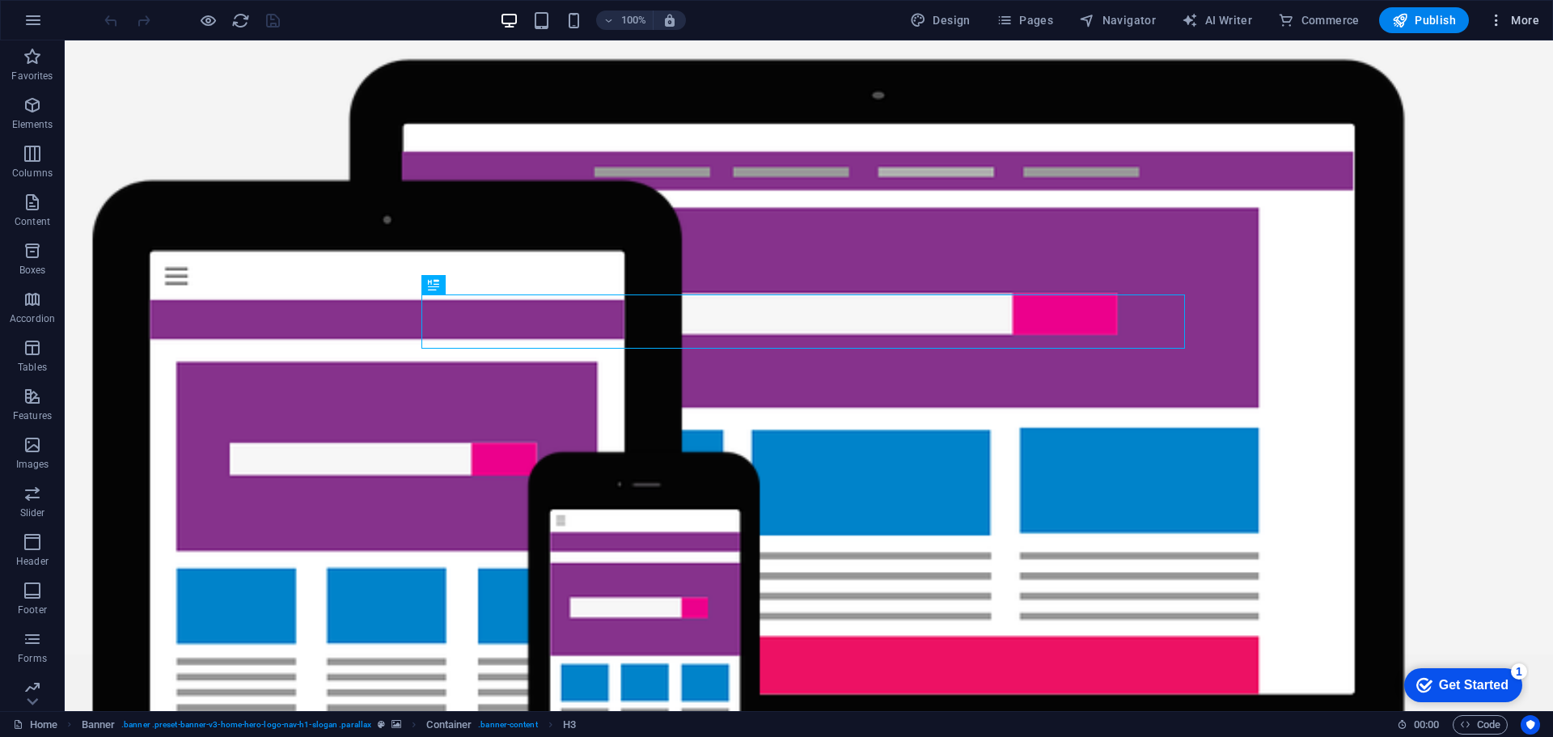
click at [1521, 21] on span "More" at bounding box center [1513, 20] width 51 height 16
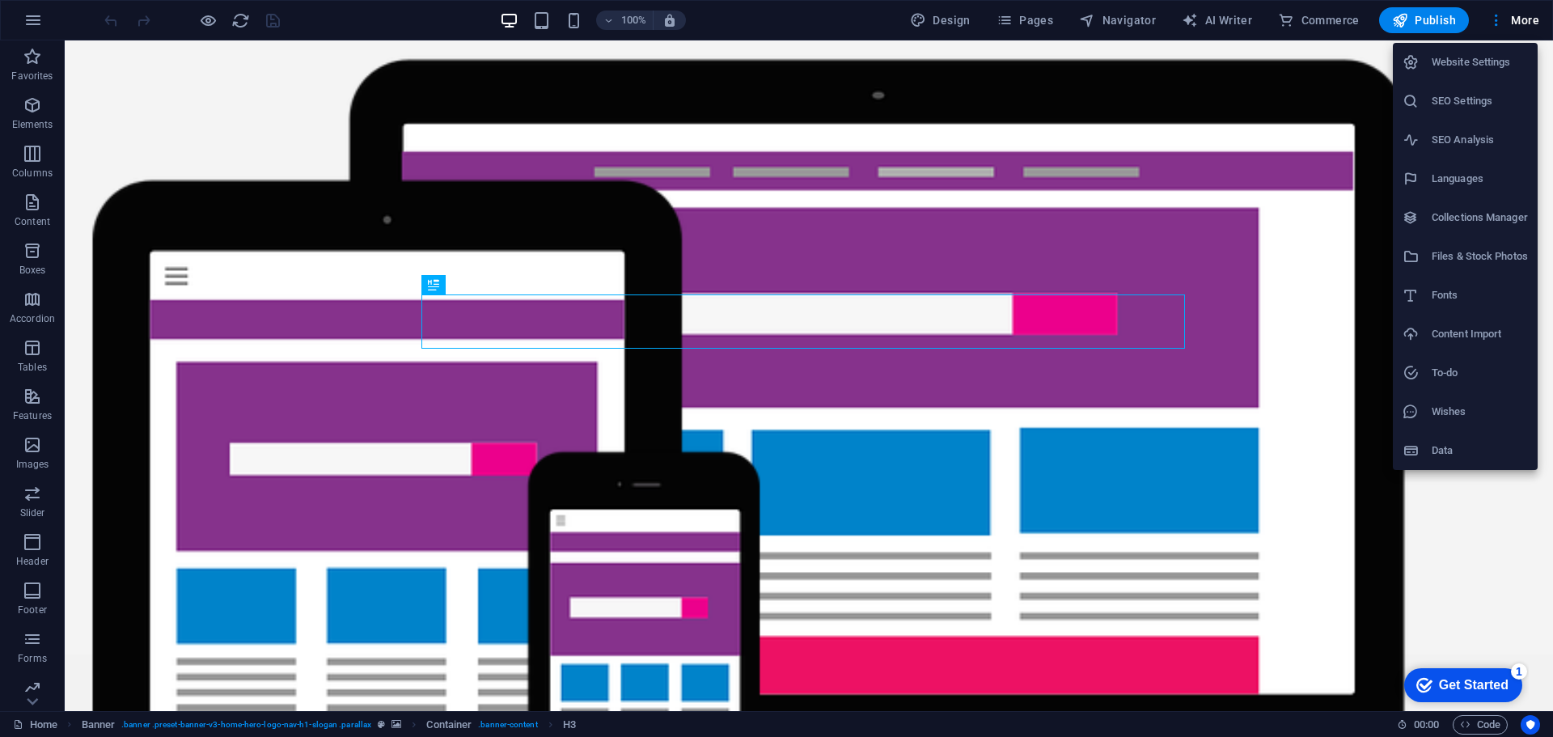
click at [1456, 209] on h6 "Collections Manager" at bounding box center [1480, 217] width 96 height 19
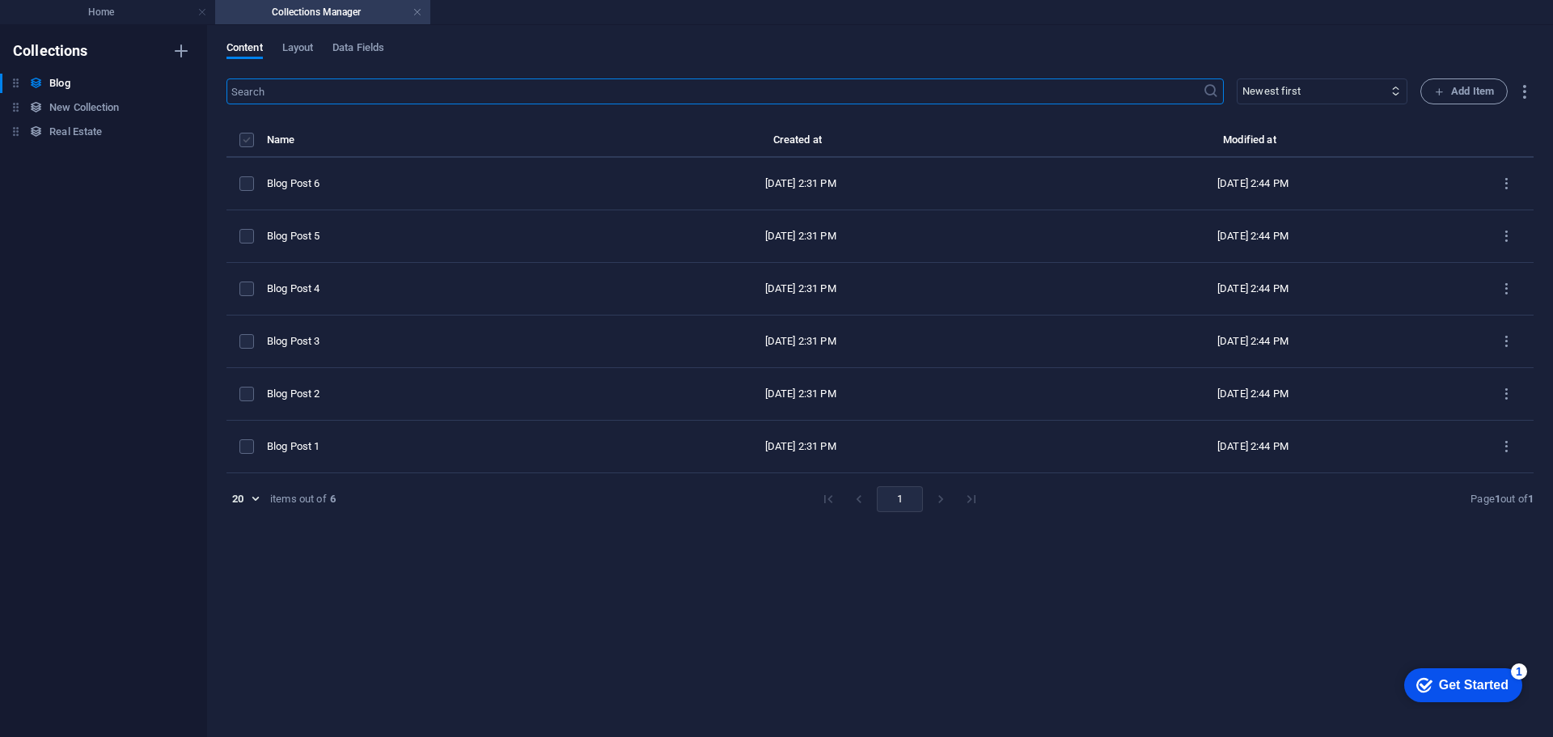
click at [247, 139] on label "items list" at bounding box center [246, 140] width 15 height 15
click at [0, 0] on input "items list" at bounding box center [0, 0] width 0 height 0
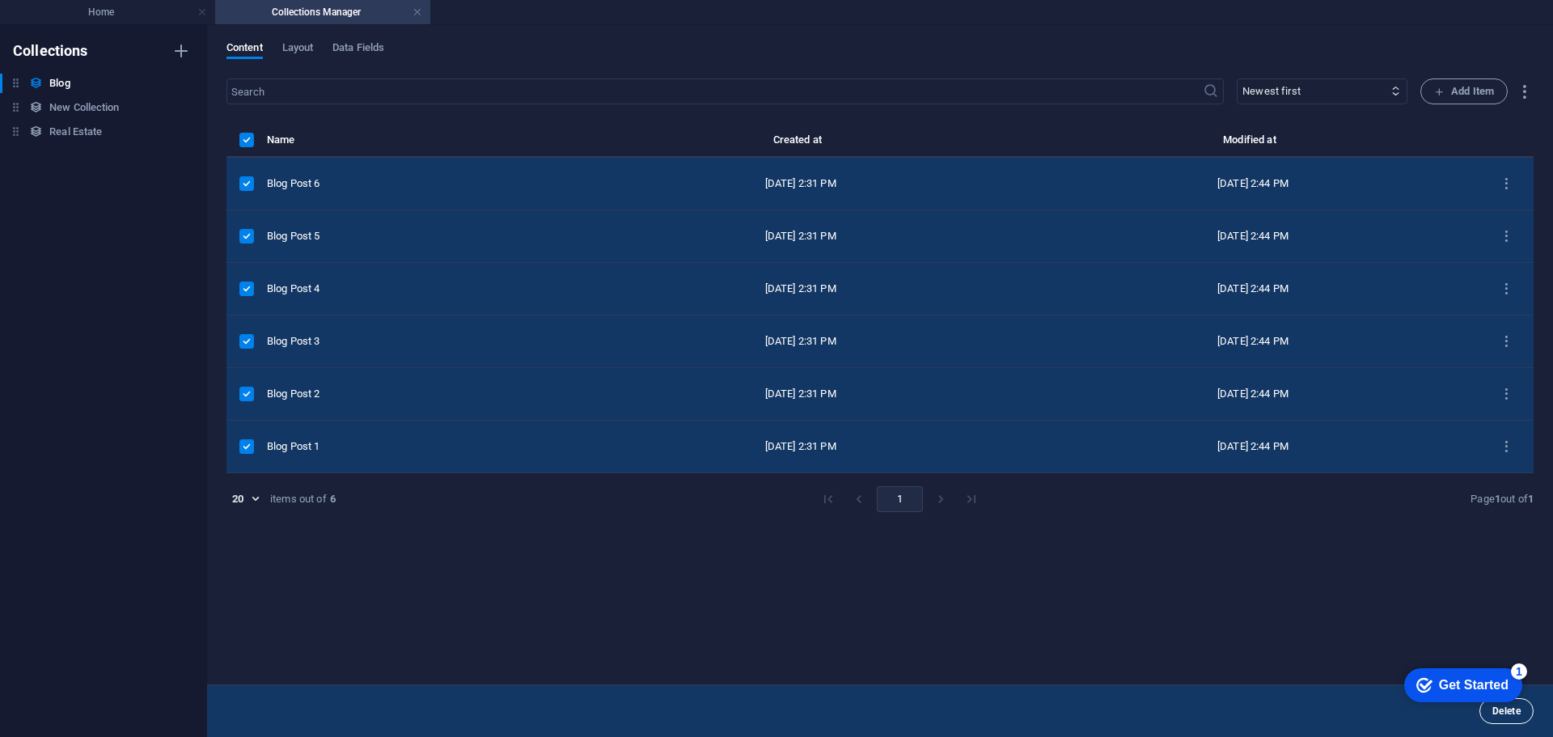
click at [1504, 718] on button "Delete" at bounding box center [1506, 711] width 54 height 26
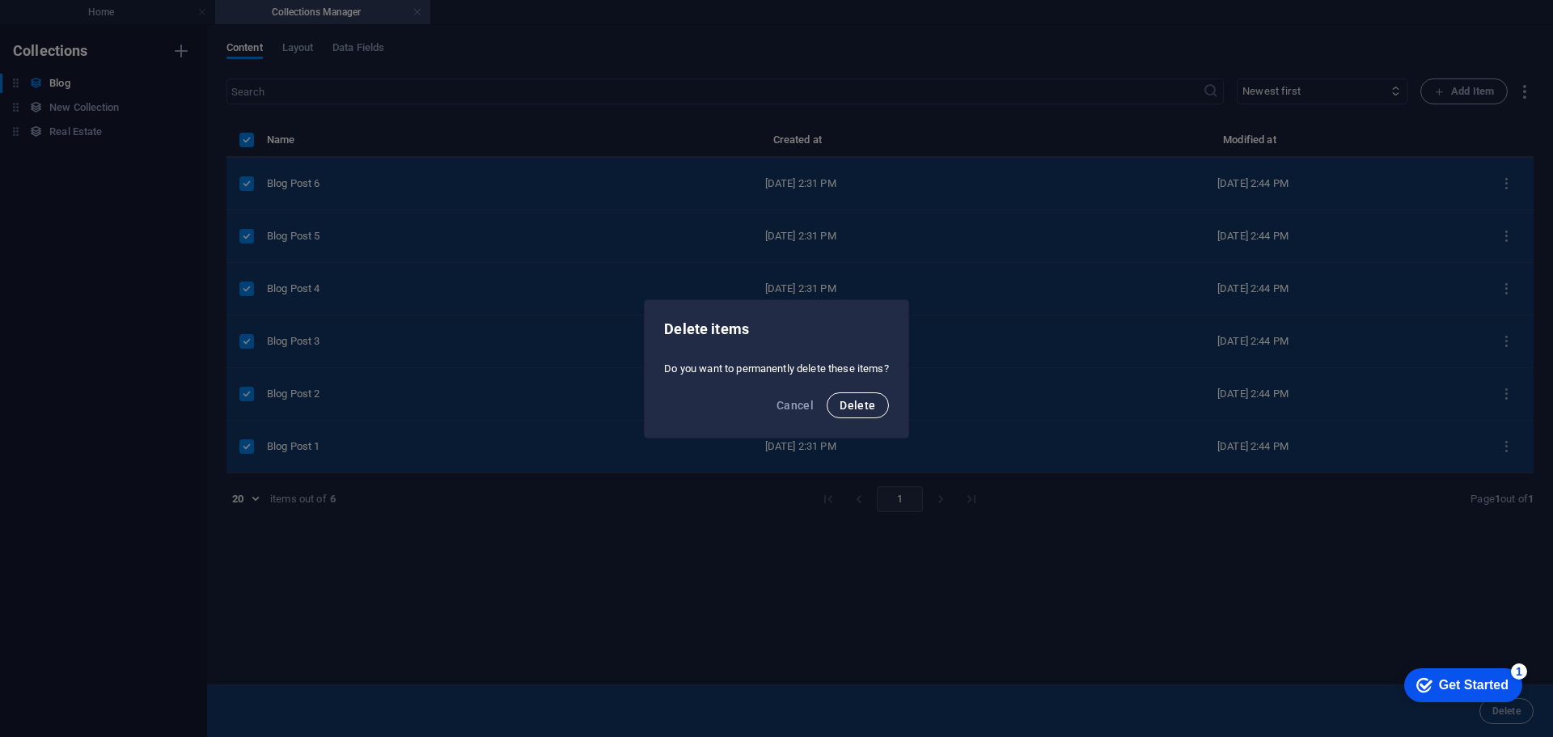
click at [855, 408] on span "Delete" at bounding box center [858, 405] width 36 height 13
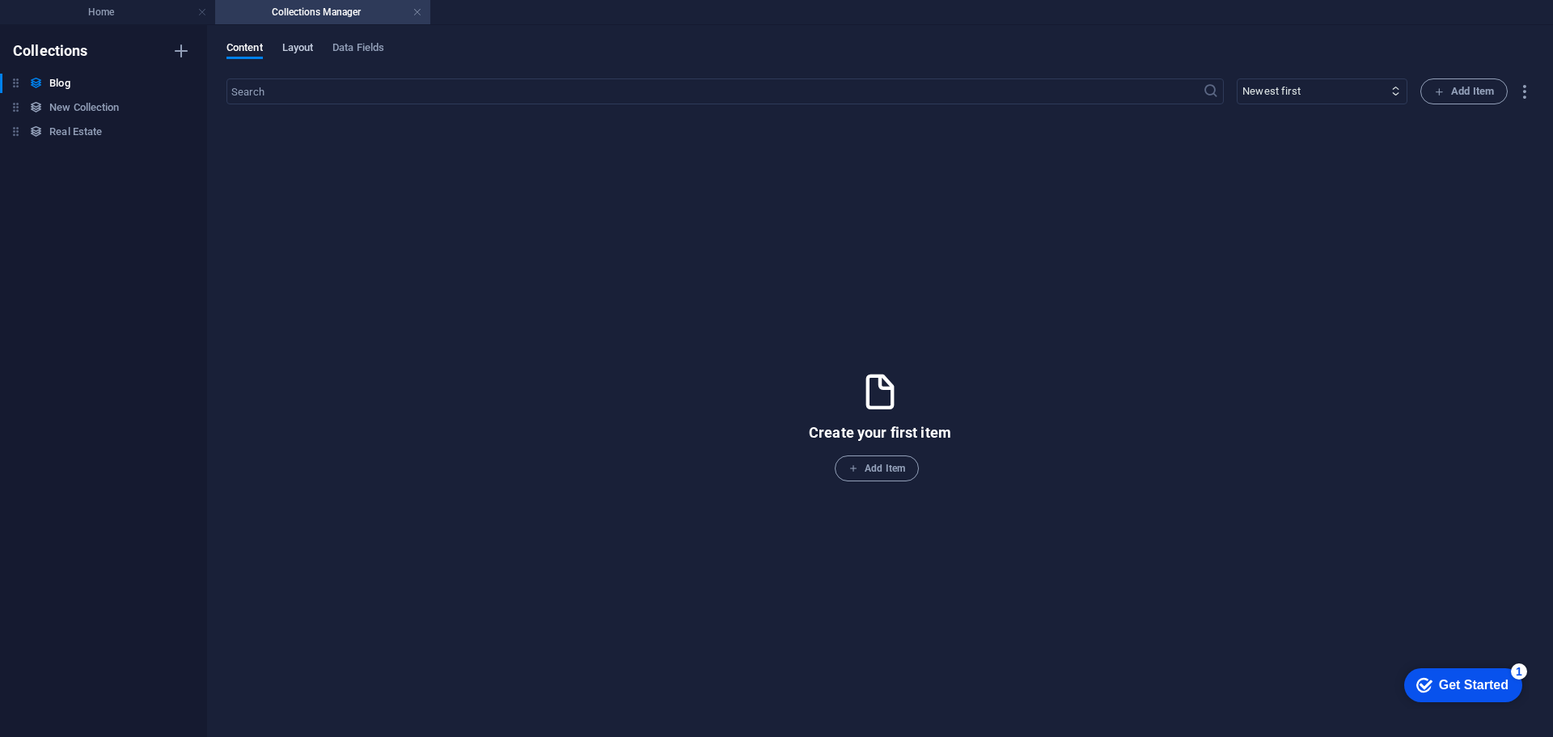
click at [302, 44] on span "Layout" at bounding box center [298, 49] width 32 height 23
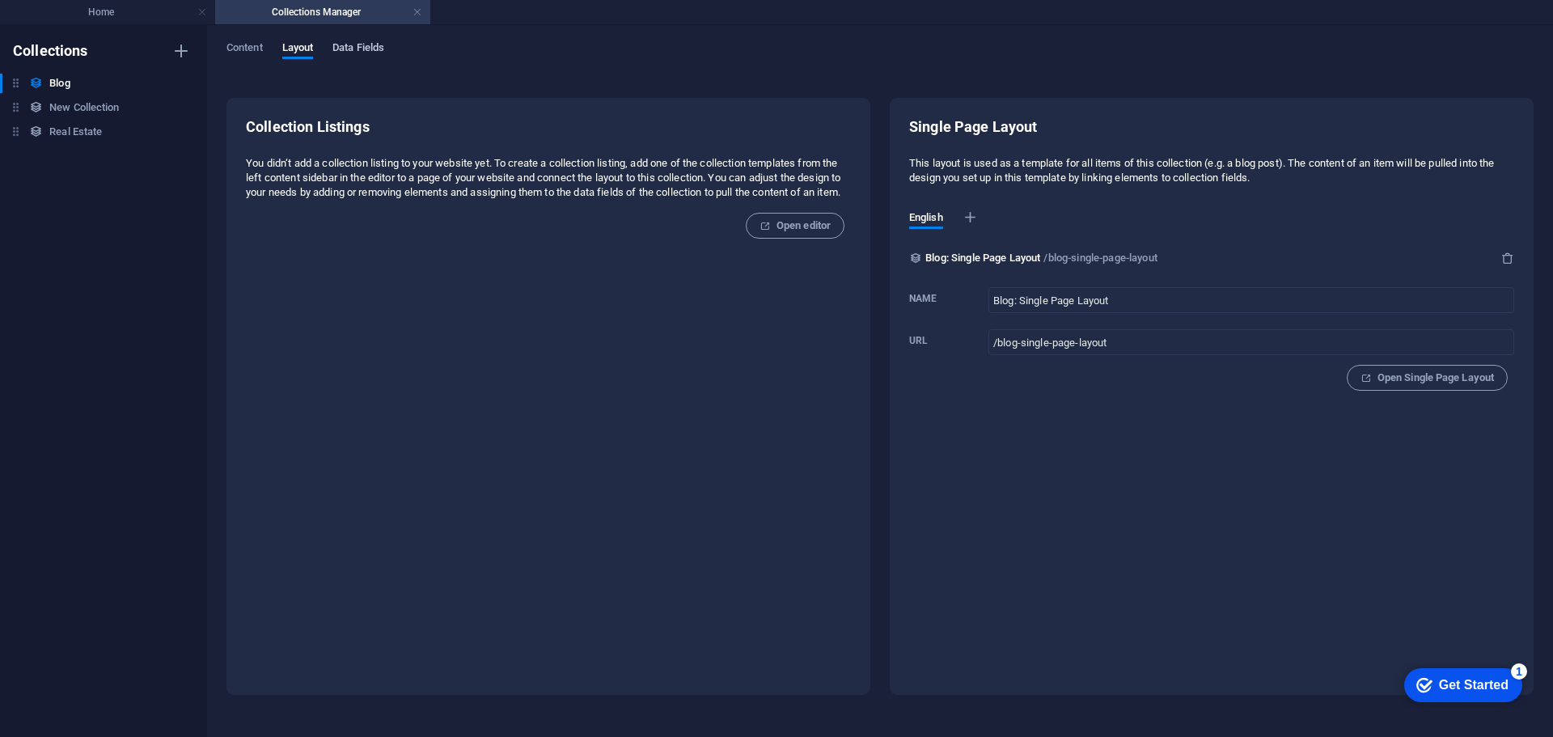
click at [363, 49] on span "Data Fields" at bounding box center [358, 49] width 52 height 23
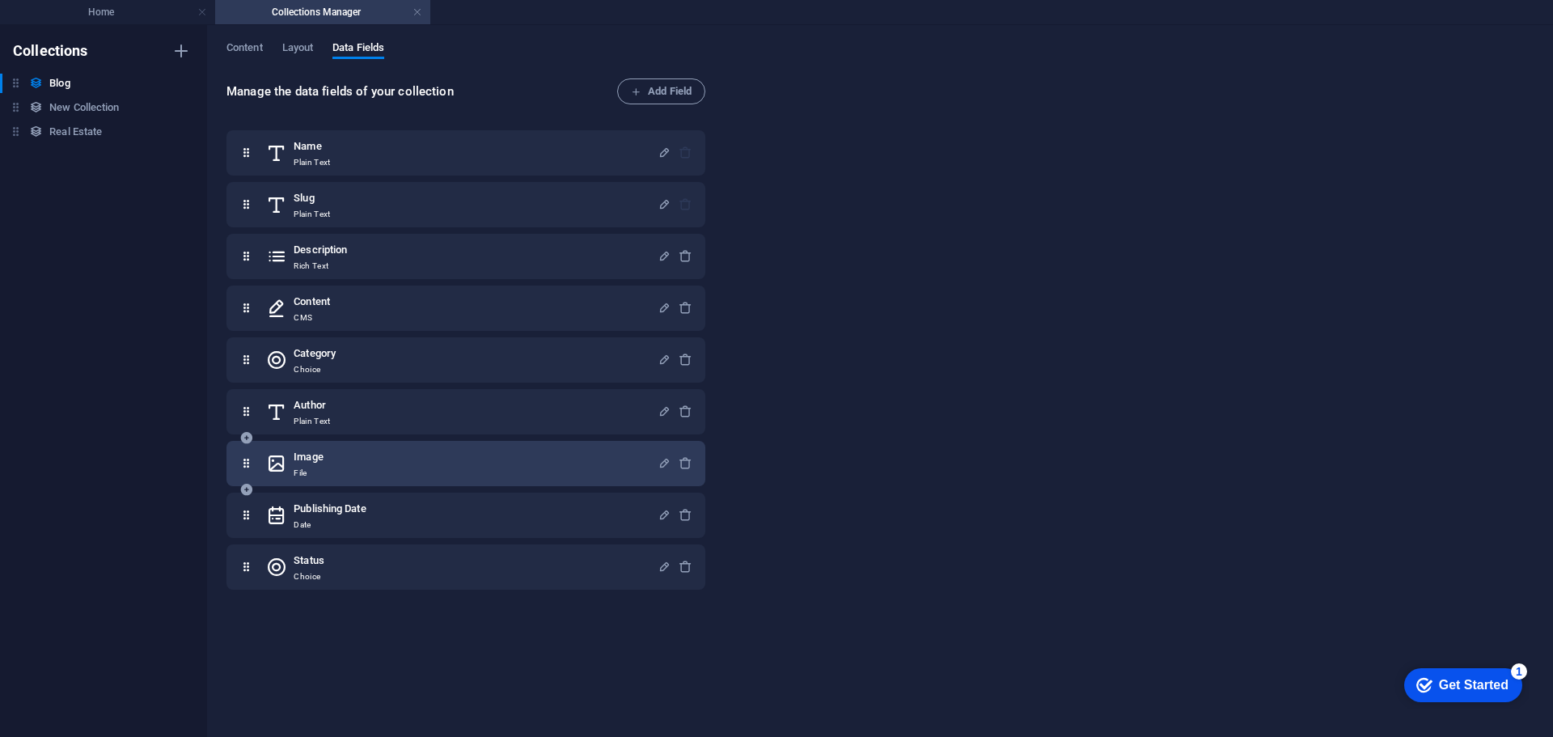
click at [429, 455] on div "Image File" at bounding box center [461, 463] width 391 height 32
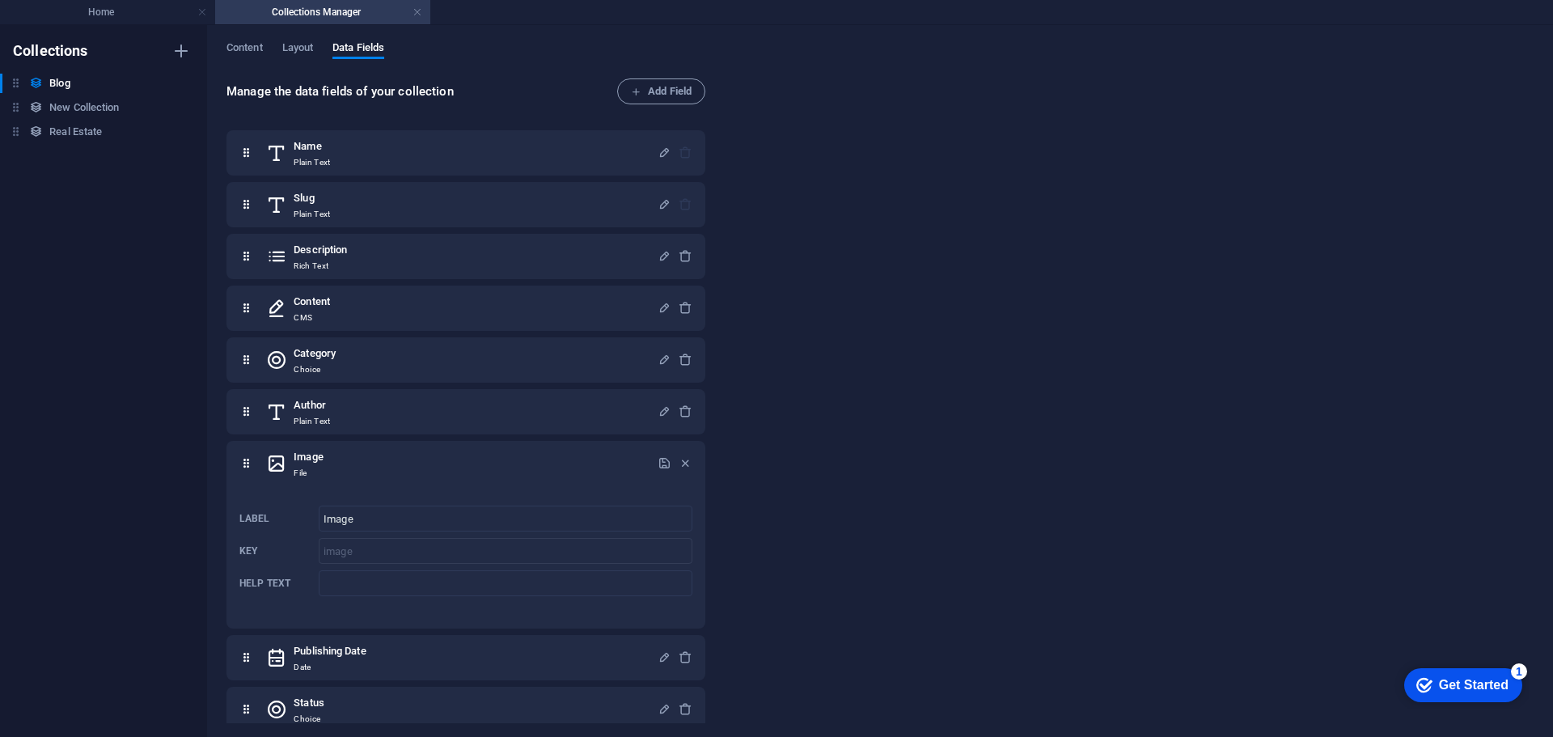
click at [1457, 668] on div "checkmark Get Started 1" at bounding box center [1463, 685] width 118 height 34
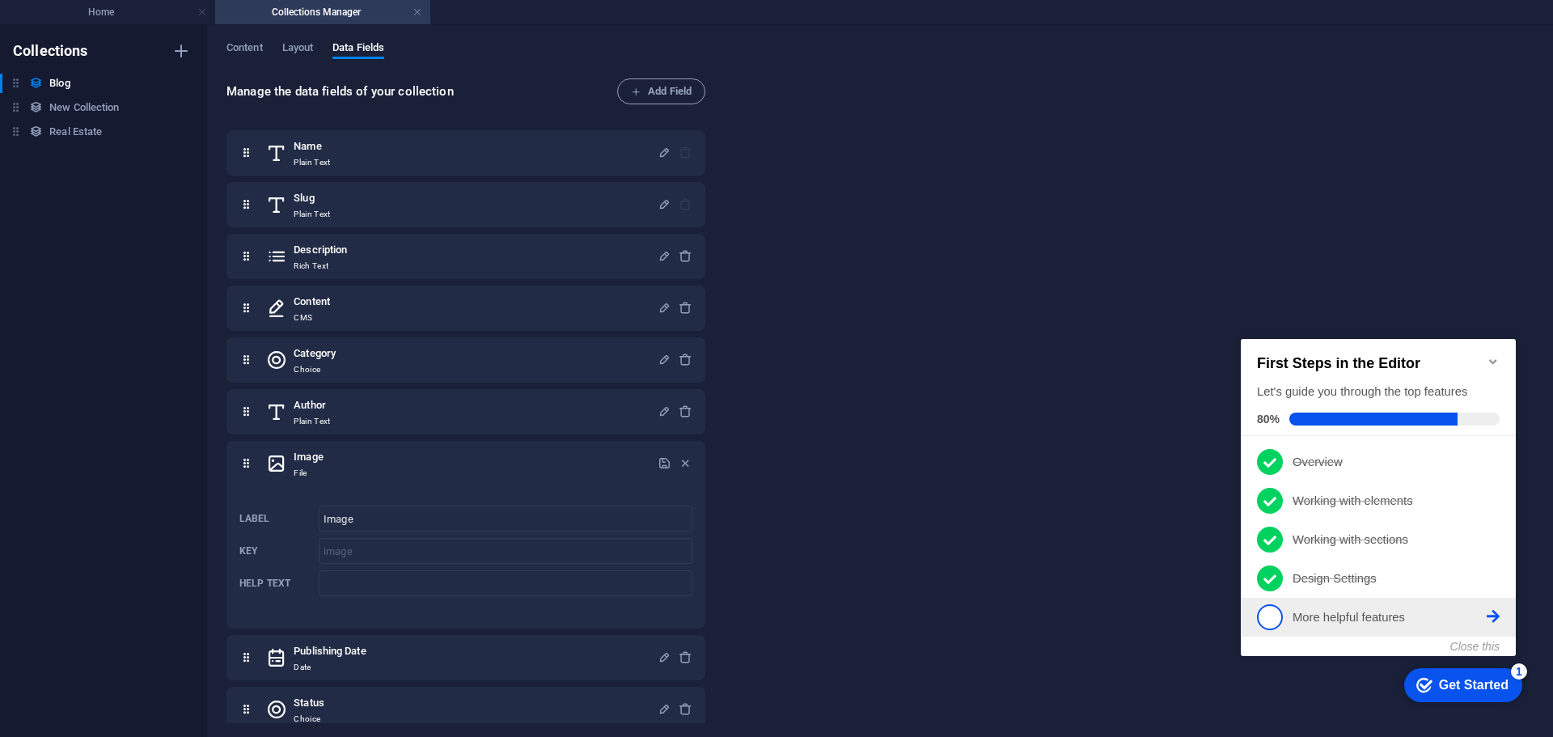
click at [1498, 618] on icon at bounding box center [1493, 616] width 13 height 13
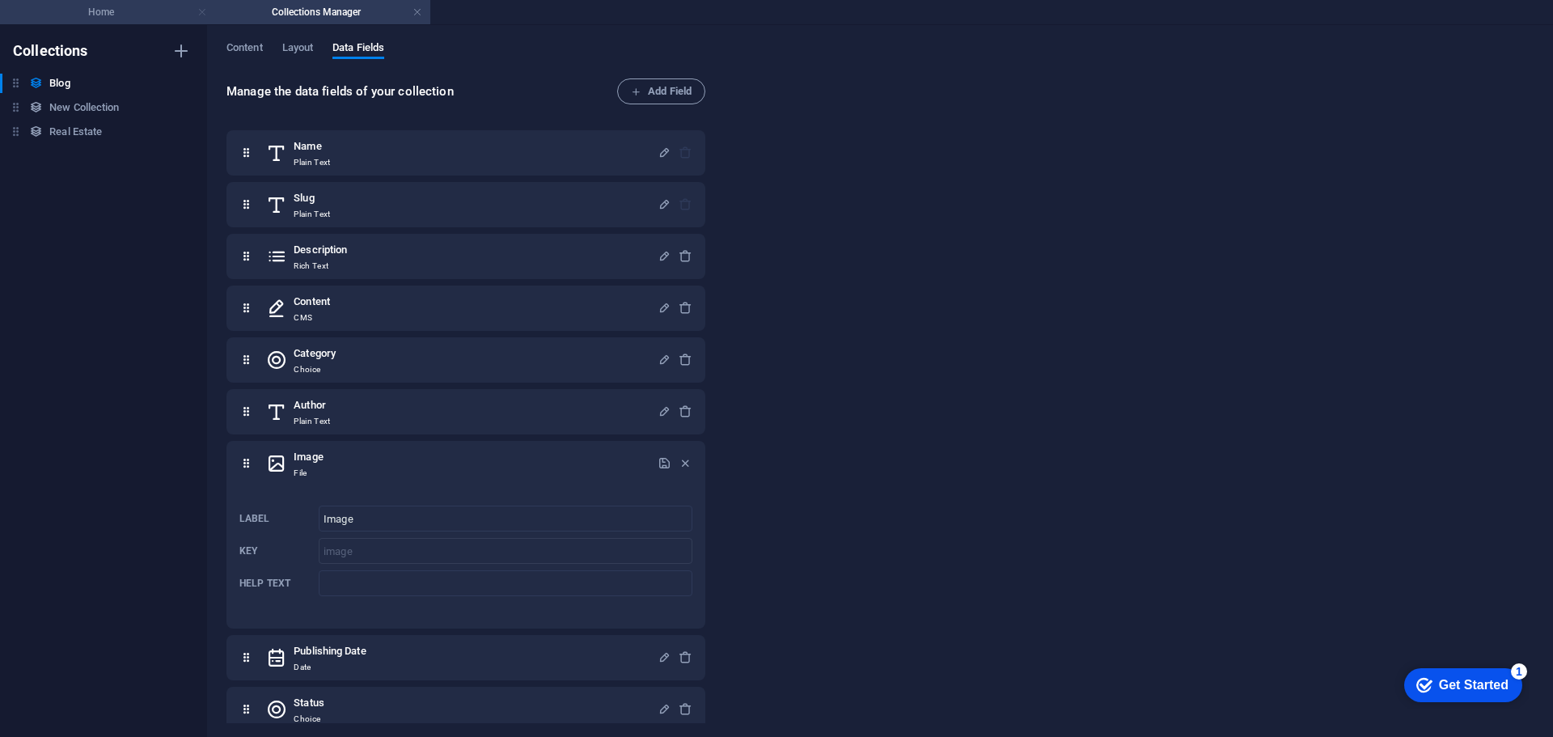
click at [201, 14] on link at bounding box center [202, 12] width 10 height 15
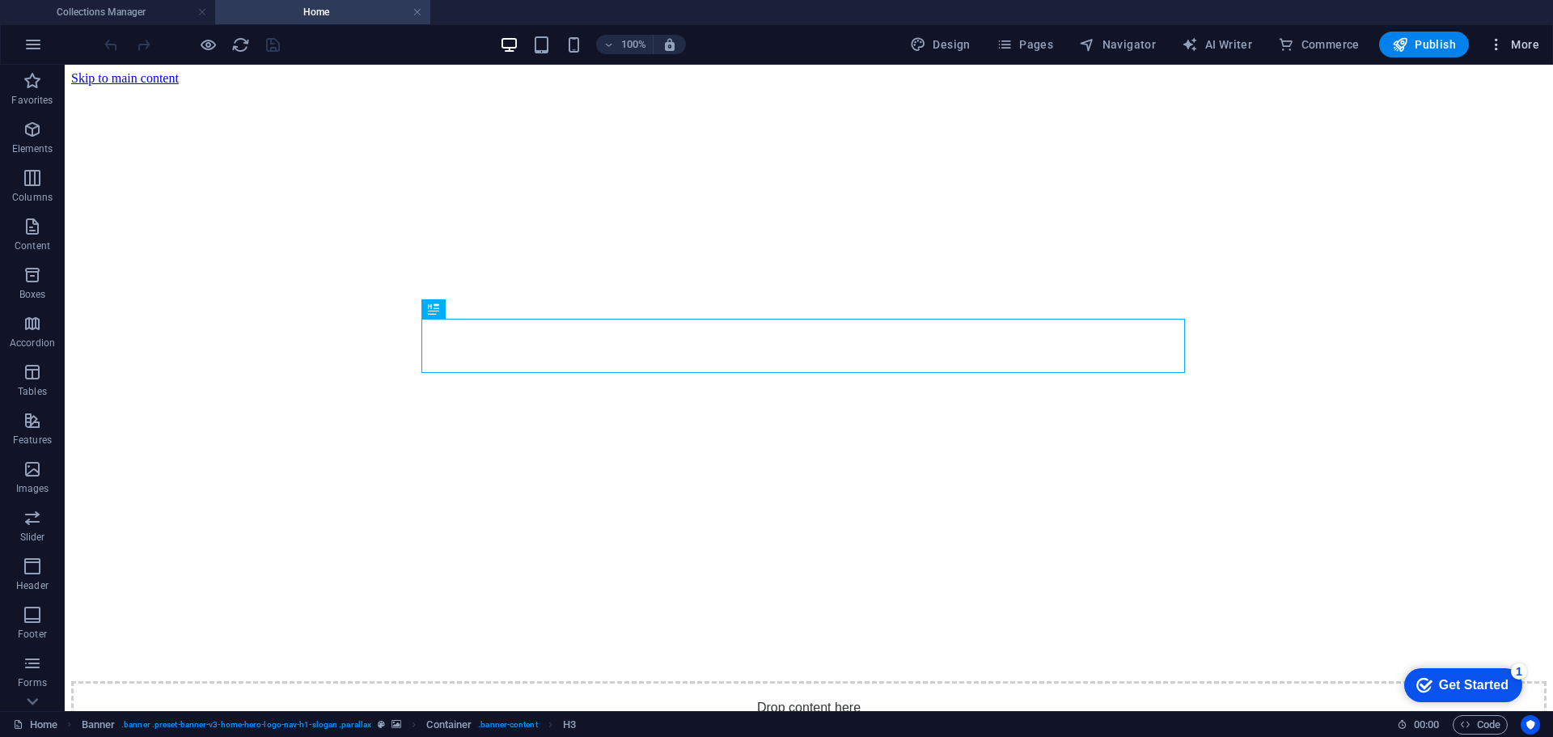
click at [1504, 44] on icon "button" at bounding box center [1496, 44] width 16 height 16
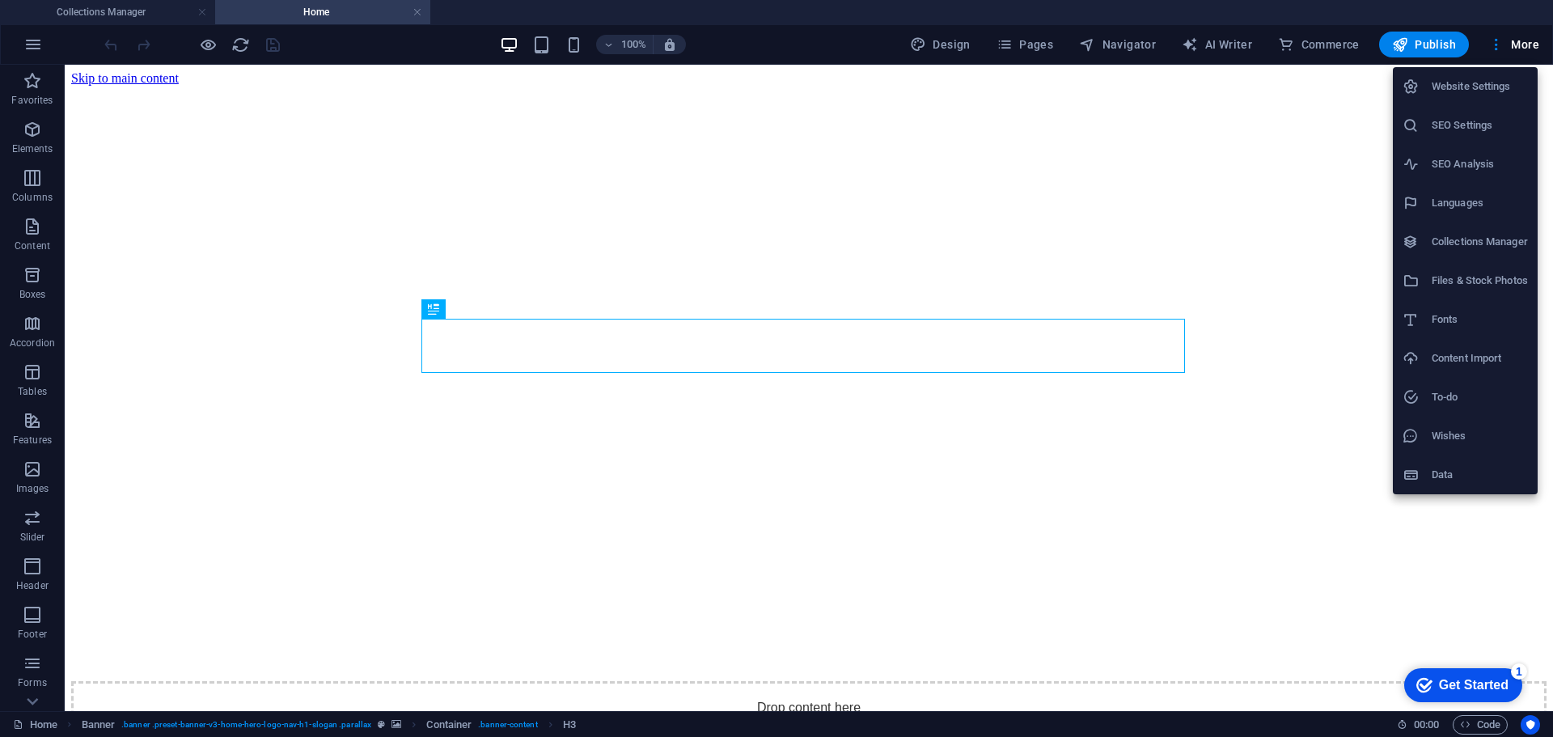
click at [1494, 85] on h6 "Website Settings" at bounding box center [1480, 86] width 96 height 19
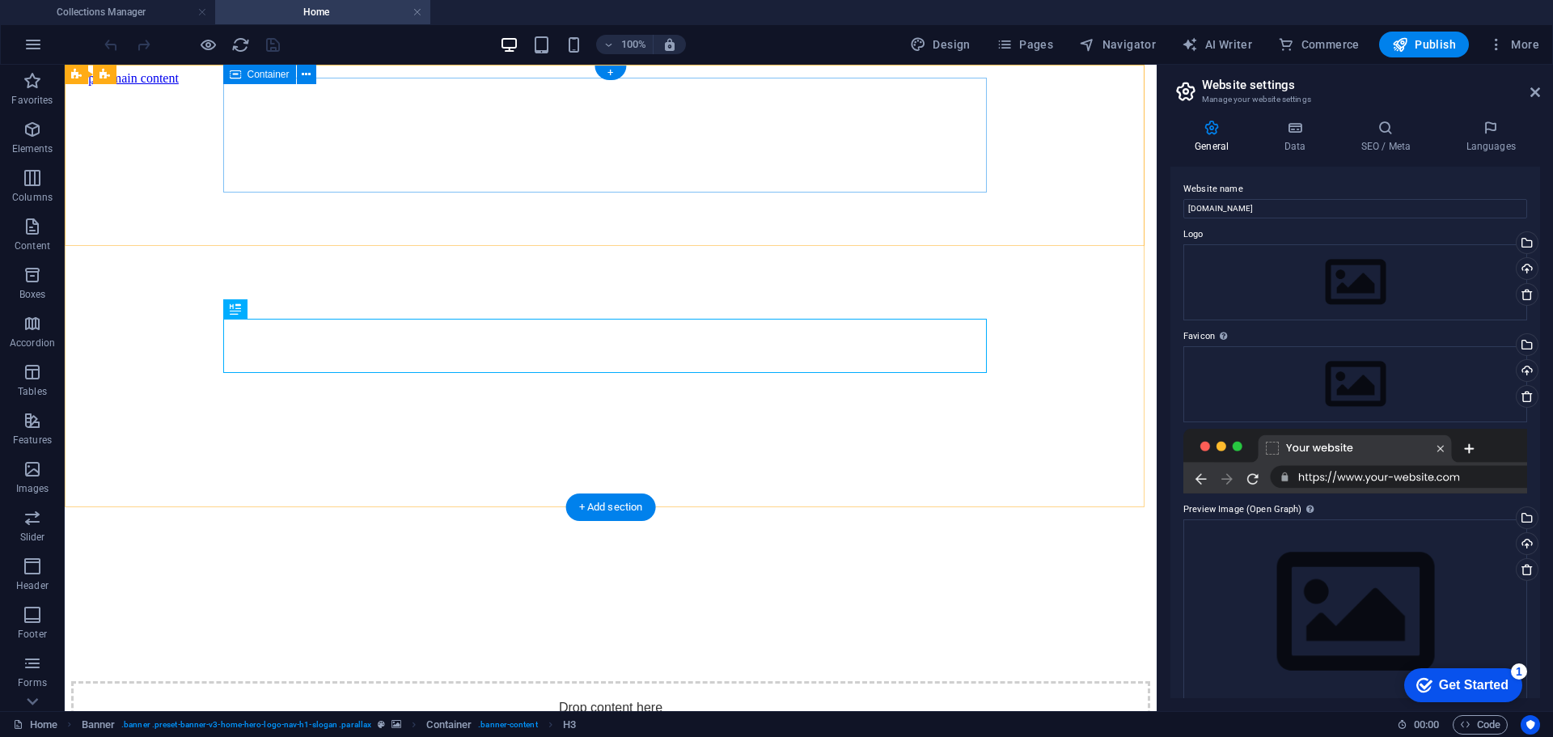
click at [318, 681] on div "Drop content here or Add elements Paste clipboard" at bounding box center [610, 738] width 1079 height 115
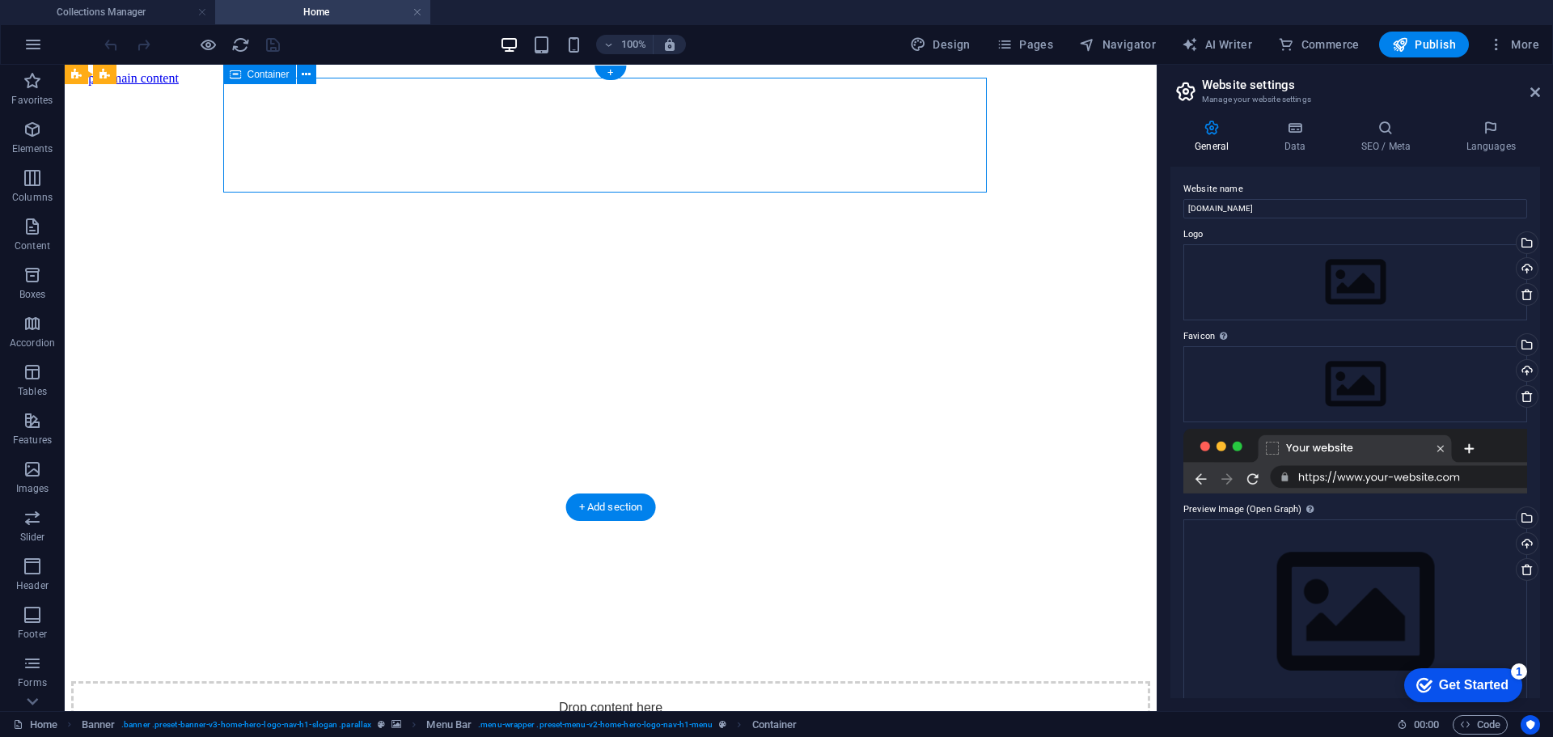
click at [324, 681] on div "Drop content here or Add elements Paste clipboard" at bounding box center [610, 738] width 1079 height 115
click at [314, 78] on button at bounding box center [306, 74] width 19 height 19
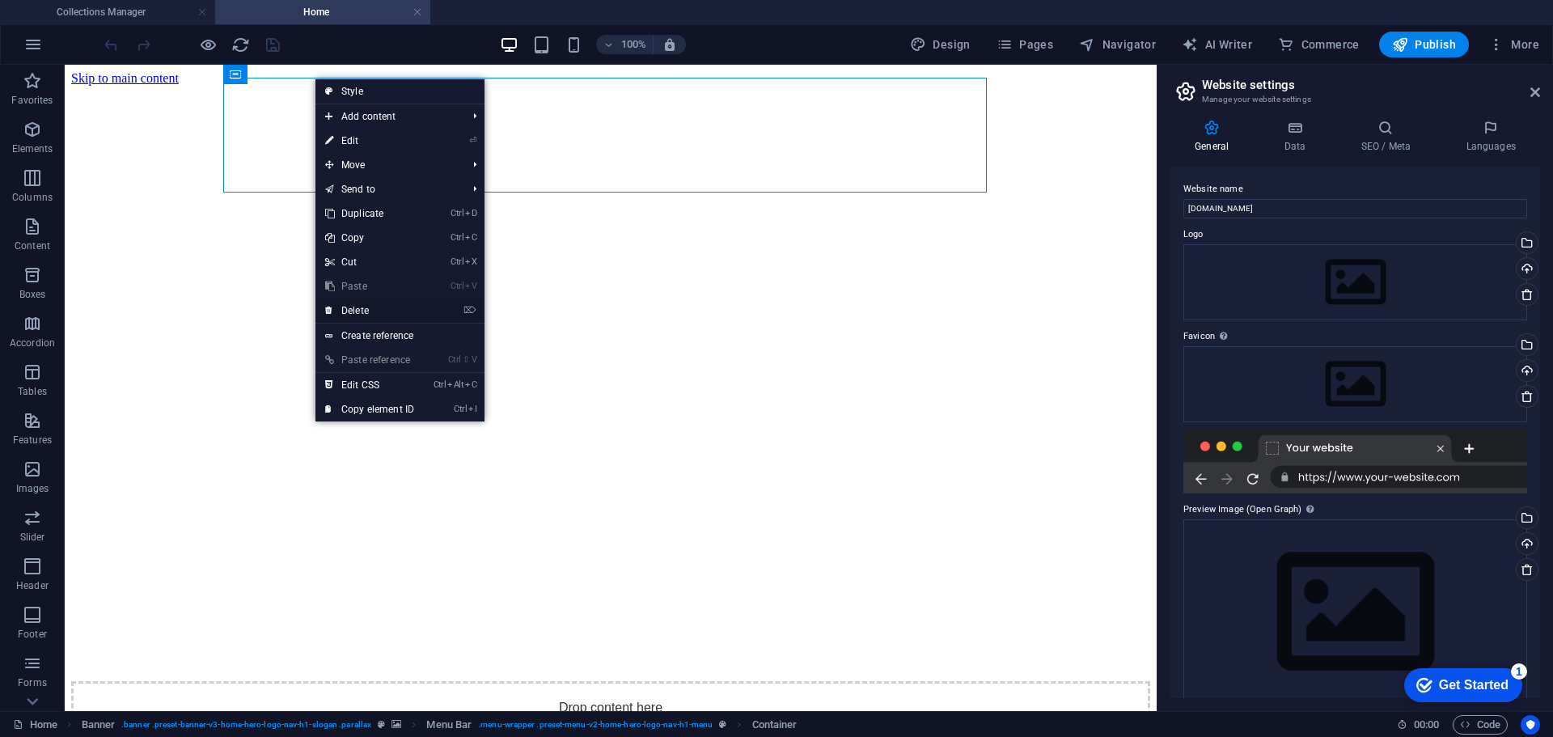
click at [379, 313] on link "⌦ Delete" at bounding box center [369, 310] width 108 height 24
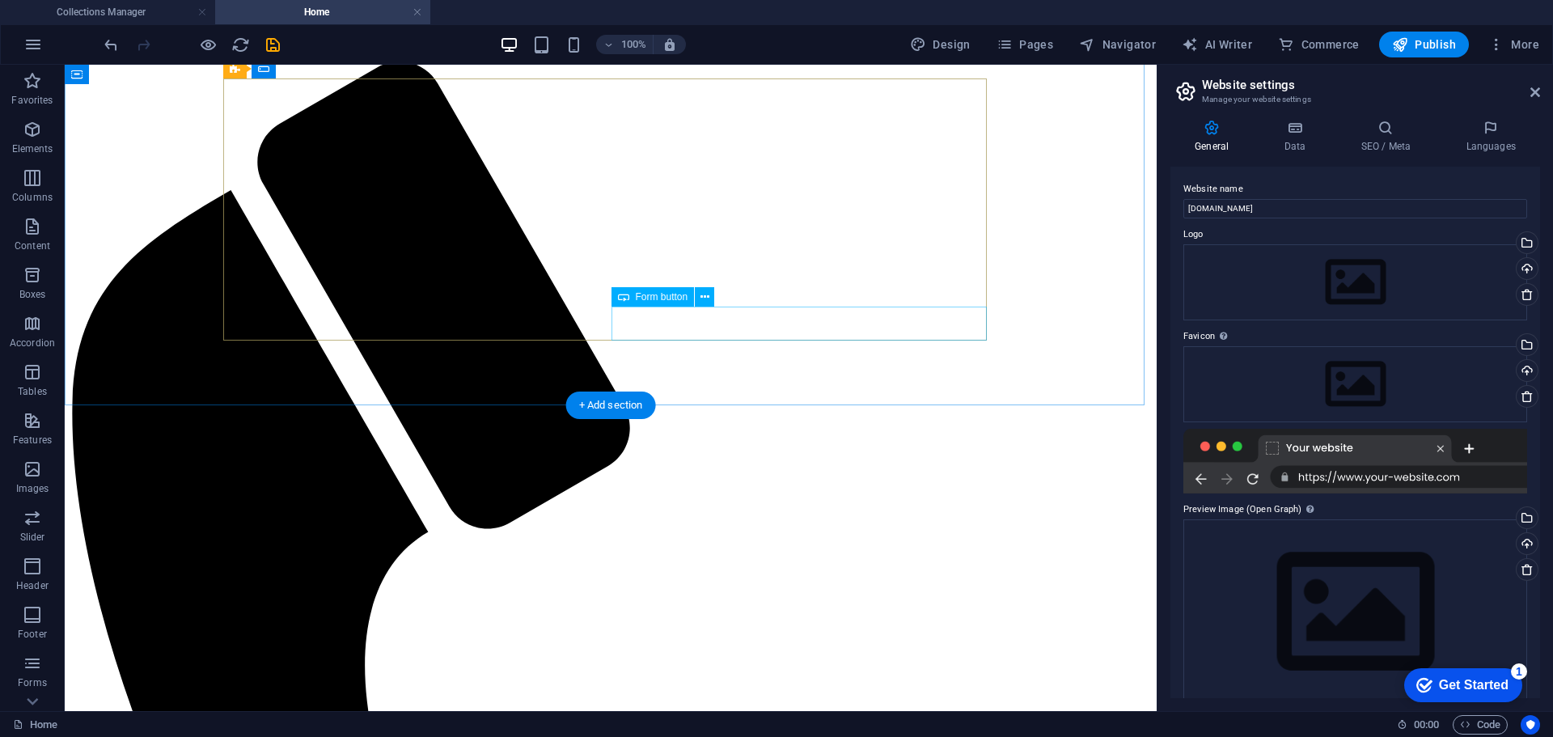
scroll to position [962, 0]
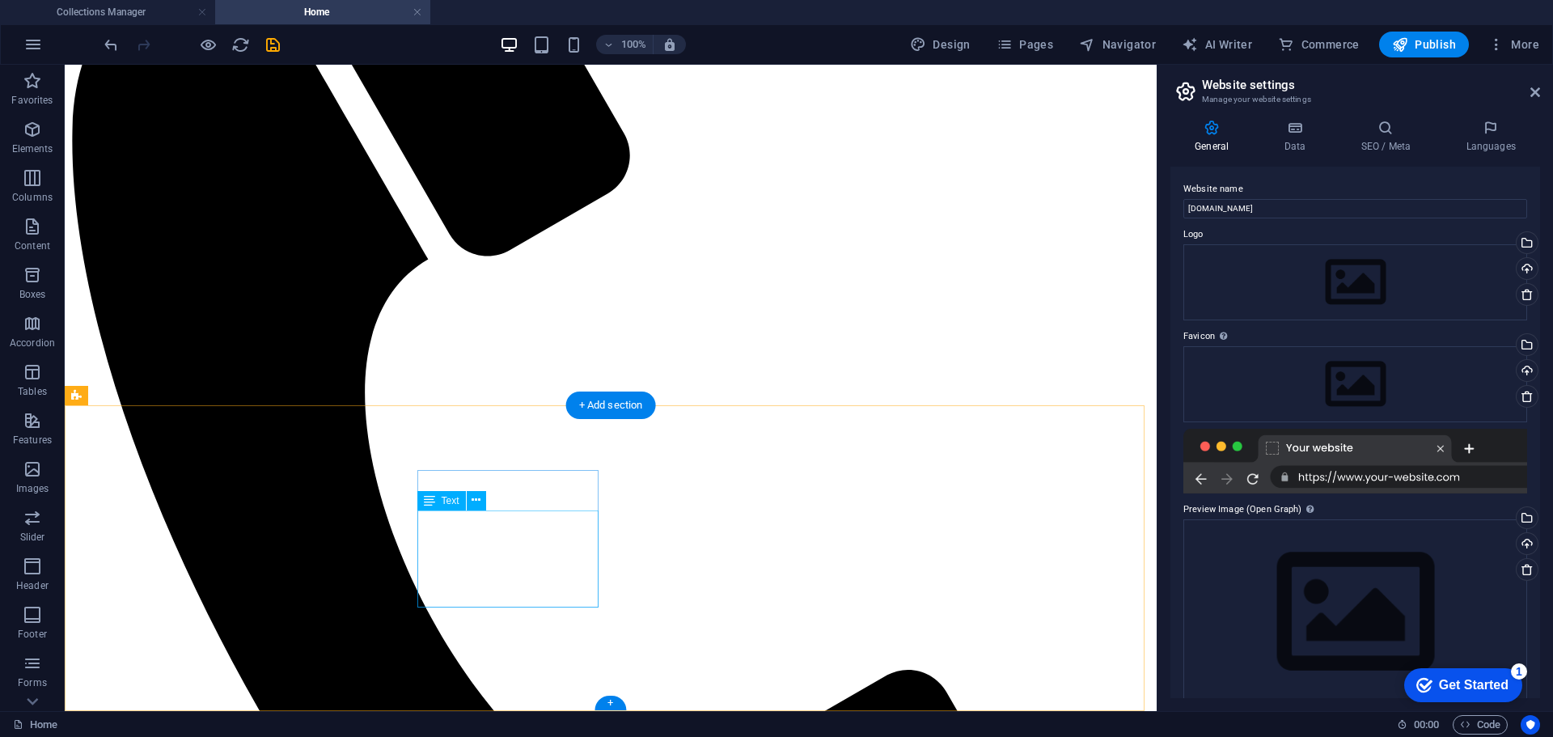
drag, startPoint x: 455, startPoint y: 599, endPoint x: 554, endPoint y: 600, distance: 98.7
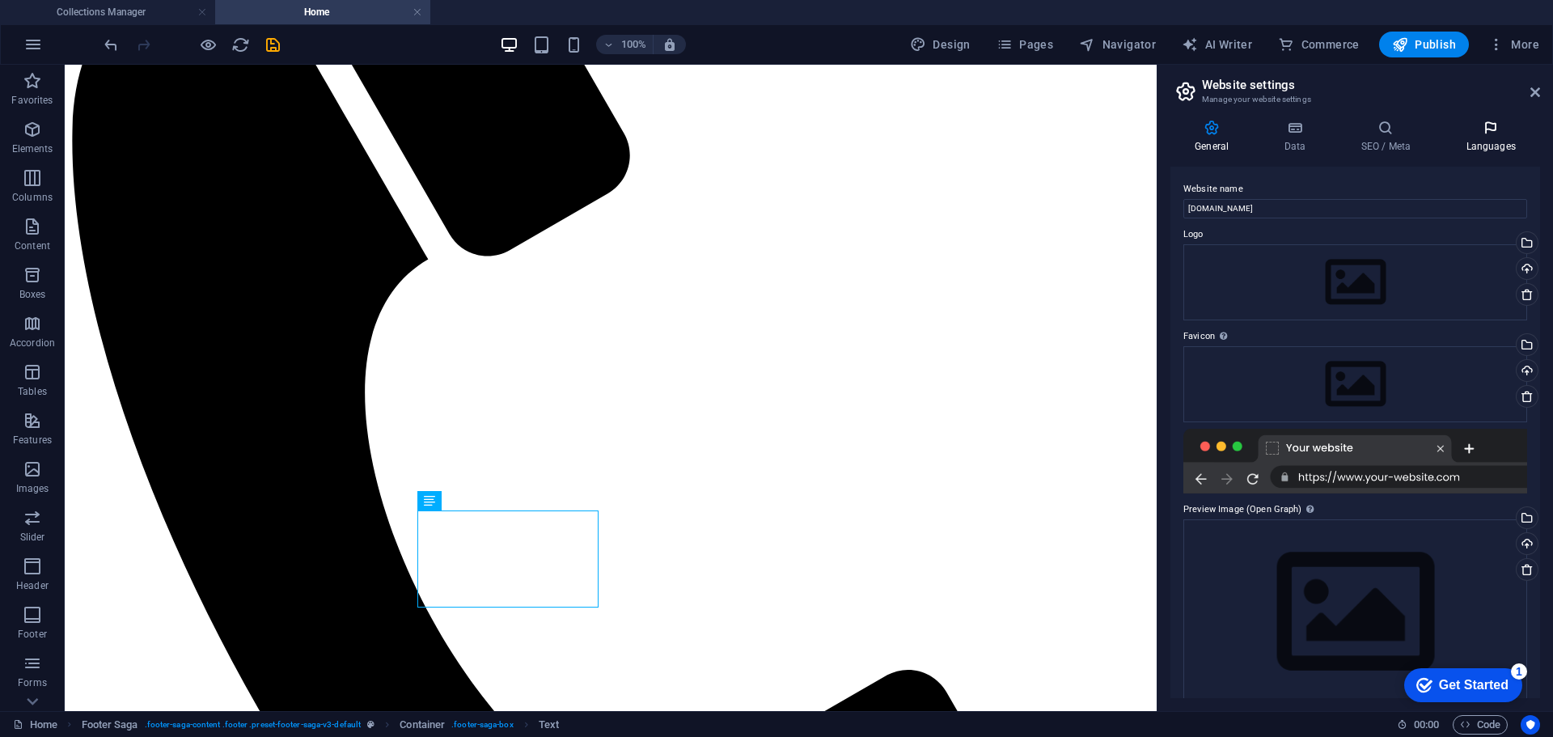
click at [1496, 143] on h4 "Languages" at bounding box center [1490, 137] width 99 height 34
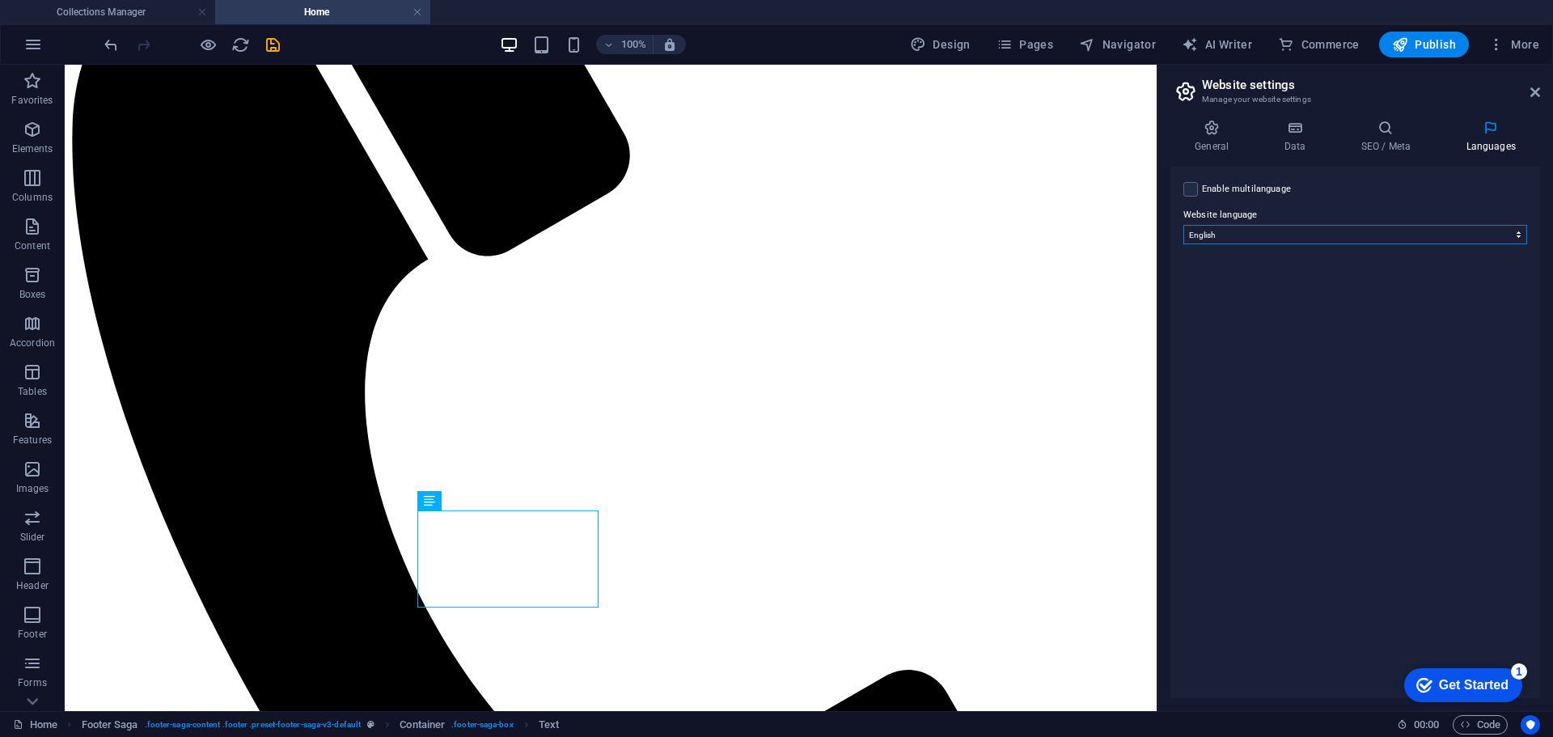
click at [1390, 236] on select "Abkhazian Afar Afrikaans Akan Albanian Amharic Arabic Aragonese Armenian Assame…" at bounding box center [1355, 234] width 344 height 19
select select "165"
click at [1183, 225] on select "Abkhazian Afar Afrikaans Akan Albanian Amharic Arabic Aragonese Armenian Assame…" at bounding box center [1355, 234] width 344 height 19
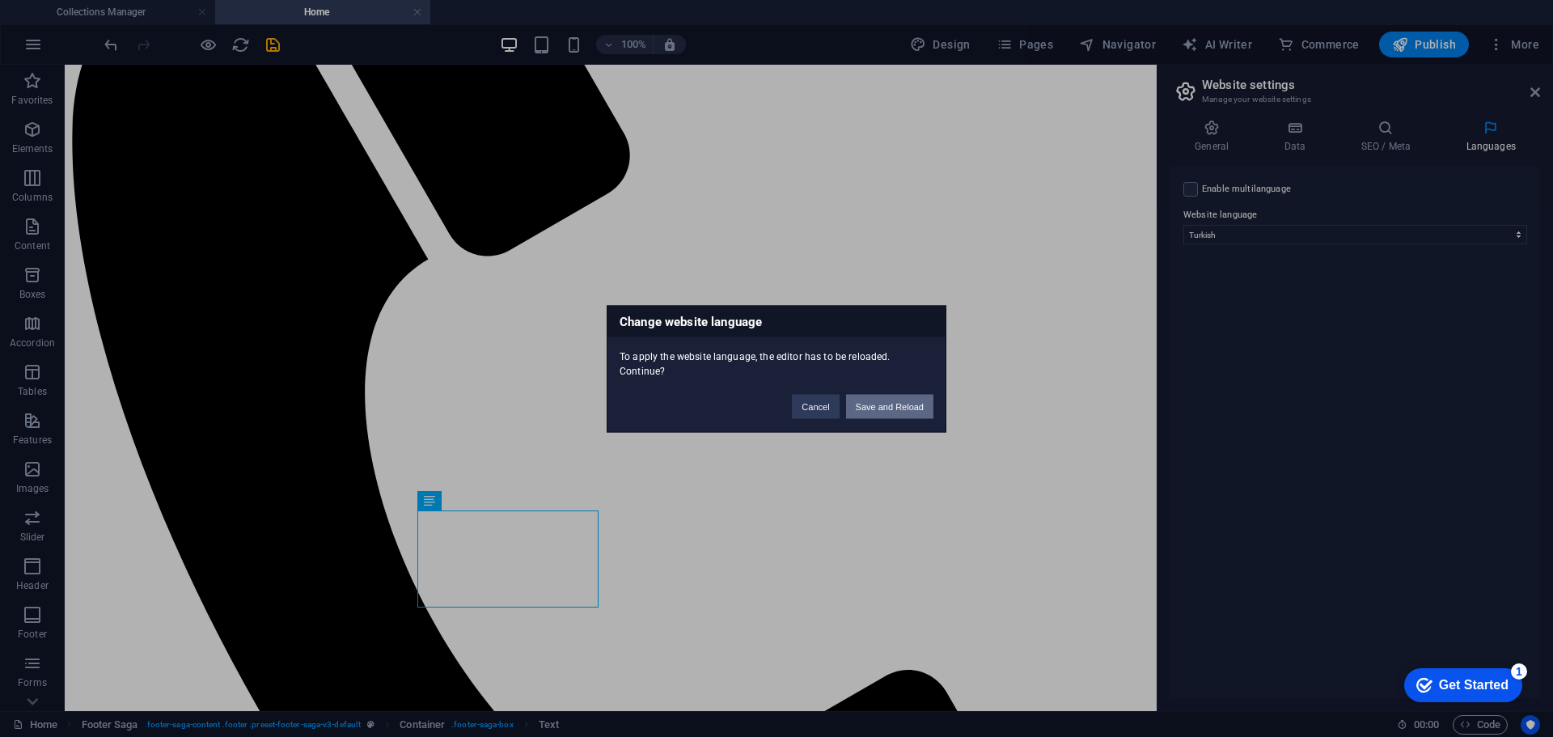
click at [900, 404] on button "Save and Reload" at bounding box center [889, 406] width 87 height 24
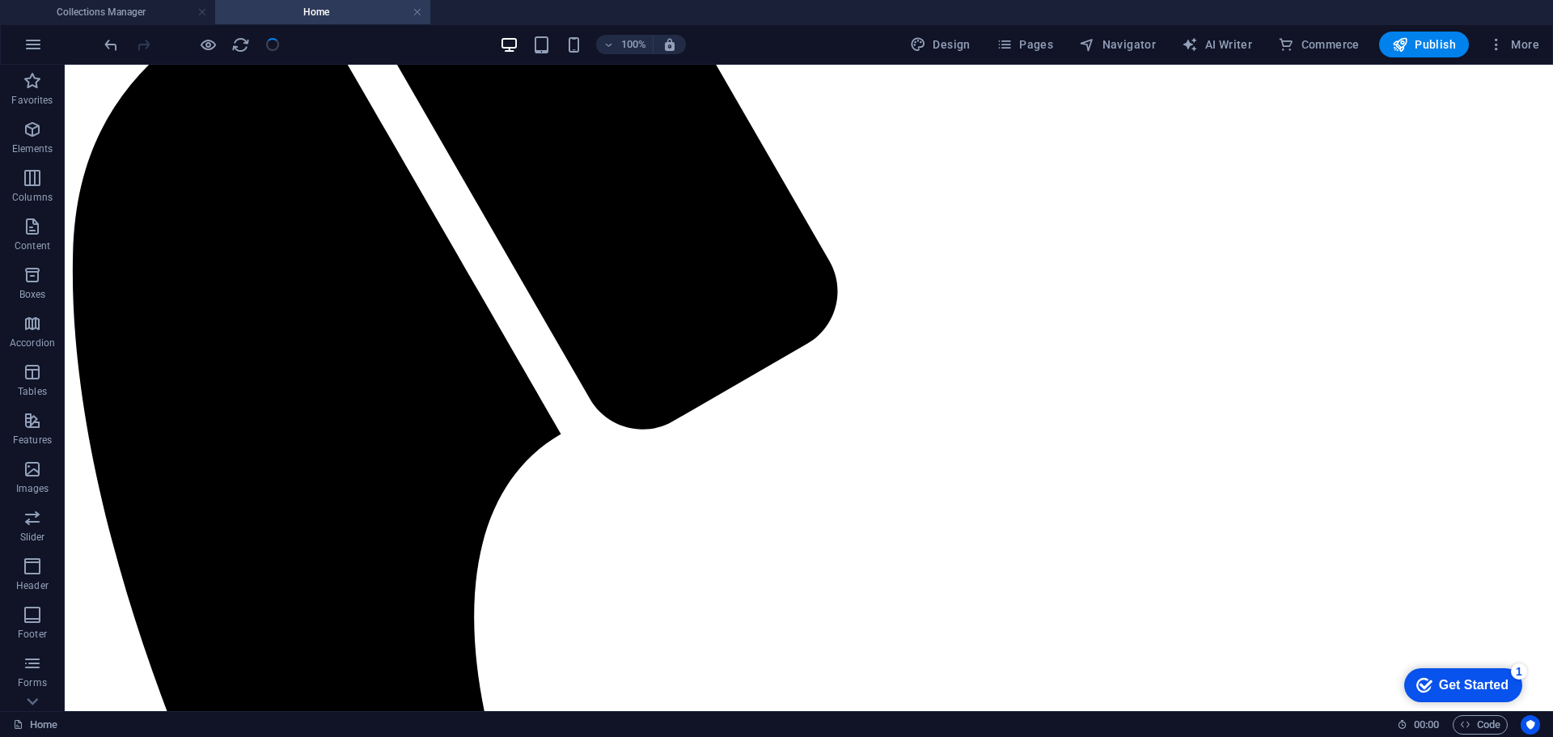
drag, startPoint x: 1470, startPoint y: 696, endPoint x: 1627, endPoint y: 939, distance: 289.0
click at [1470, 697] on div "checkmark Get Started 1" at bounding box center [1463, 685] width 118 height 34
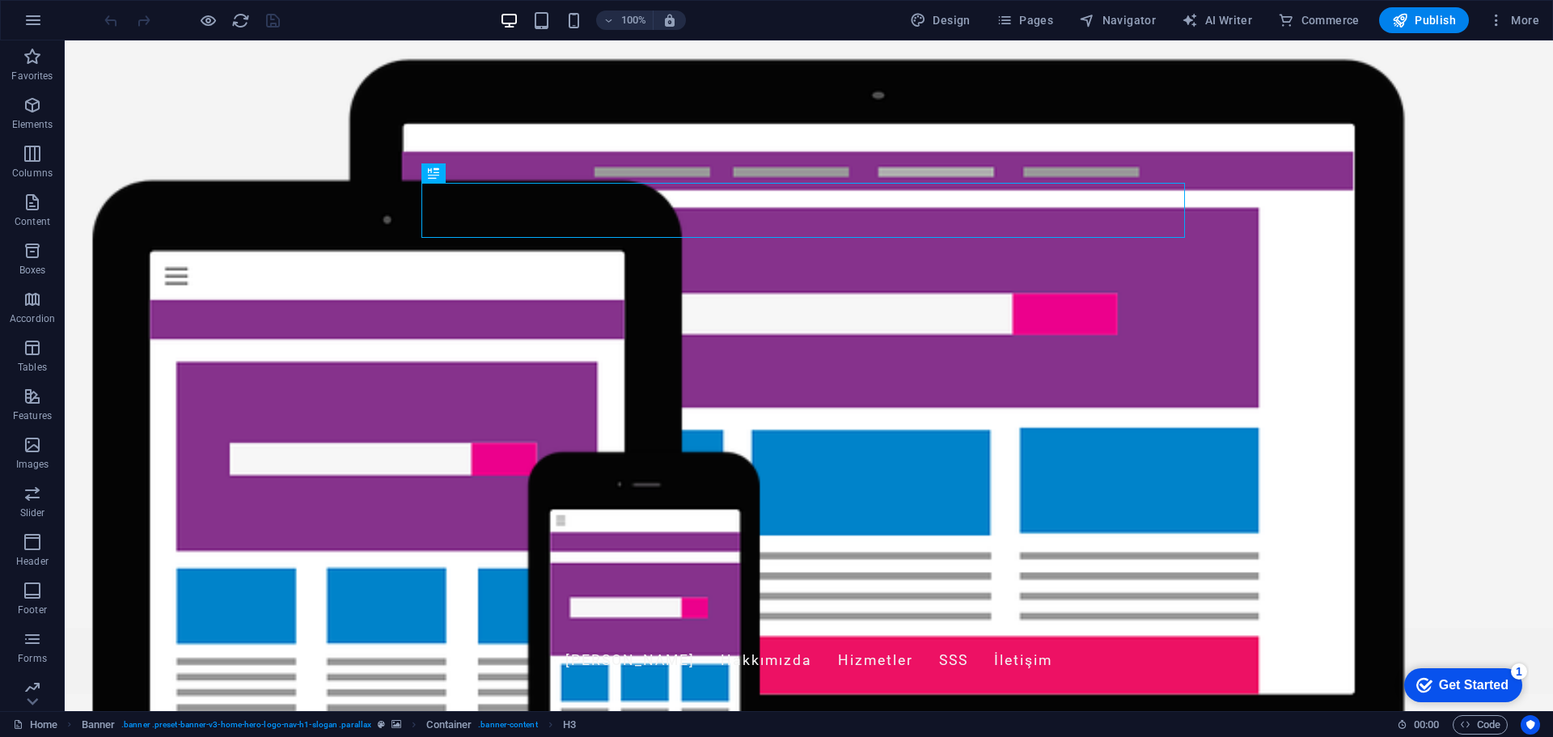
click at [1423, 679] on icon "Get Started 1 items remaining, 80% complete" at bounding box center [1424, 685] width 16 height 15
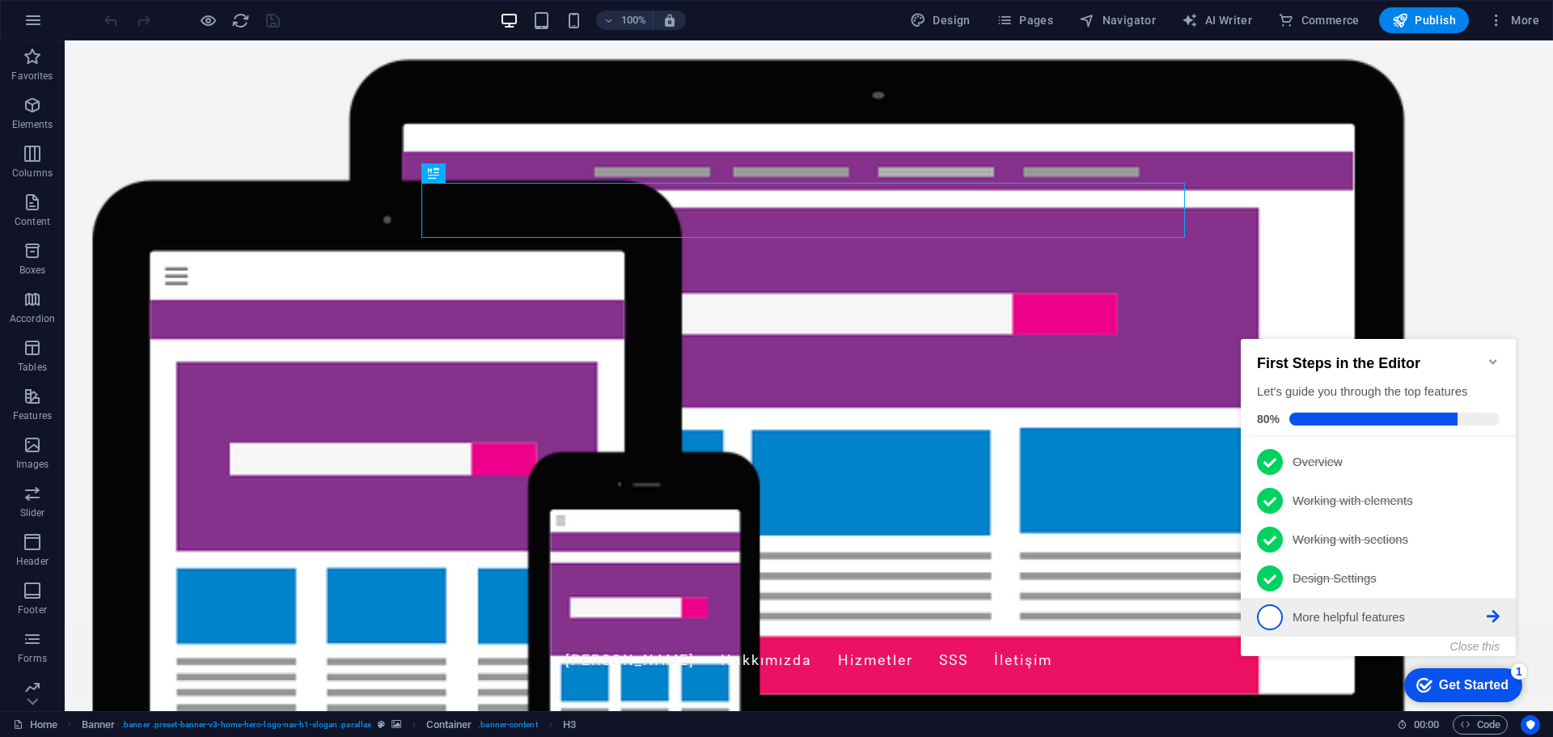
click at [1377, 619] on p "More helpful features - incomplete" at bounding box center [1390, 617] width 194 height 17
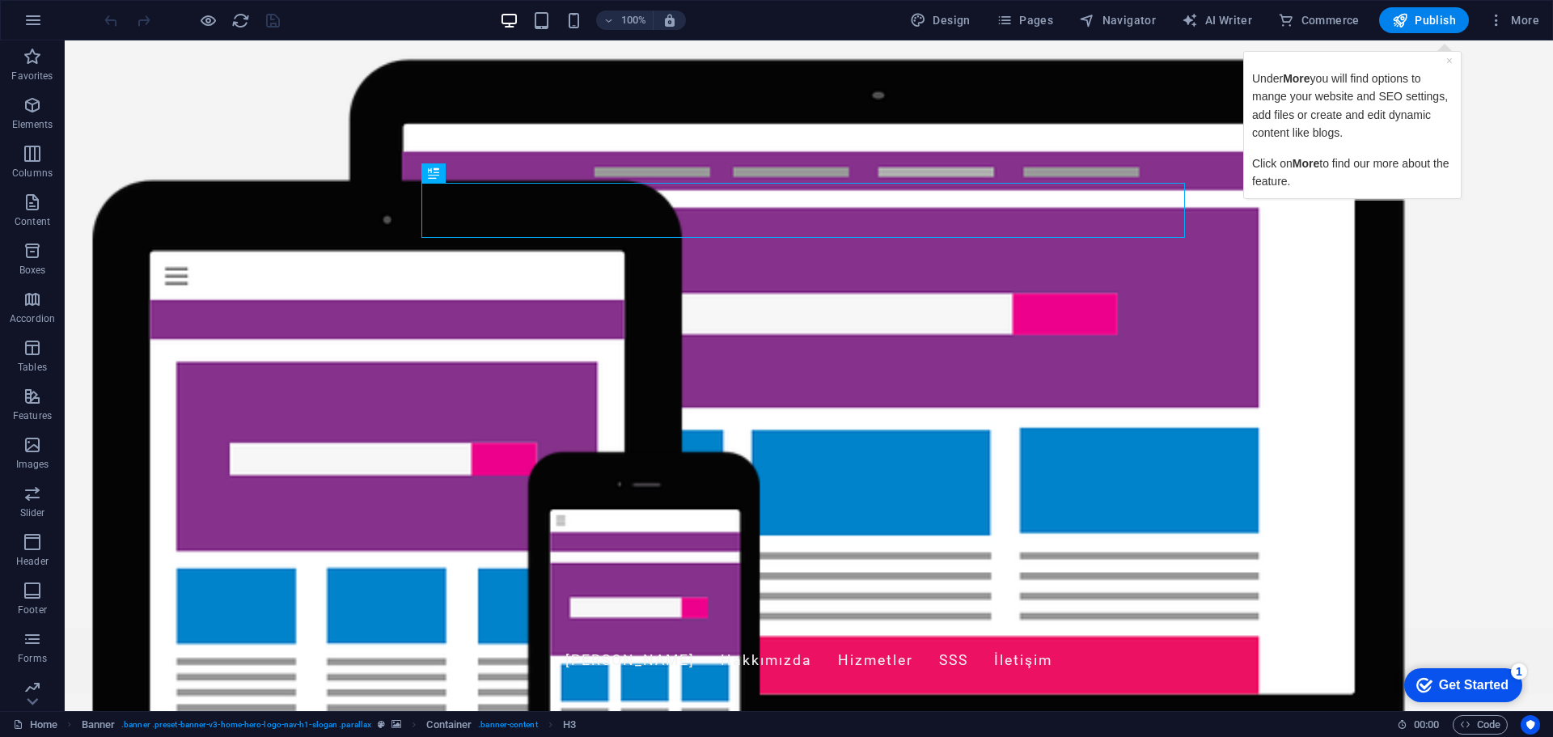
click at [1508, 692] on div "Get Started" at bounding box center [1474, 685] width 70 height 15
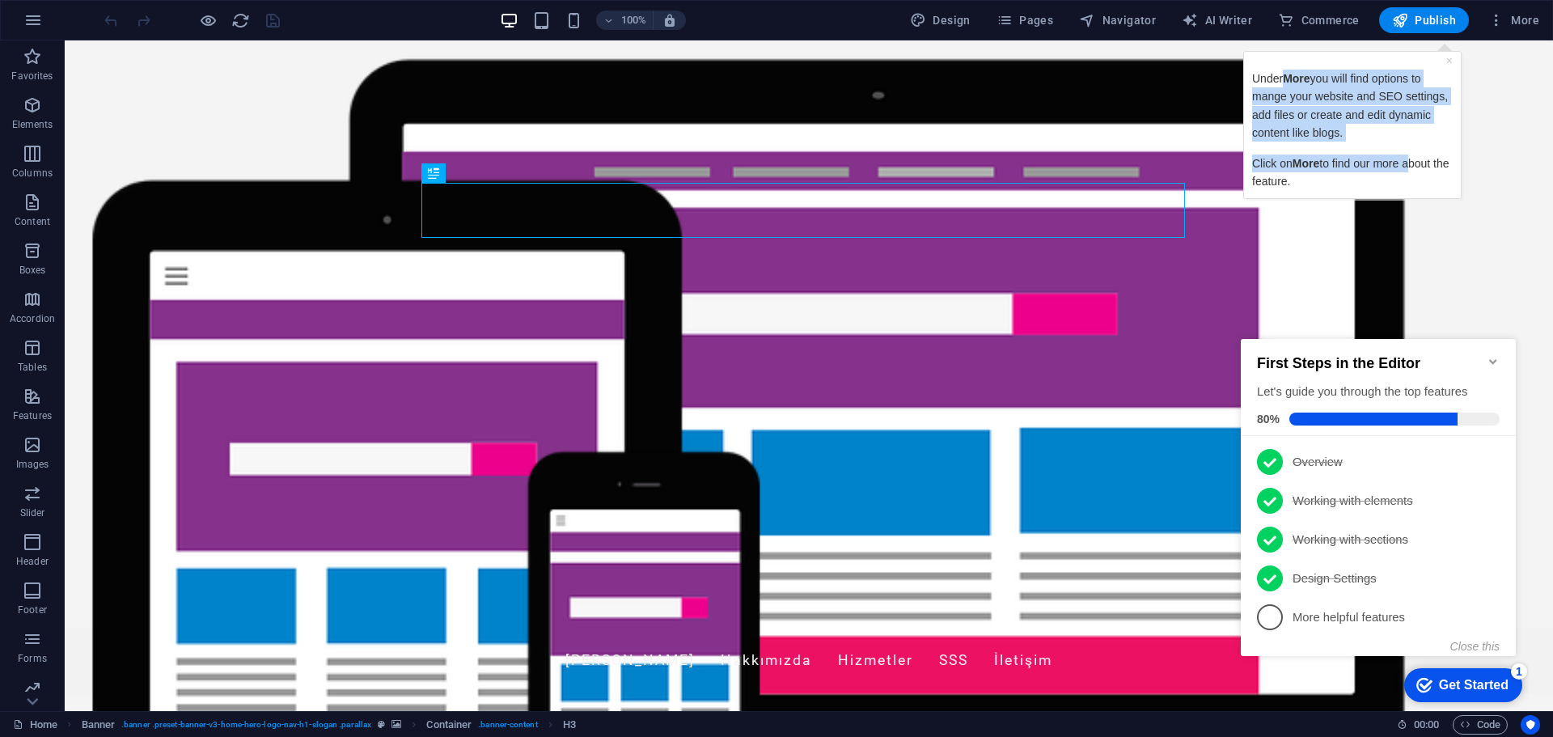
drag, startPoint x: 1282, startPoint y: 78, endPoint x: 1414, endPoint y: 163, distance: 156.8
click at [1408, 162] on div "Under More you will find options to mange your website and SEO settings, add fi…" at bounding box center [1352, 130] width 201 height 121
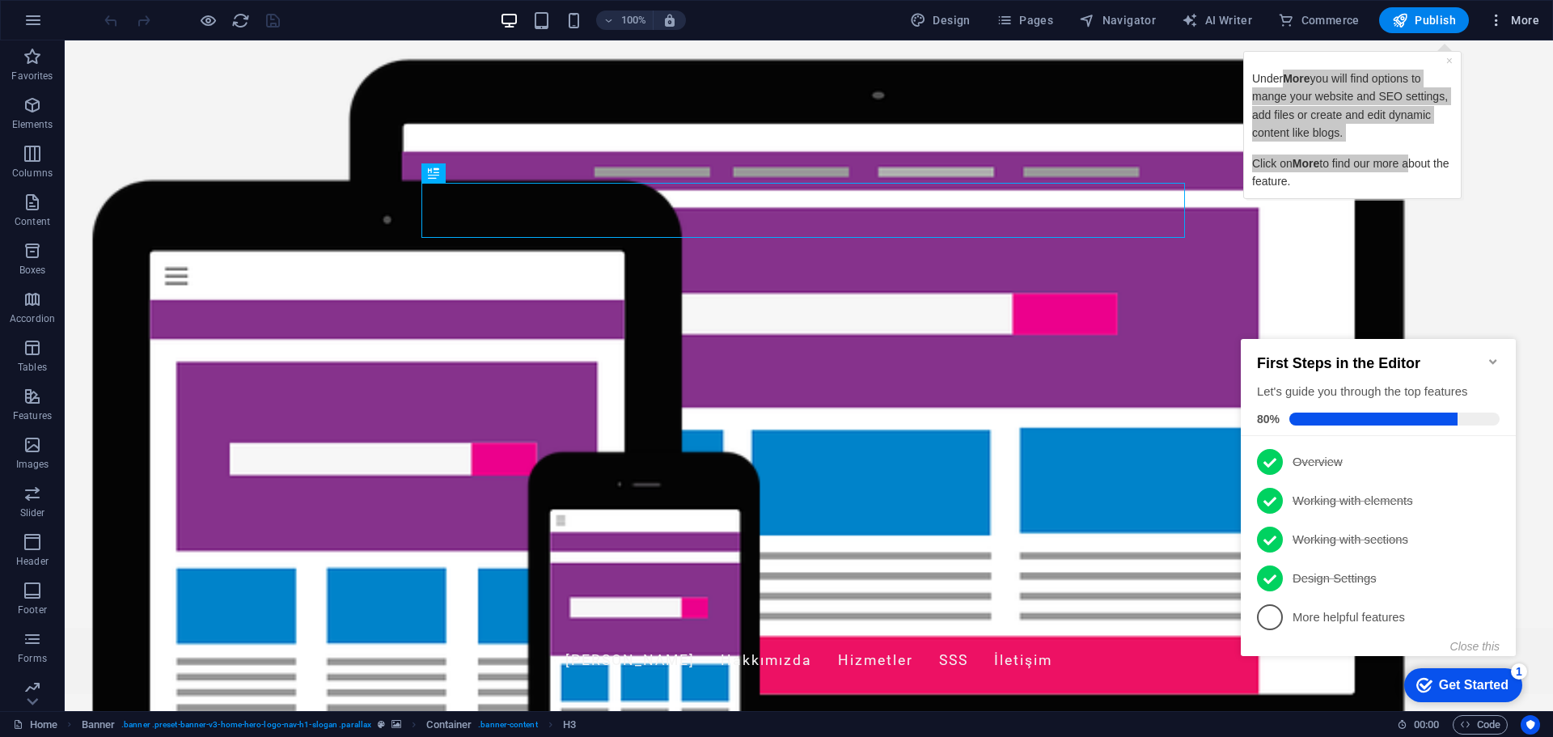
click at [1499, 21] on icon "button" at bounding box center [1496, 20] width 16 height 16
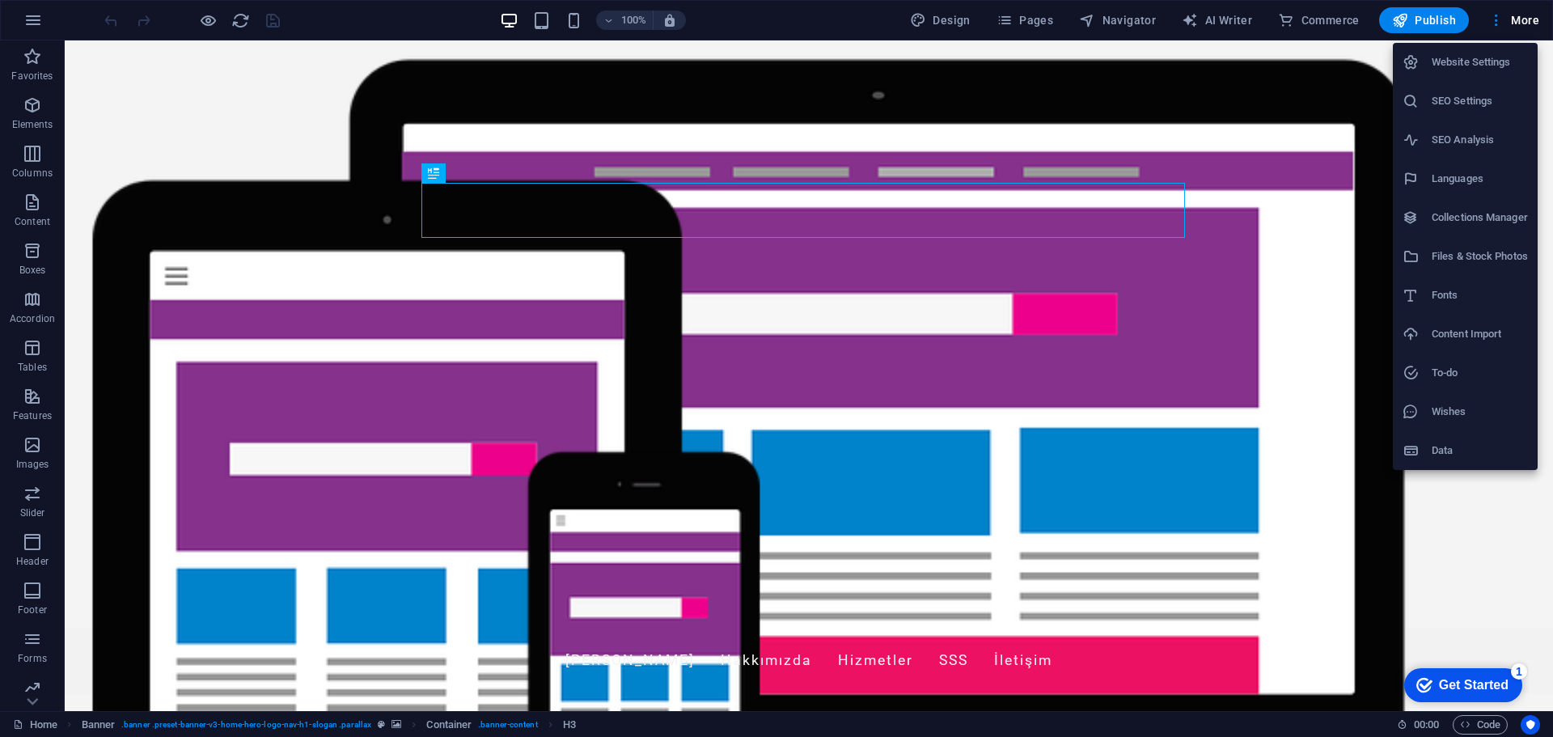
click at [1521, 23] on div at bounding box center [776, 368] width 1553 height 737
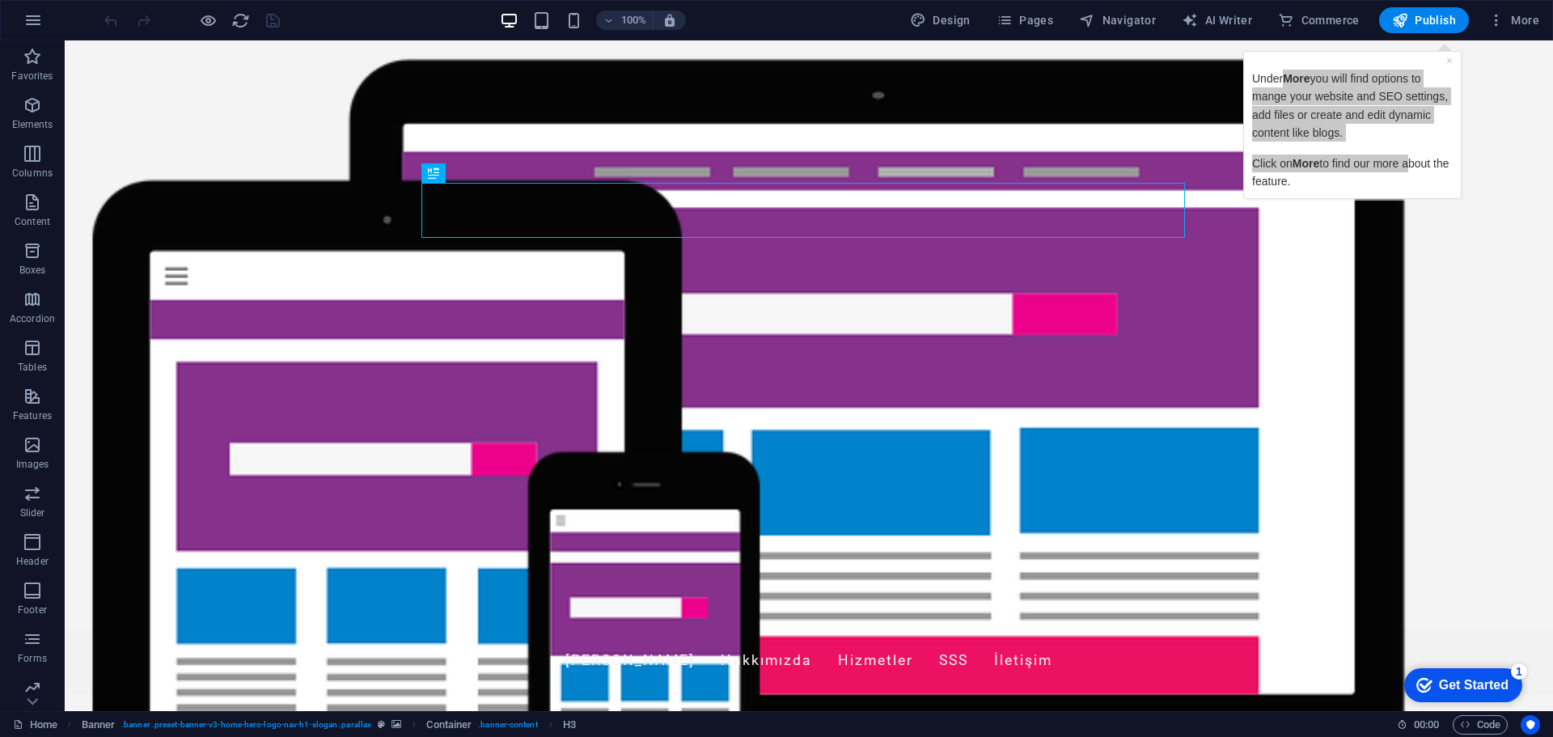
click at [1517, 34] on div "100% Design Pages Navigator AI Writer Commerce Publish More" at bounding box center [776, 20] width 1551 height 39
click at [1529, 23] on span "More" at bounding box center [1513, 20] width 51 height 16
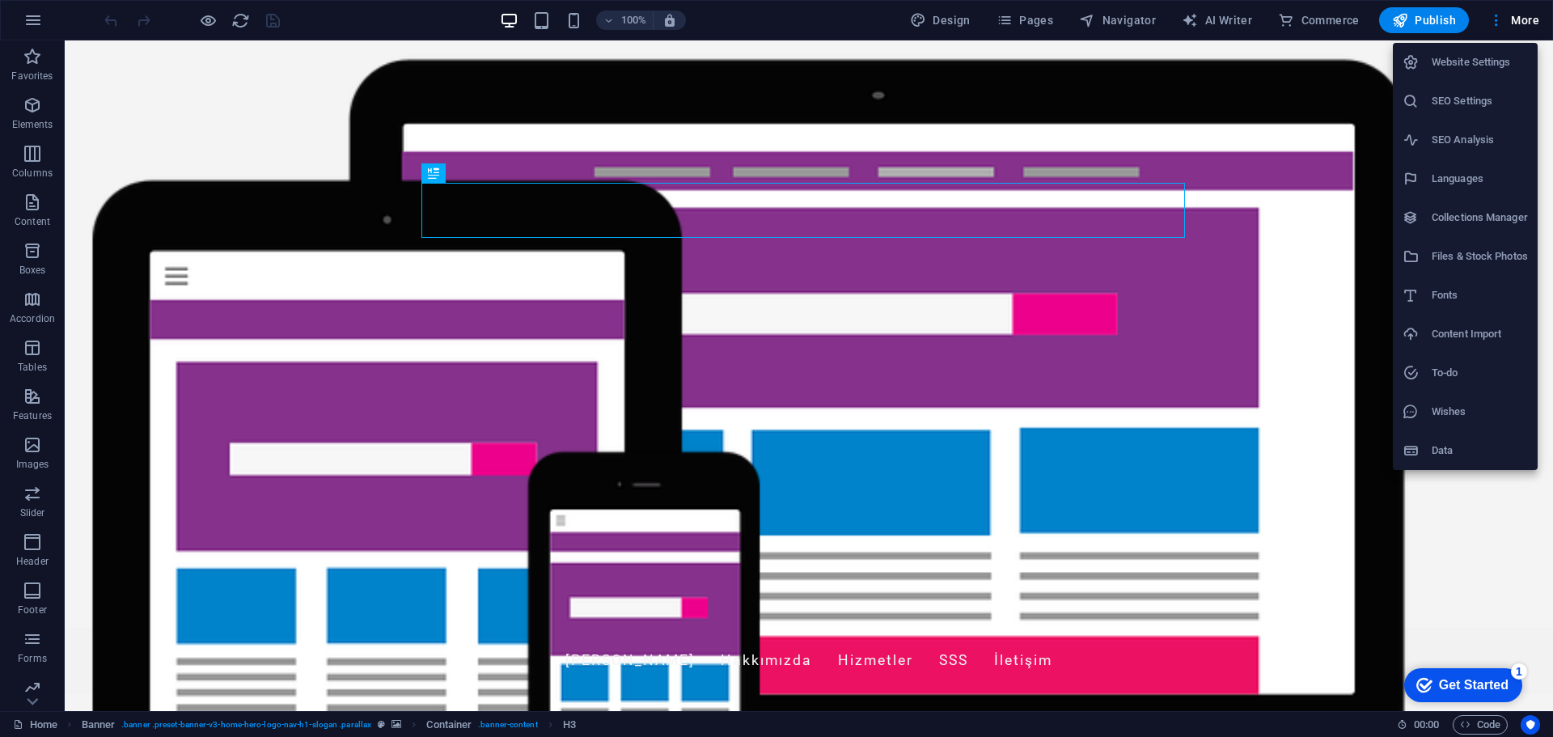
click at [1479, 100] on h6 "SEO Settings" at bounding box center [1480, 100] width 96 height 19
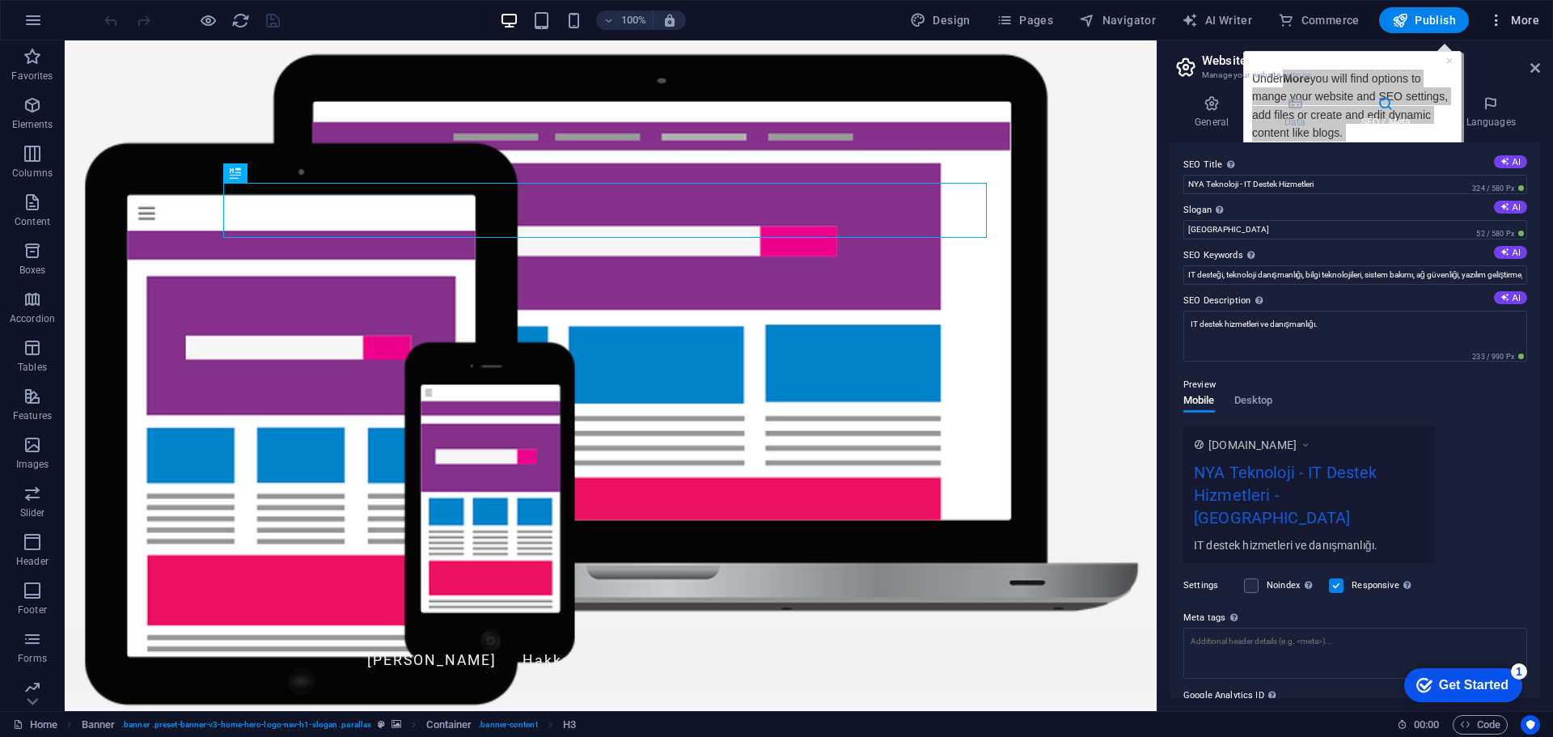
click at [1521, 15] on span "More" at bounding box center [1513, 20] width 51 height 16
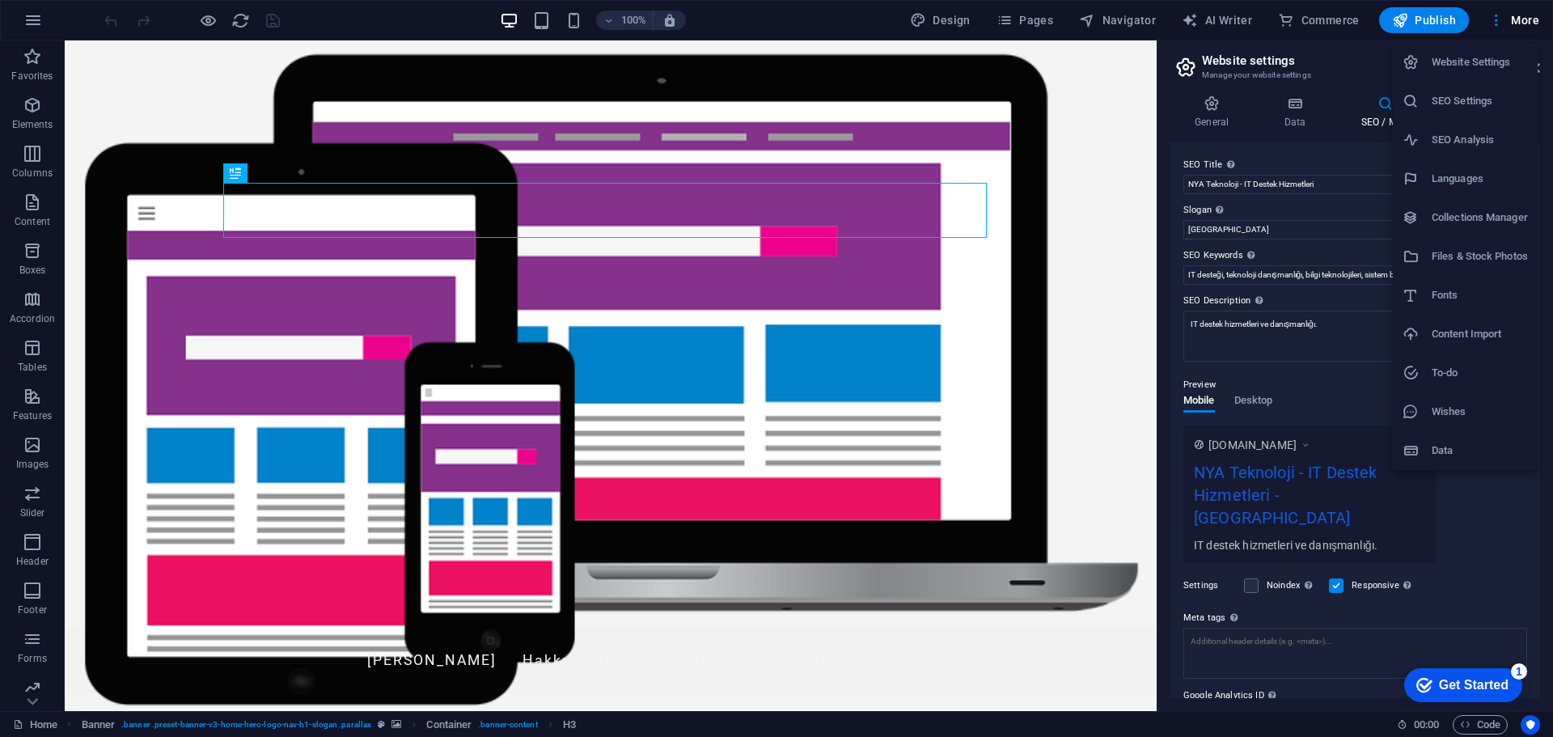
click at [1483, 133] on h6 "SEO Analysis" at bounding box center [1480, 139] width 96 height 19
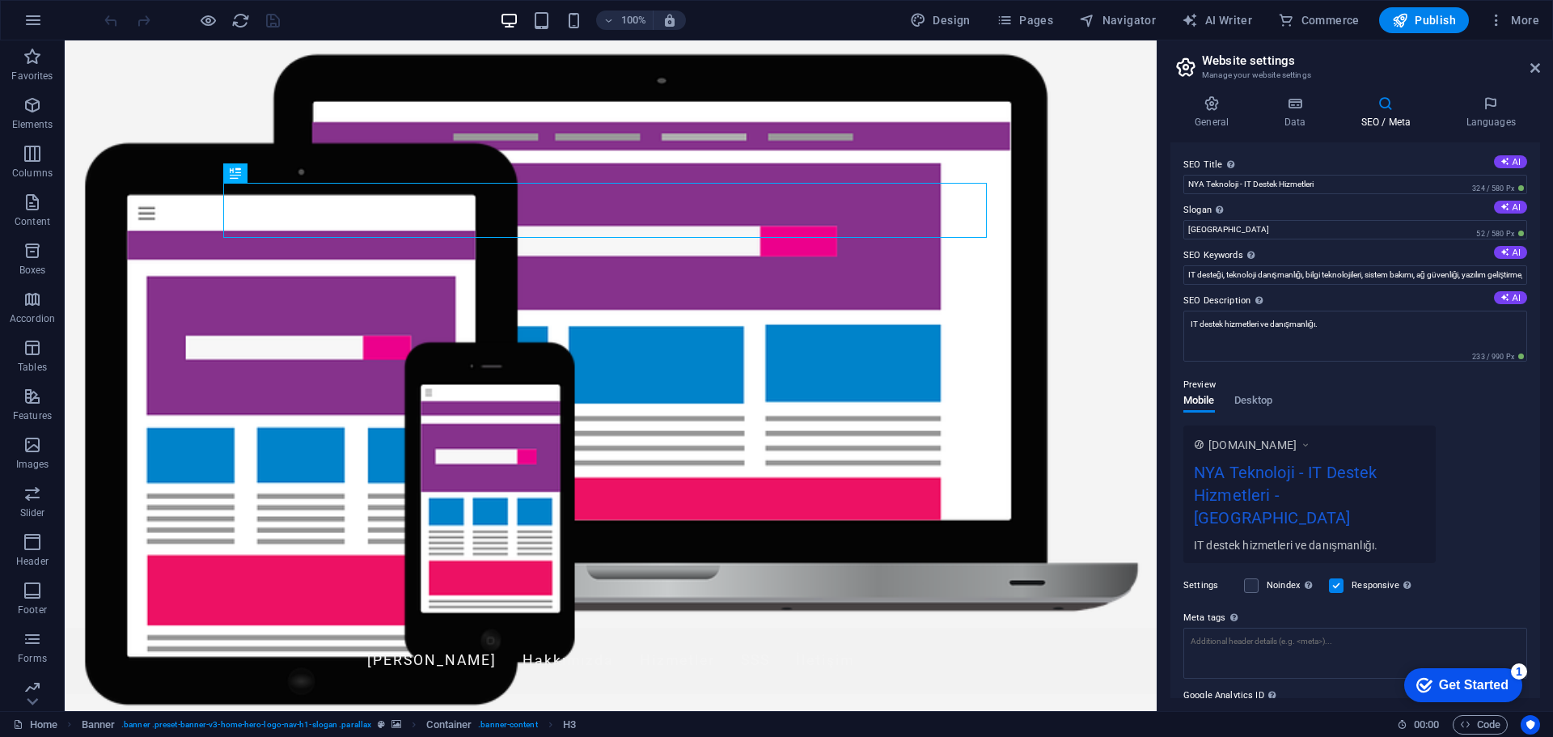
select select "google.com"
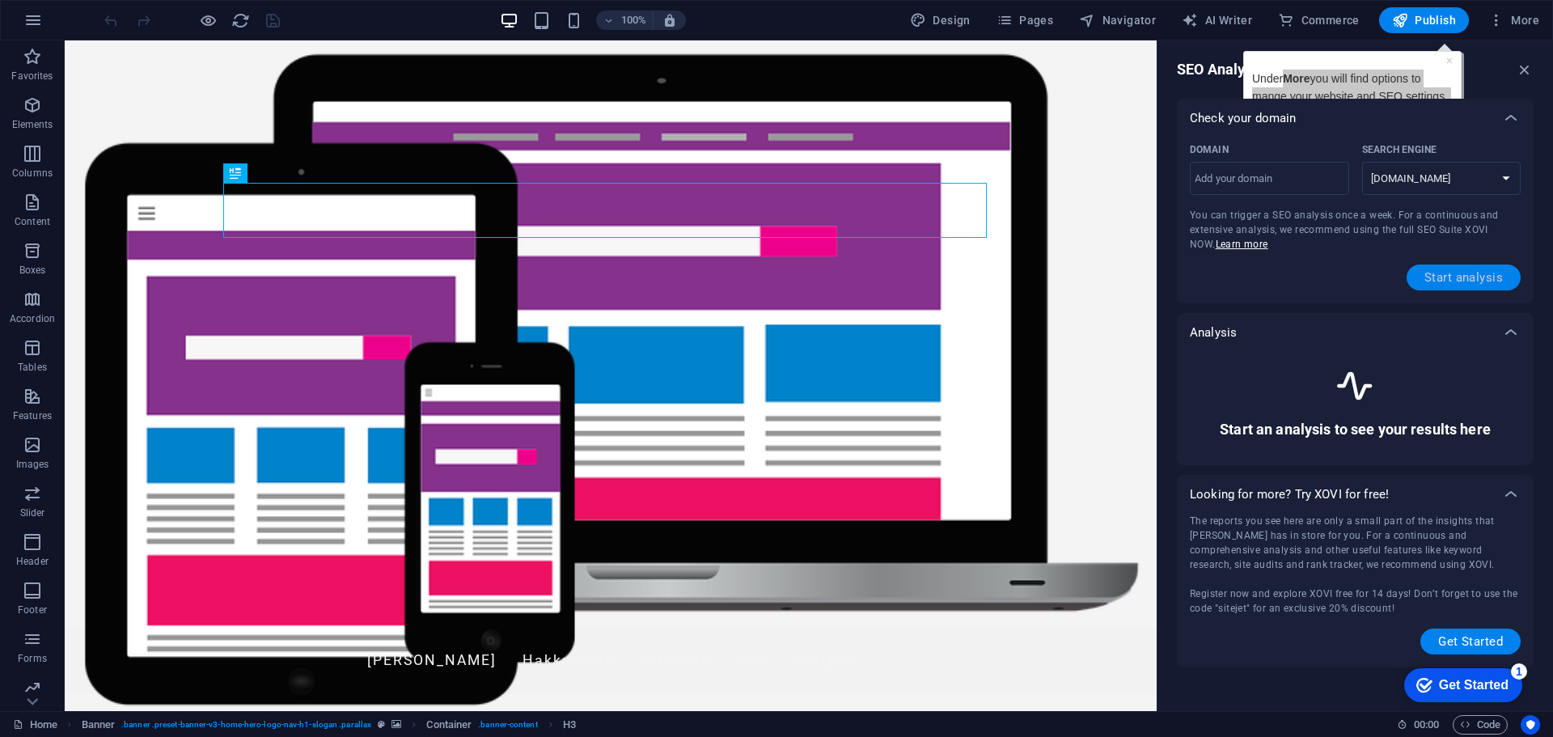
click at [1478, 277] on span "Start analysis" at bounding box center [1463, 277] width 78 height 13
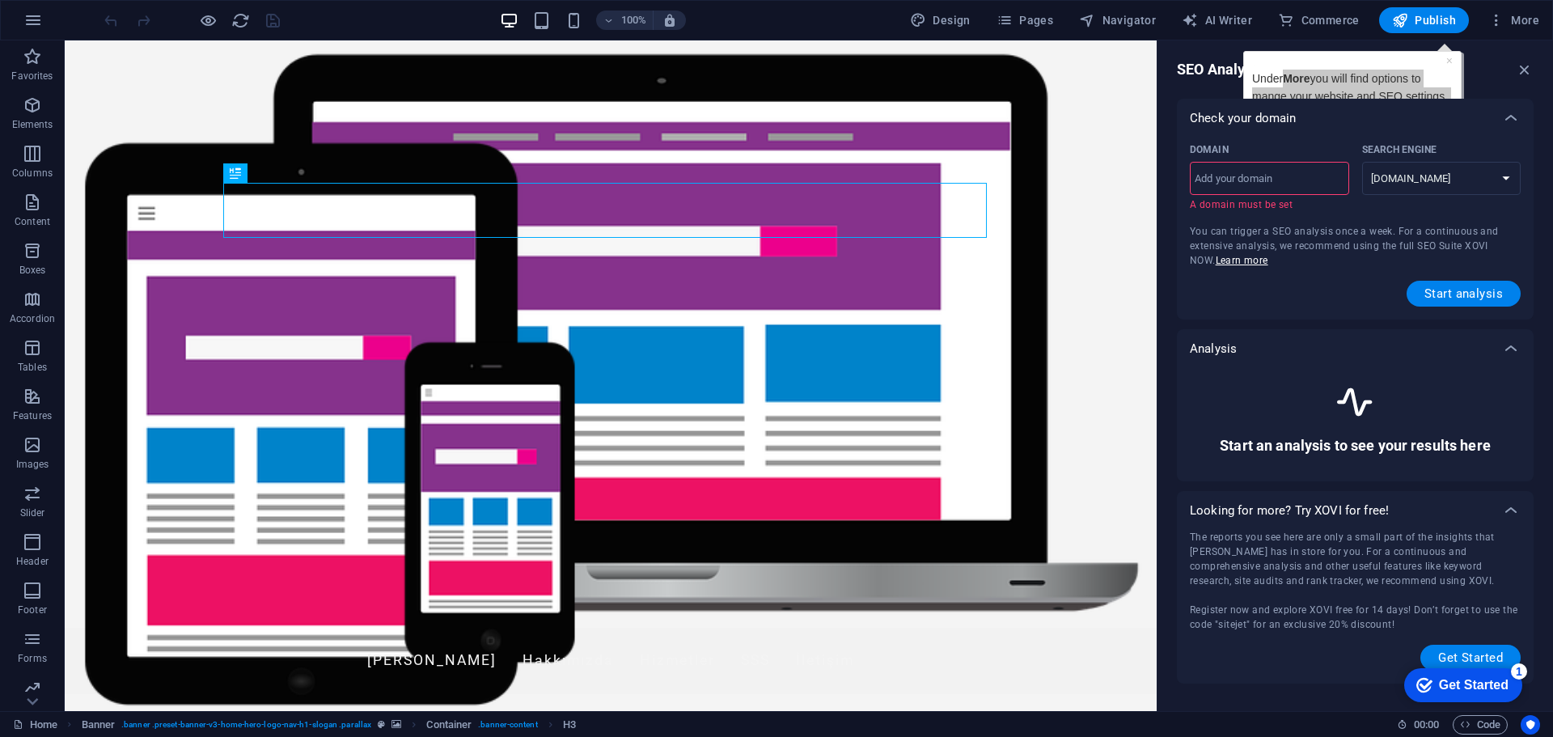
click at [1318, 184] on input "Domain ​ A domain must be set" at bounding box center [1269, 179] width 159 height 26
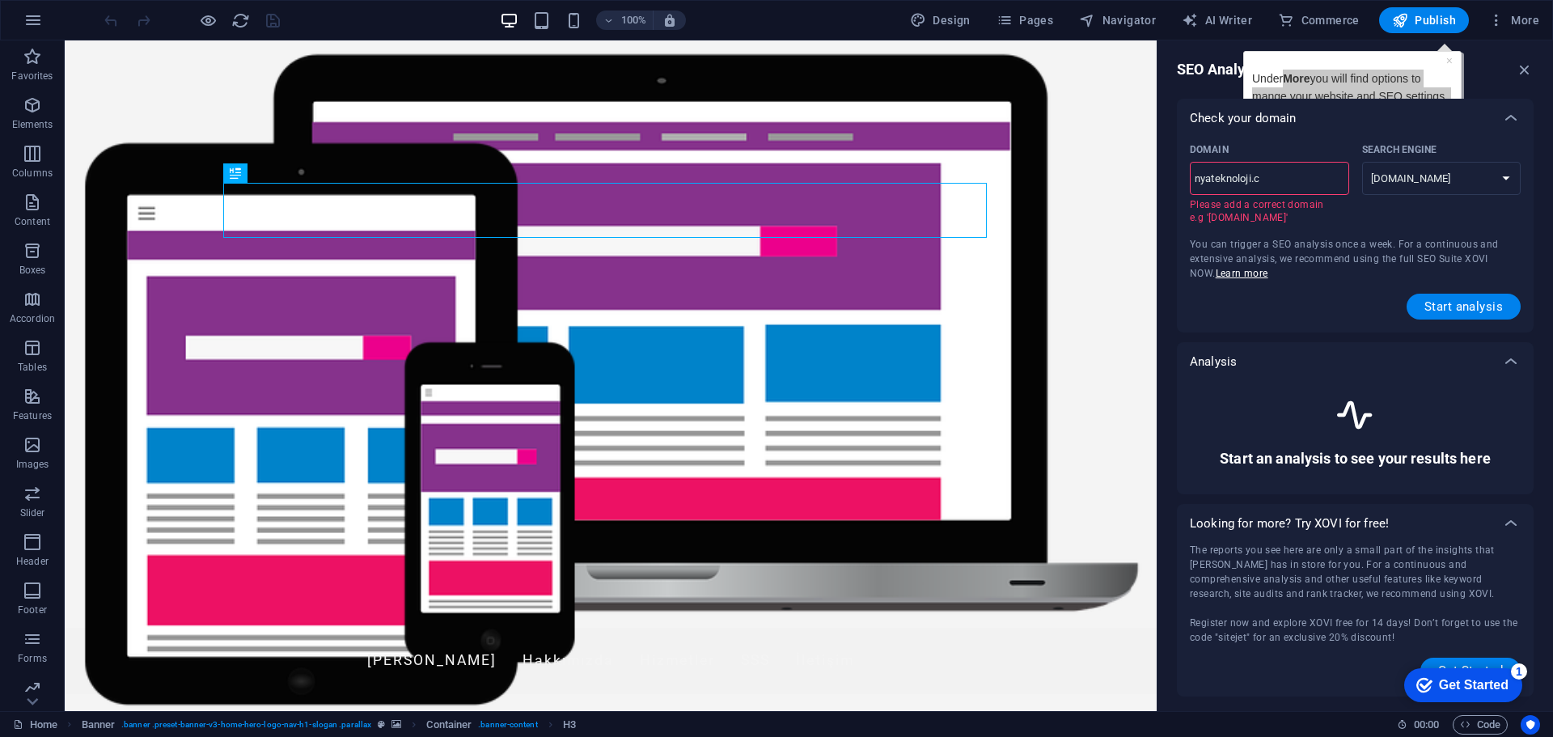
type input "nyateknoloji.co"
select select "google.co.uk"
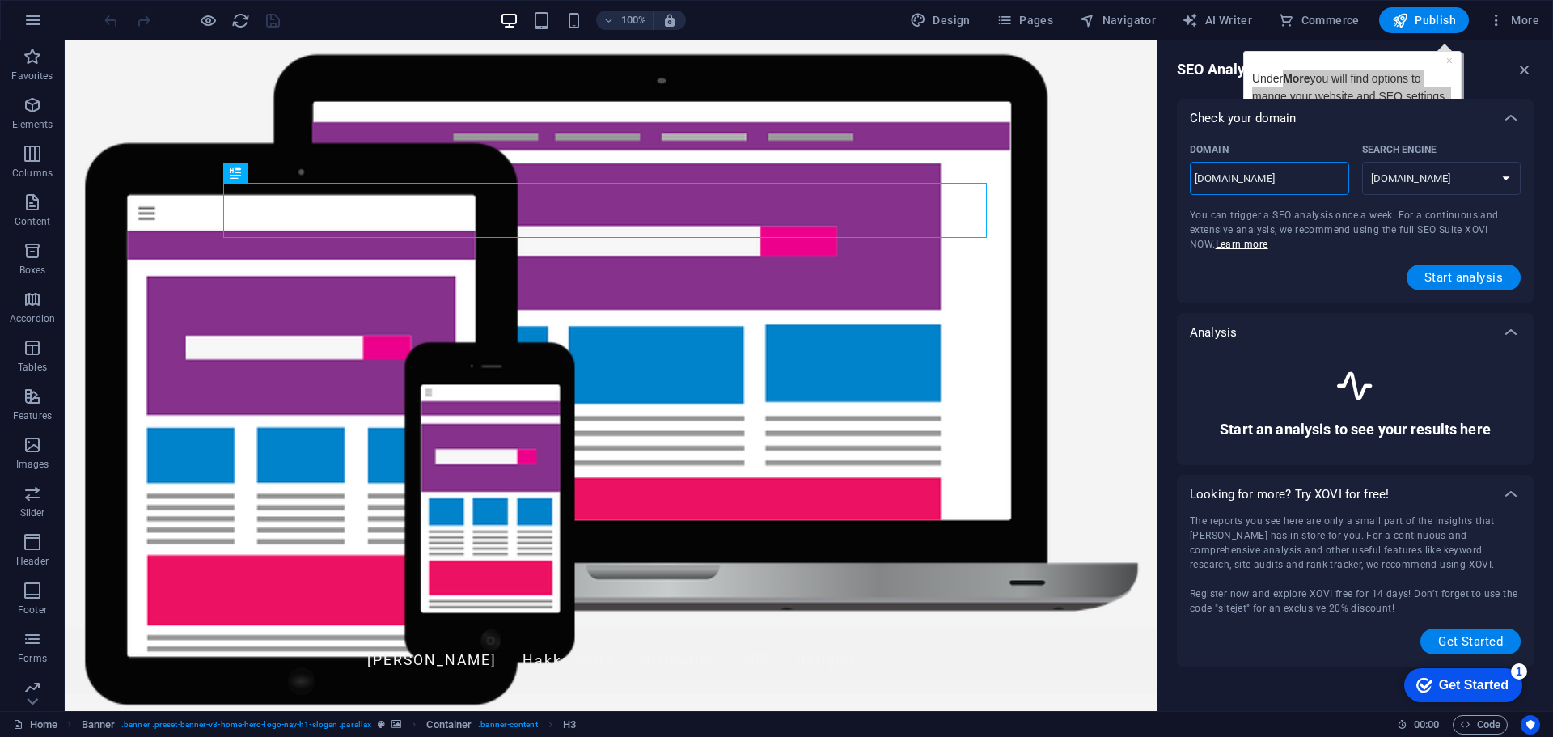
type input "nyateknoloji.com"
select select "google.com"
type input "nyateknoloji.com"
click at [1476, 176] on select "google.de google.at google.es google.co.uk google.fr google.it google.ch google…" at bounding box center [1441, 178] width 159 height 33
click at [1475, 176] on select "google.de google.at google.es google.co.uk google.fr google.it google.ch google…" at bounding box center [1441, 178] width 159 height 33
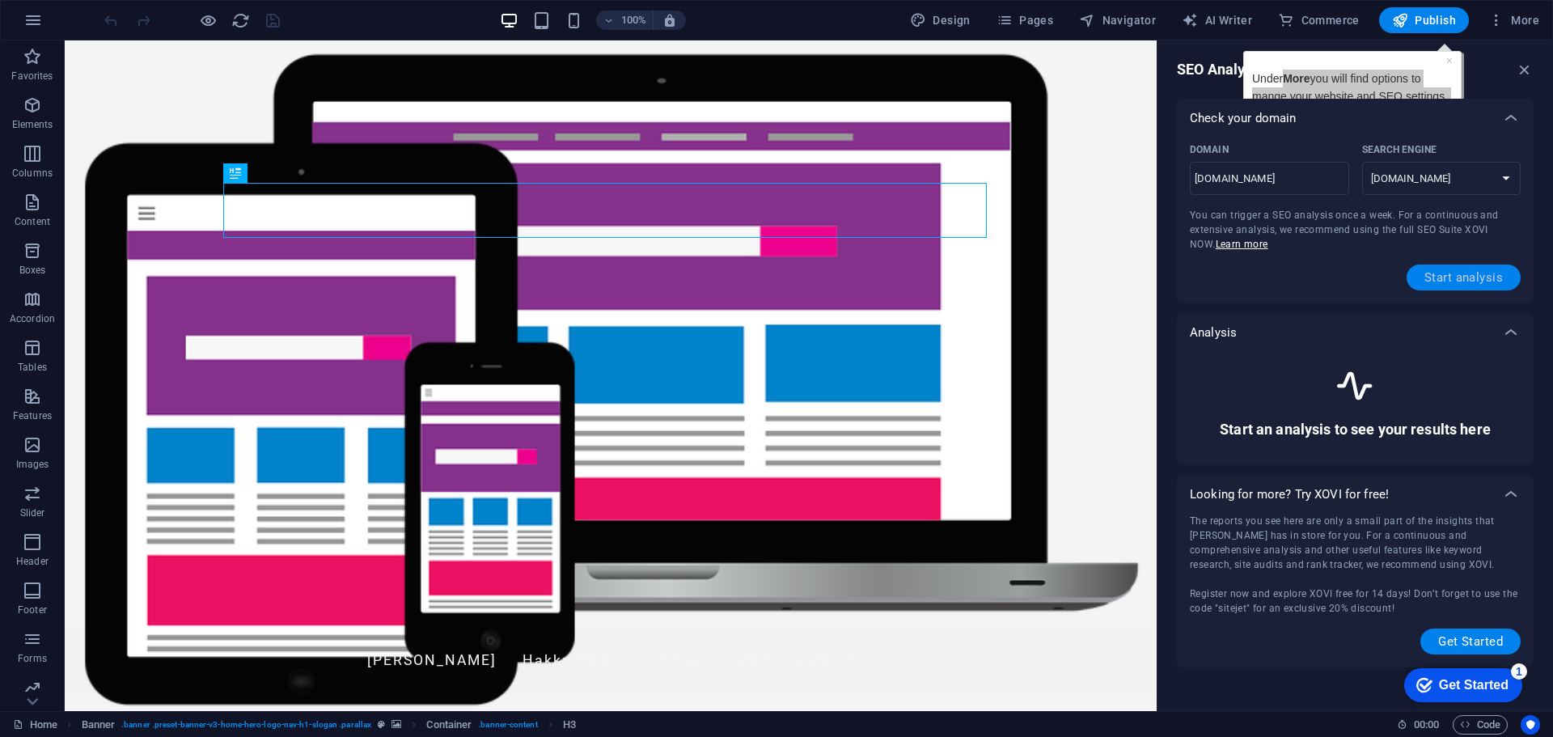
click at [1475, 281] on span "Start analysis" at bounding box center [1463, 277] width 78 height 13
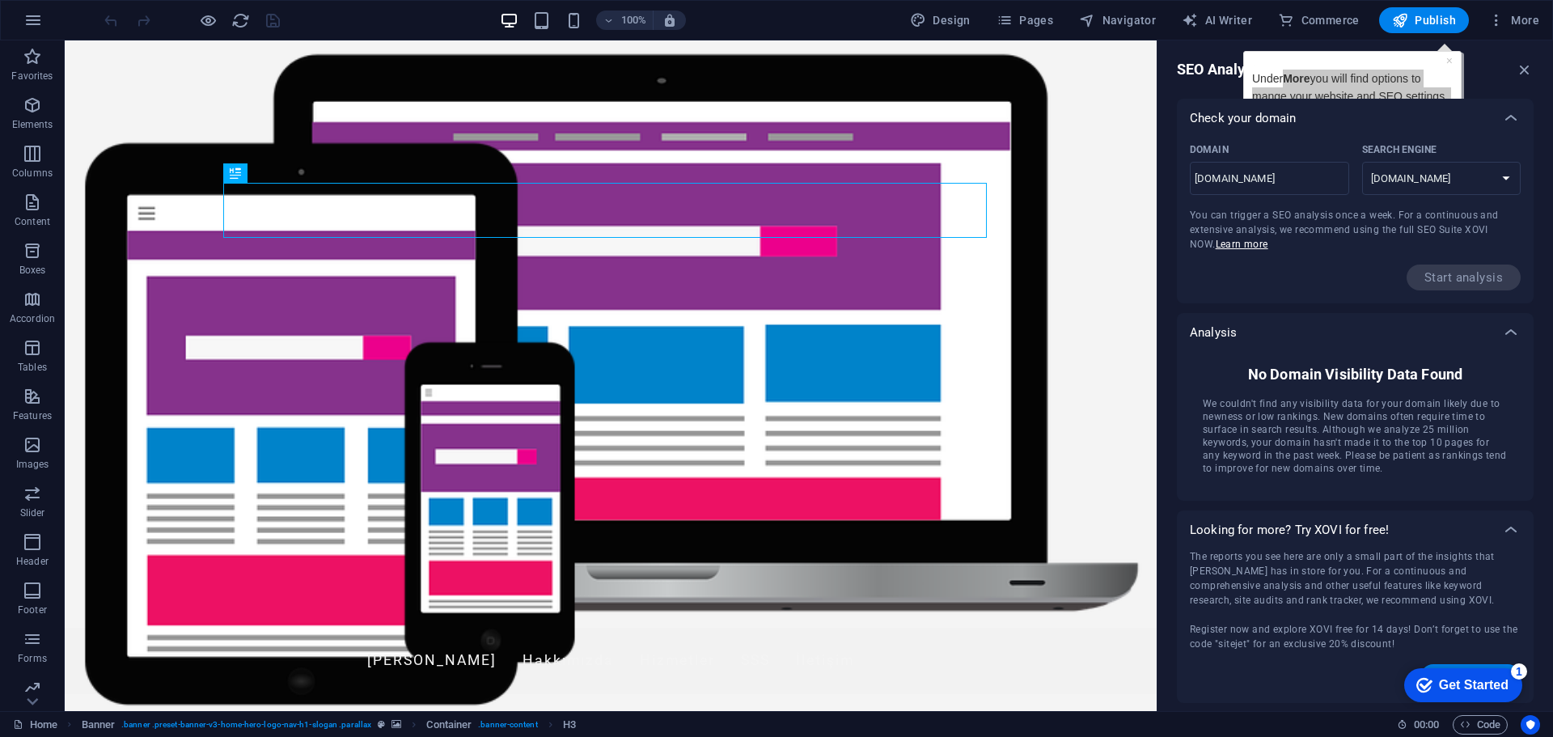
click at [1449, 56] on div "SEO Analysis Check your domain Domain nyateknoloji.com ​ Search Engine google.d…" at bounding box center [1355, 375] width 396 height 671
click at [1504, 683] on div "Get Started" at bounding box center [1474, 685] width 70 height 15
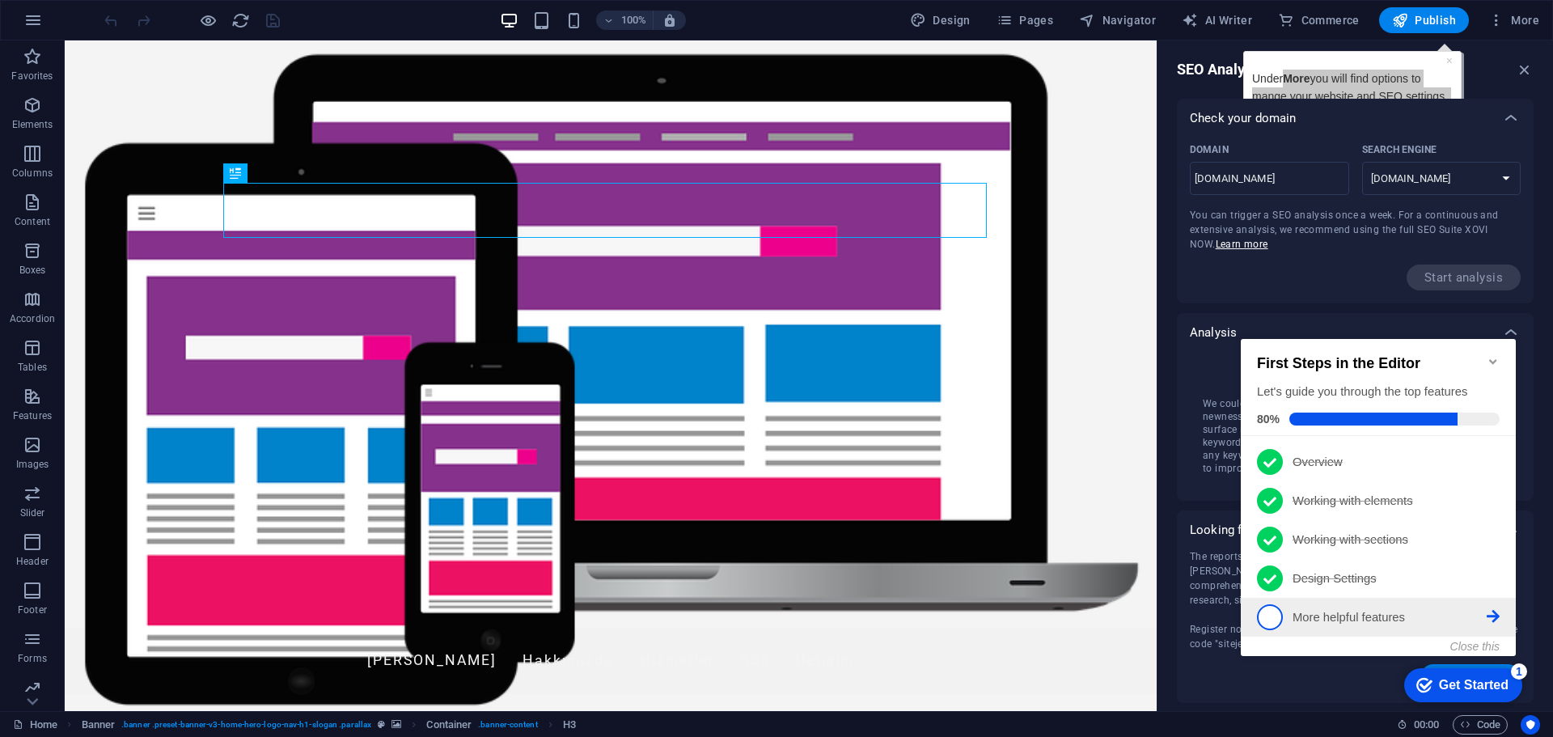
click at [1392, 629] on li "5 More helpful features - incomplete" at bounding box center [1378, 617] width 275 height 39
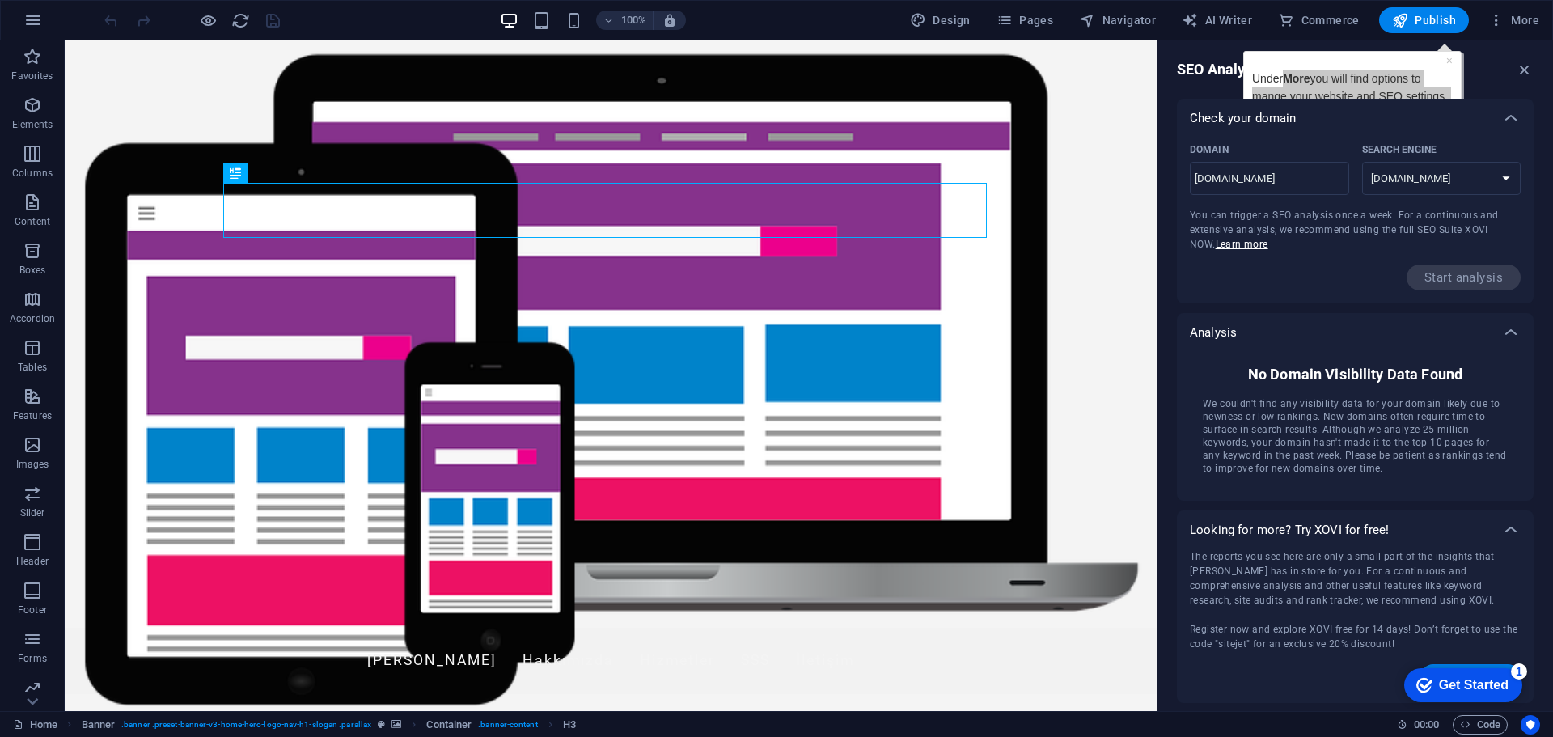
click at [1453, 62] on div "SEO Analysis" at bounding box center [1355, 69] width 357 height 19
click at [1517, 18] on span "More" at bounding box center [1513, 20] width 51 height 16
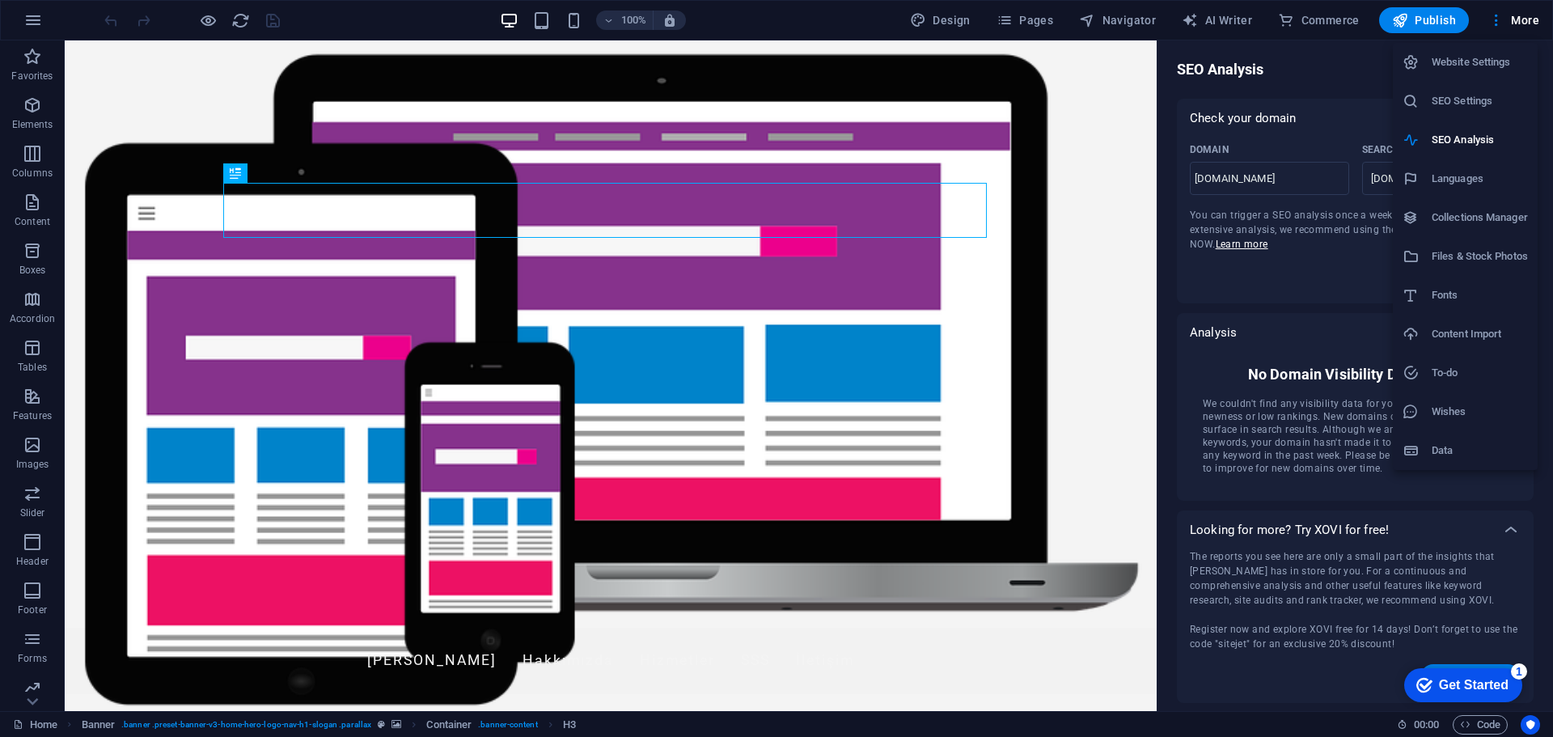
click at [1472, 444] on h6 "Data" at bounding box center [1480, 450] width 96 height 19
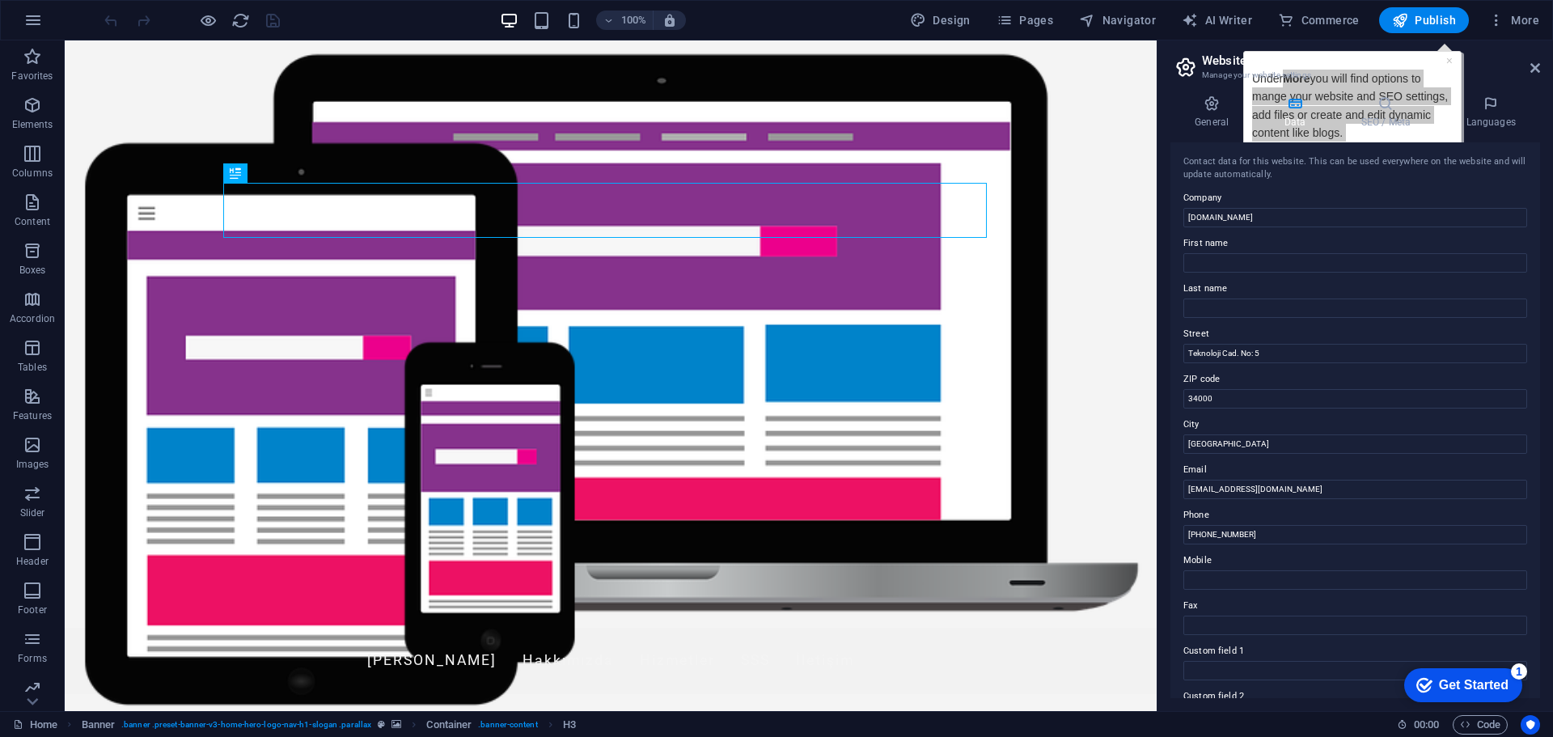
click at [1444, 66] on h2 "Website settings" at bounding box center [1371, 60] width 338 height 15
click at [1438, 25] on span "Publish" at bounding box center [1424, 20] width 64 height 16
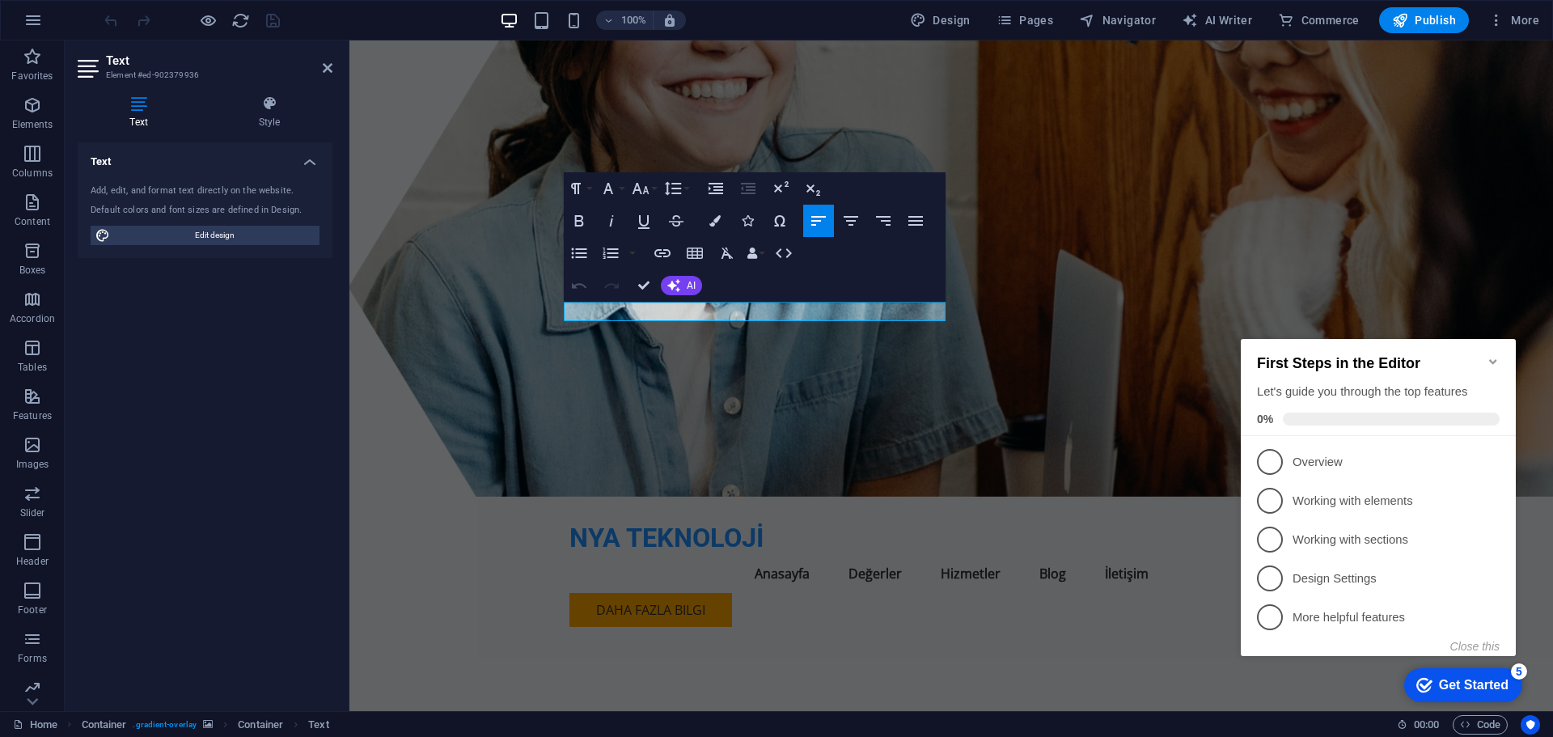
click at [487, 428] on figure at bounding box center [951, 268] width 1204 height 456
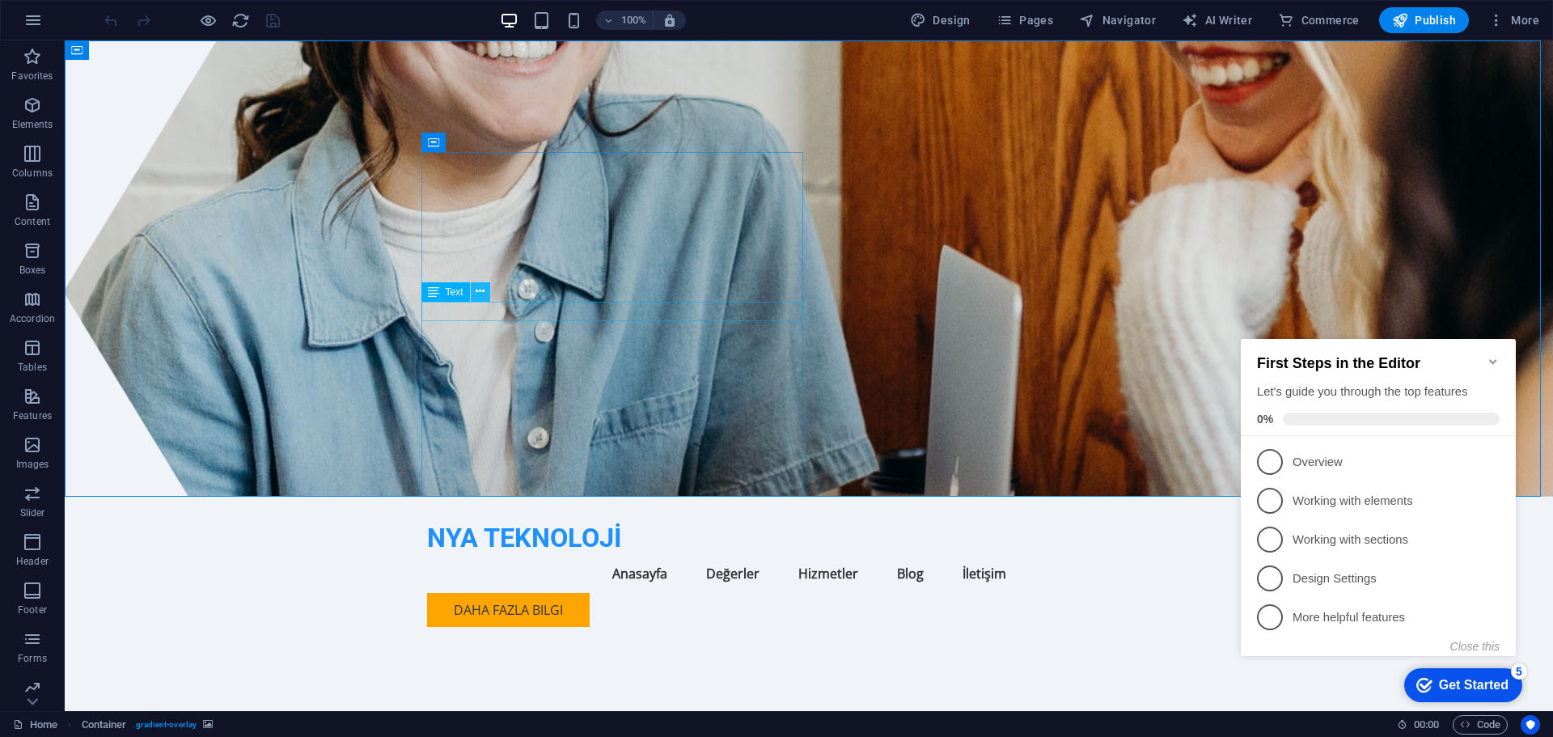
click at [487, 297] on button at bounding box center [480, 291] width 19 height 19
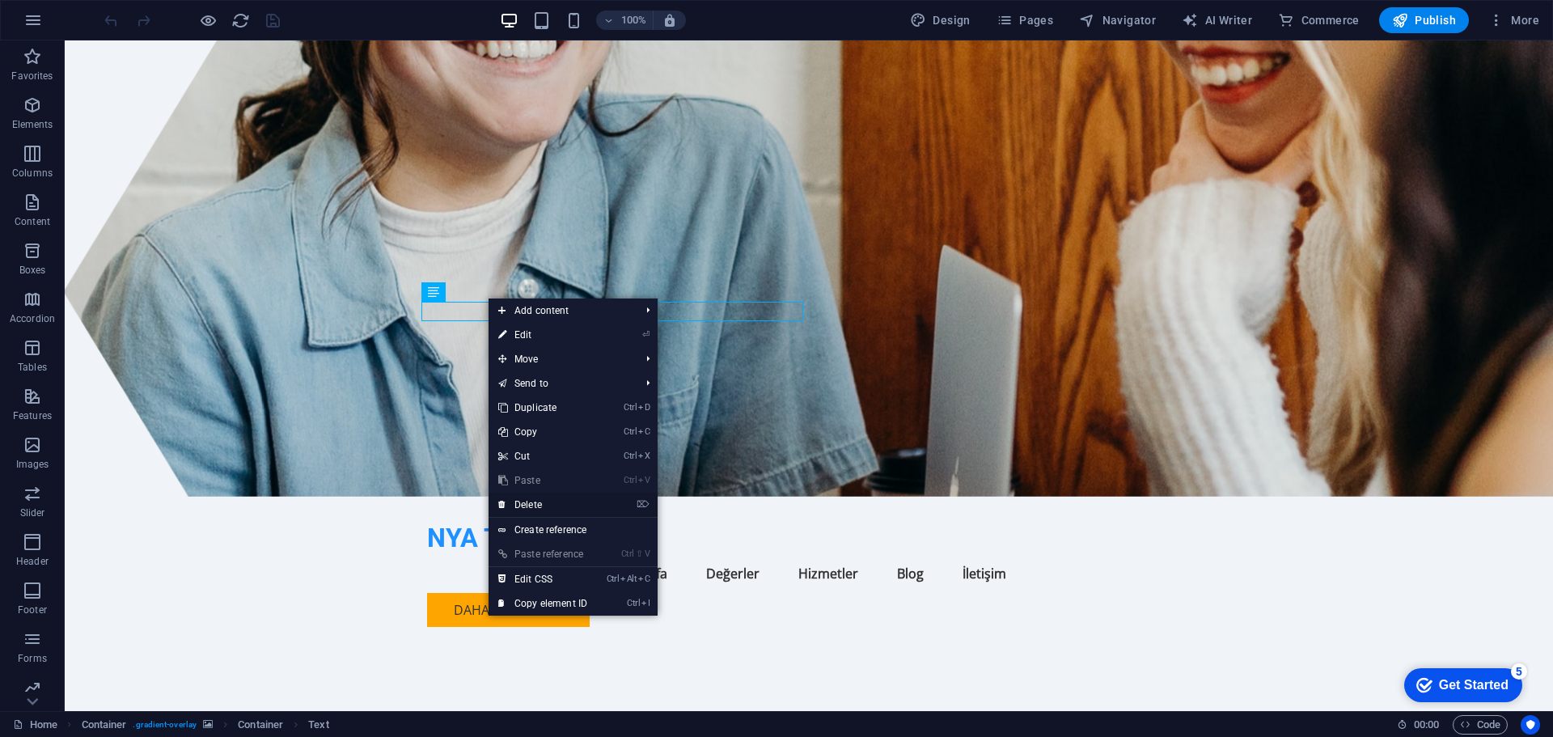
click at [539, 503] on link "⌦ Delete" at bounding box center [543, 505] width 108 height 24
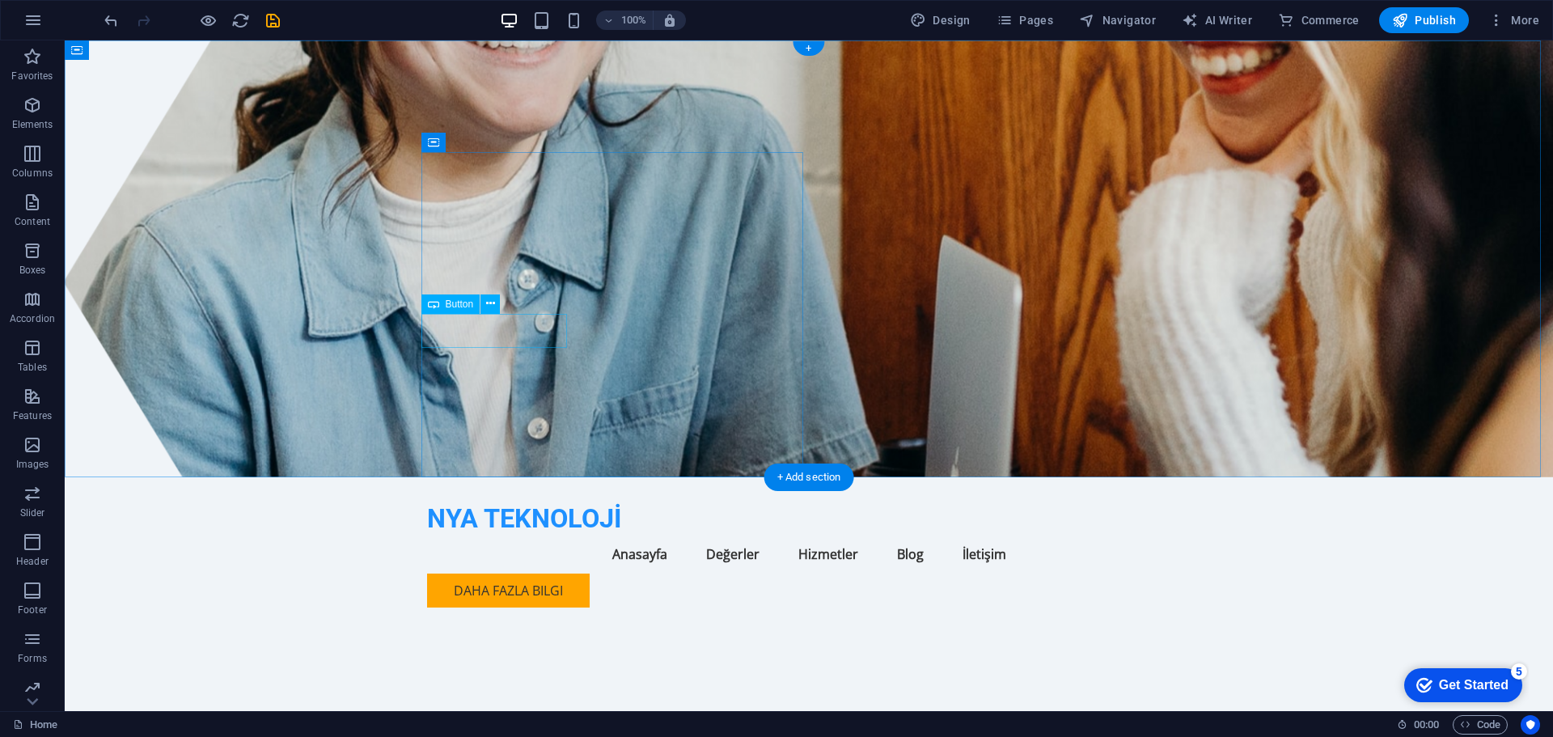
click at [490, 302] on icon at bounding box center [490, 303] width 9 height 17
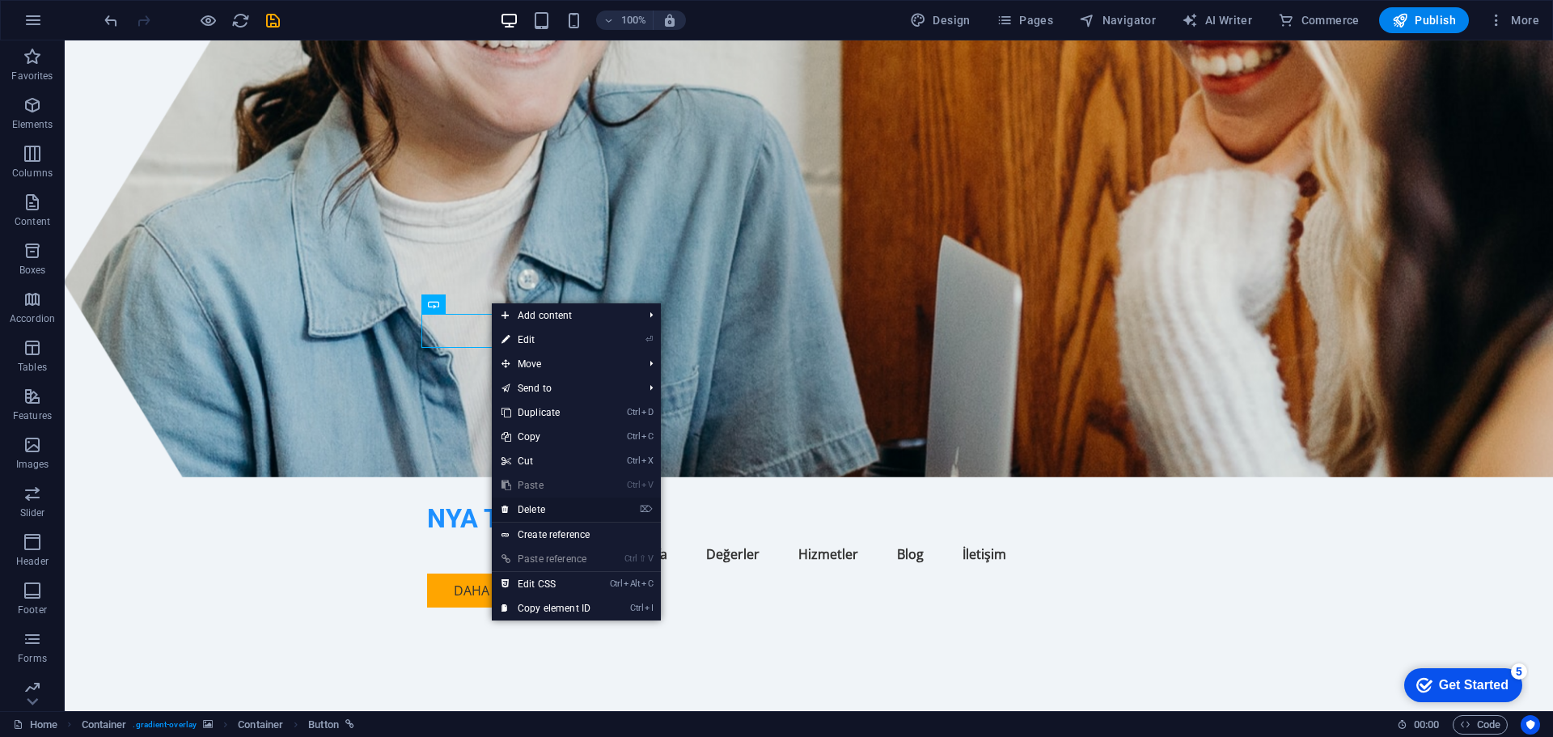
click at [549, 506] on link "⌦ Delete" at bounding box center [546, 509] width 108 height 24
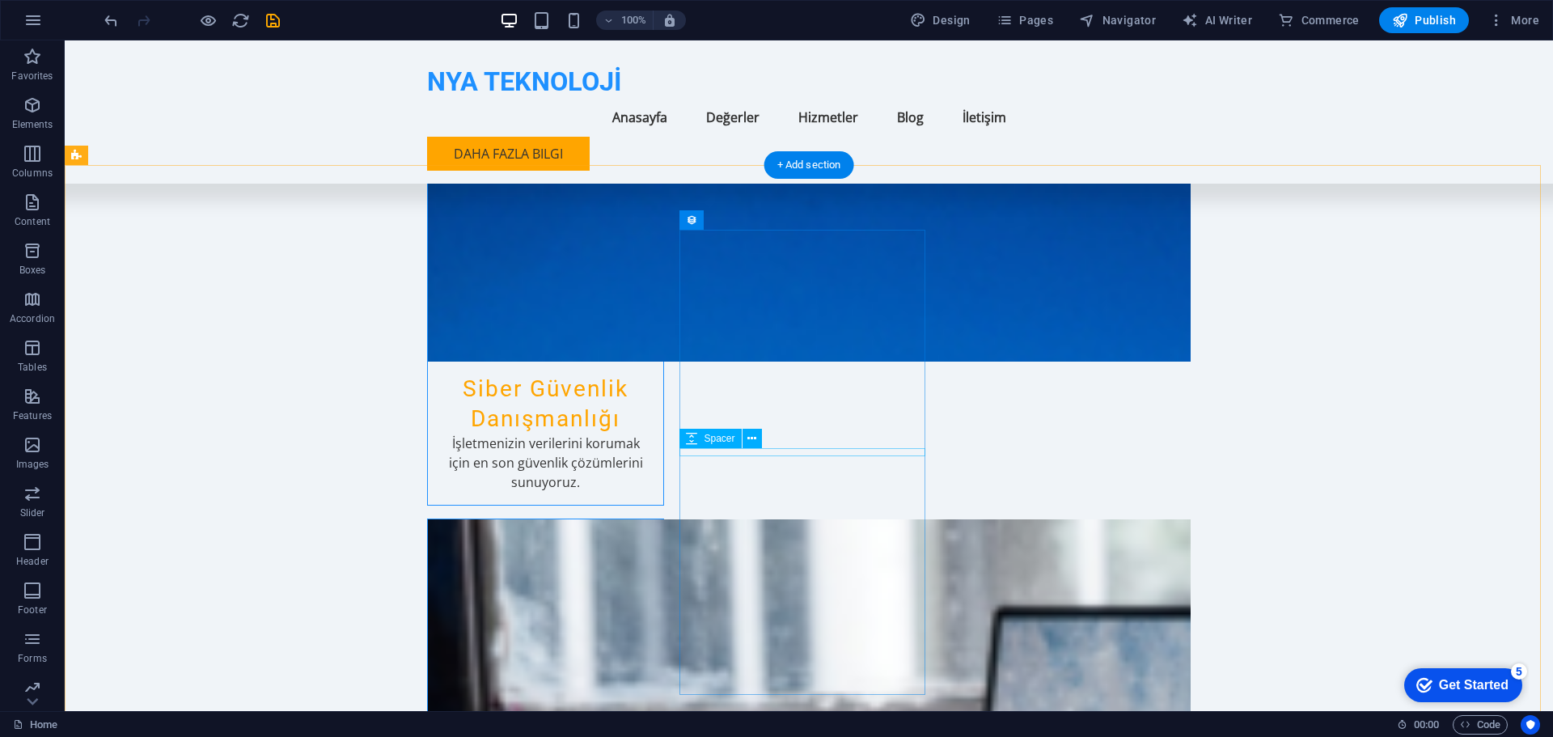
scroll to position [1456, 0]
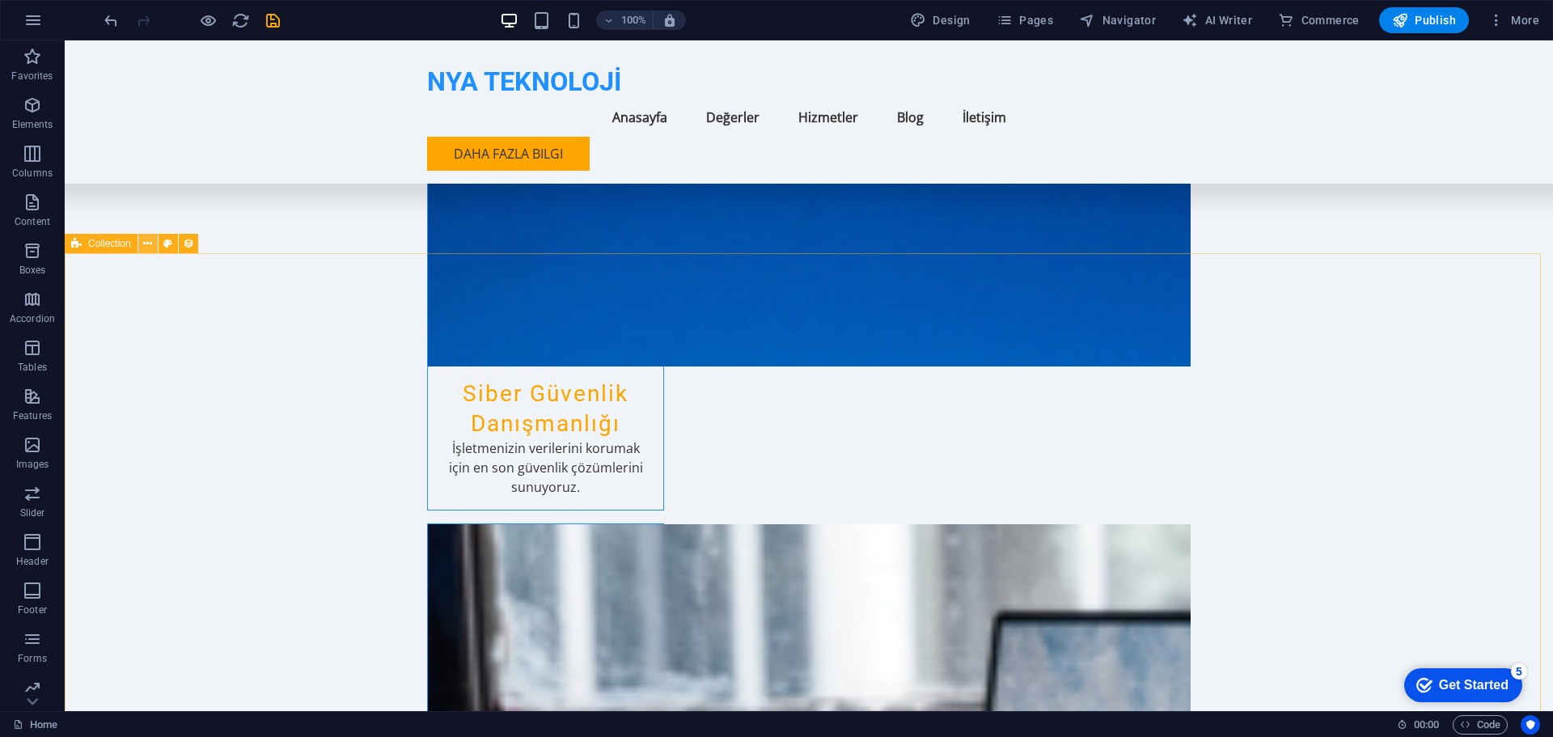
click at [151, 243] on icon at bounding box center [147, 243] width 9 height 17
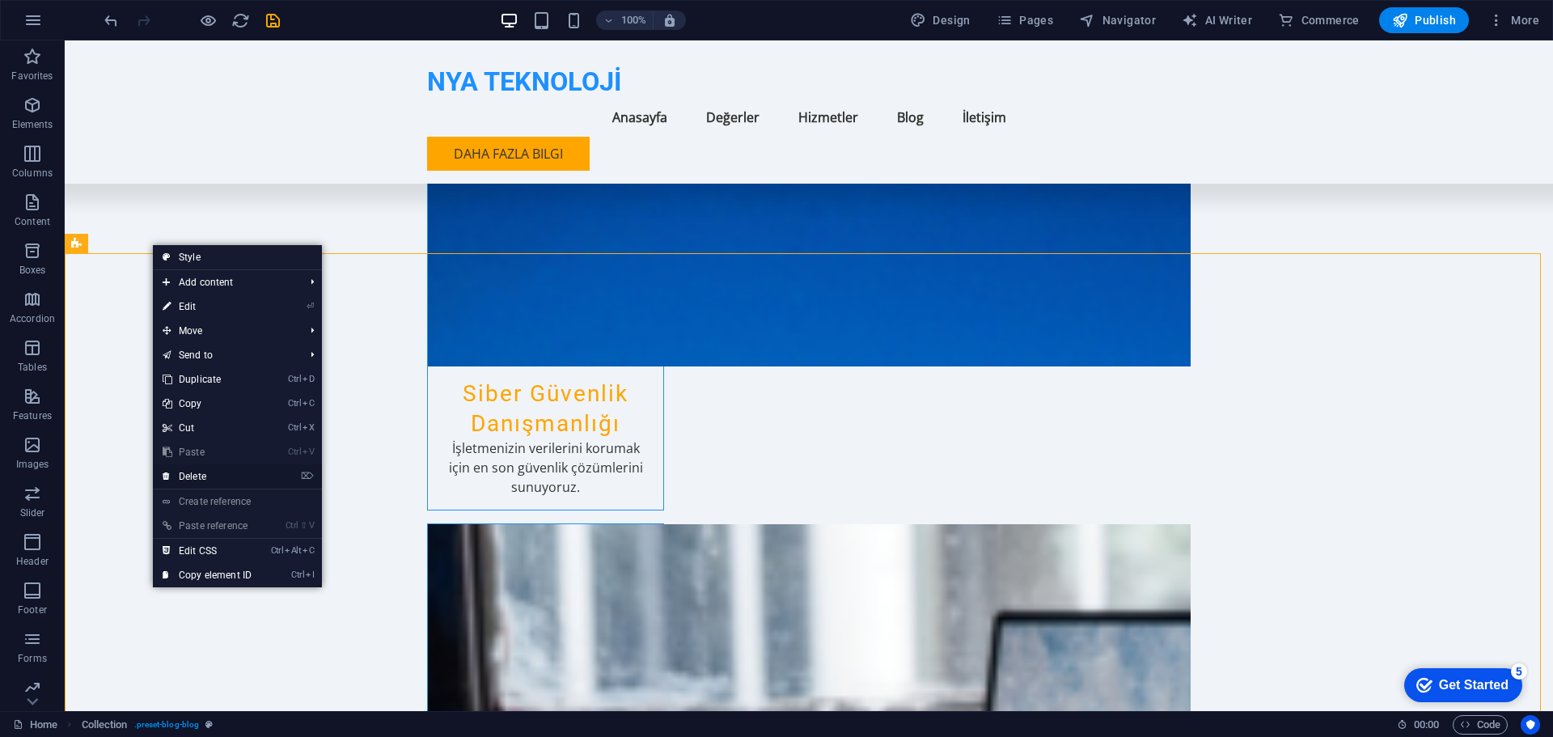
click at [228, 470] on link "⌦ Delete" at bounding box center [207, 476] width 108 height 24
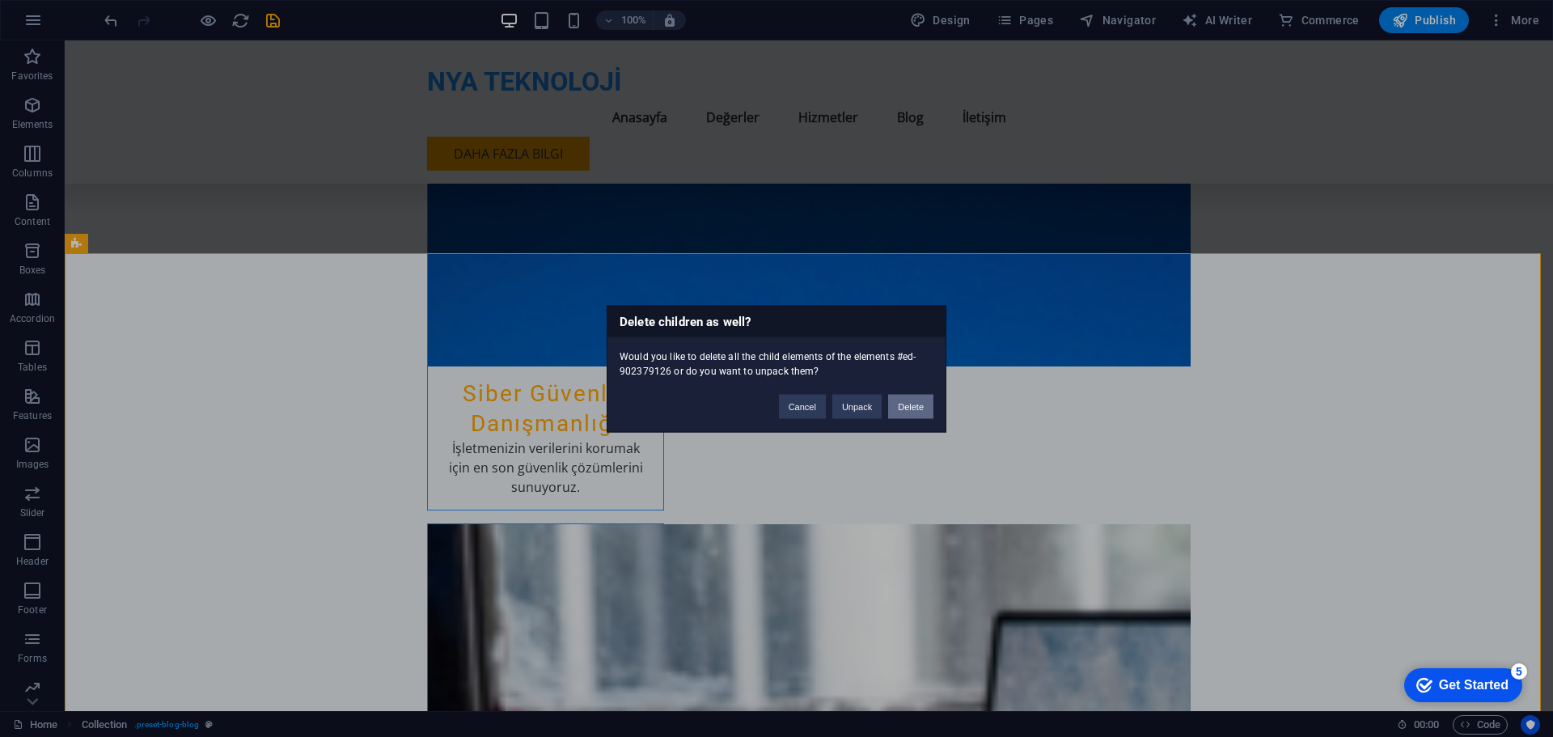
click at [914, 407] on button "Delete" at bounding box center [910, 406] width 45 height 24
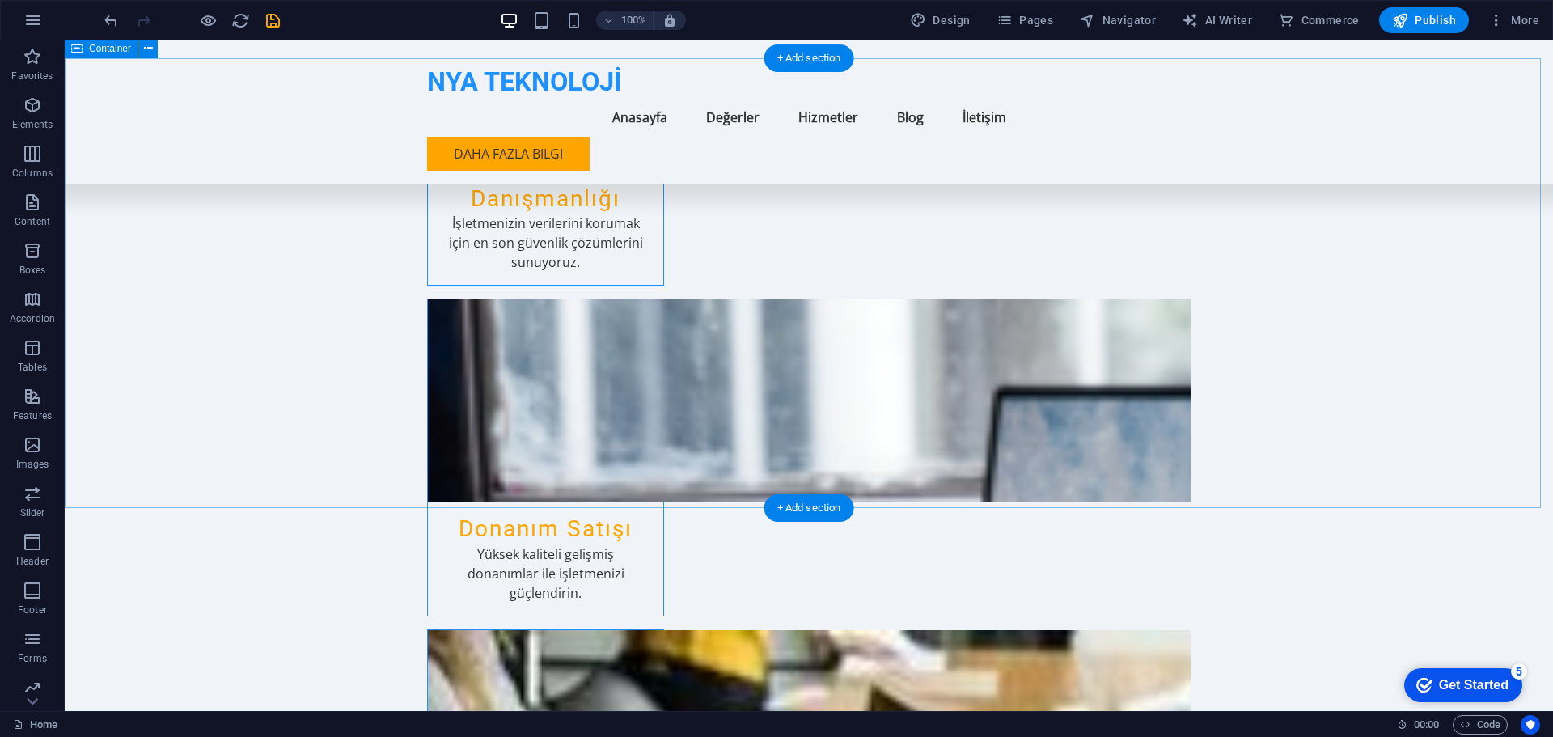
scroll to position [1727, 0]
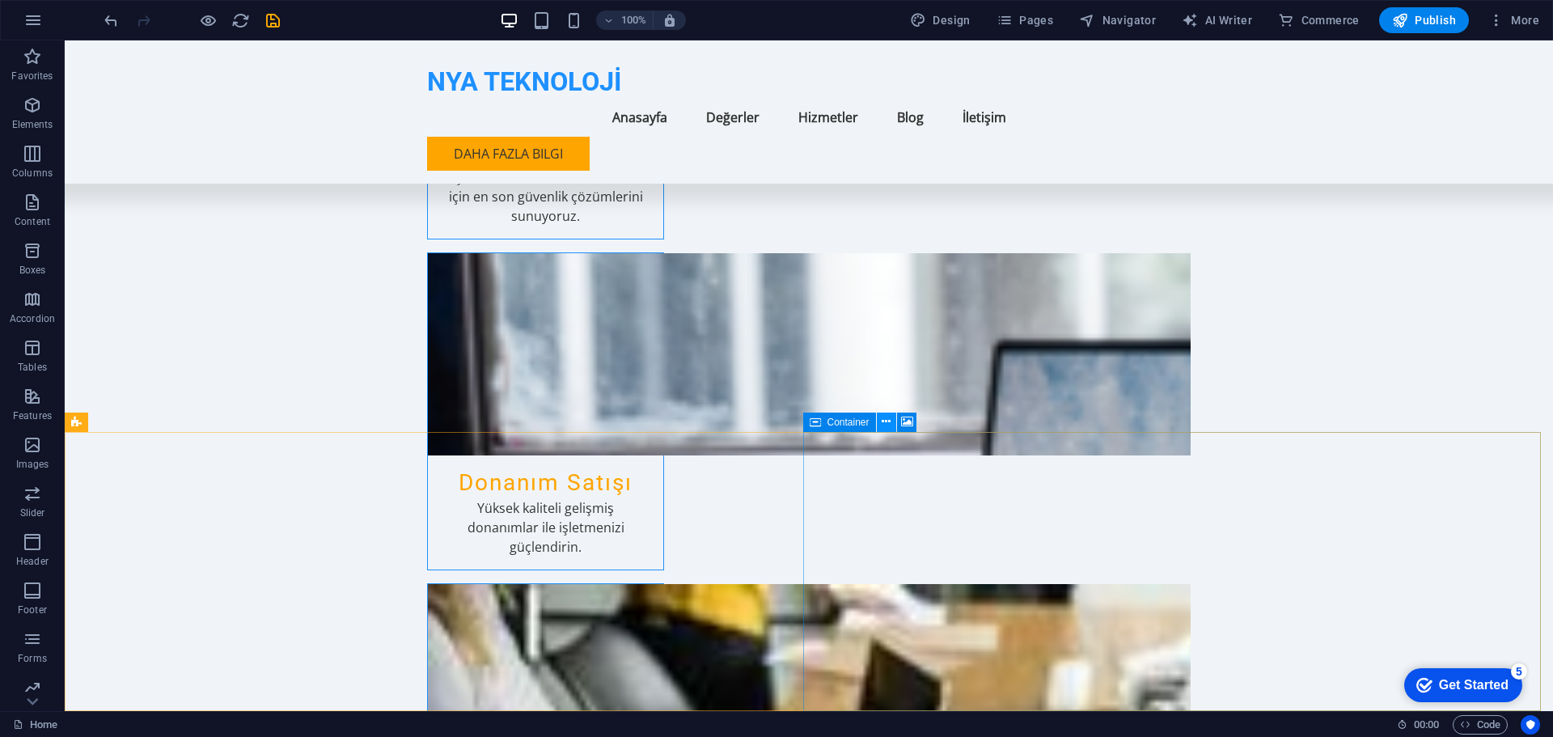
click at [884, 422] on icon at bounding box center [886, 421] width 9 height 17
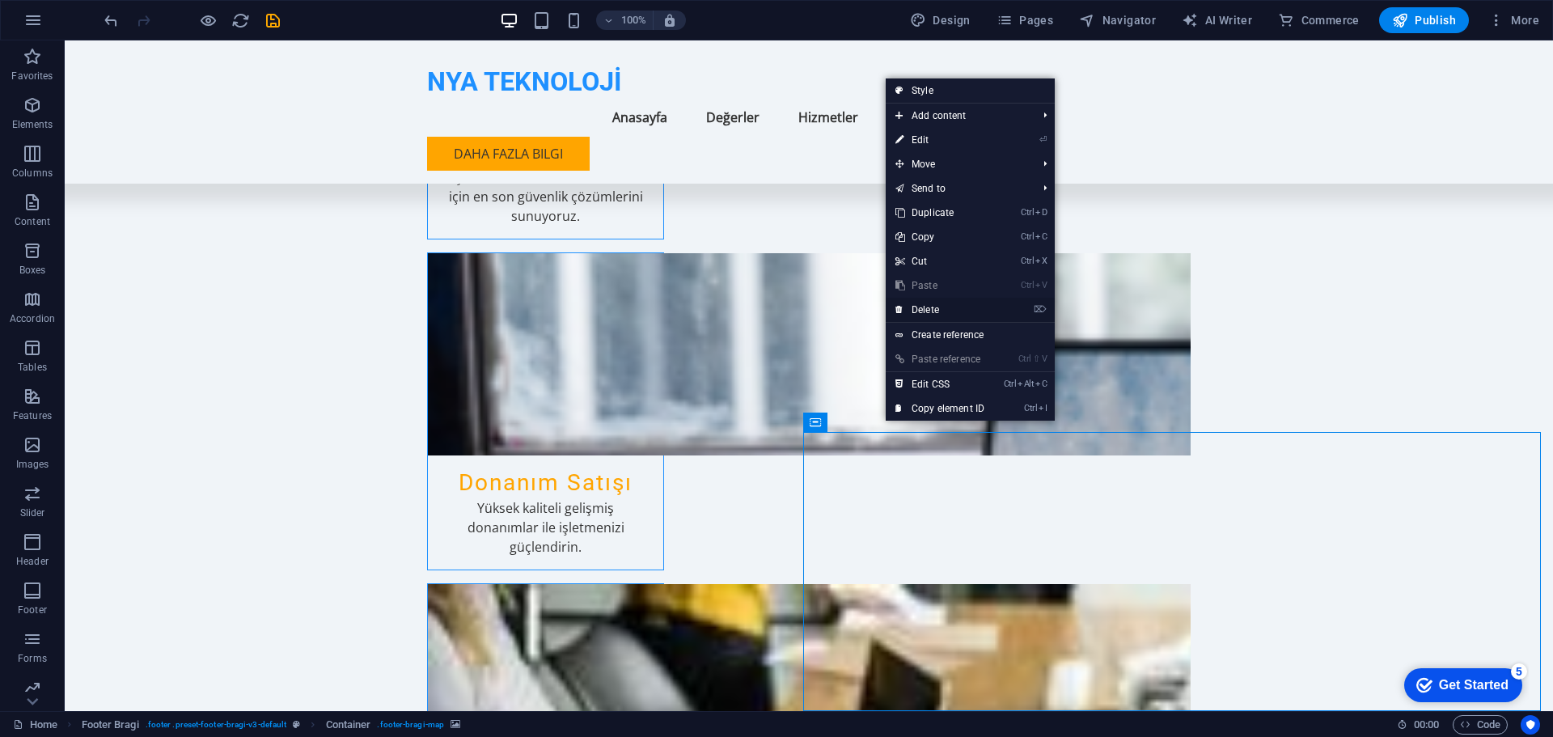
click at [940, 309] on link "⌦ Delete" at bounding box center [940, 310] width 108 height 24
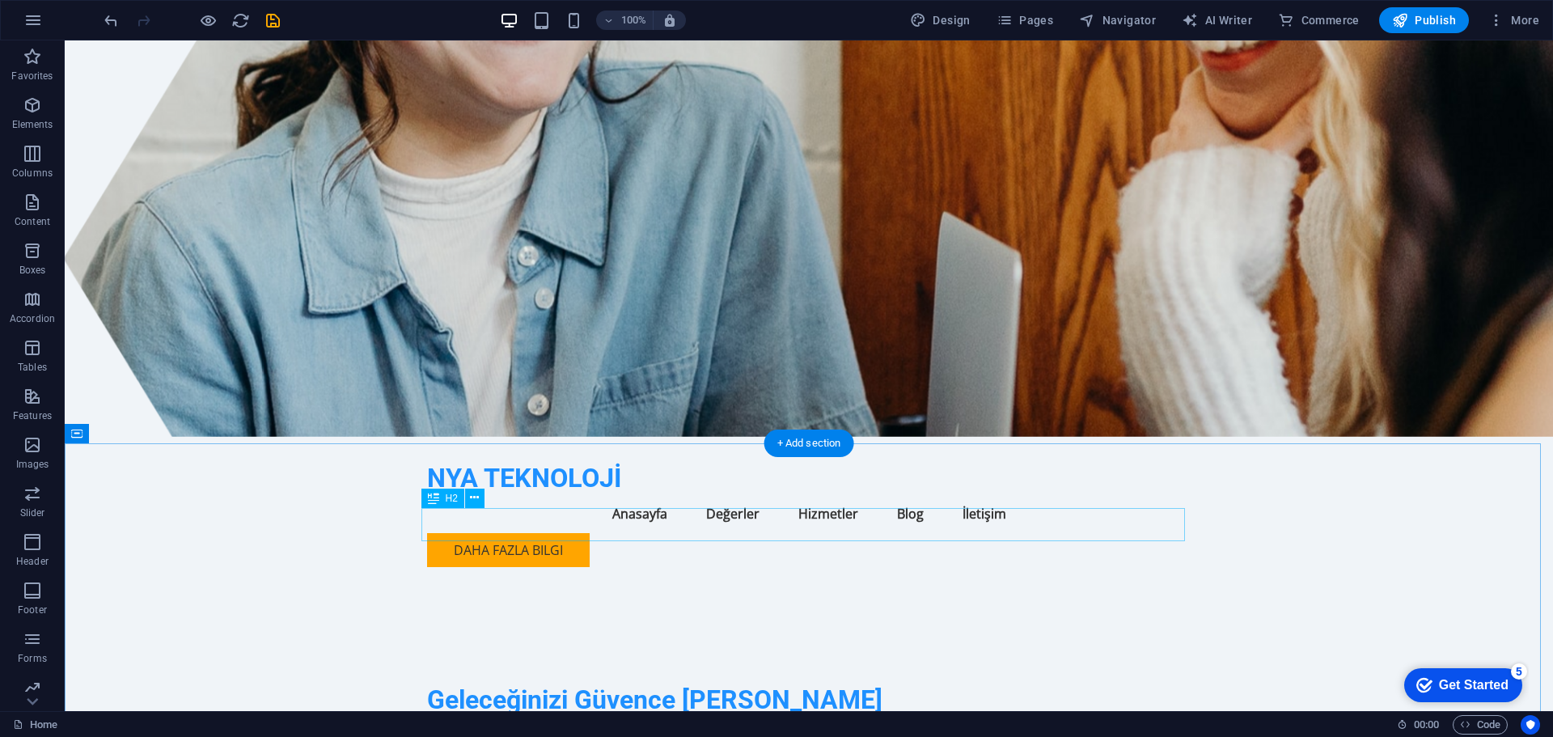
scroll to position [0, 0]
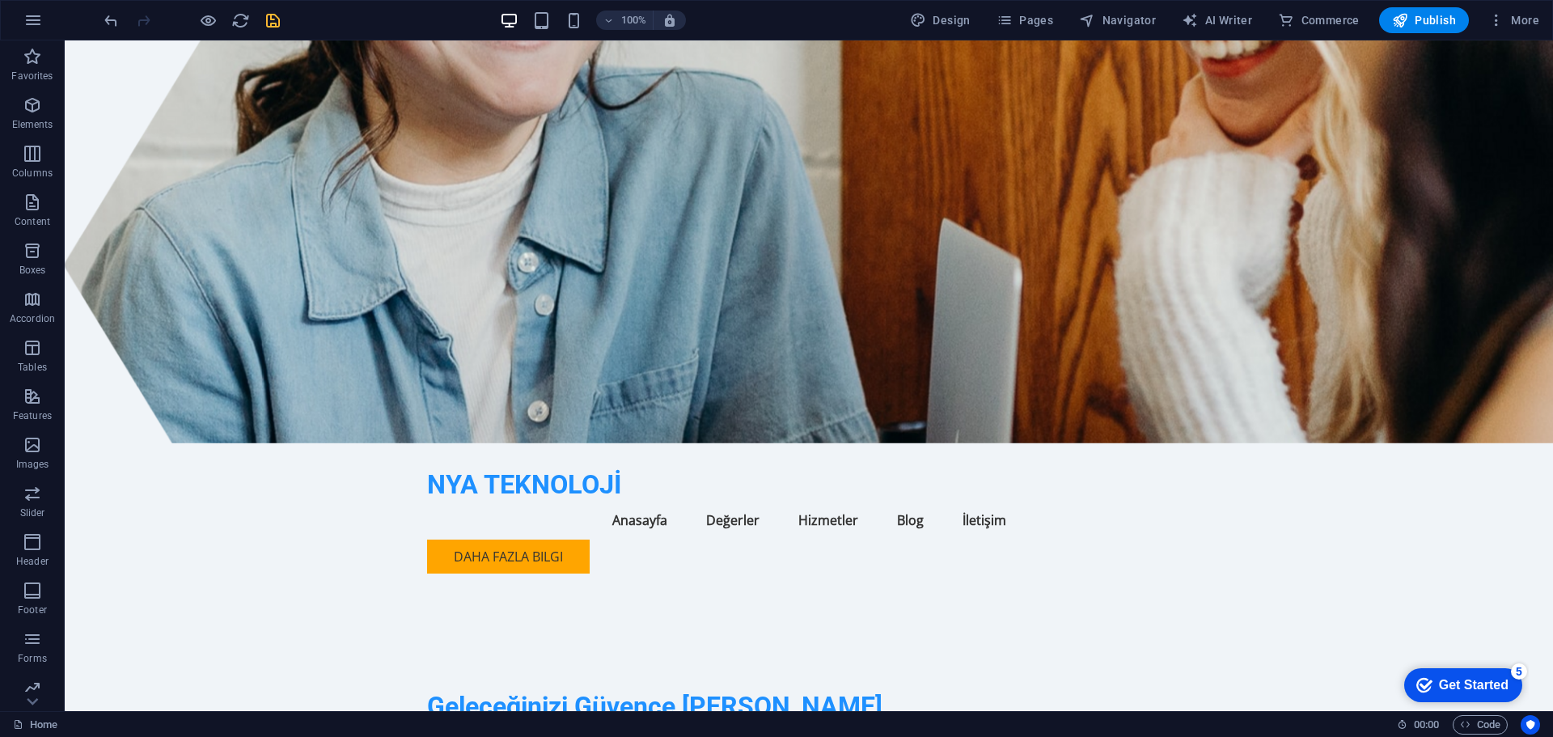
click at [273, 23] on icon "save" at bounding box center [273, 20] width 19 height 19
click at [519, 539] on div "Daha Fazla Bilgi" at bounding box center [809, 556] width 764 height 34
click at [1427, 23] on span "Publish" at bounding box center [1424, 20] width 64 height 16
click at [1464, 690] on div "Get Started" at bounding box center [1474, 685] width 70 height 15
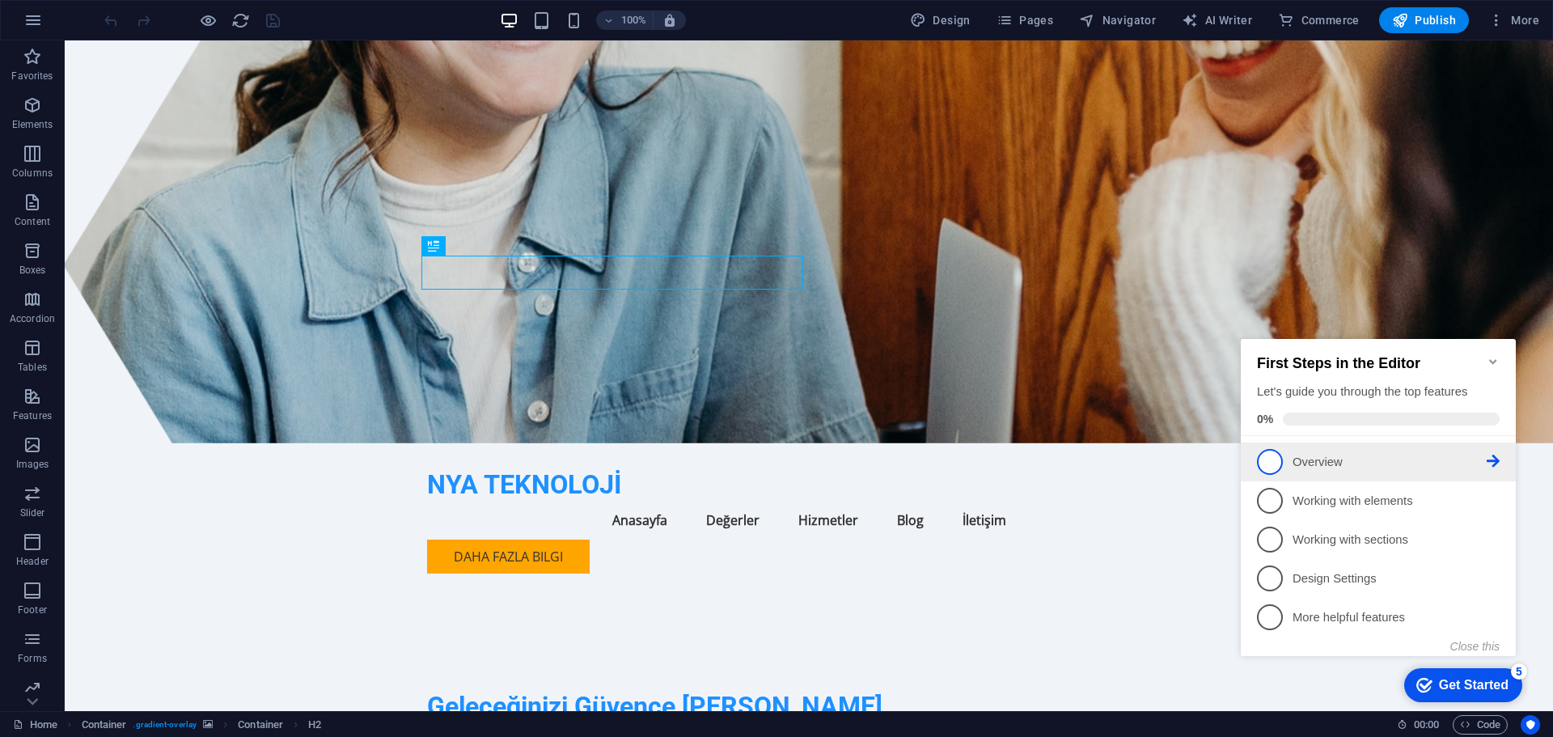
click at [1377, 461] on p "Overview - incomplete" at bounding box center [1390, 462] width 194 height 17
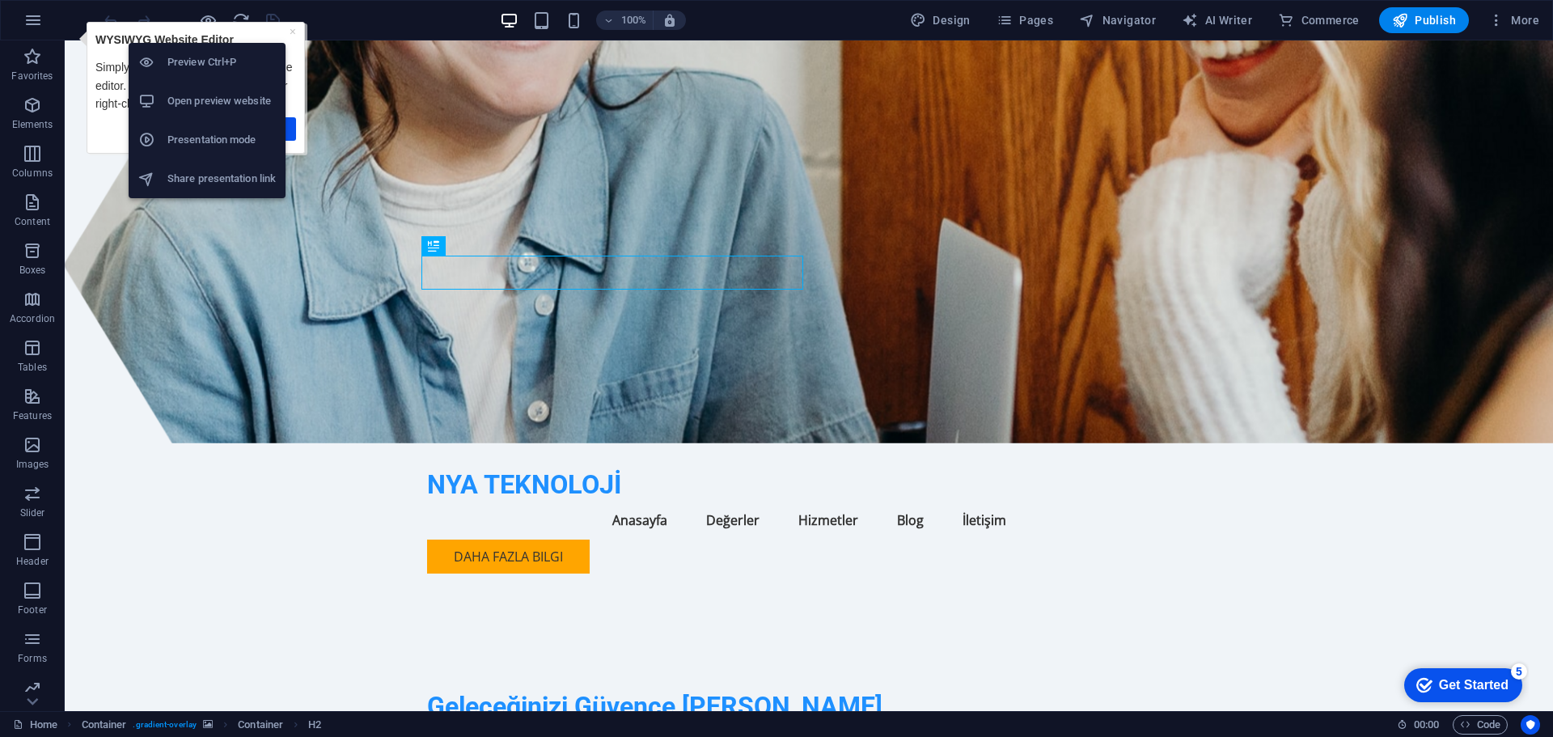
drag, startPoint x: 277, startPoint y: 40, endPoint x: 232, endPoint y: 90, distance: 66.4
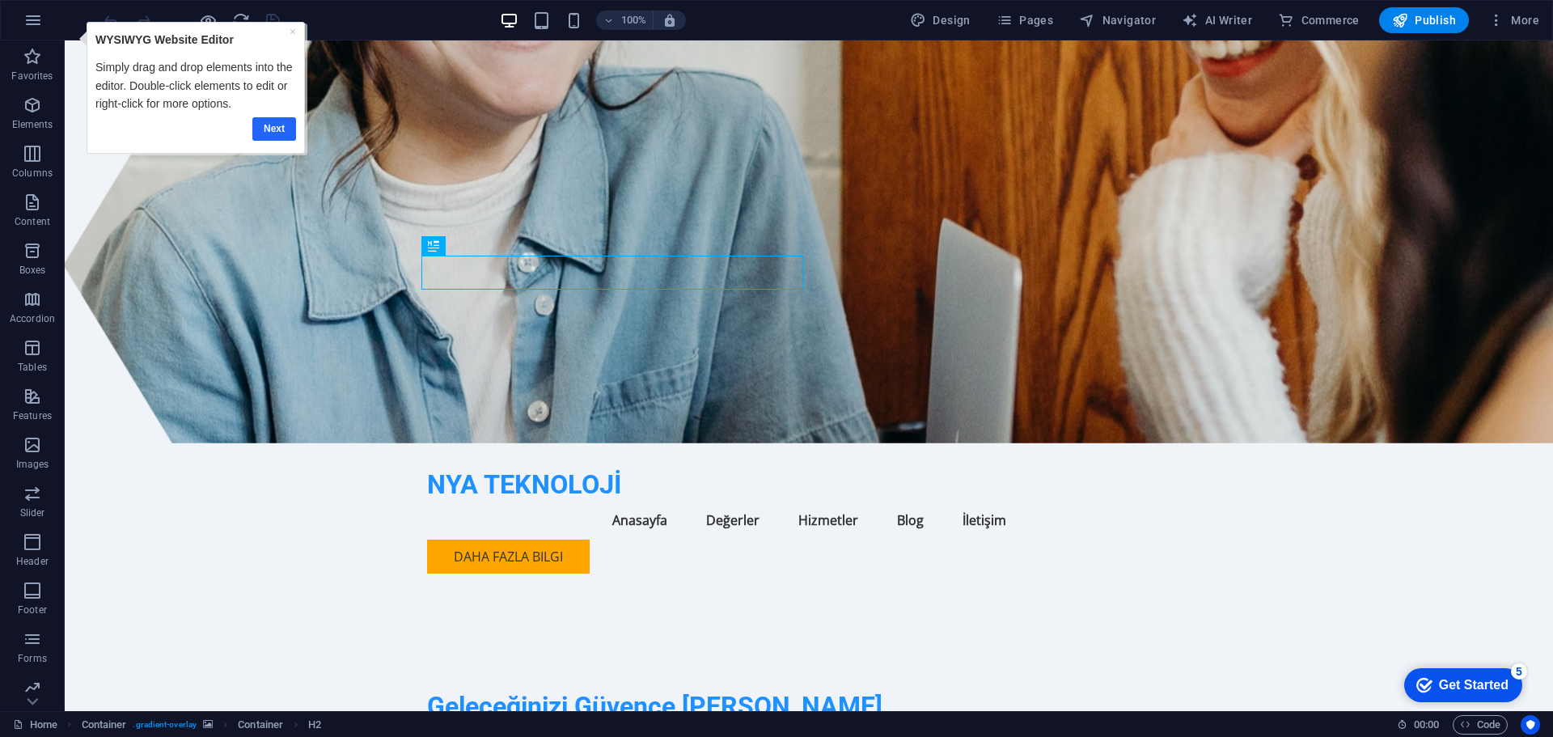
click at [270, 126] on link "Next" at bounding box center [274, 128] width 44 height 23
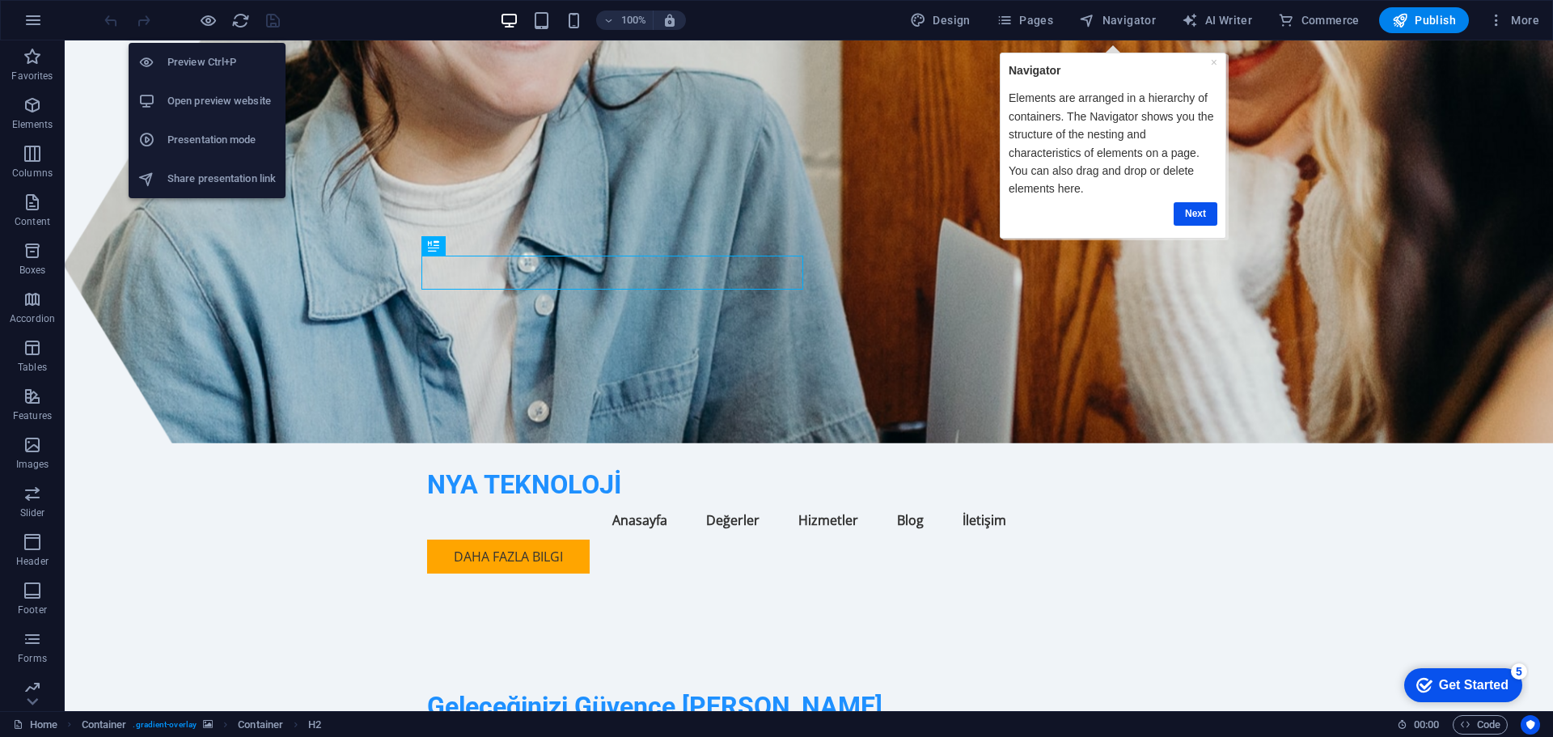
click at [264, 137] on h6 "Presentation mode" at bounding box center [221, 139] width 108 height 19
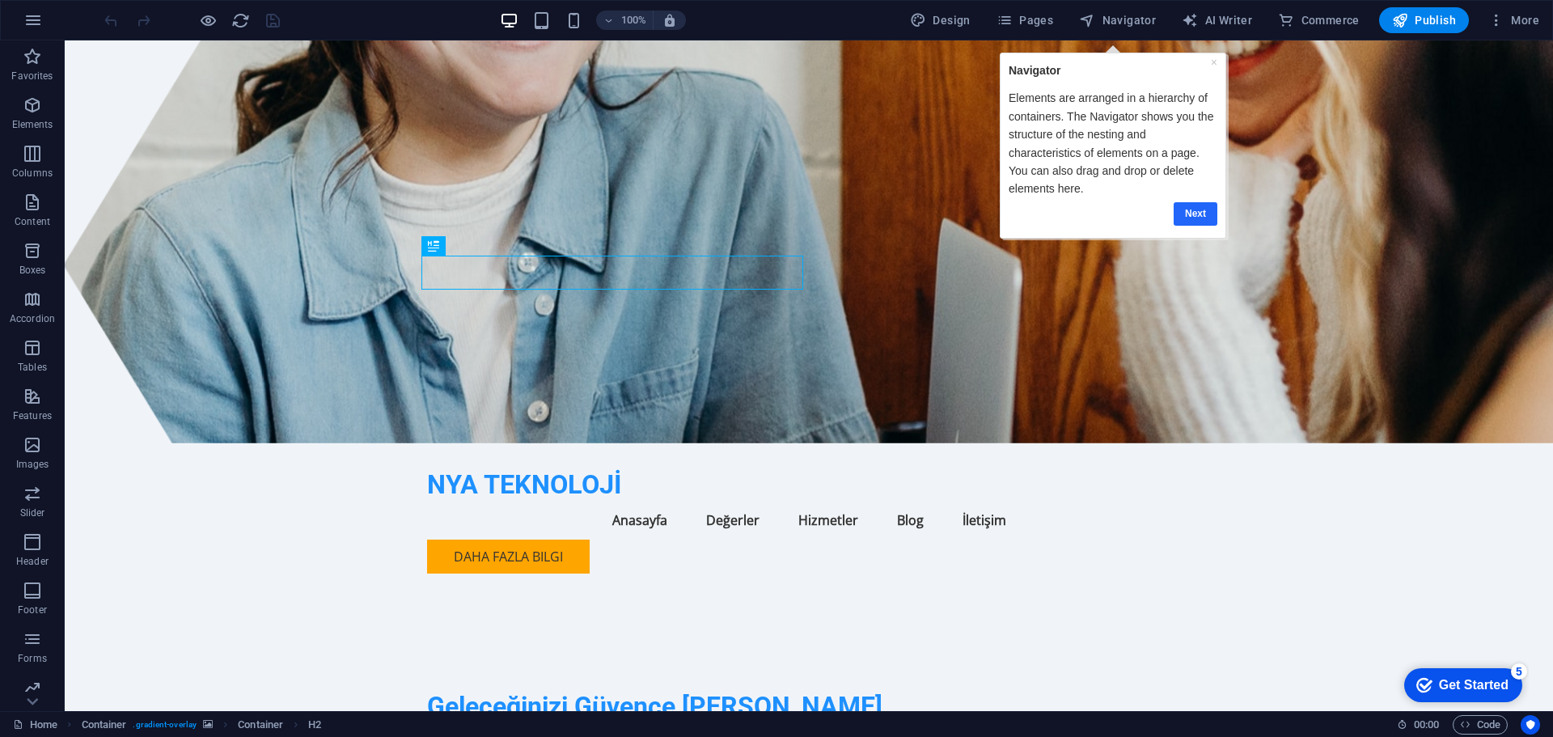
click at [1202, 210] on link "Next" at bounding box center [1195, 213] width 44 height 23
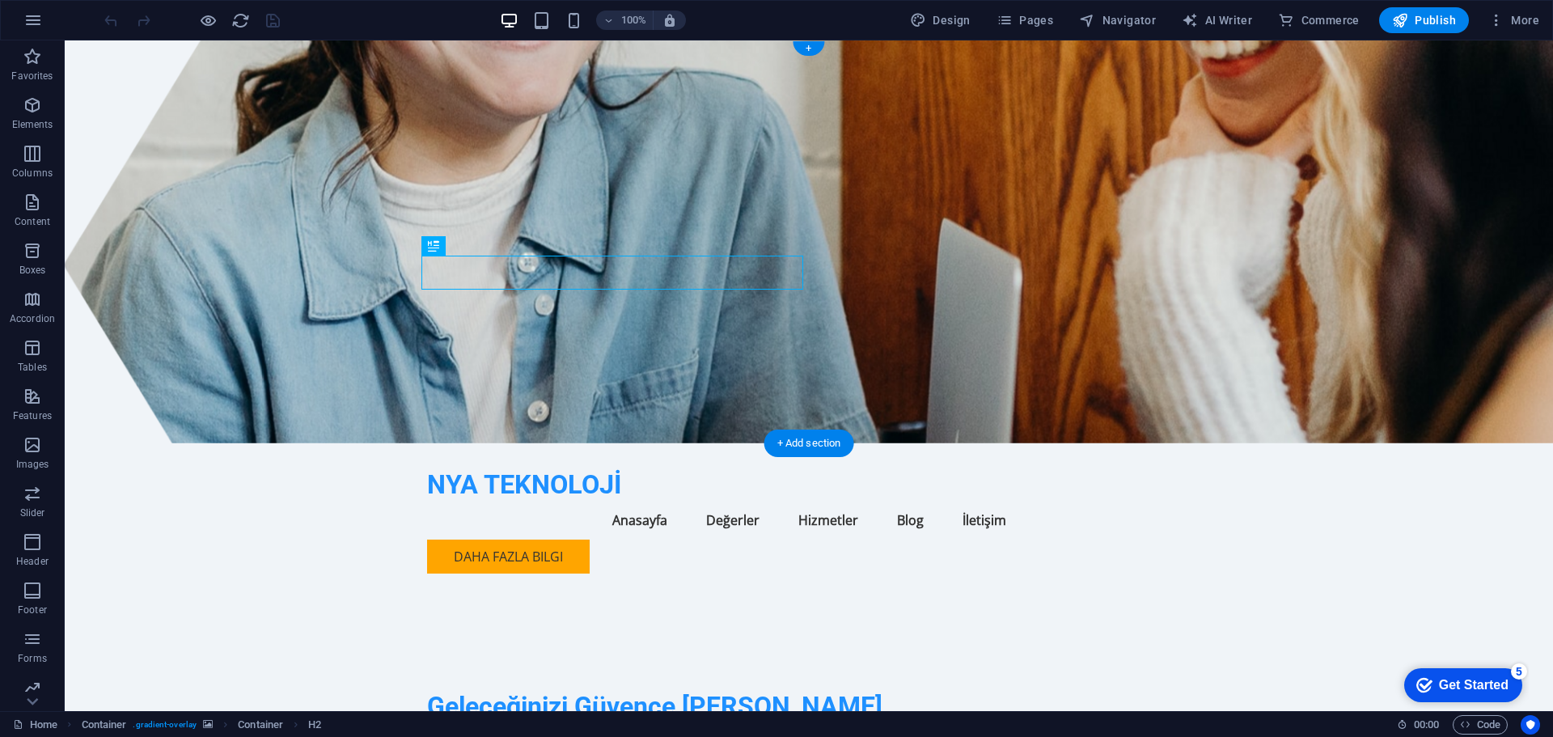
click at [1203, 212] on figure at bounding box center [809, 241] width 1488 height 403
select select "header"
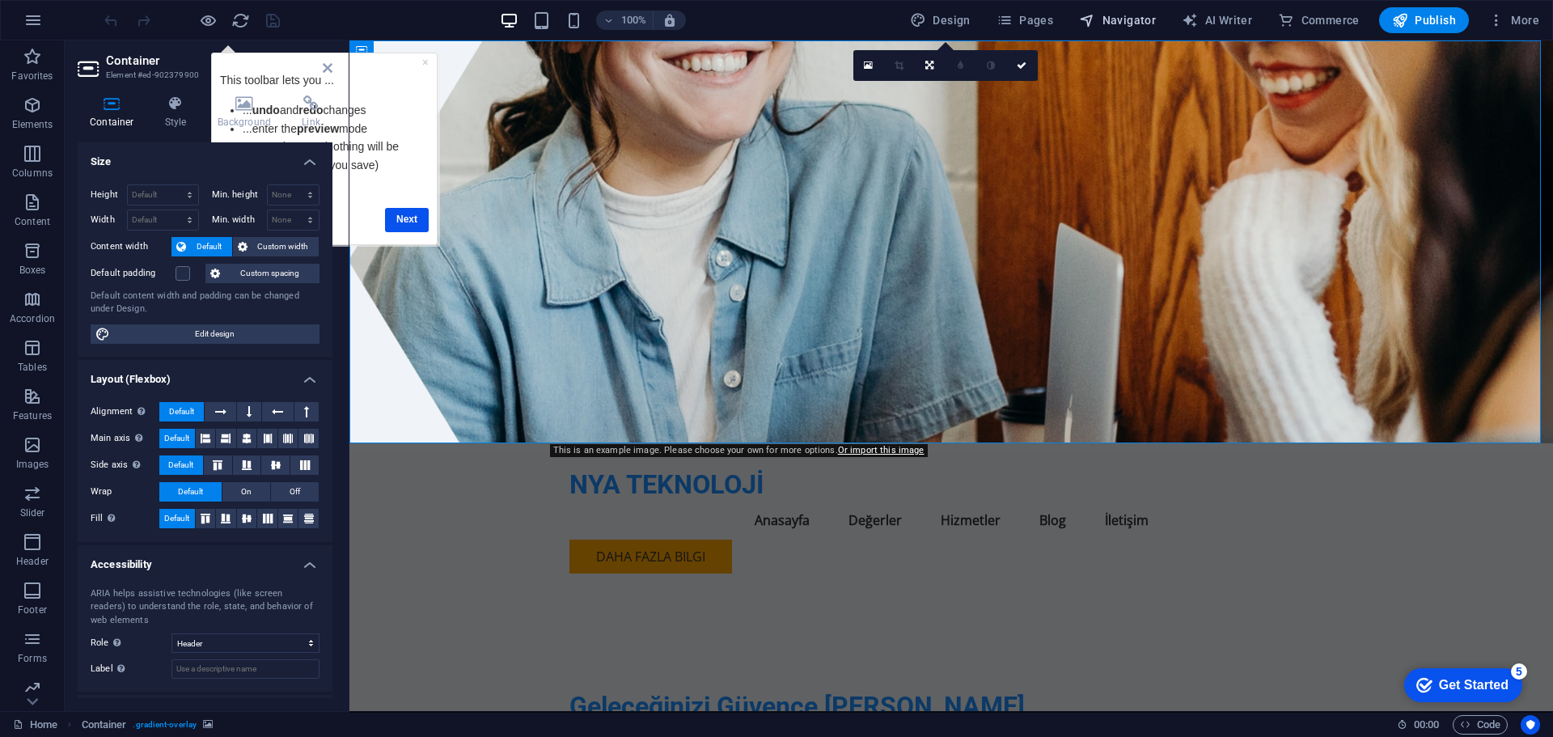
click at [1119, 12] on span "Navigator" at bounding box center [1117, 20] width 77 height 16
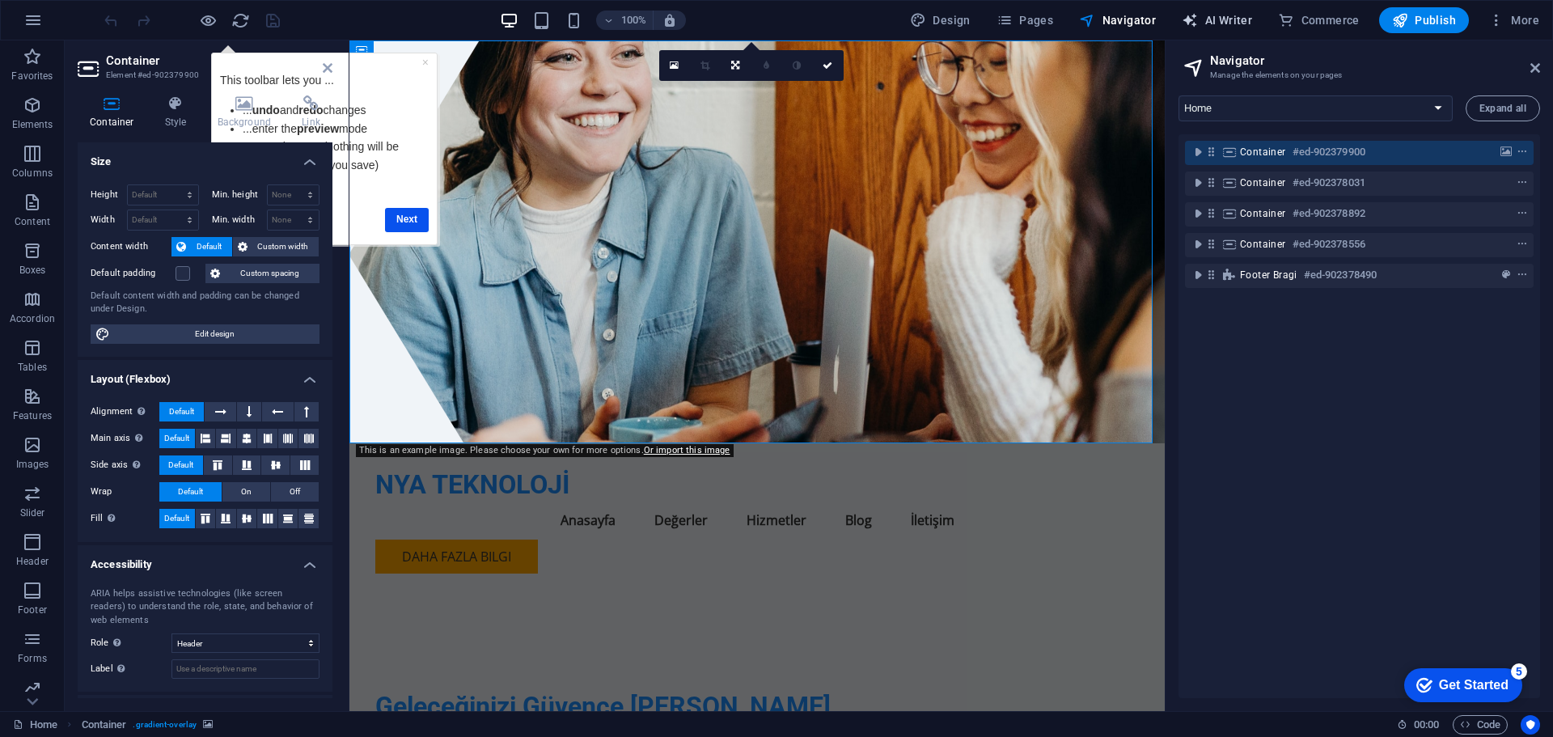
click at [1221, 14] on span "AI Writer" at bounding box center [1217, 20] width 70 height 16
select select "English"
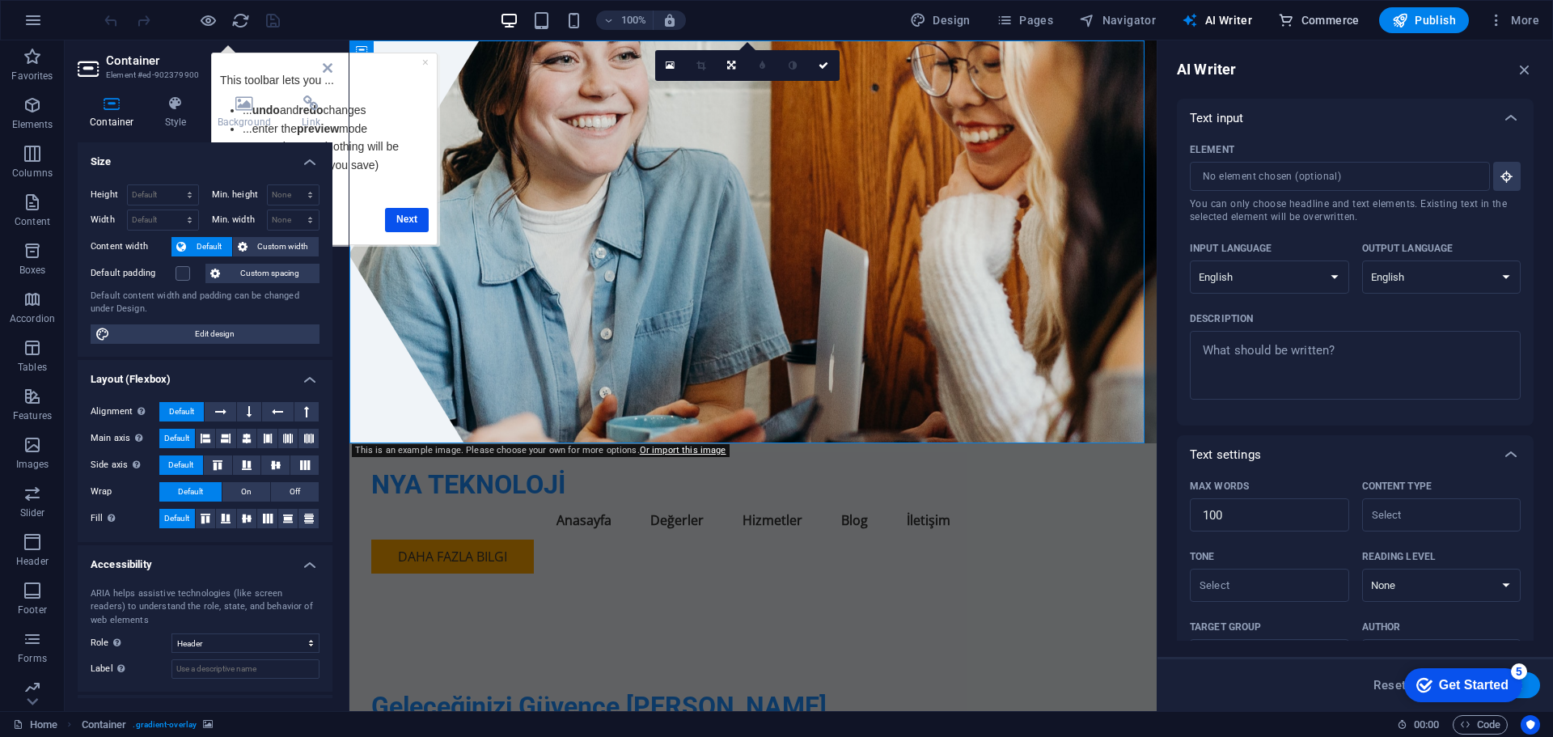
click at [1314, 15] on span "Commerce" at bounding box center [1319, 20] width 82 height 16
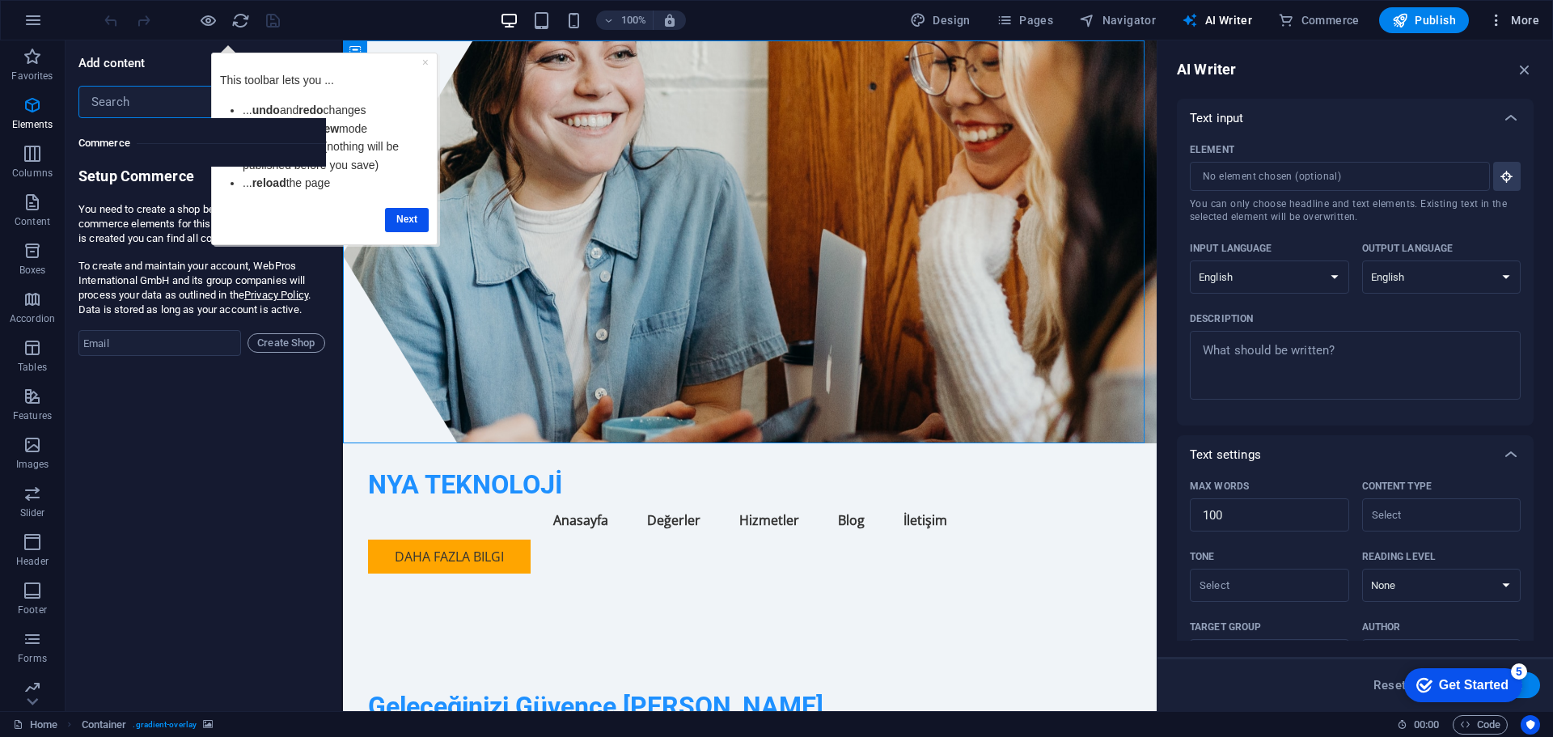
scroll to position [15587, 0]
click at [1515, 19] on span "More" at bounding box center [1513, 20] width 51 height 16
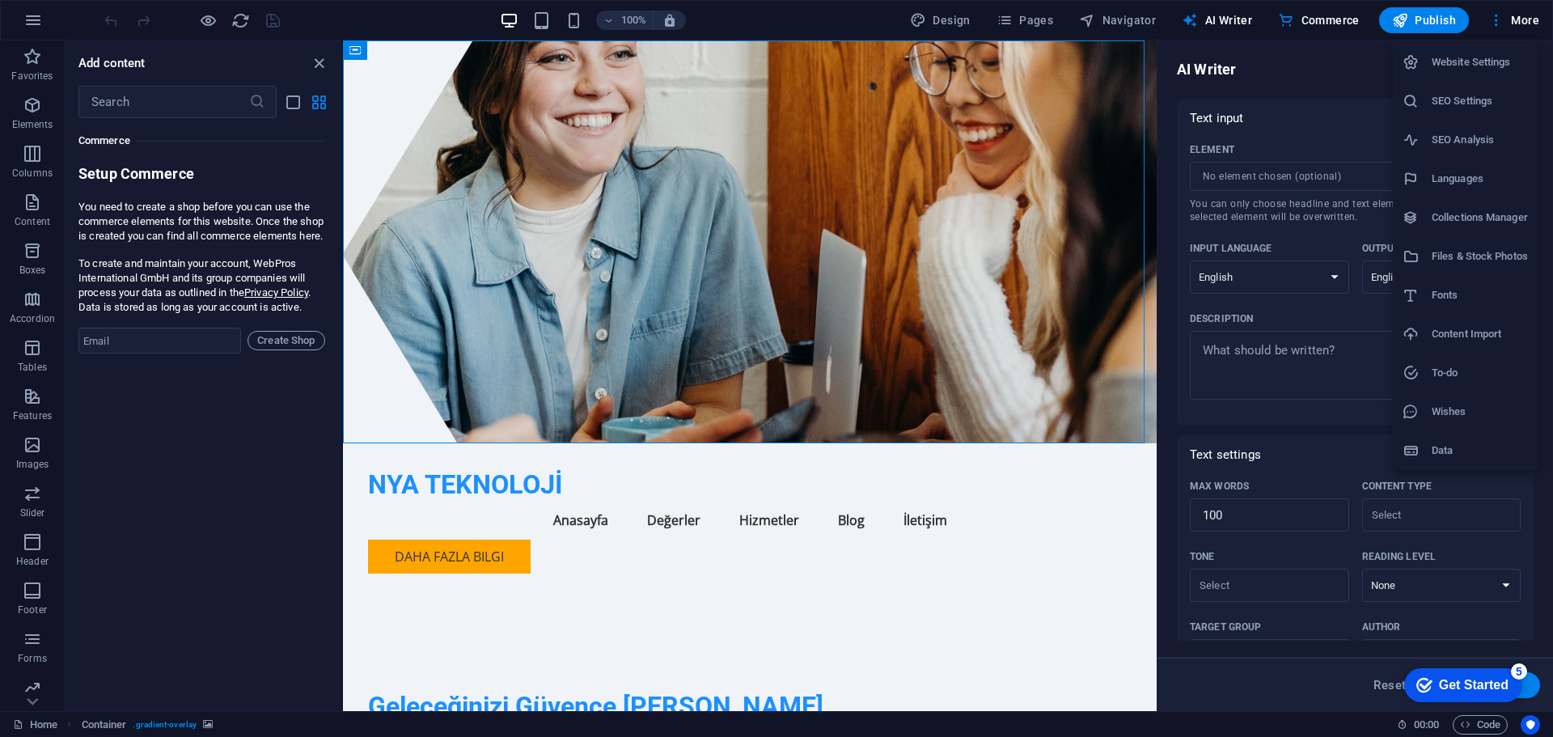
click at [1126, 9] on div at bounding box center [776, 368] width 1553 height 737
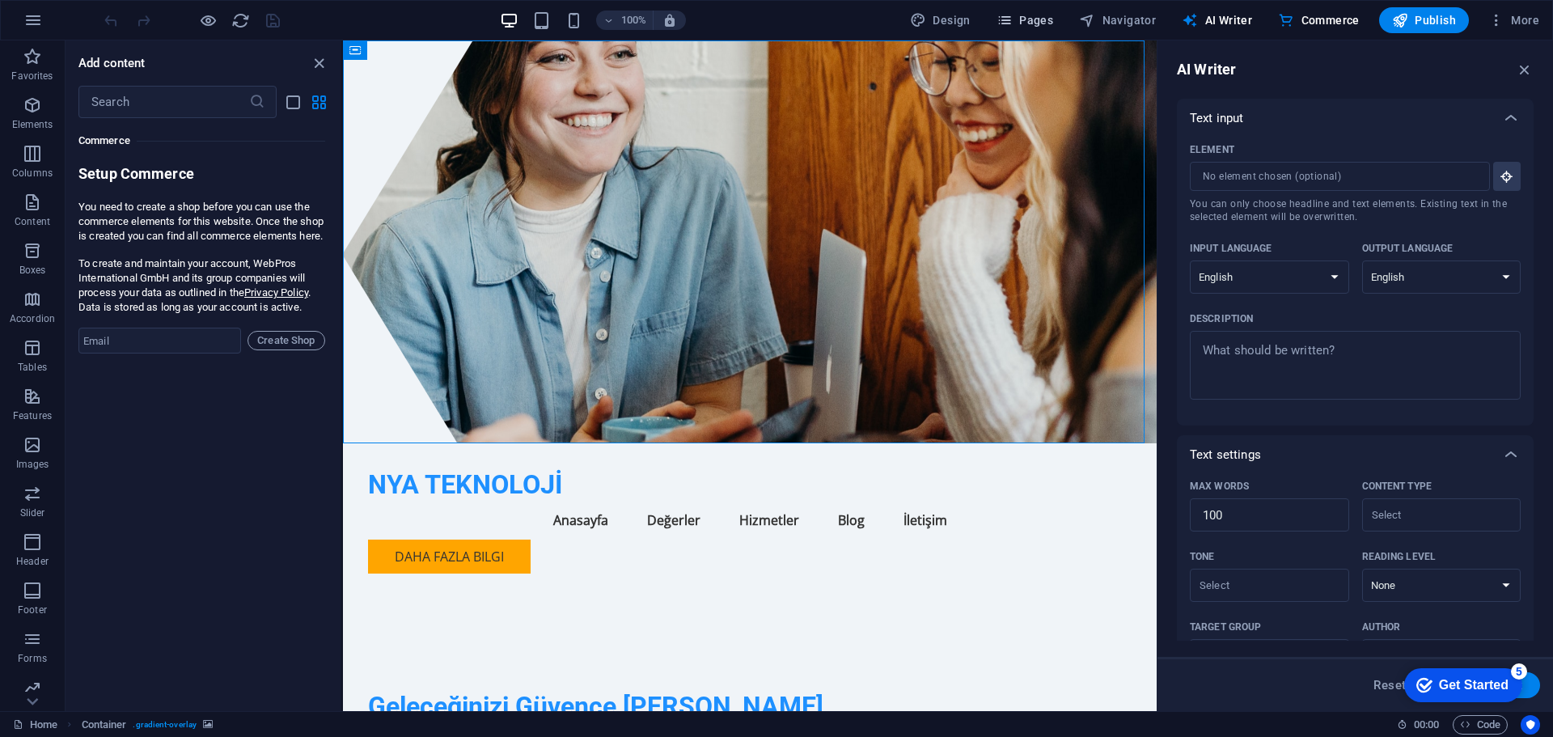
click at [1039, 16] on span "Pages" at bounding box center [1024, 20] width 57 height 16
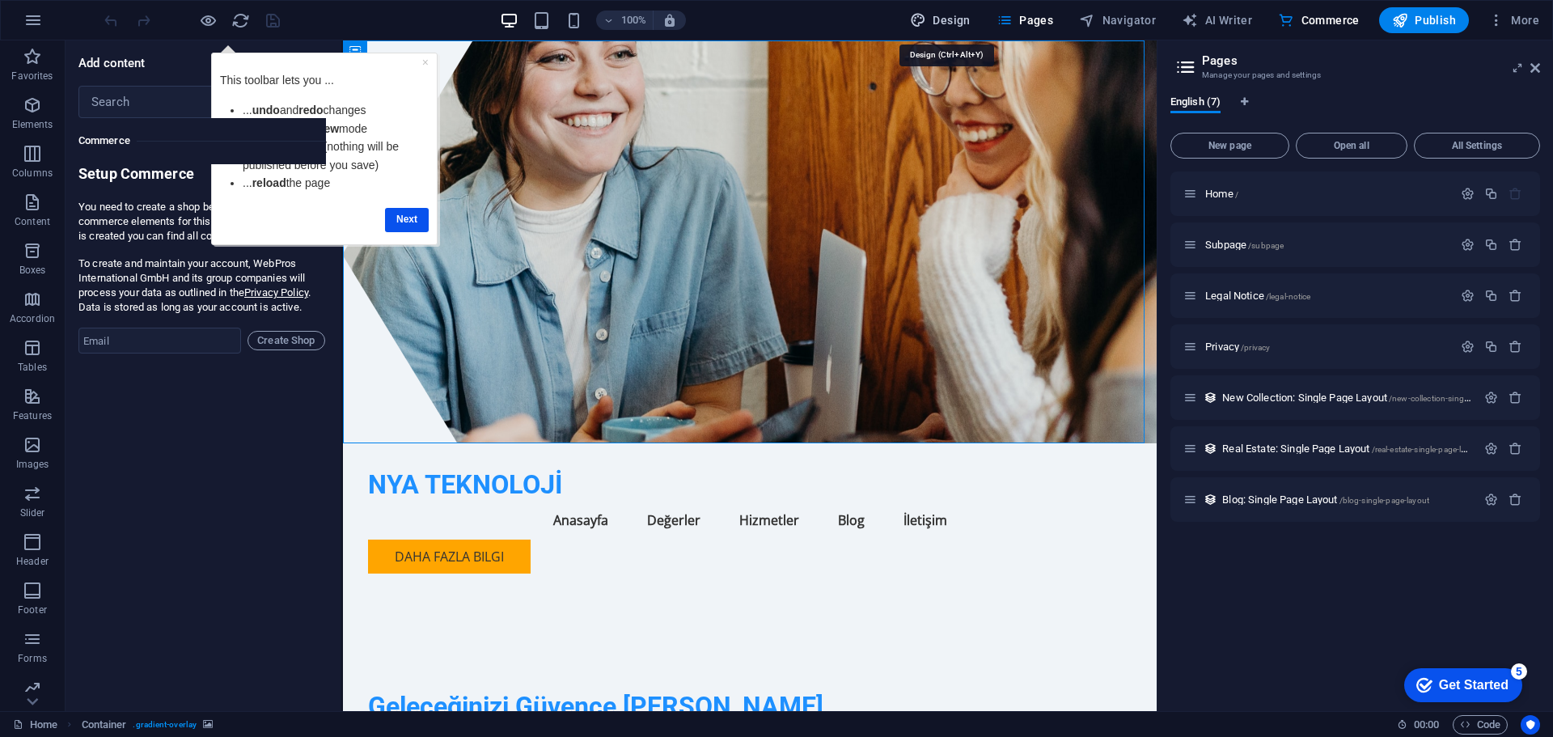
click at [966, 16] on span "Design" at bounding box center [940, 20] width 61 height 16
select select "px"
select select "200"
select select "px"
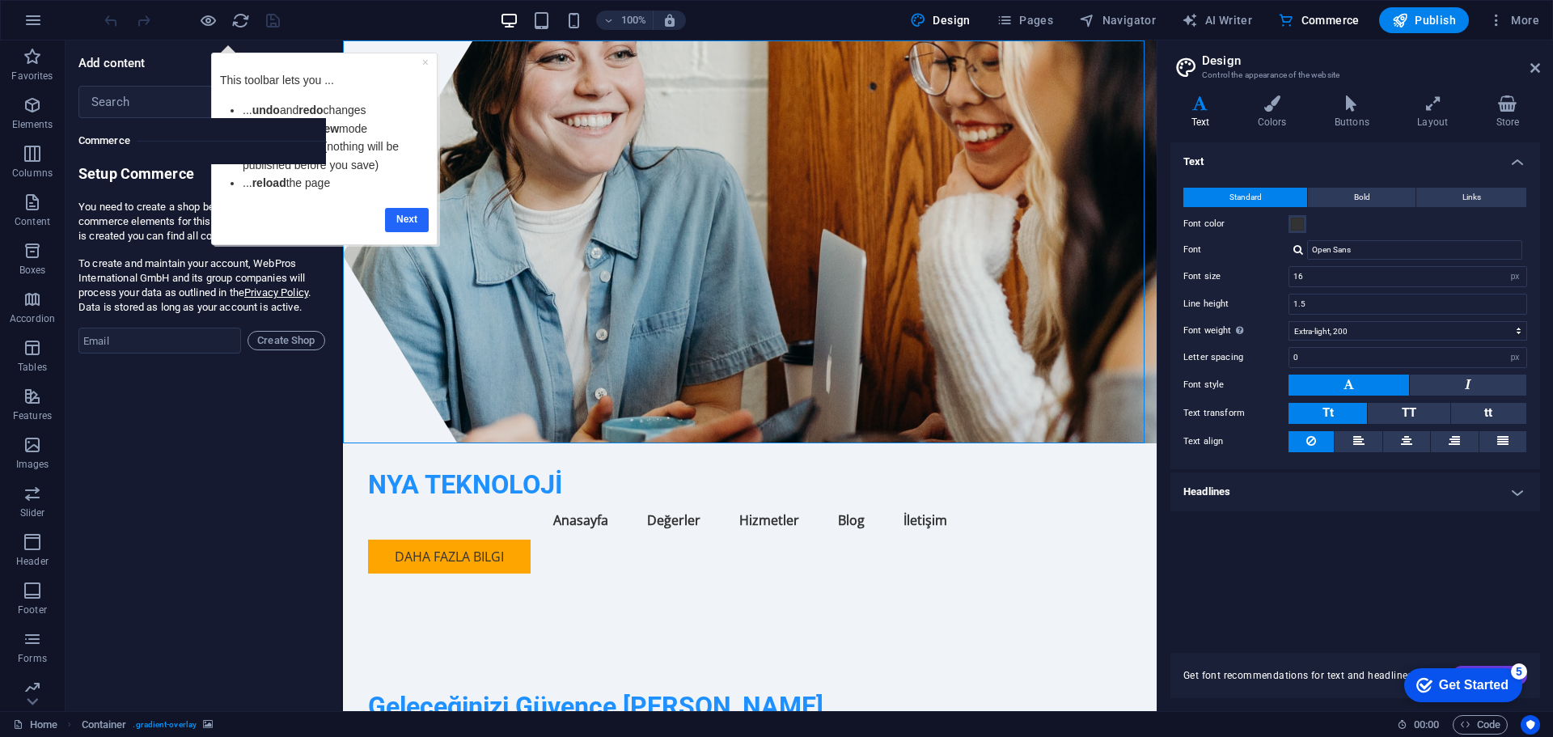
click at [394, 214] on link "Next" at bounding box center [407, 219] width 44 height 23
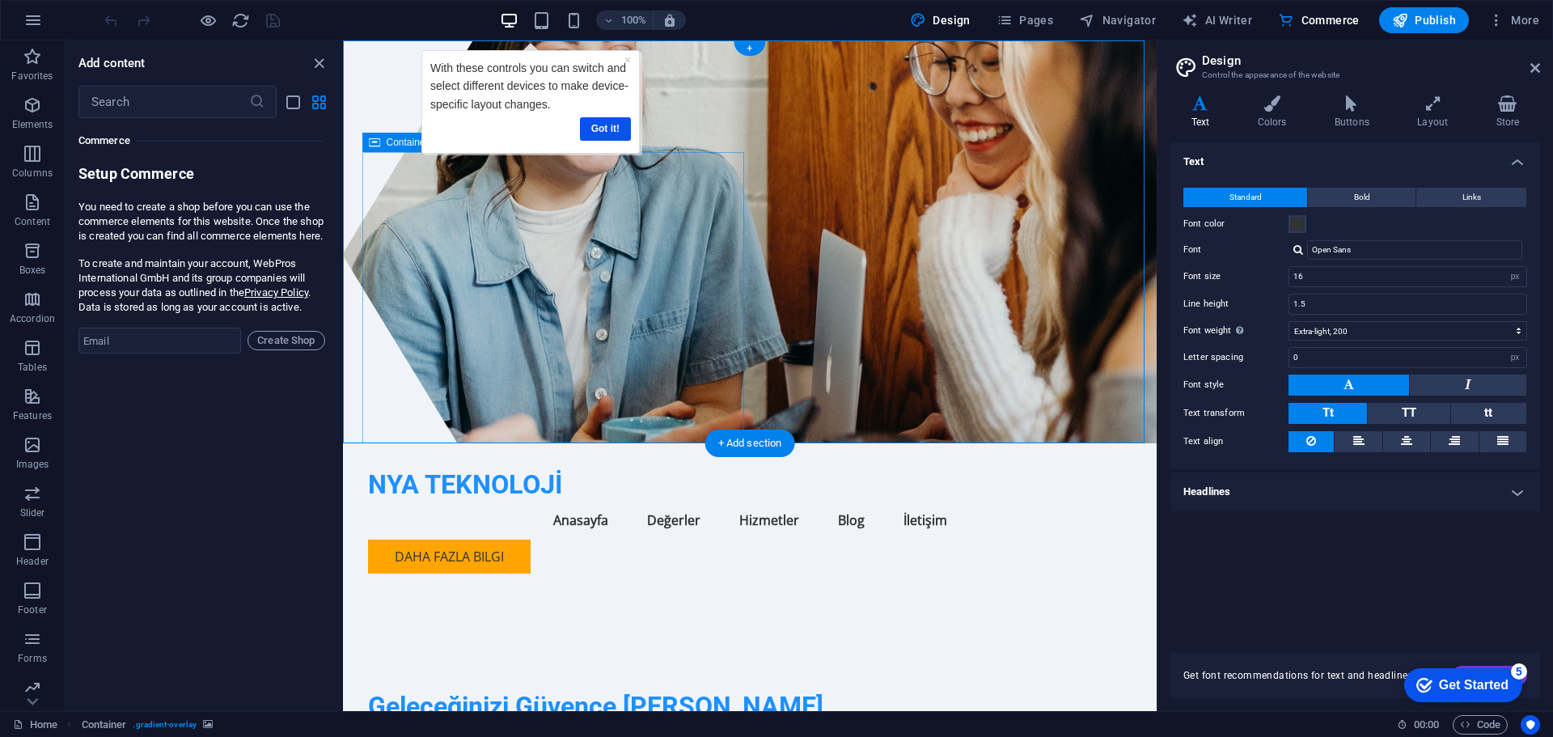
scroll to position [0, 0]
click at [319, 68] on icon "close panel" at bounding box center [319, 63] width 19 height 19
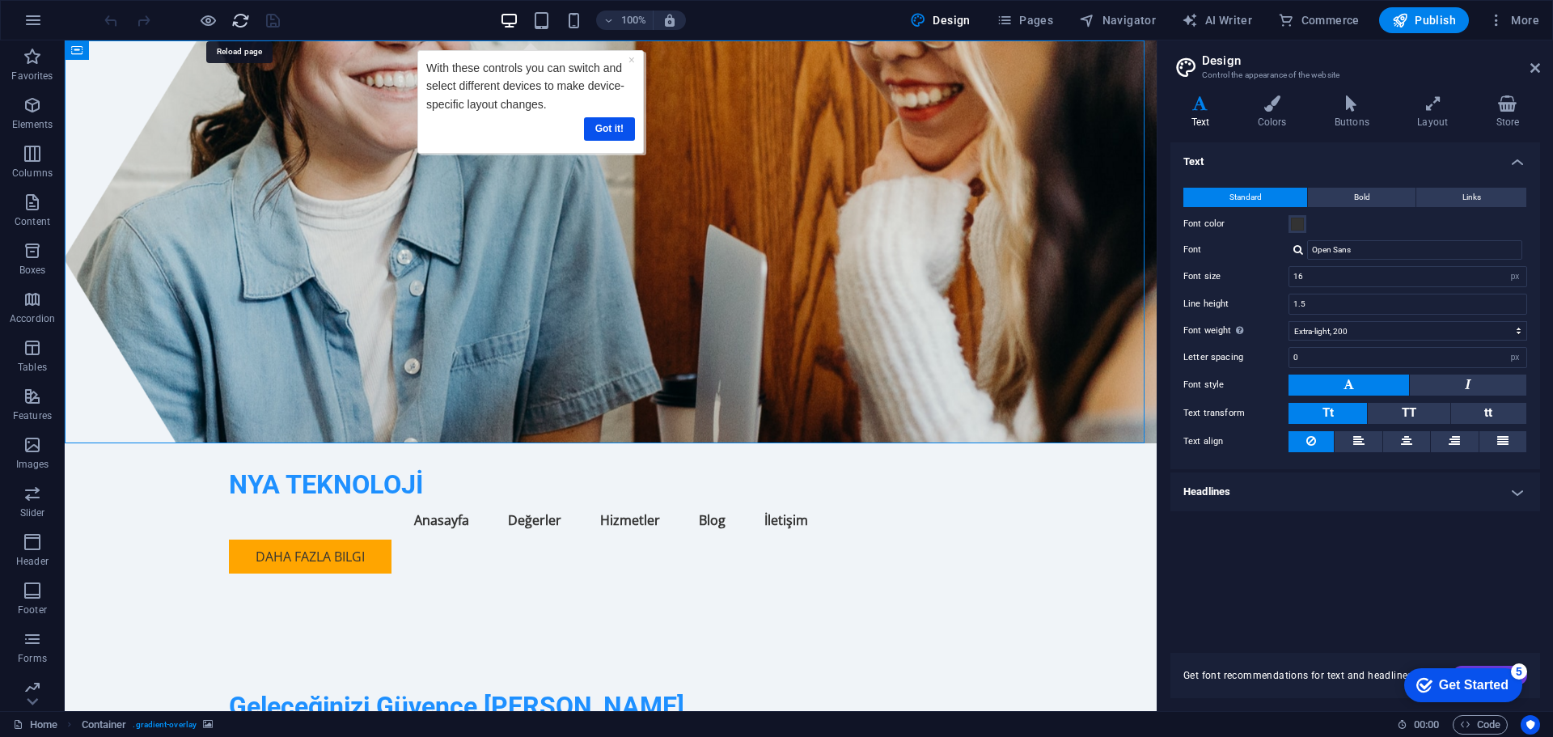
click at [239, 15] on icon "reload" at bounding box center [240, 20] width 19 height 19
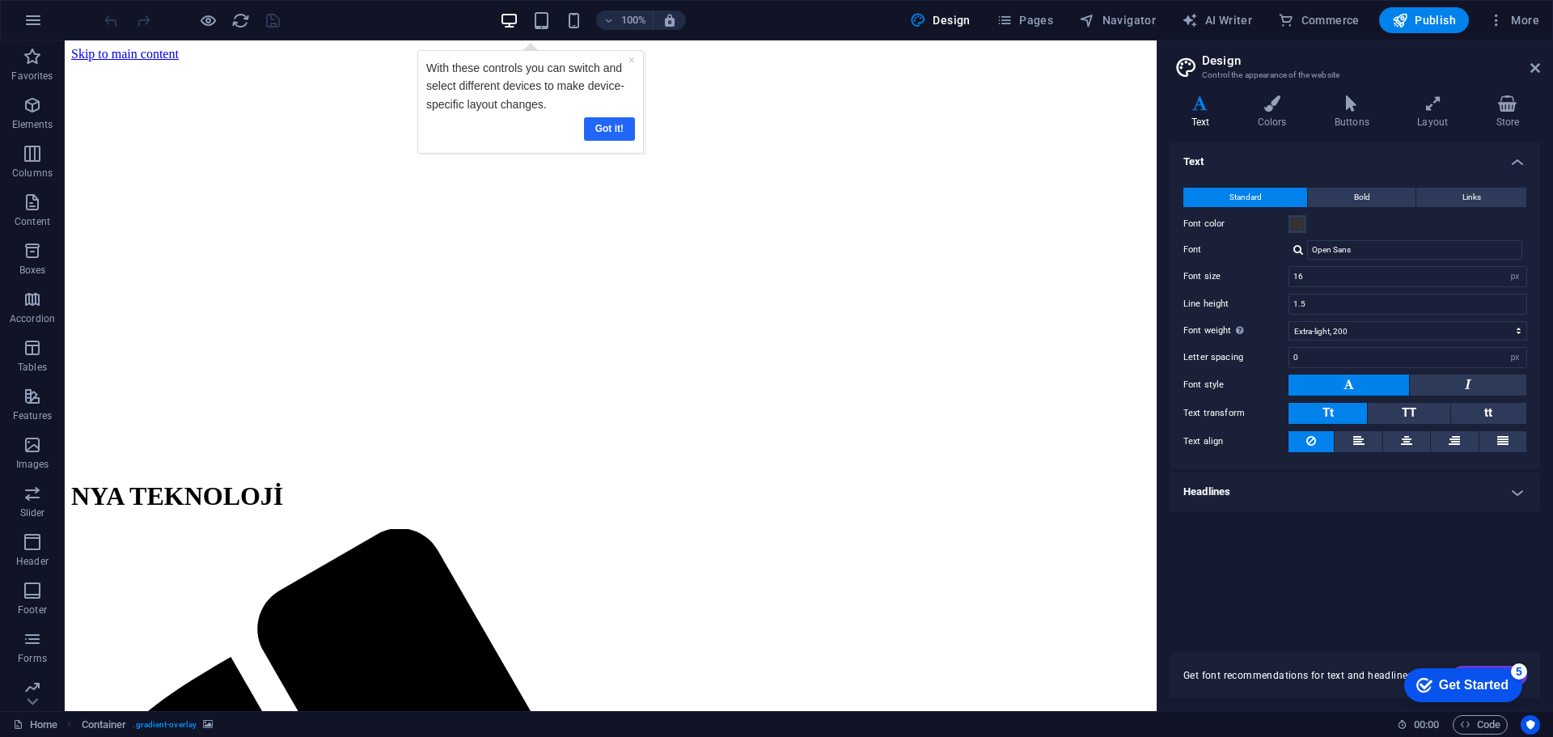
click at [611, 123] on link "Got it!" at bounding box center [609, 128] width 51 height 23
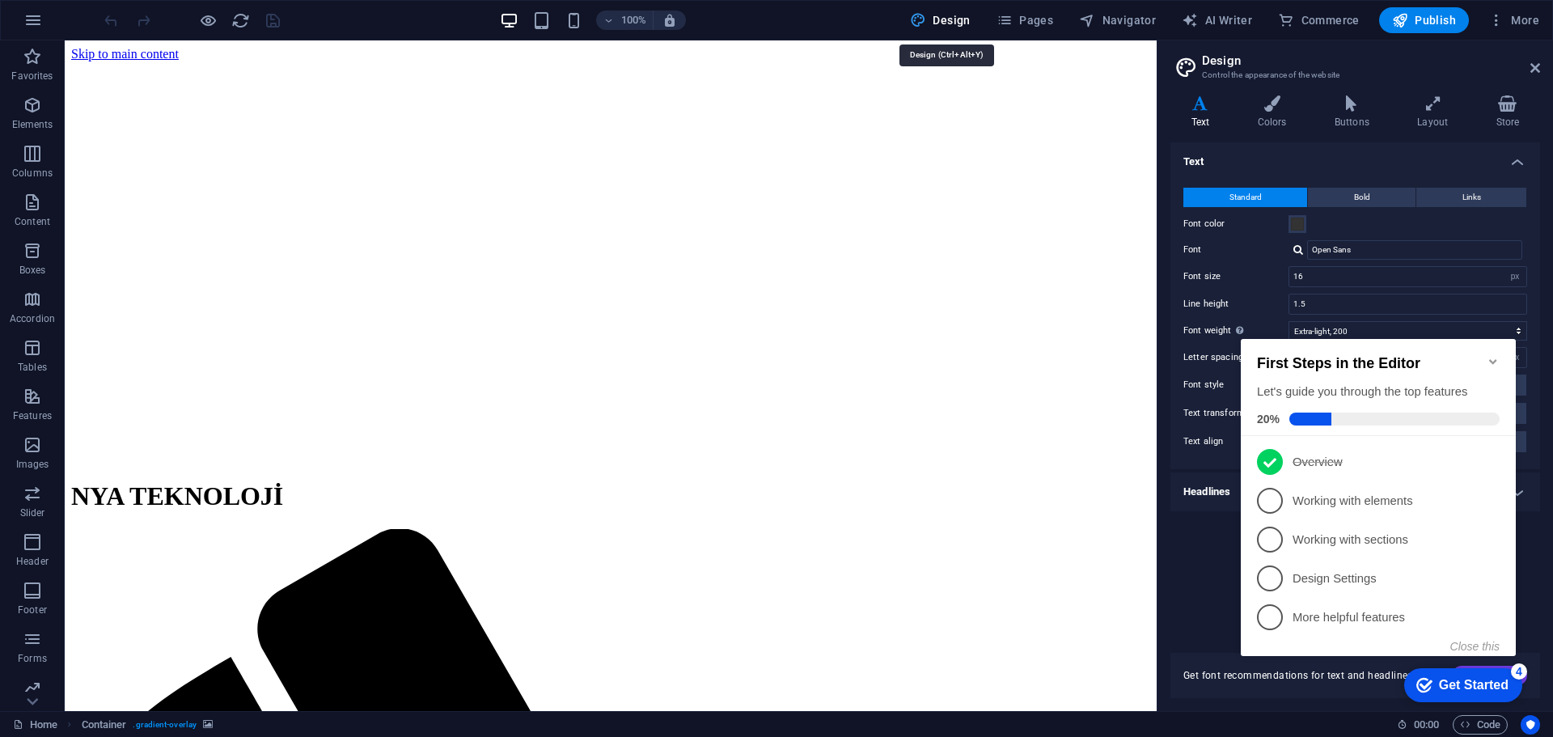
click at [940, 23] on span "Design" at bounding box center [940, 20] width 61 height 16
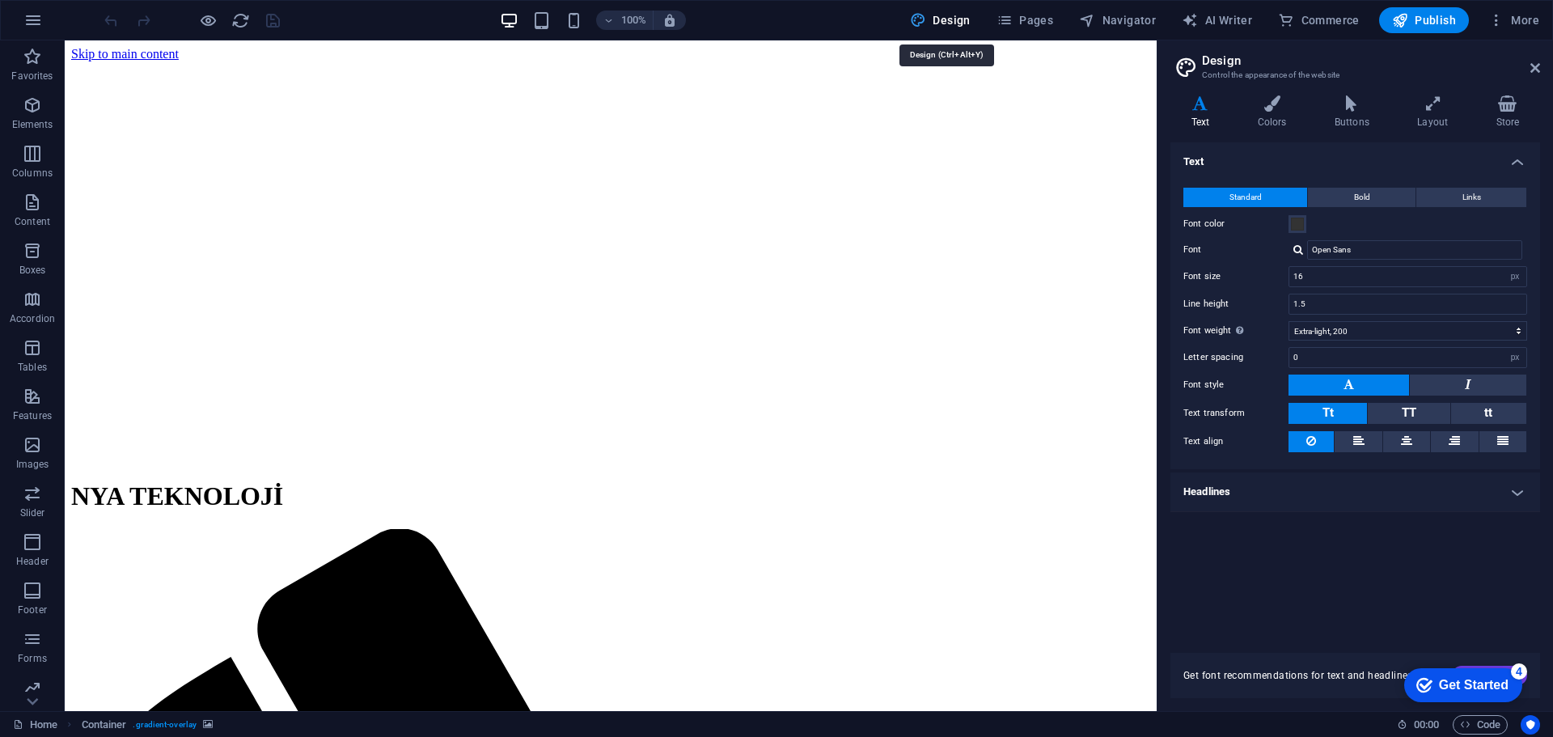
click at [940, 23] on span "Design" at bounding box center [940, 20] width 61 height 16
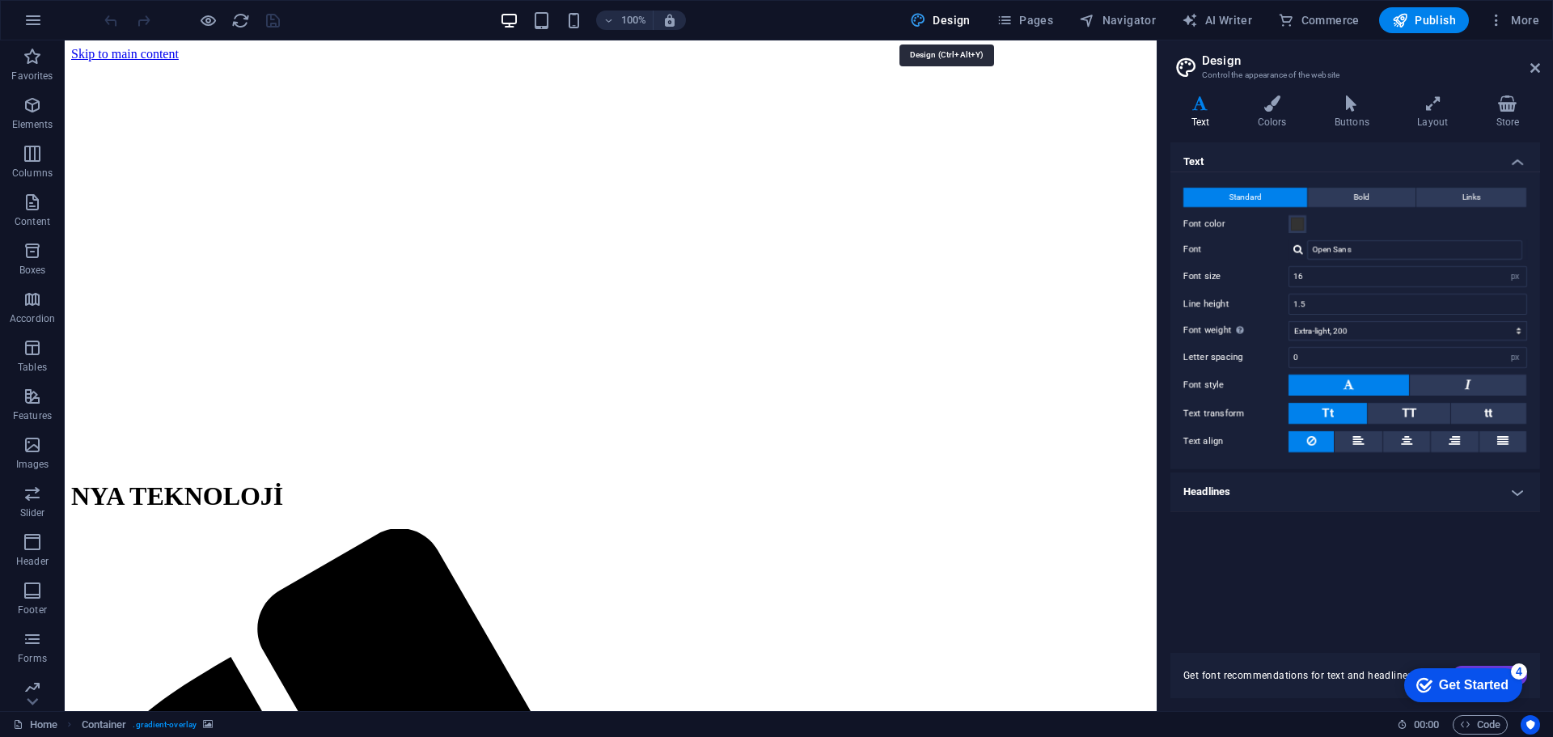
click at [940, 23] on span "Design" at bounding box center [940, 20] width 61 height 16
click at [1531, 67] on icon at bounding box center [1535, 67] width 10 height 13
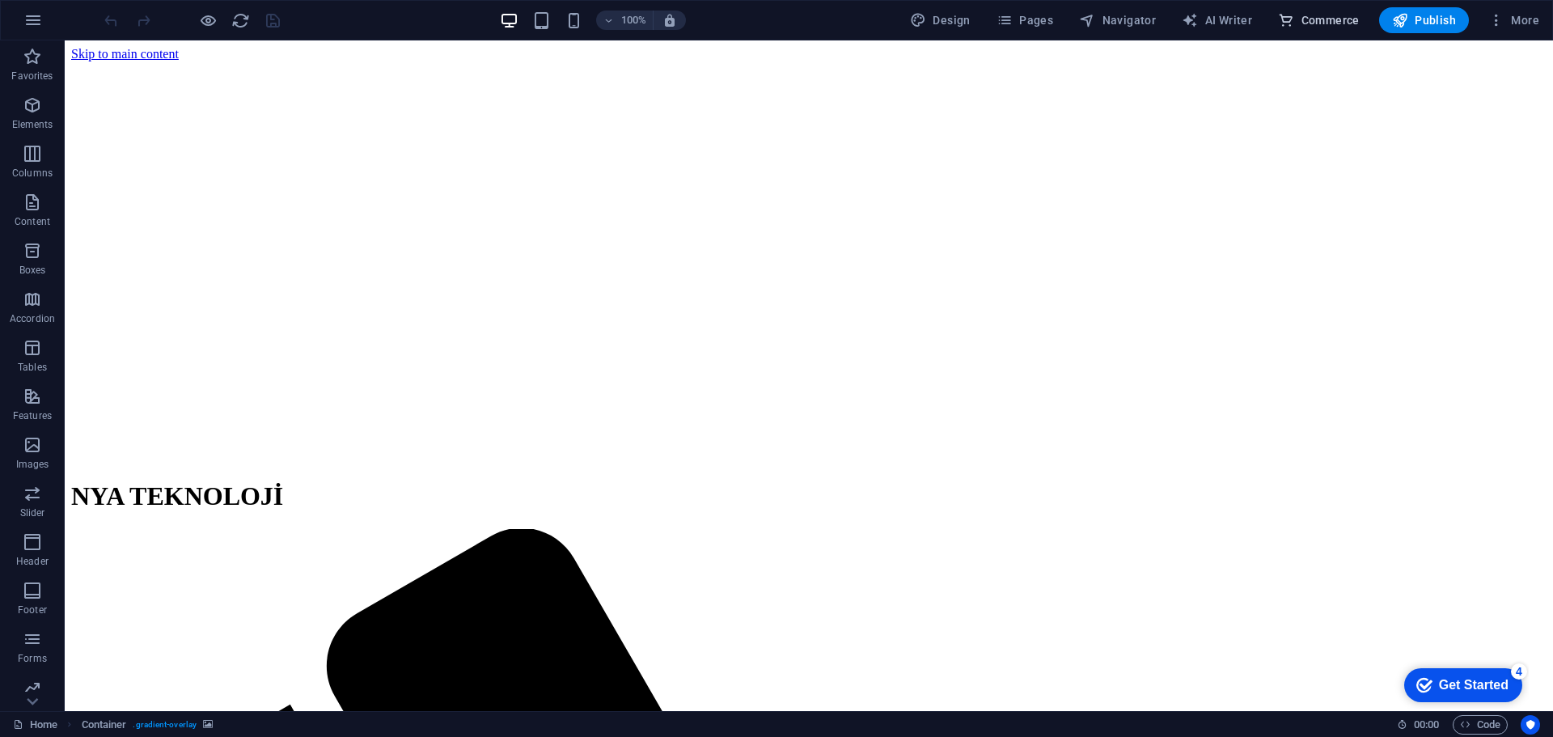
click at [1330, 21] on span "Commerce" at bounding box center [1319, 20] width 82 height 16
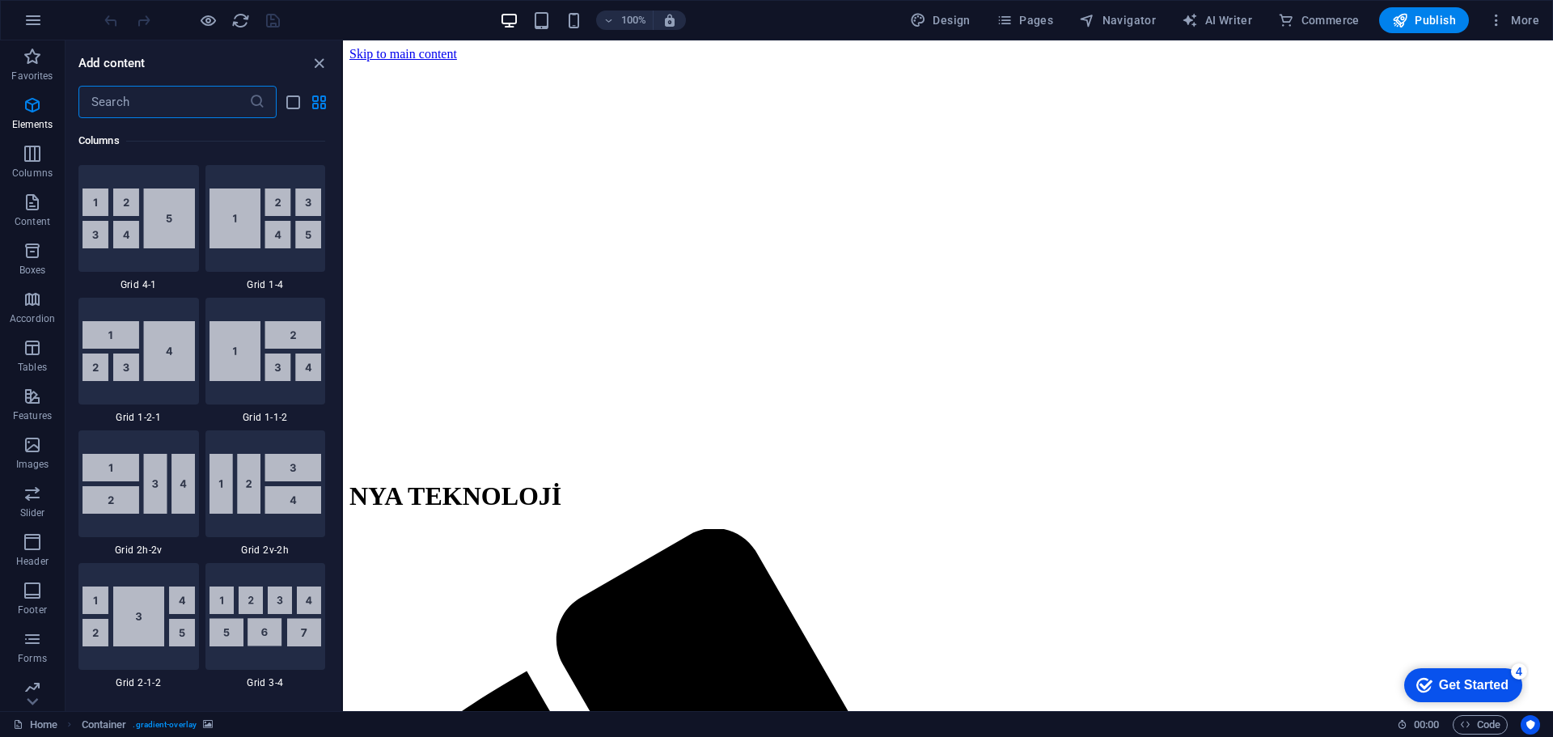
scroll to position [15587, 0]
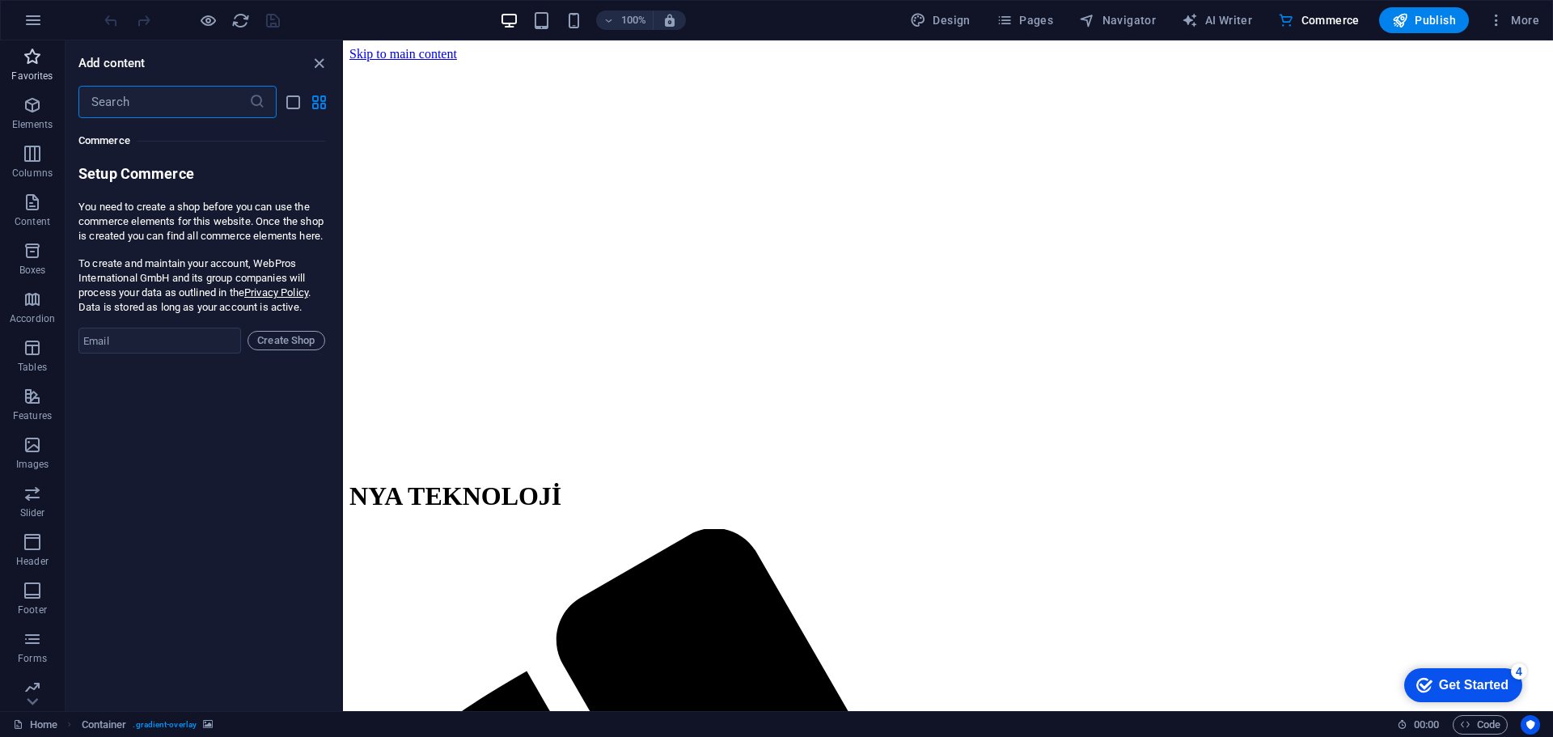
click at [24, 73] on p "Favorites" at bounding box center [31, 76] width 41 height 13
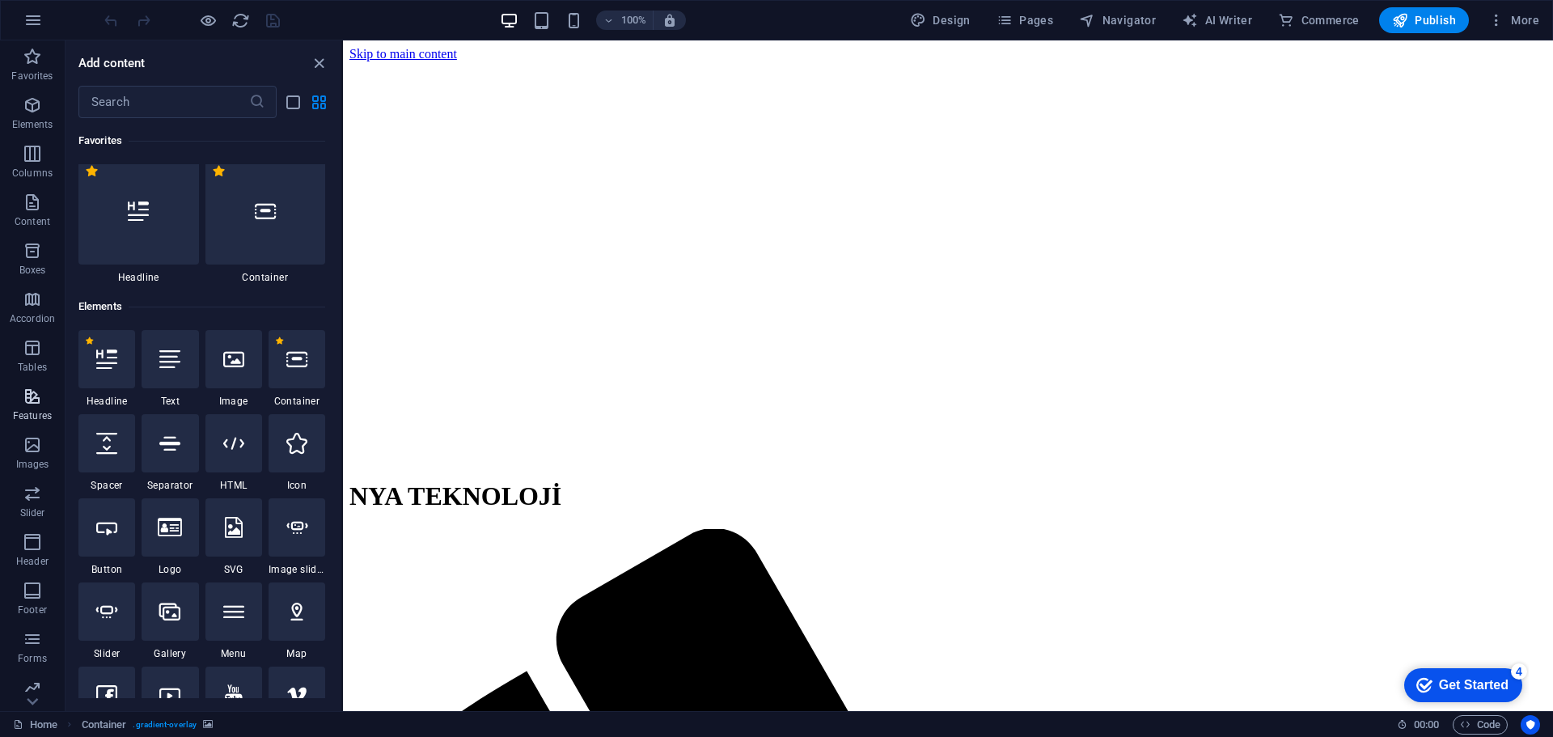
scroll to position [0, 0]
click at [42, 397] on icon "button" at bounding box center [32, 396] width 19 height 19
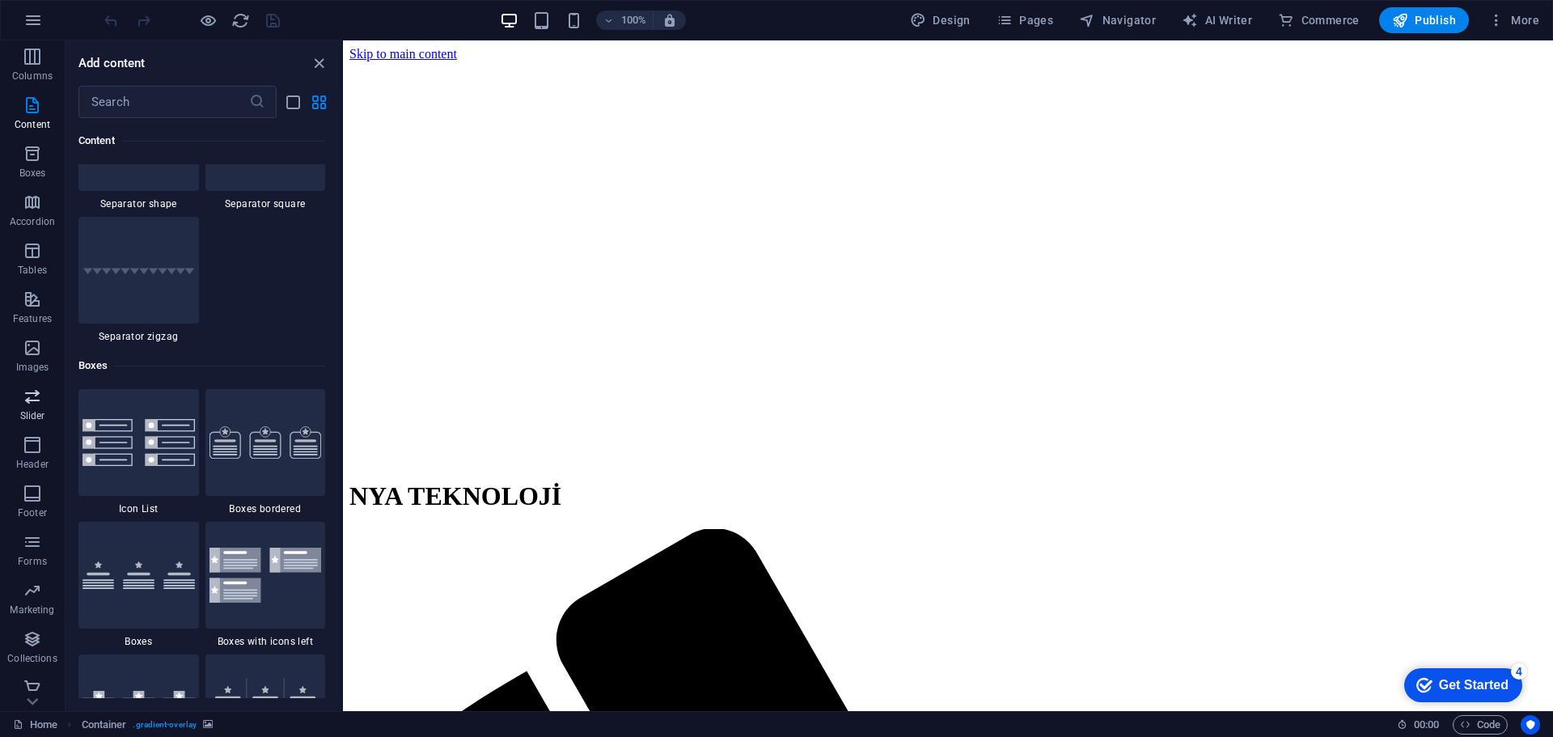
scroll to position [106, 0]
click at [25, 637] on icon "button" at bounding box center [32, 629] width 19 height 19
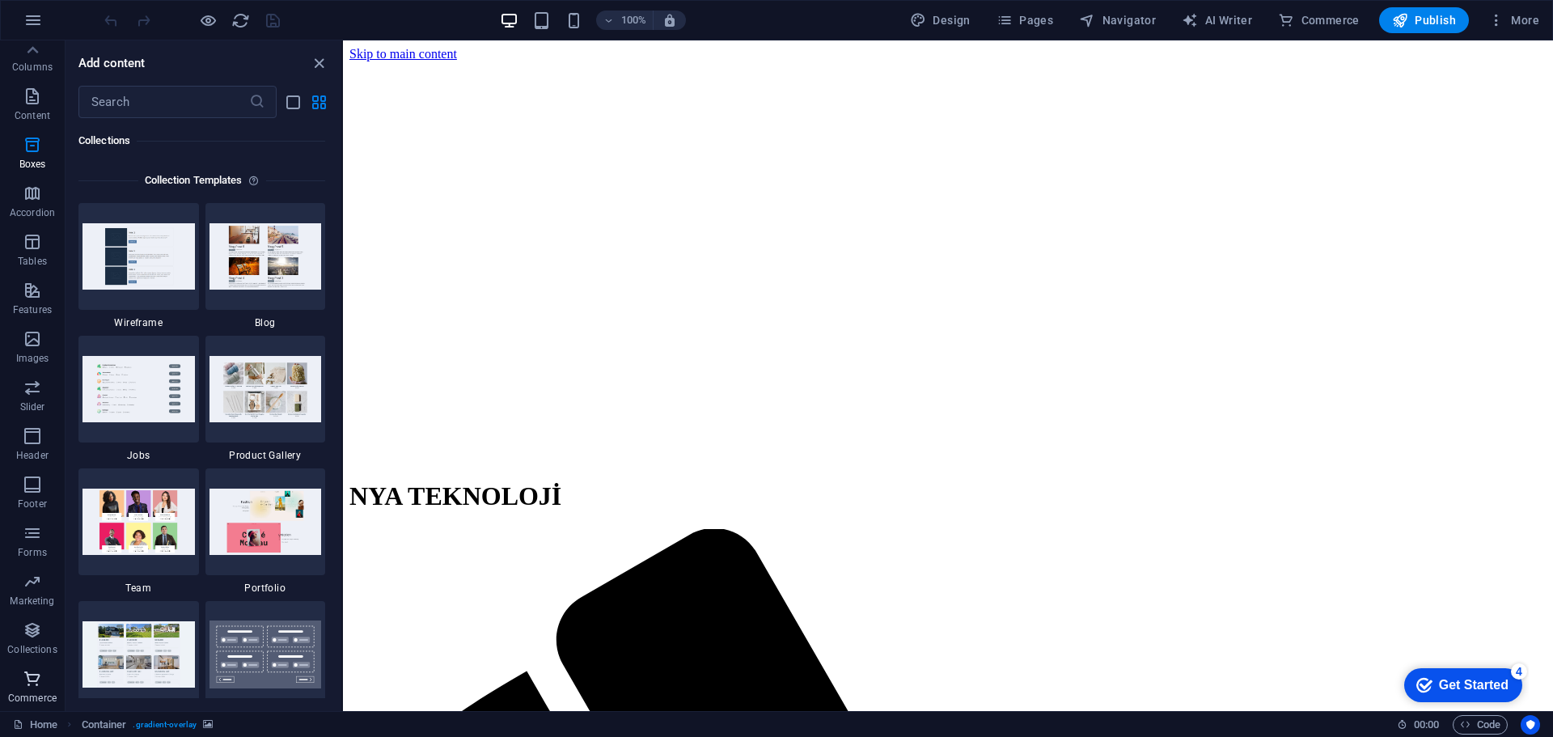
click at [32, 668] on button "Commerce" at bounding box center [32, 686] width 65 height 49
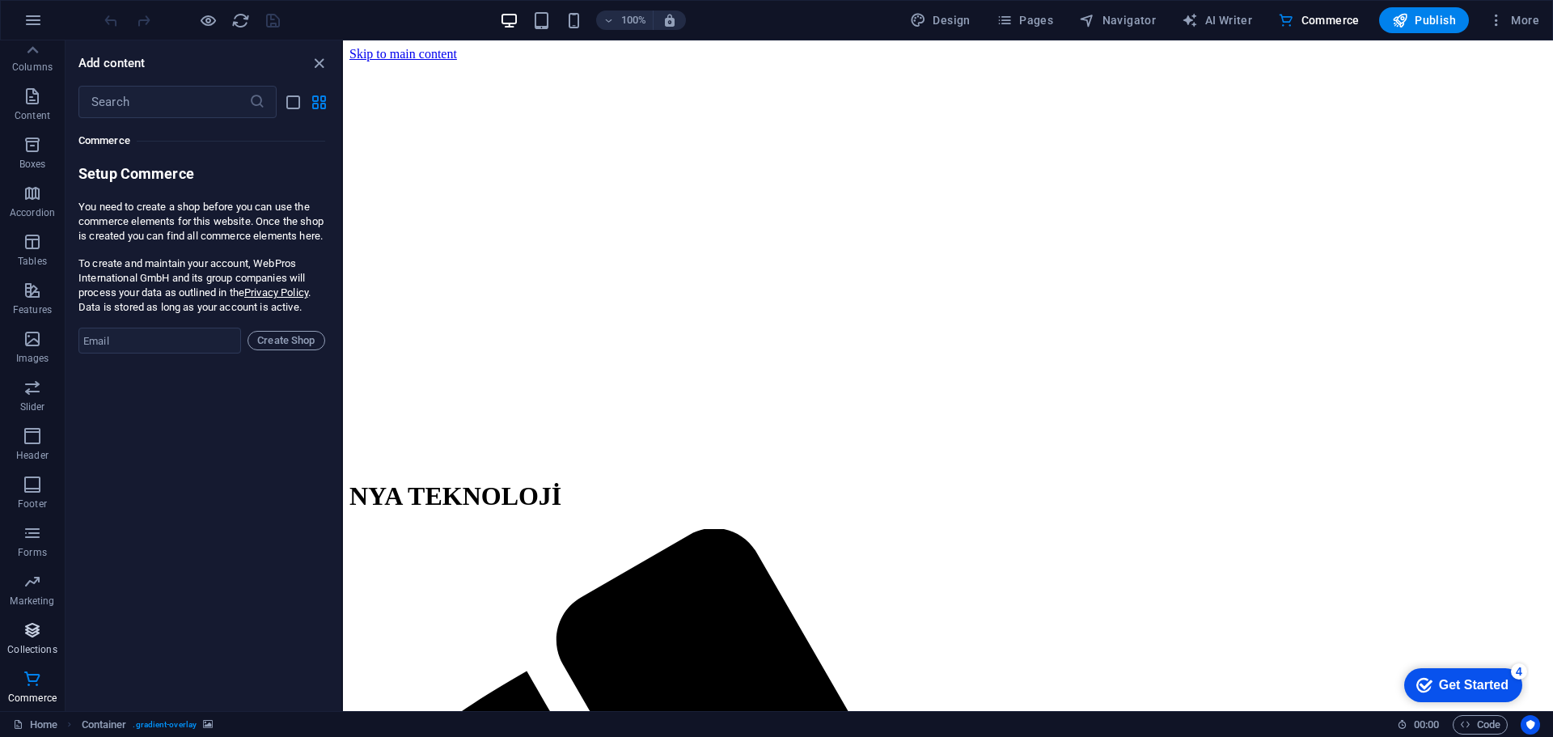
click at [31, 654] on p "Collections" at bounding box center [31, 649] width 49 height 13
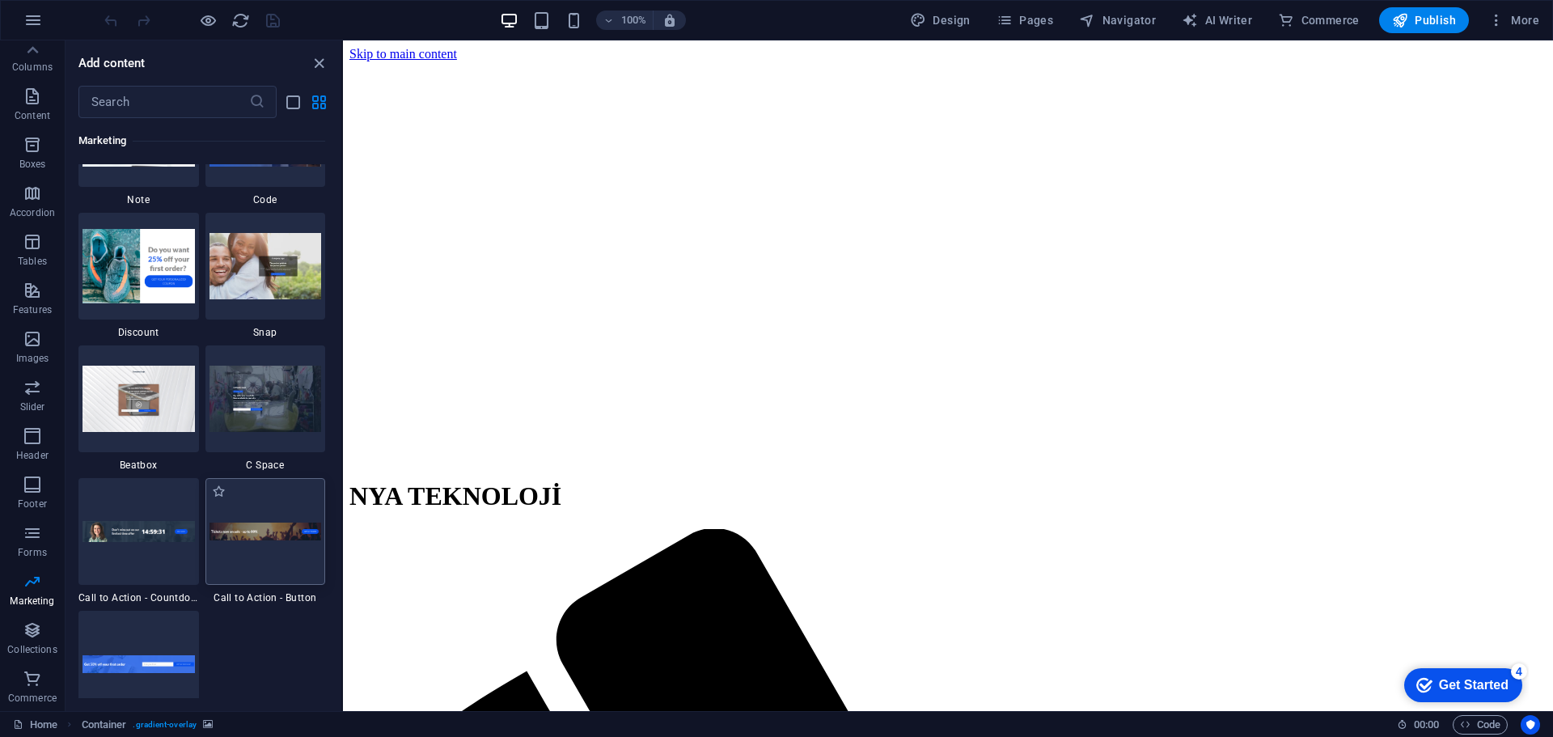
scroll to position [14160, 0]
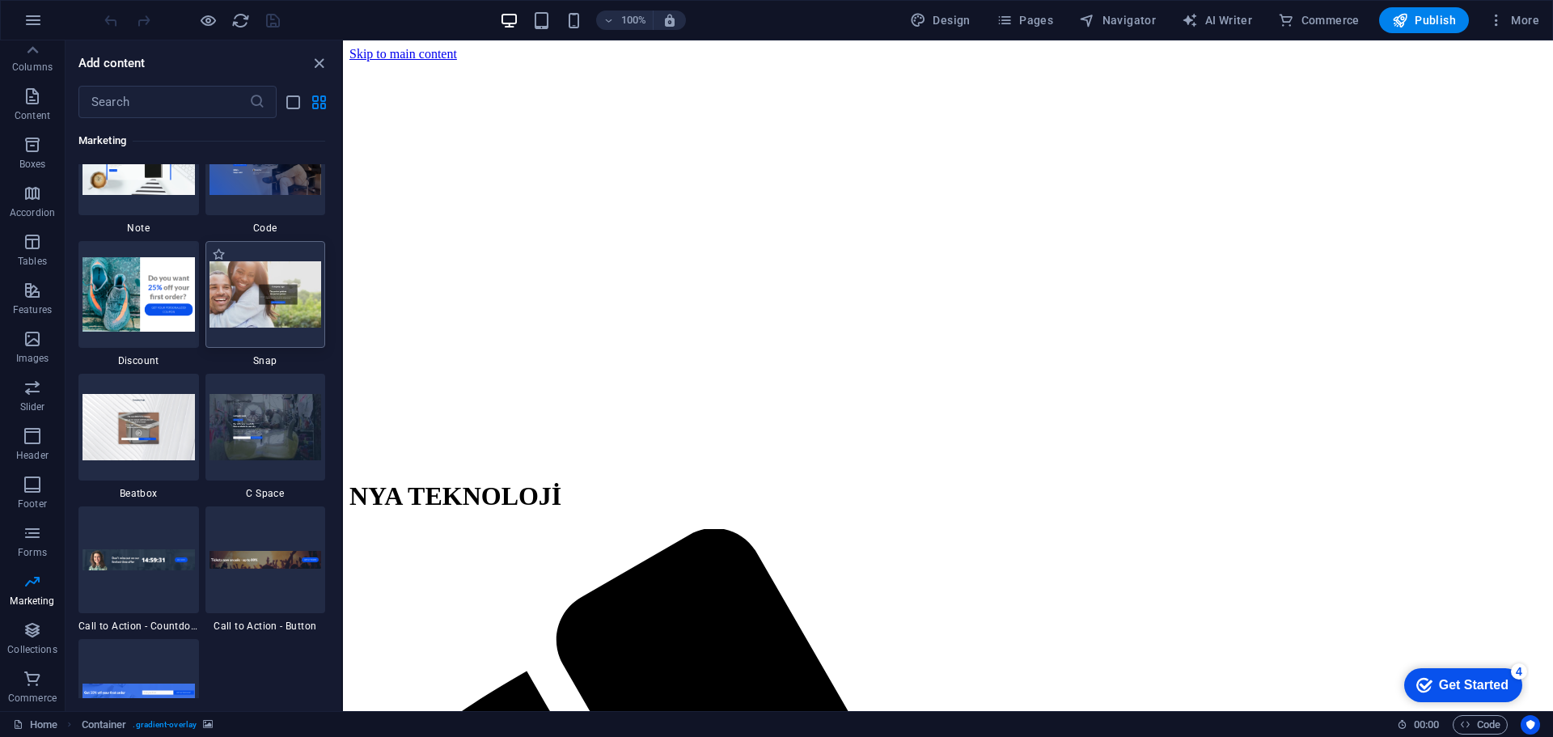
click at [307, 321] on img at bounding box center [265, 294] width 112 height 66
click at [299, 313] on img at bounding box center [265, 294] width 112 height 66
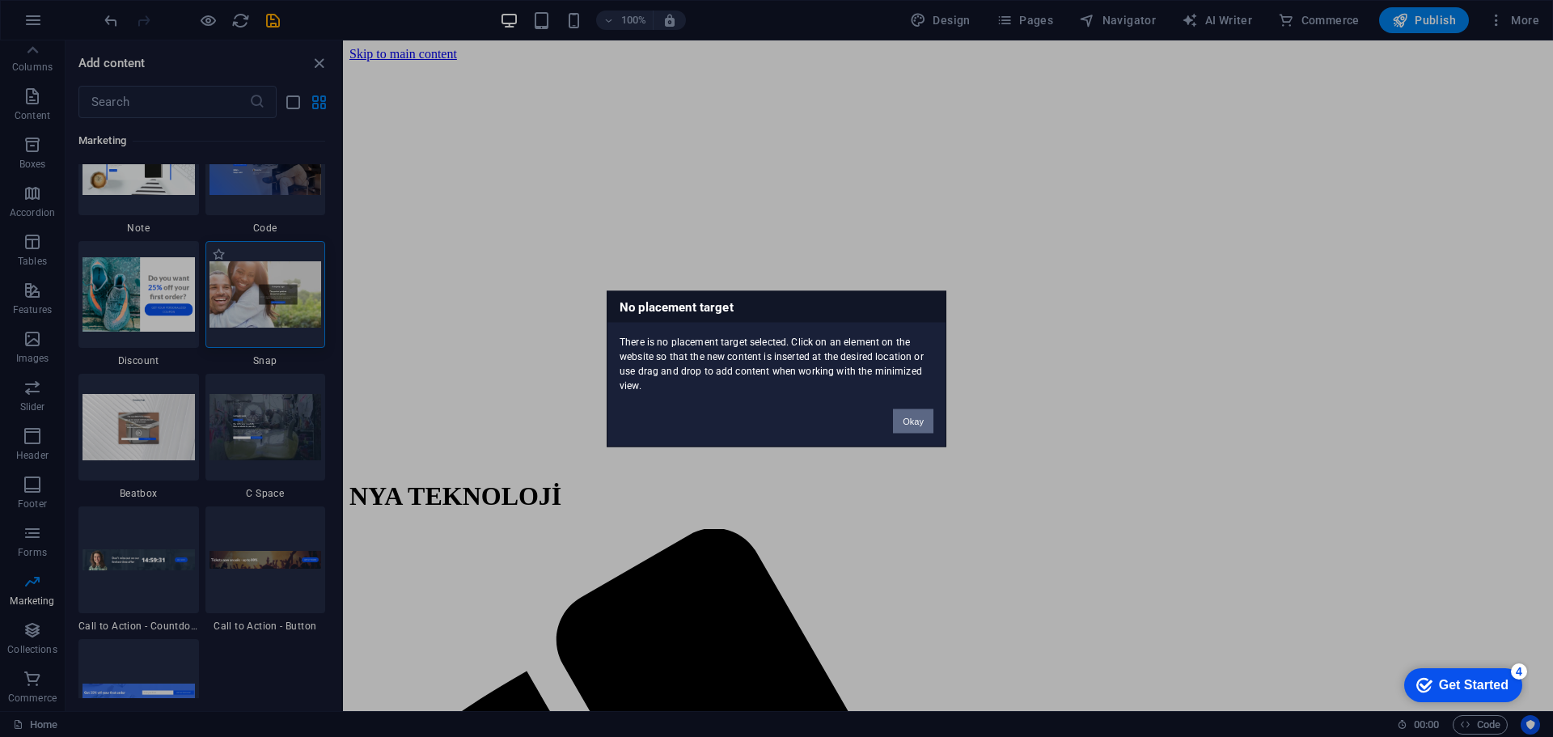
click at [218, 256] on div "No placement target There is no placement target selected. Click on an element …" at bounding box center [776, 368] width 1553 height 737
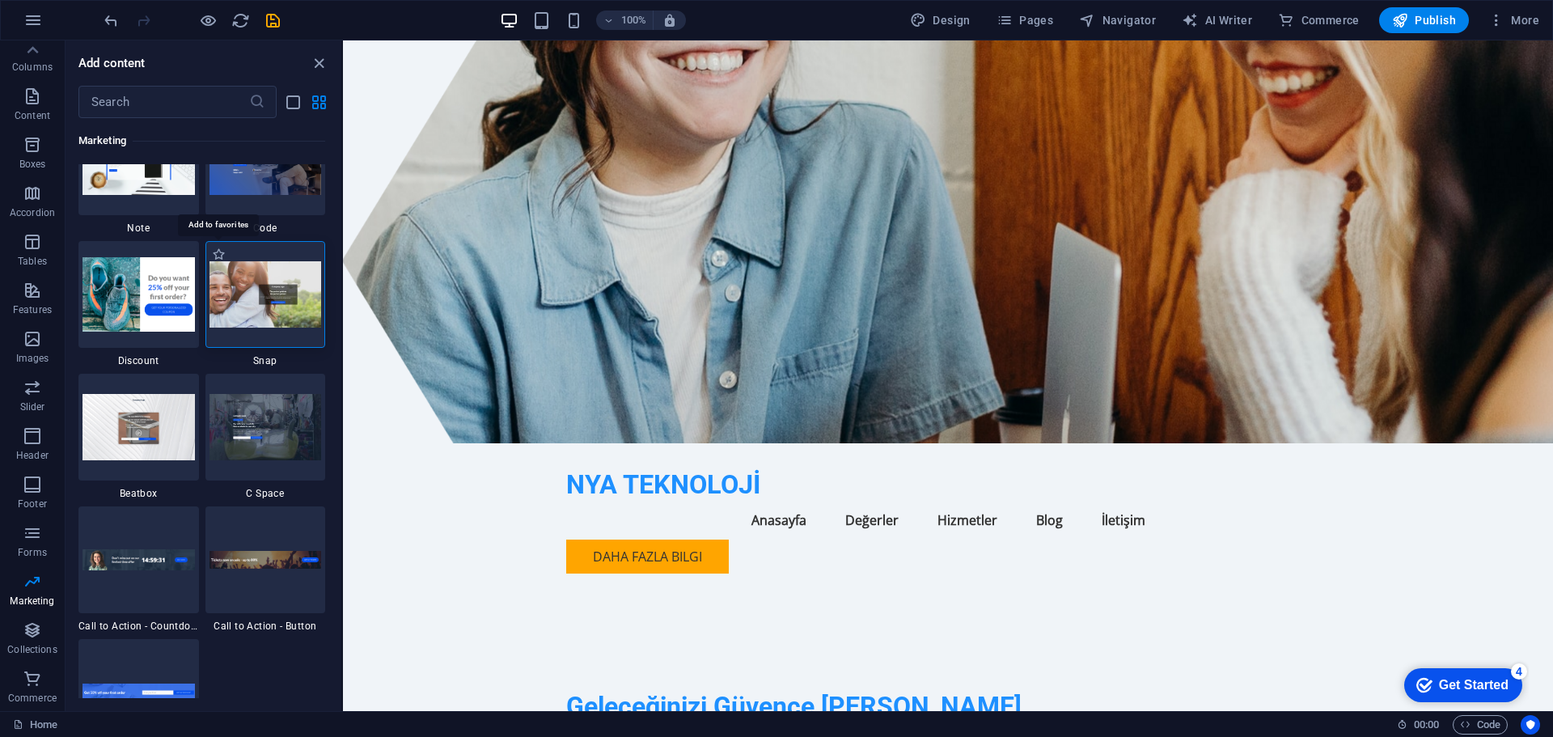
click at [218, 256] on label "1 Star" at bounding box center [219, 255] width 14 height 14
click at [212, 263] on input "1 Star" at bounding box center [211, 263] width 1 height 1
radio input "true"
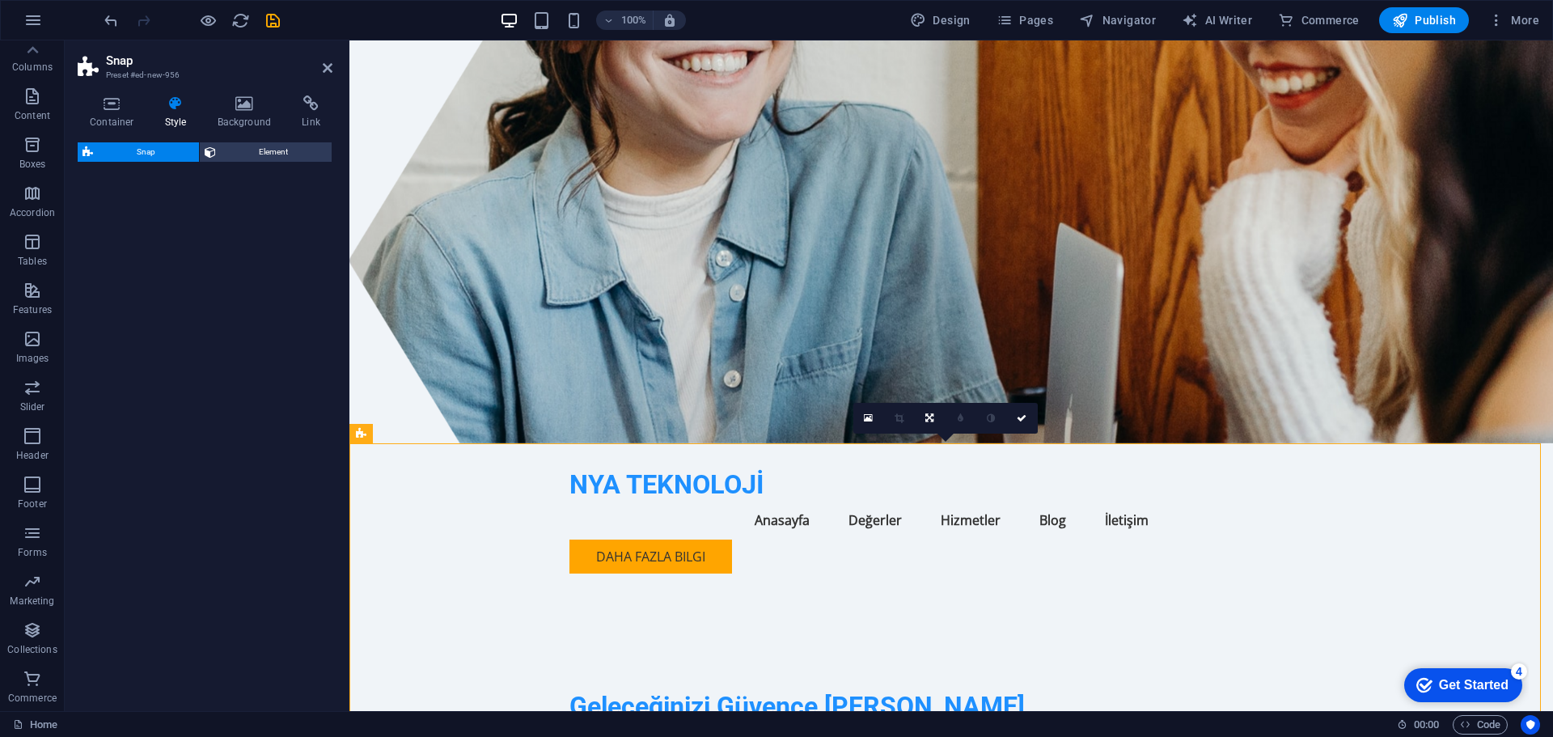
select select "%"
select select "rem"
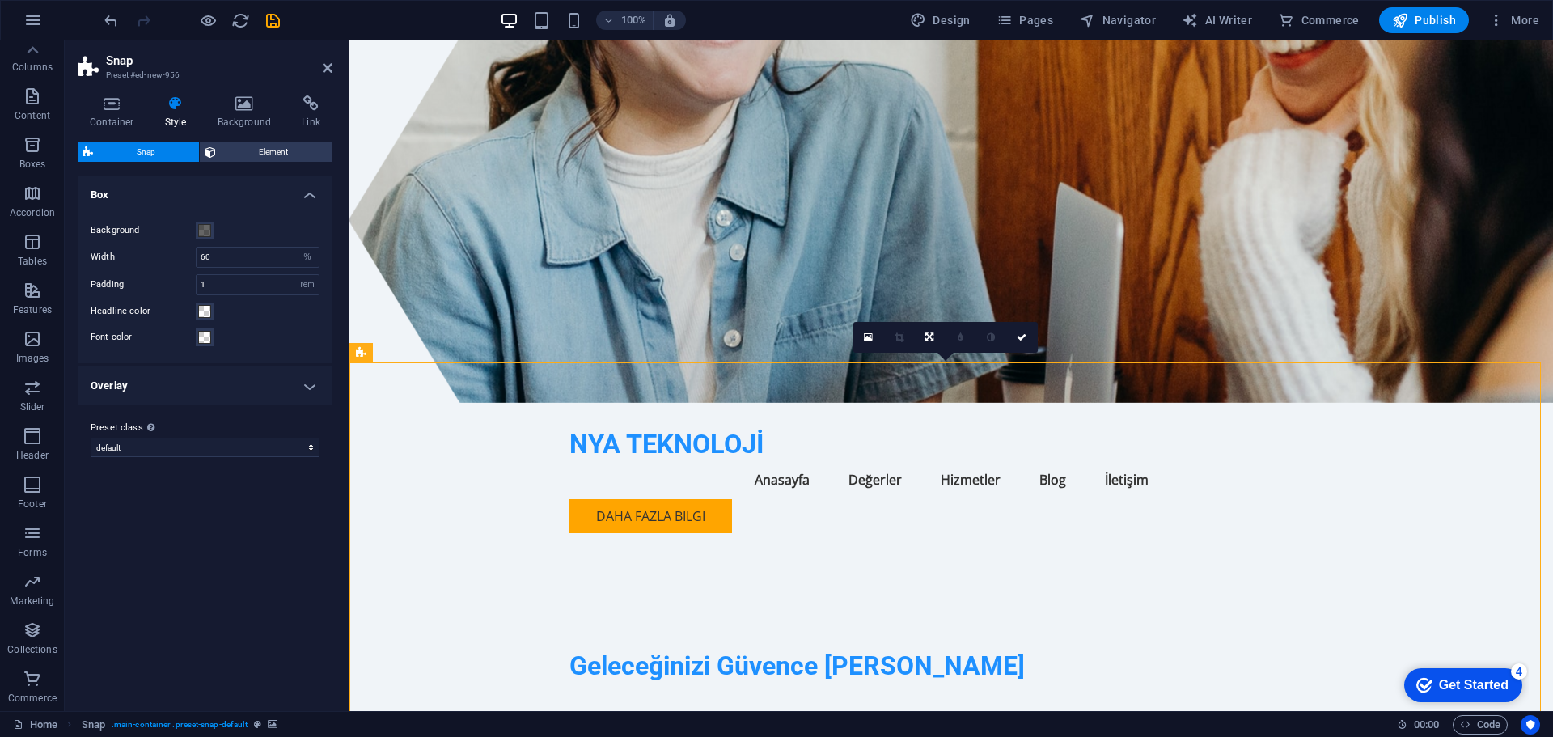
scroll to position [0, 0]
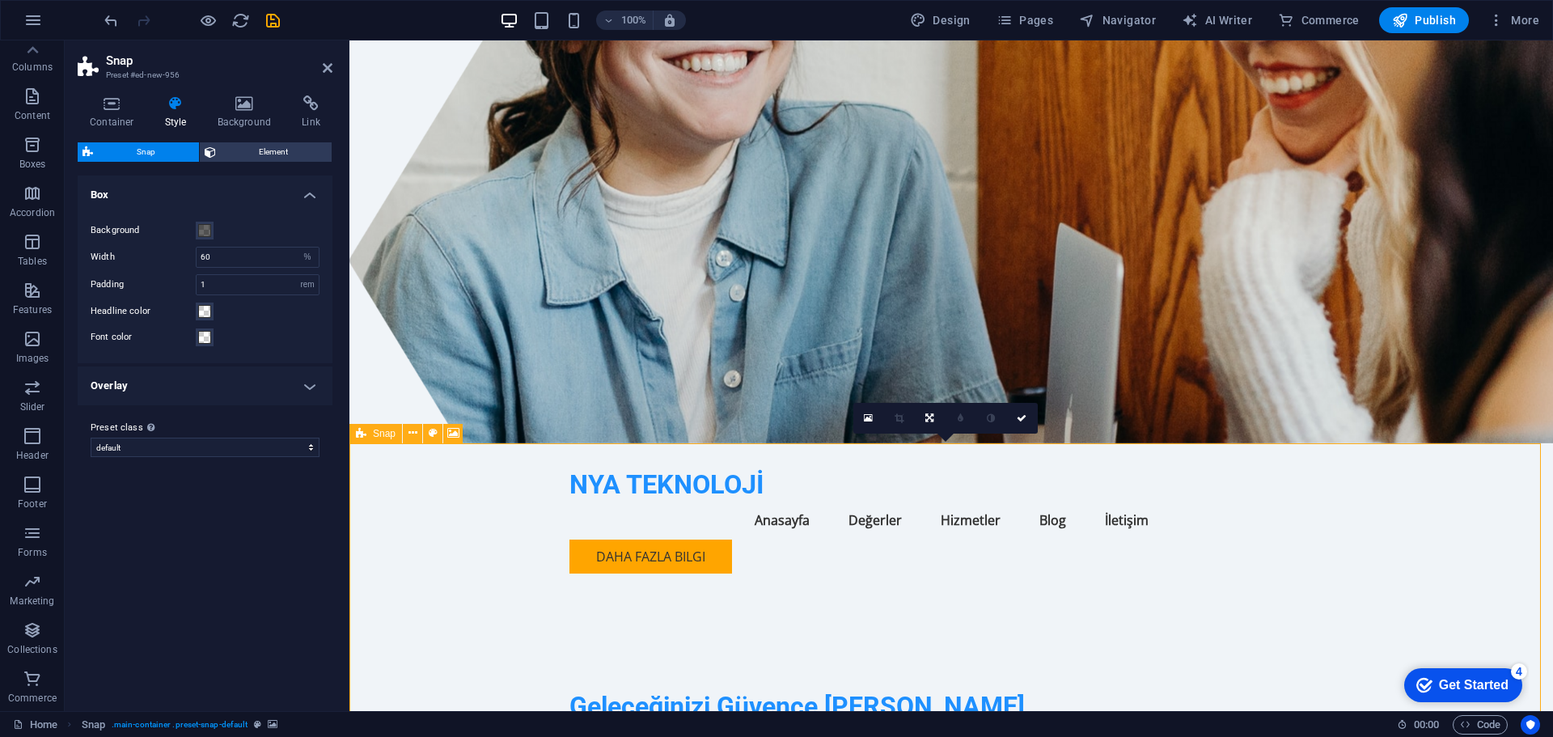
click at [359, 434] on icon at bounding box center [361, 433] width 11 height 19
click at [417, 433] on button at bounding box center [412, 433] width 19 height 19
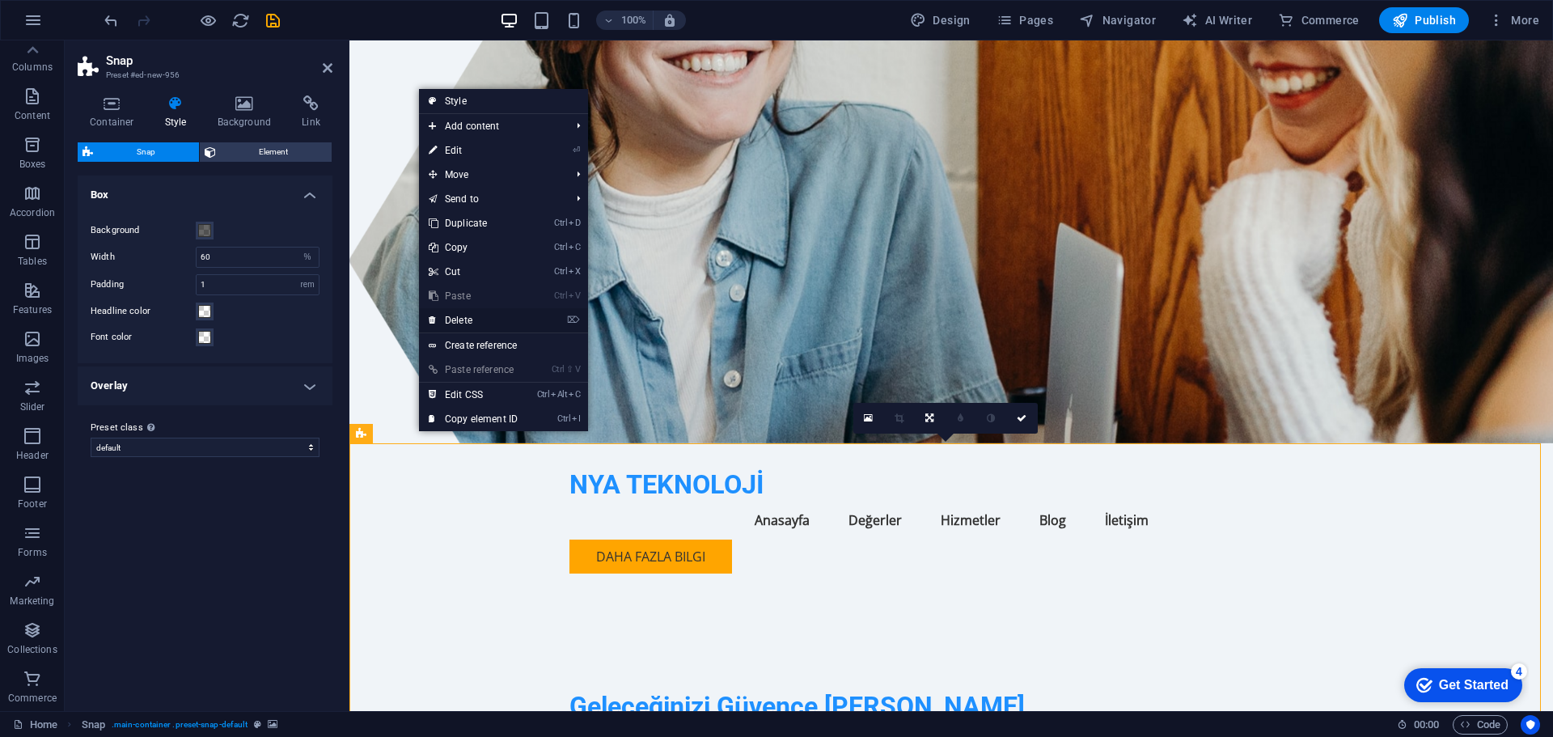
click at [468, 316] on link "⌦ Delete" at bounding box center [473, 320] width 108 height 24
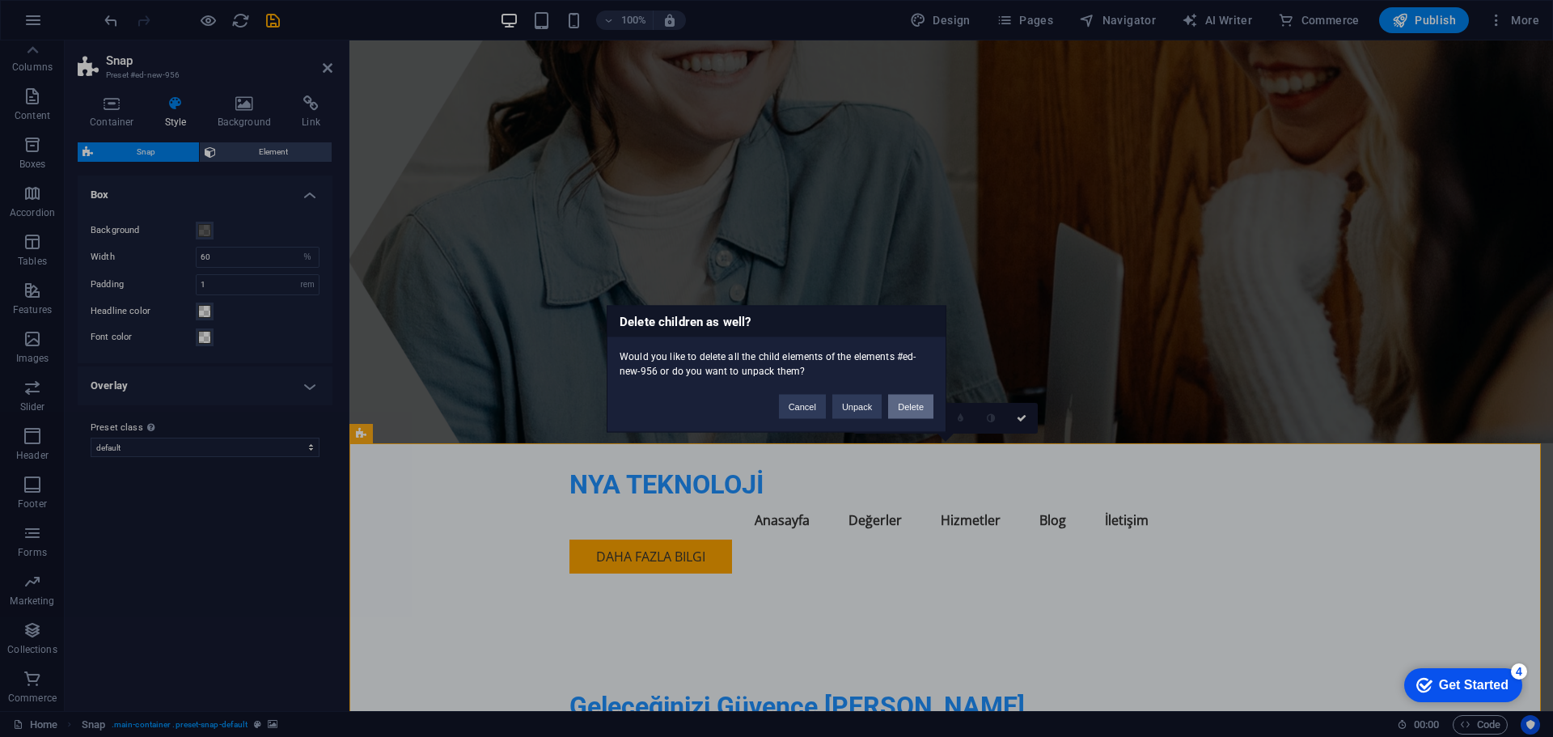
click at [905, 405] on button "Delete" at bounding box center [910, 406] width 45 height 24
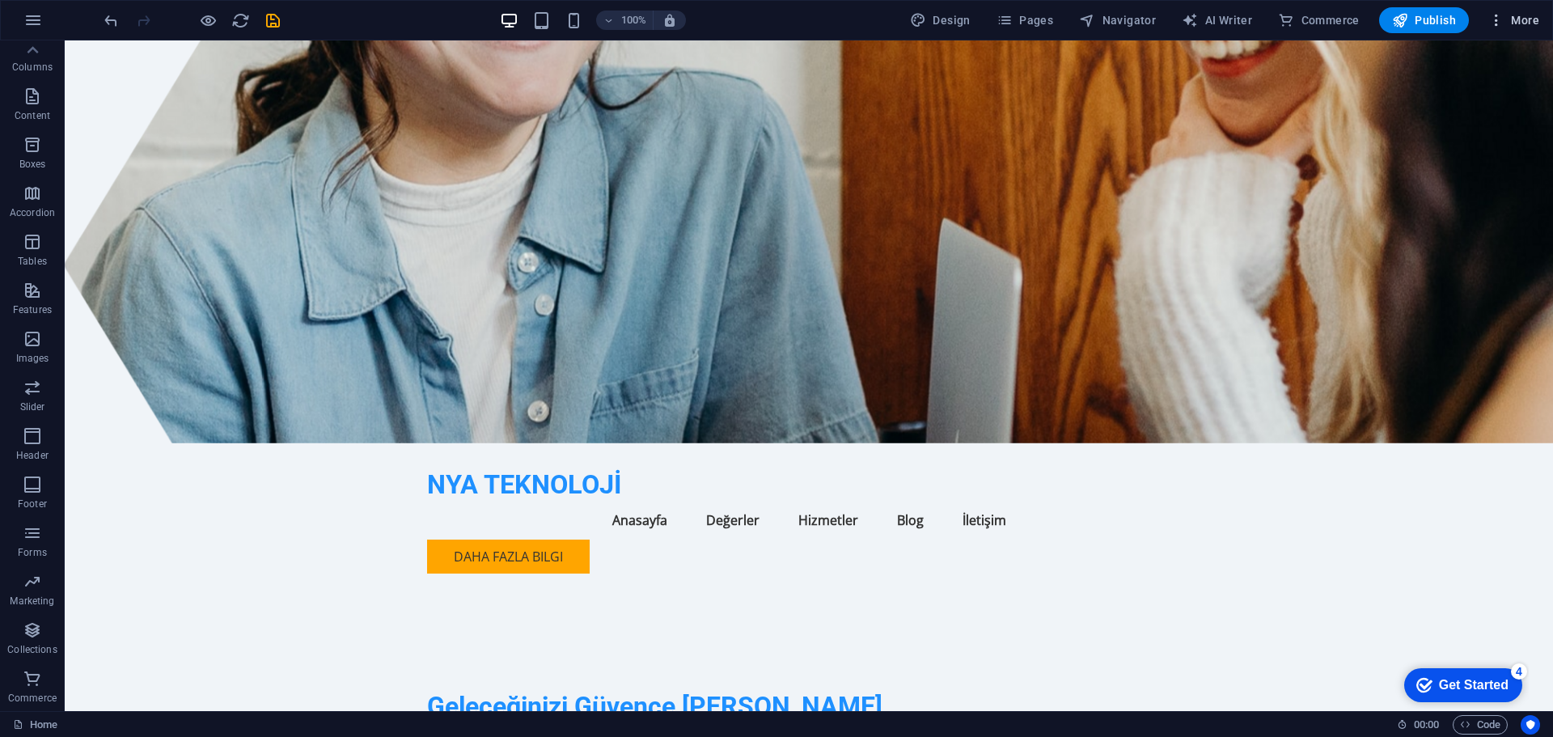
click at [1508, 12] on span "More" at bounding box center [1513, 20] width 51 height 16
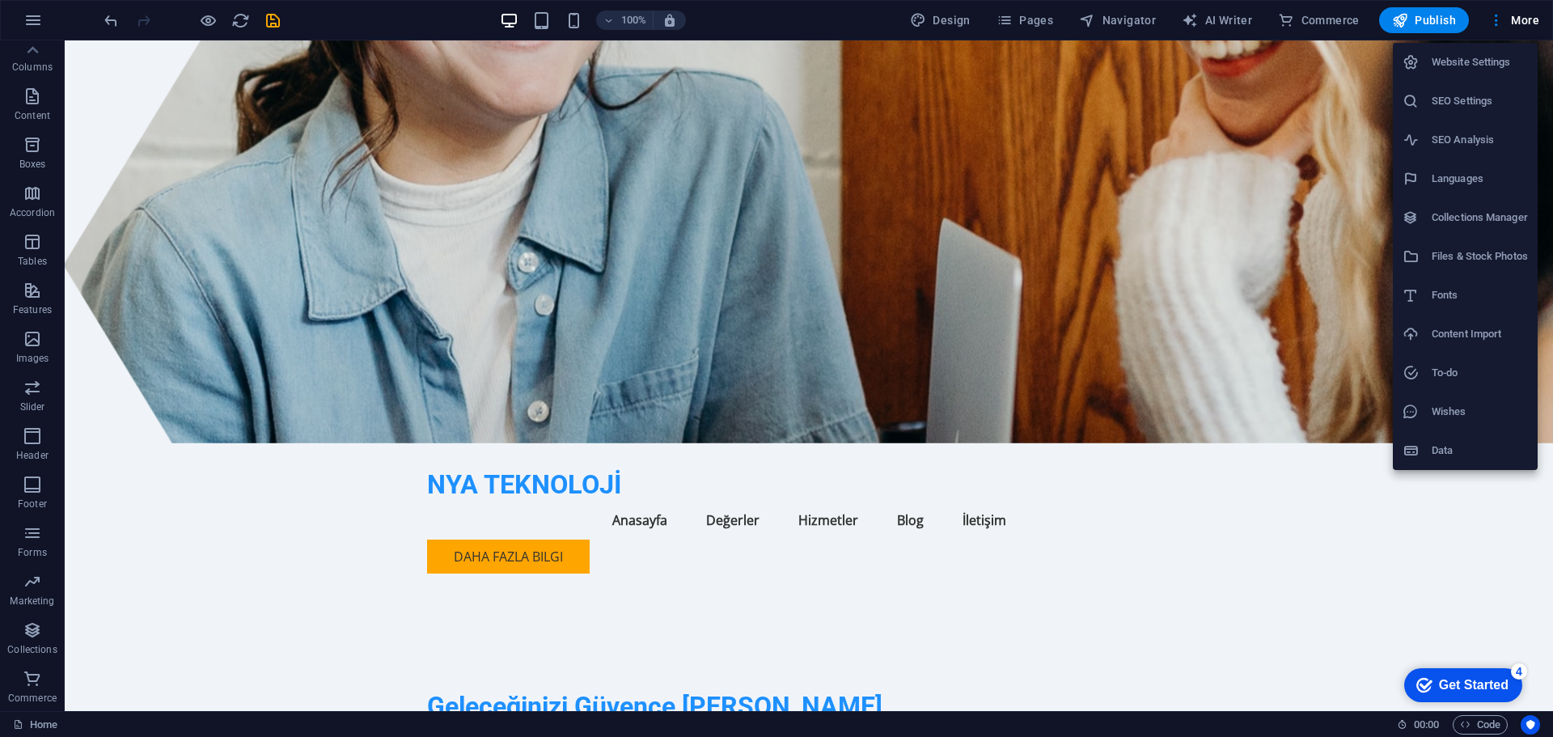
click at [1413, 11] on div at bounding box center [776, 368] width 1553 height 737
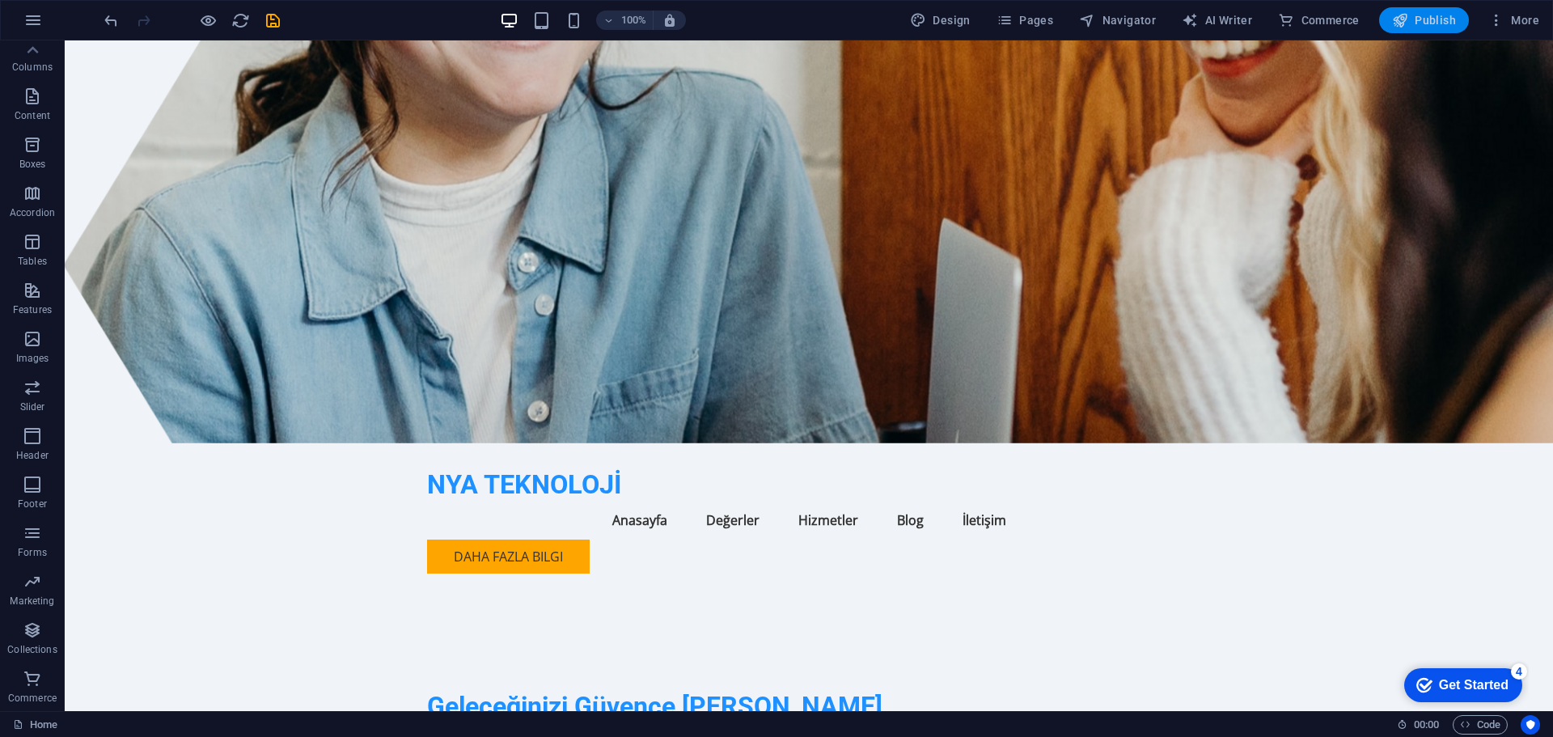
click at [1417, 17] on span "Publish" at bounding box center [1424, 20] width 64 height 16
